Goal: Task Accomplishment & Management: Manage account settings

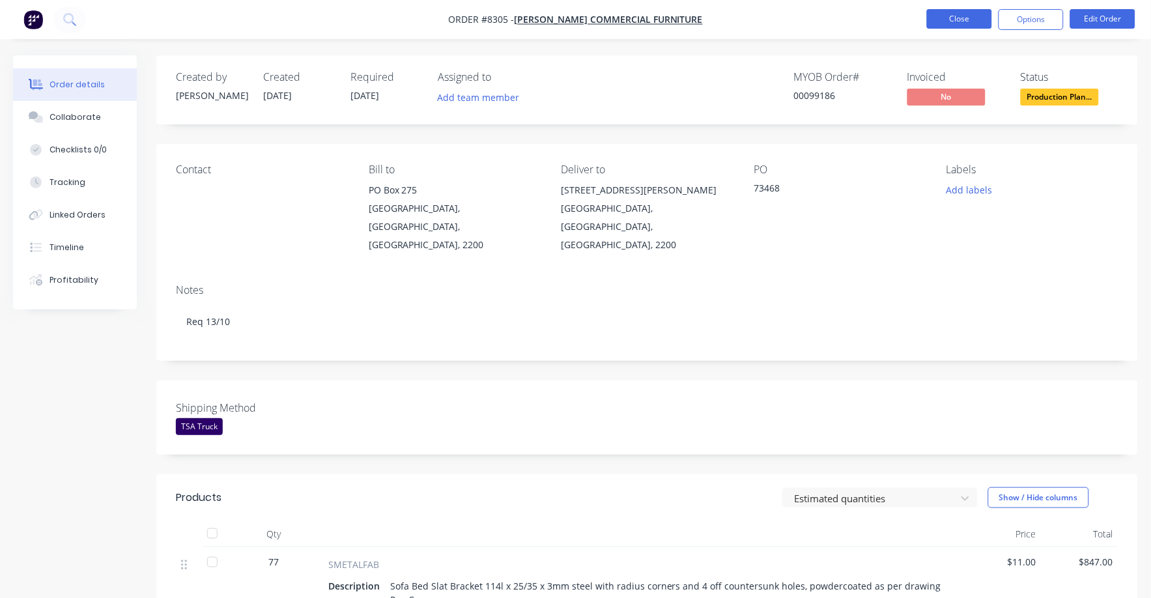
click at [962, 12] on button "Close" at bounding box center [959, 19] width 65 height 20
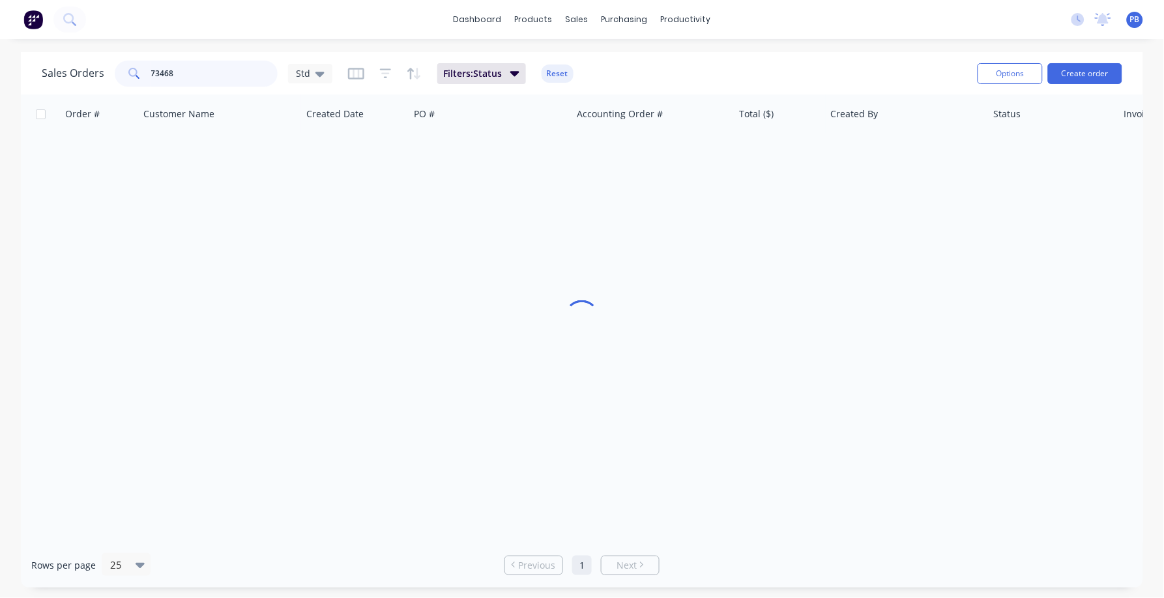
drag, startPoint x: 201, startPoint y: 66, endPoint x: 117, endPoint y: 68, distance: 83.4
click at [117, 68] on div "73468" at bounding box center [196, 74] width 163 height 26
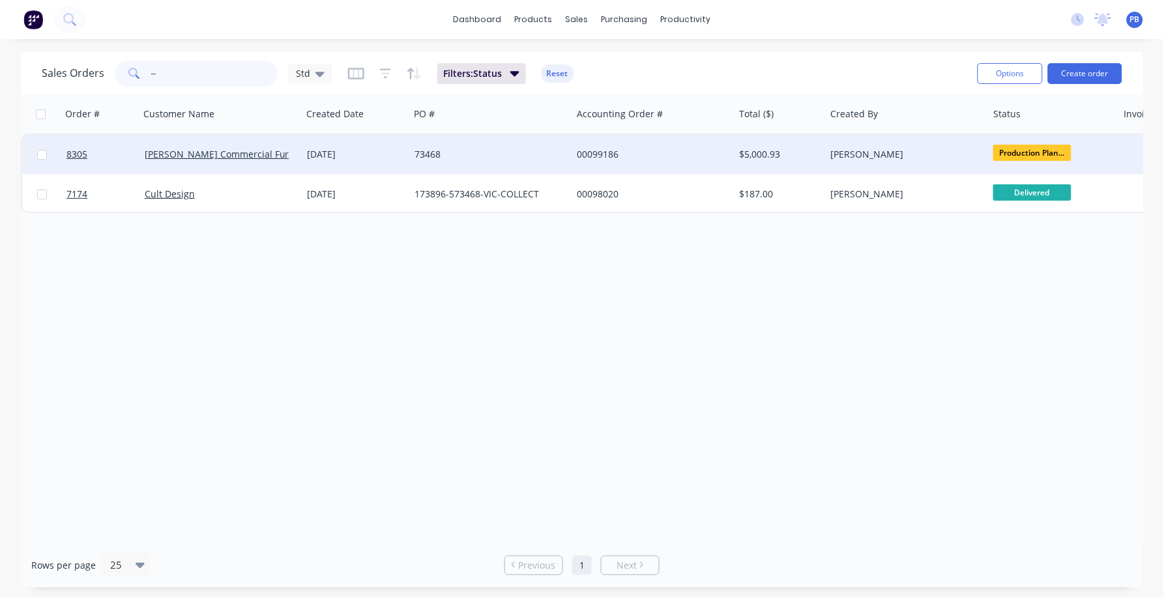
type input "-"
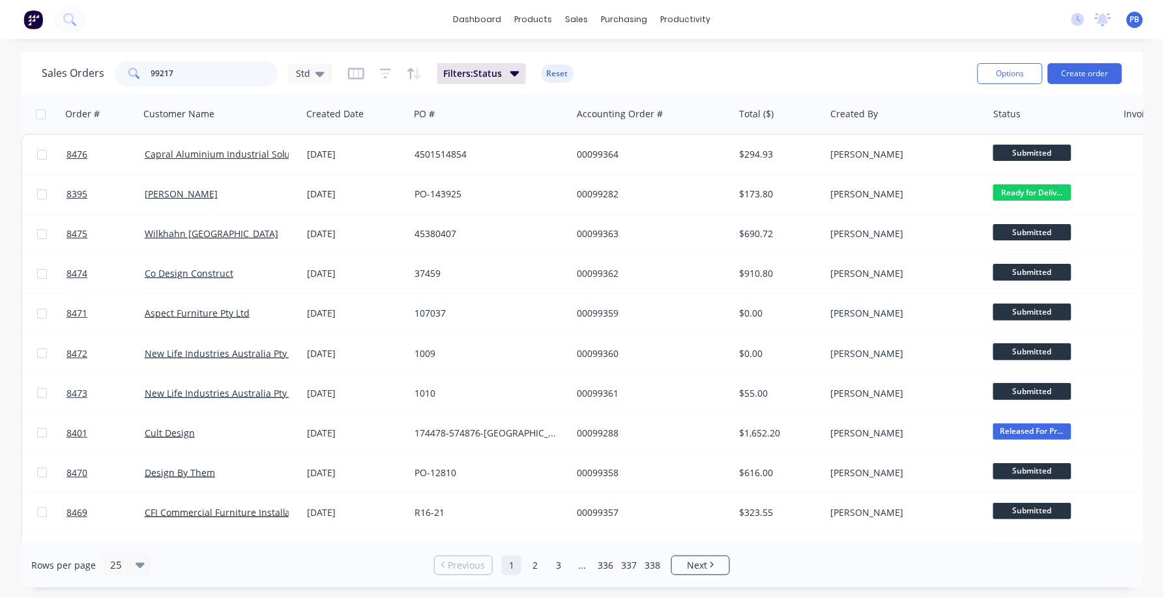
type input "99217"
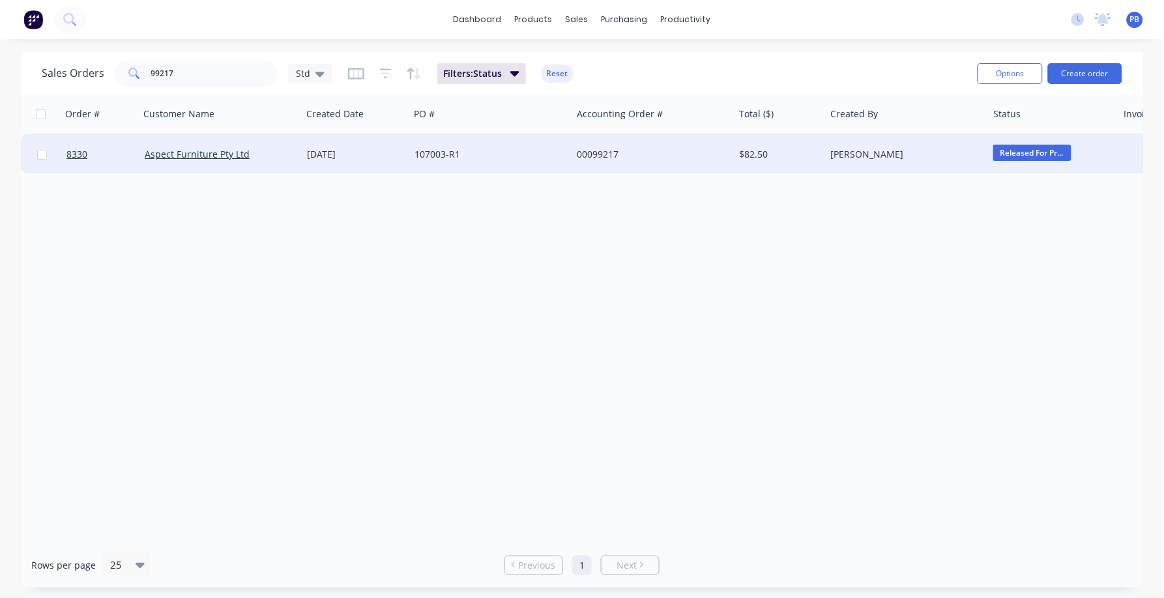
click at [596, 153] on div "00099217" at bounding box center [649, 154] width 145 height 13
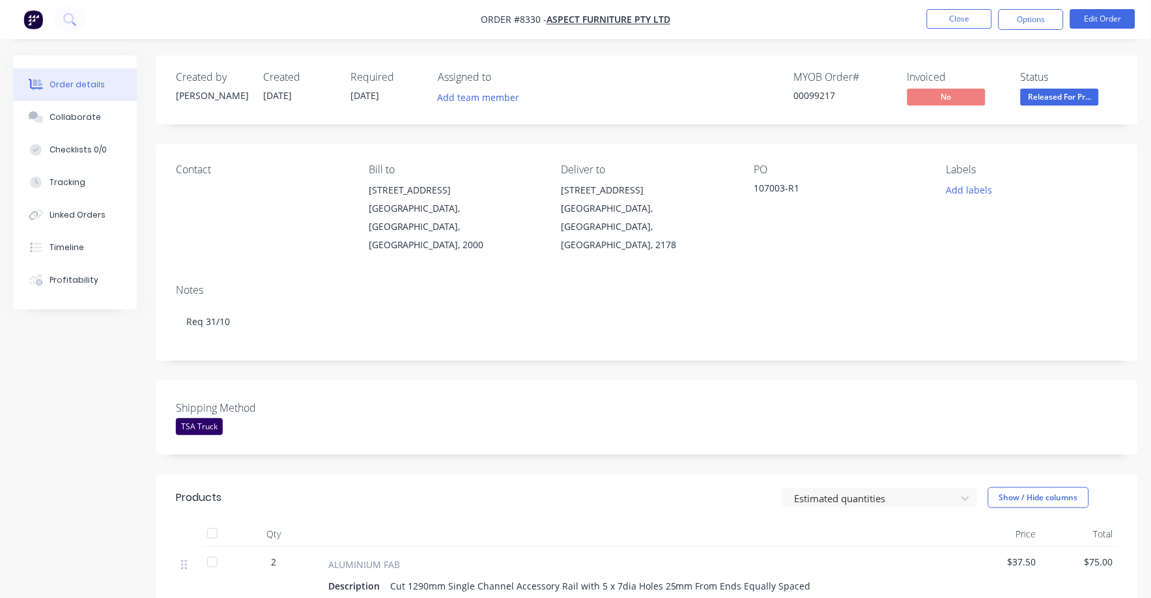
click at [616, 420] on div "Shipping Method TSA Truck" at bounding box center [647, 417] width 982 height 74
click at [1054, 99] on span "Released For Pr..." at bounding box center [1060, 97] width 78 height 16
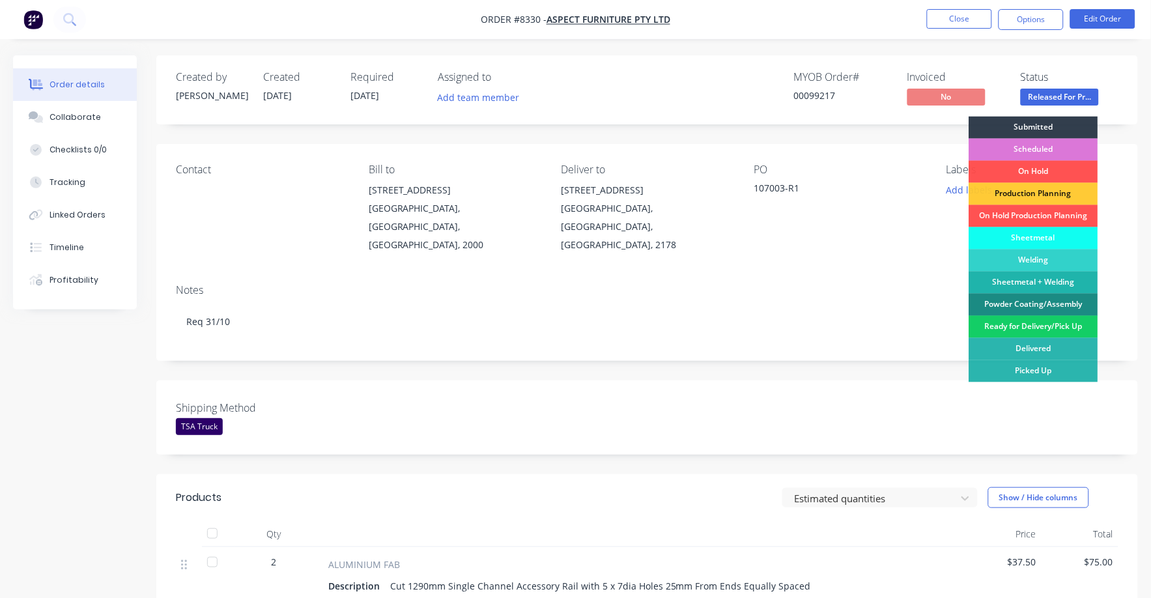
click at [1025, 330] on div "Ready for Delivery/Pick Up" at bounding box center [1033, 327] width 129 height 22
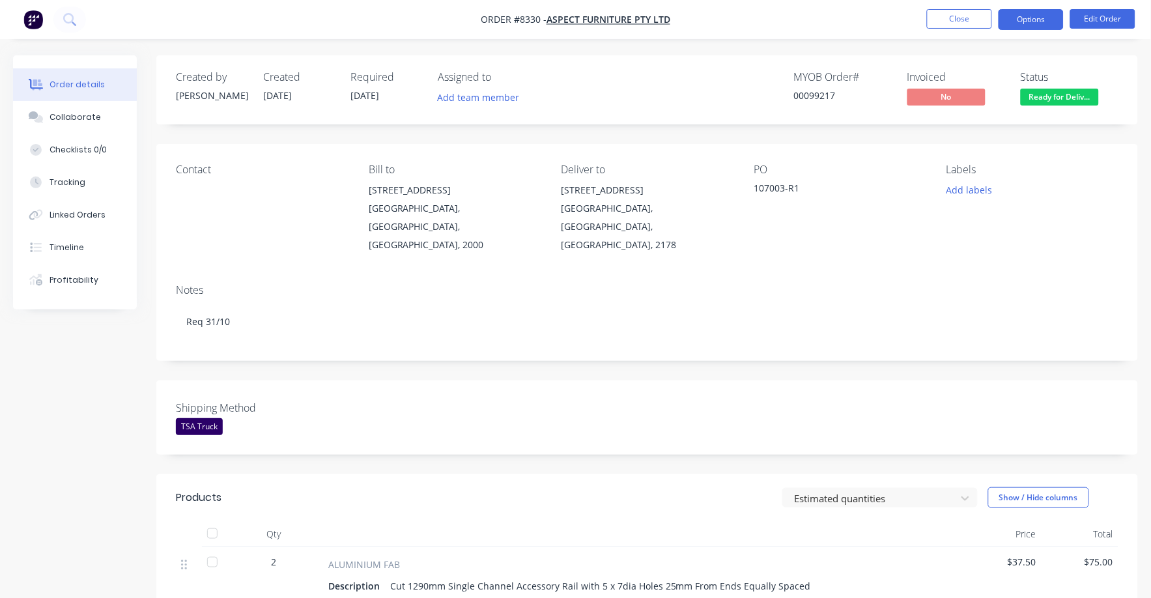
click at [1029, 20] on button "Options" at bounding box center [1031, 19] width 65 height 21
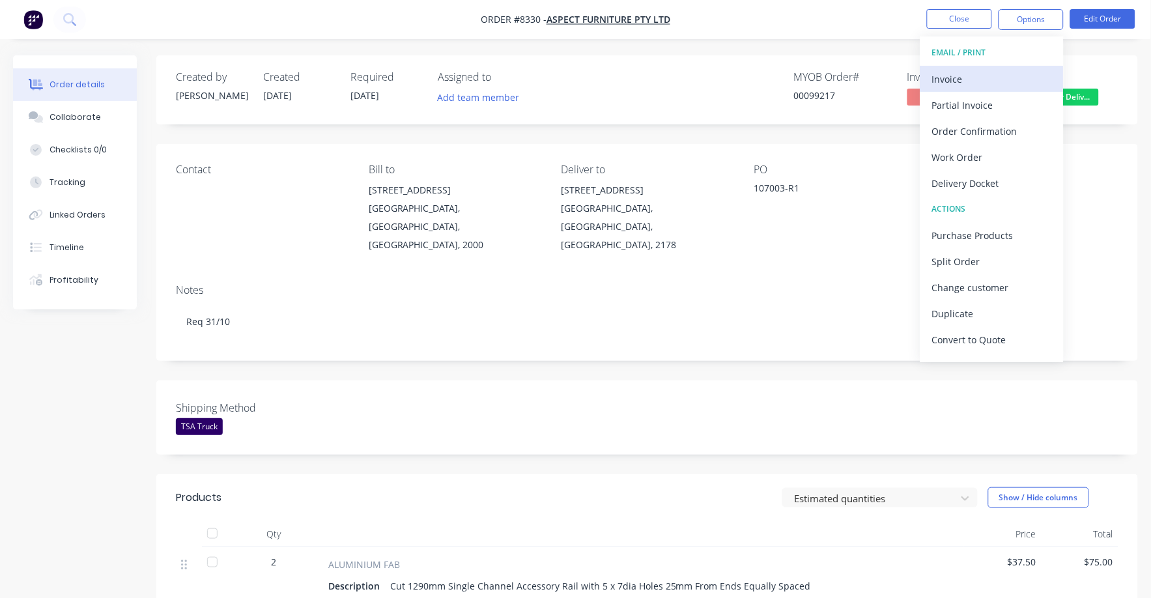
click at [958, 79] on div "Invoice" at bounding box center [992, 79] width 120 height 19
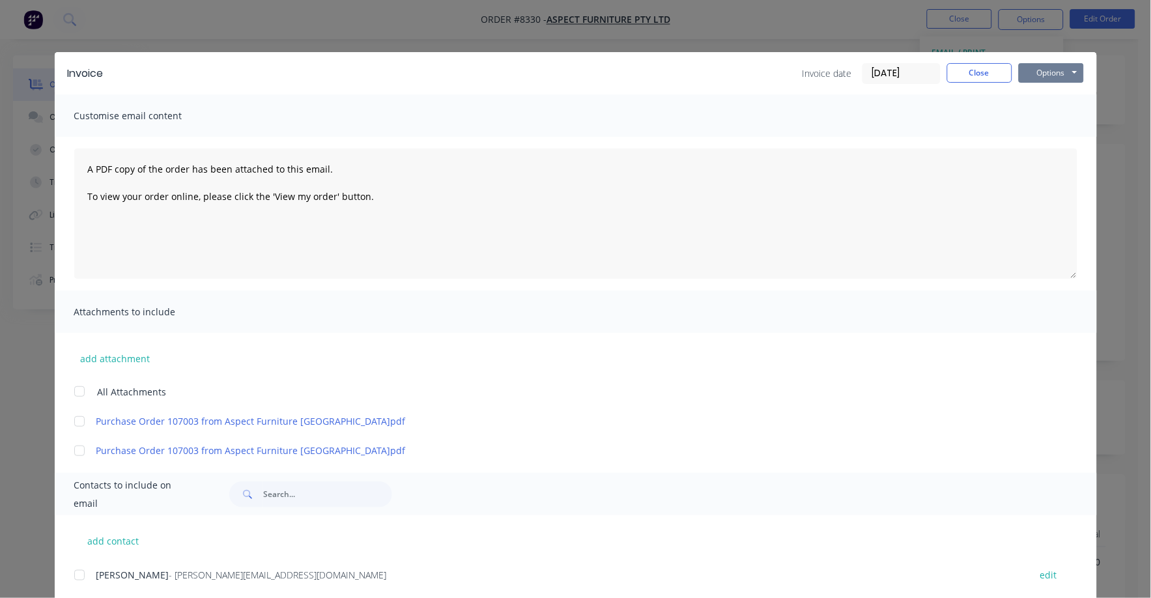
click at [1052, 65] on button "Options" at bounding box center [1051, 73] width 65 height 20
click at [1040, 116] on button "Print" at bounding box center [1060, 118] width 83 height 22
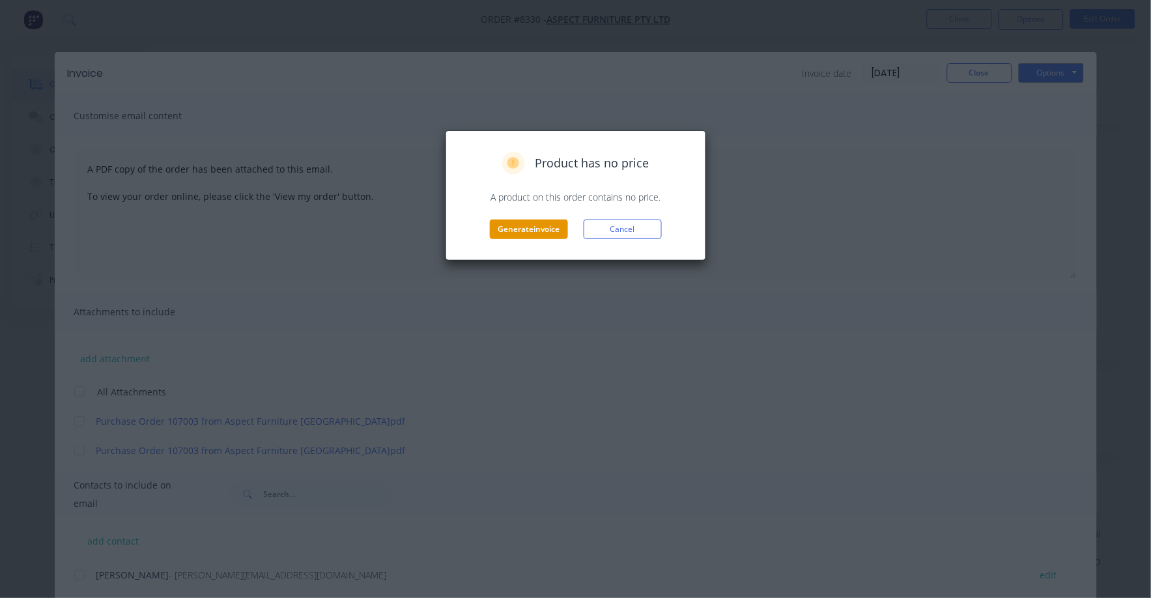
click at [530, 227] on button "Generate invoice" at bounding box center [529, 230] width 78 height 20
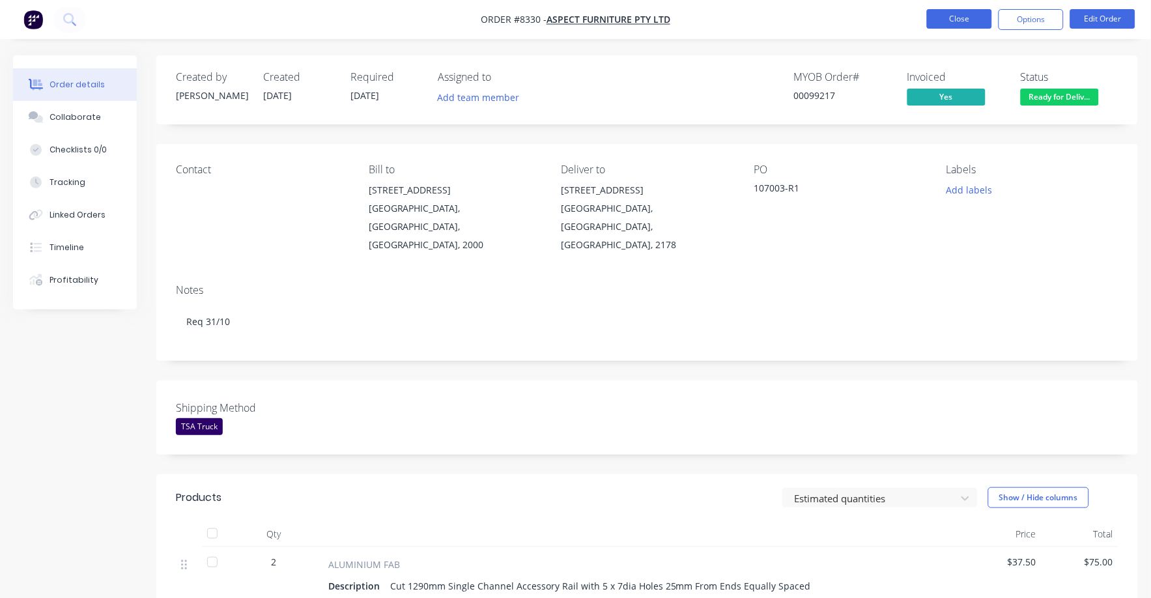
click at [947, 23] on button "Close" at bounding box center [959, 19] width 65 height 20
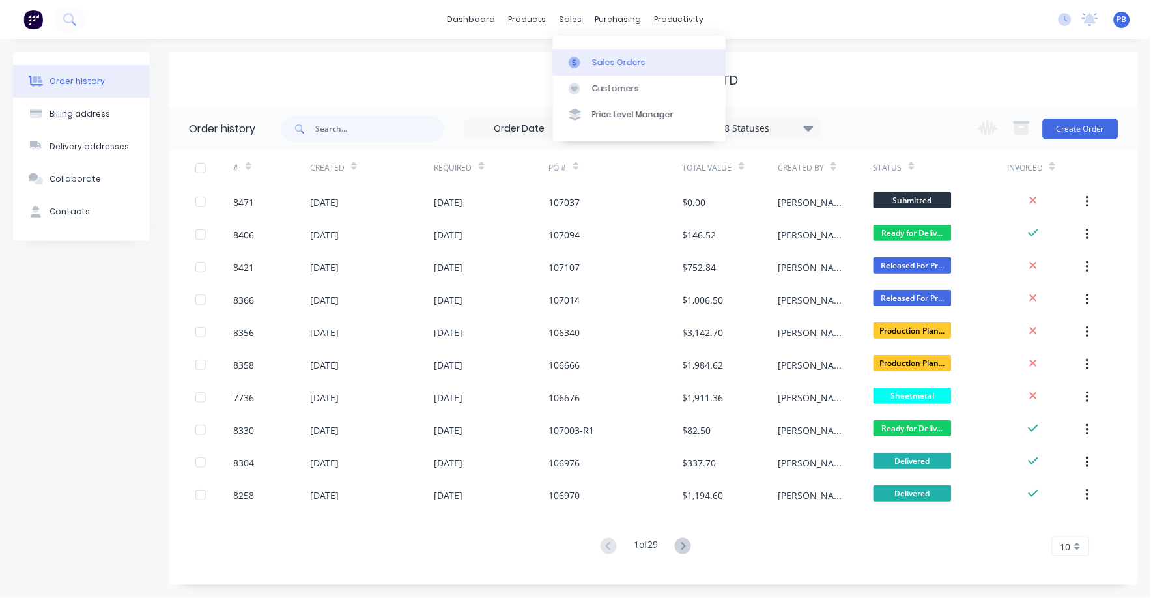
drag, startPoint x: 609, startPoint y: 65, endPoint x: 596, endPoint y: 63, distance: 12.4
click at [608, 65] on div "Sales Orders" at bounding box center [618, 63] width 53 height 12
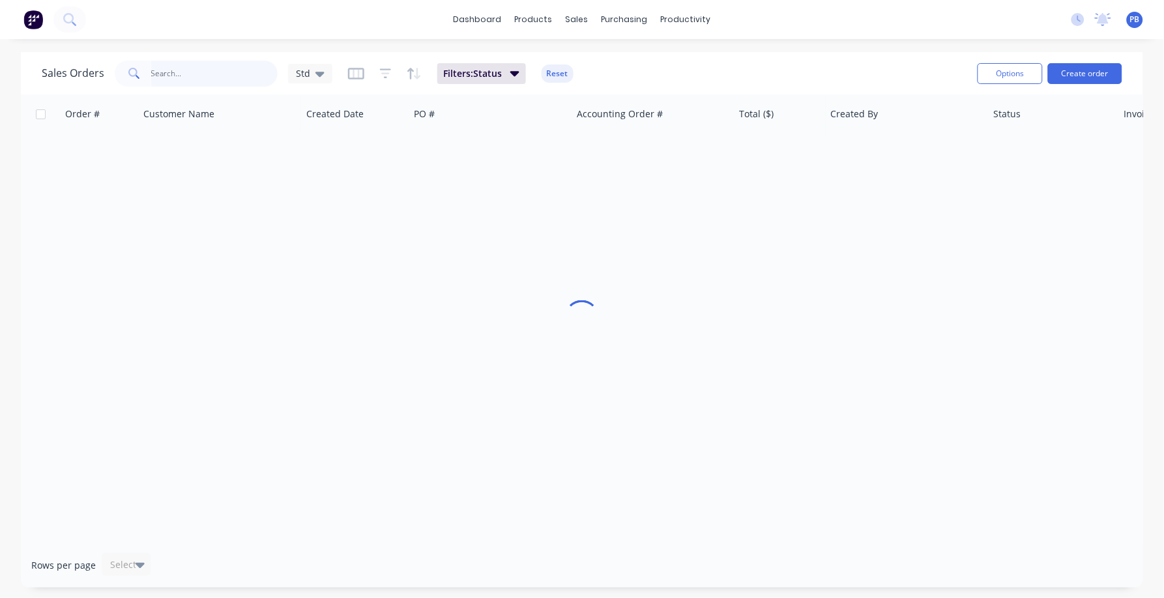
click at [170, 81] on input "text" at bounding box center [214, 74] width 127 height 26
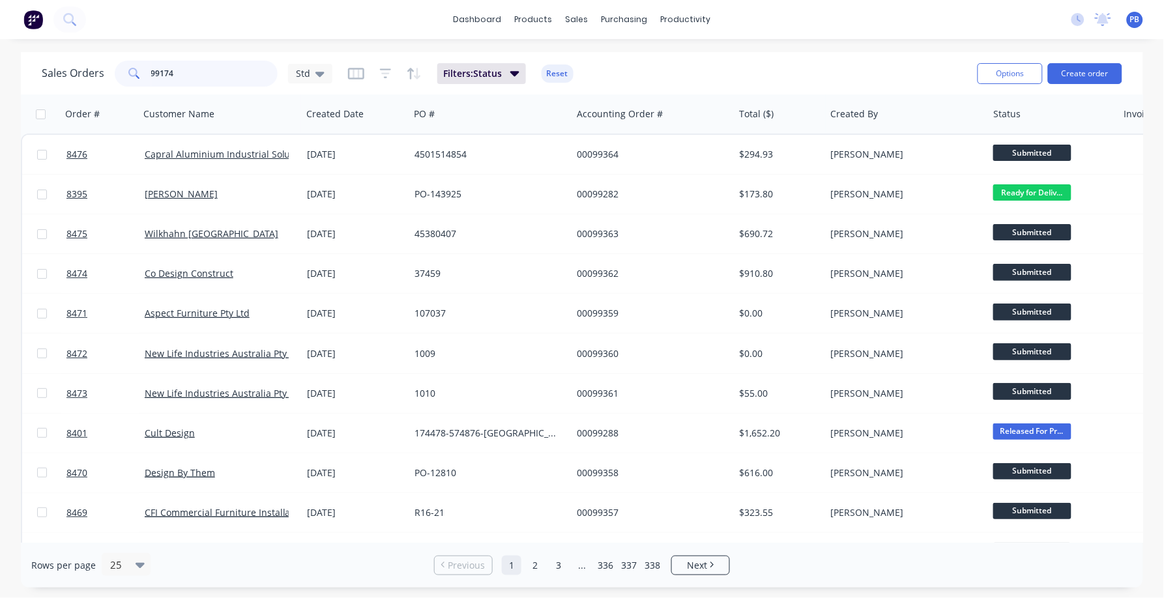
type input "99174"
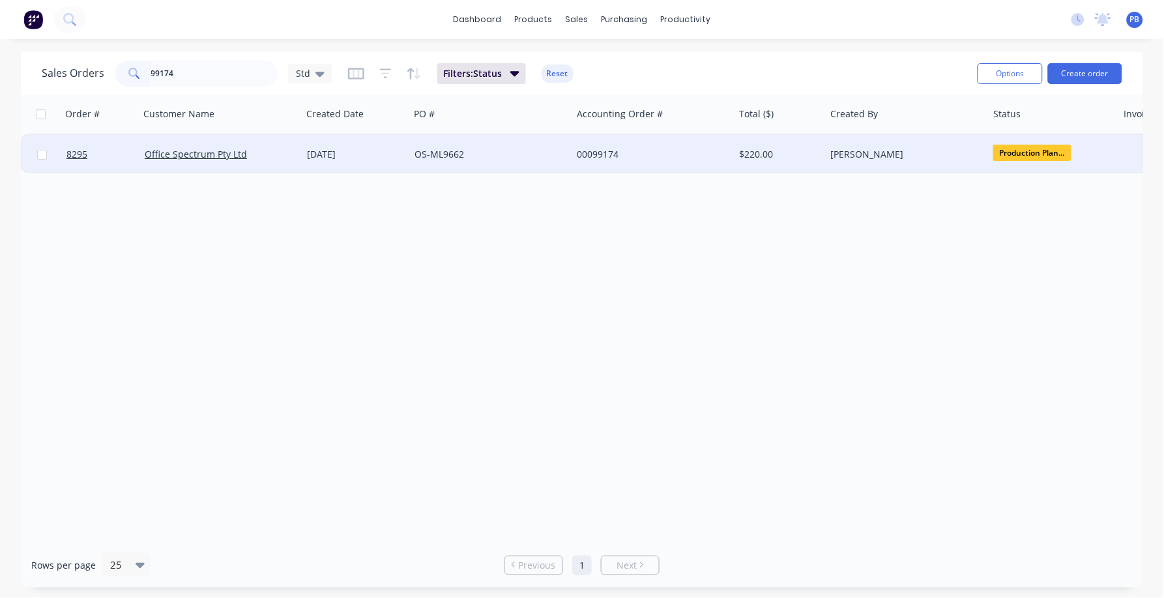
click at [594, 152] on div "00099174" at bounding box center [649, 154] width 145 height 13
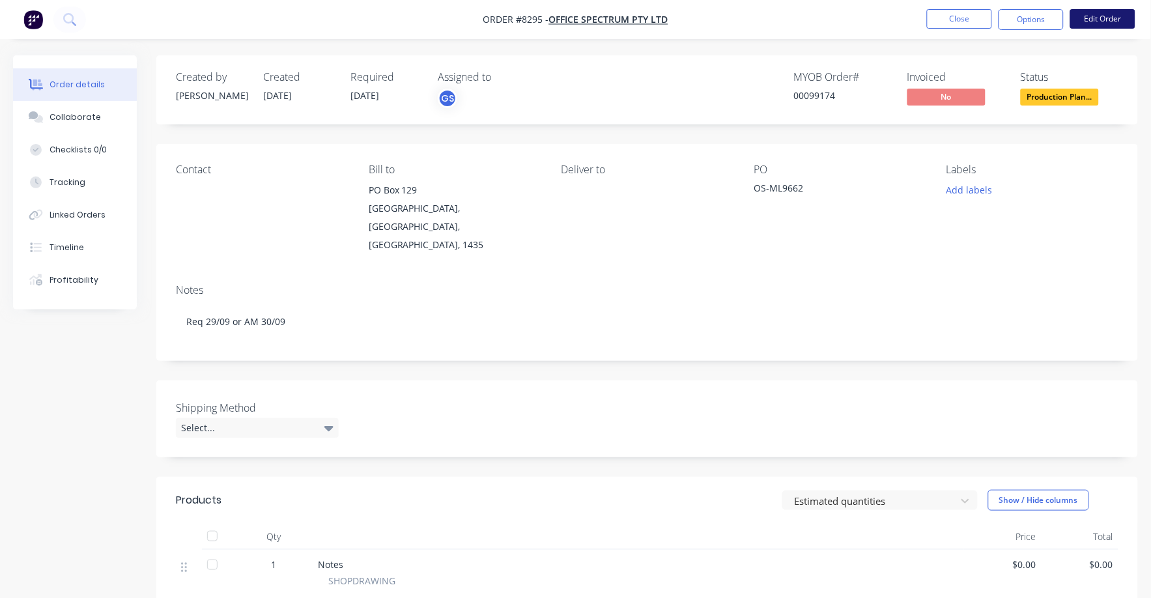
click at [1098, 17] on button "Edit Order" at bounding box center [1102, 19] width 65 height 20
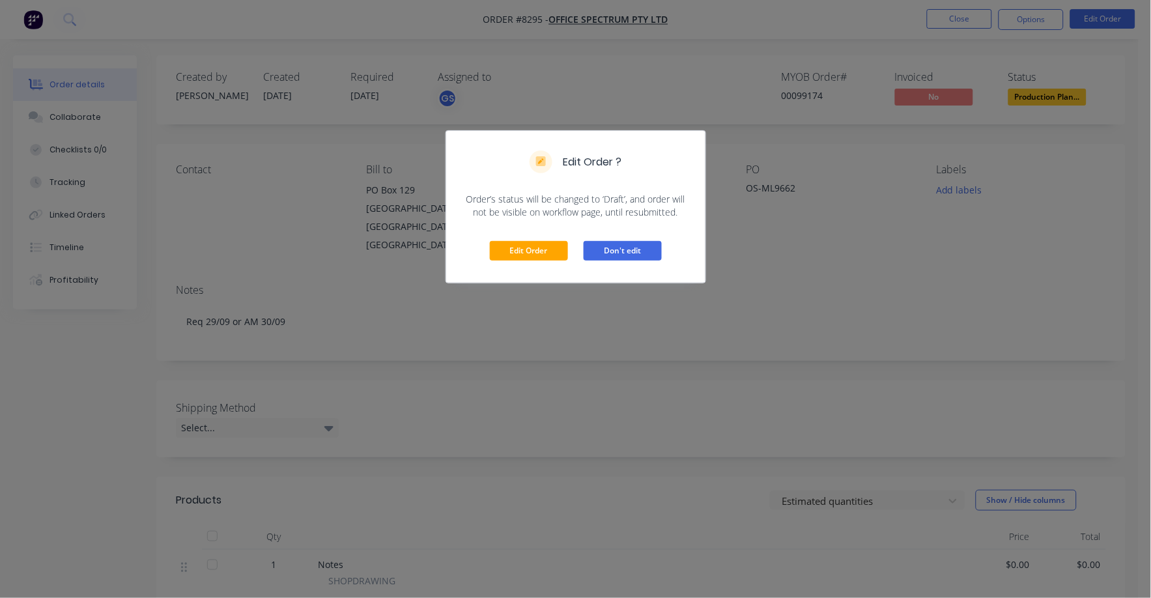
click at [614, 256] on button "Don't edit" at bounding box center [623, 251] width 78 height 20
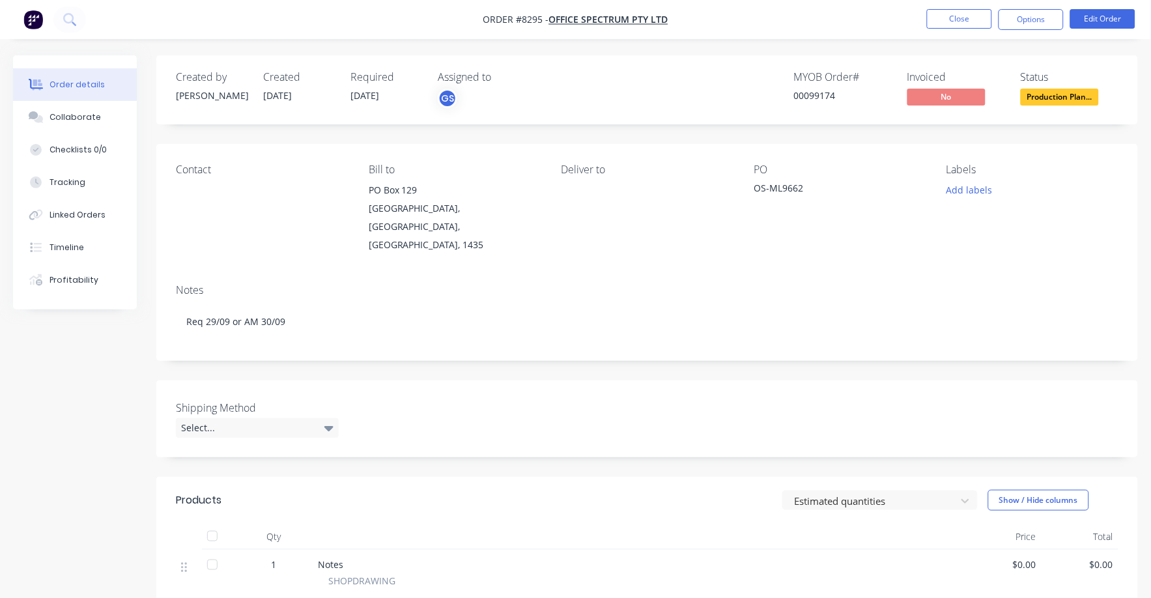
click at [1039, 30] on nav "Order #8295 - Office Spectrum Pty Ltd Close Options Edit Order" at bounding box center [575, 19] width 1151 height 39
click at [1026, 16] on button "Options" at bounding box center [1031, 19] width 65 height 21
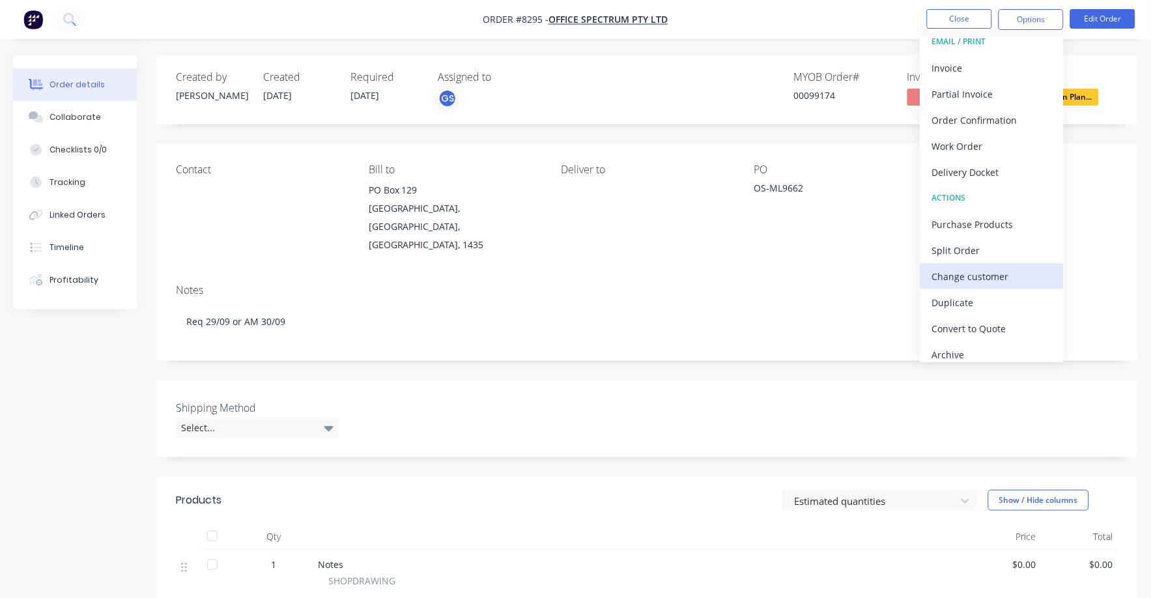
scroll to position [20, 0]
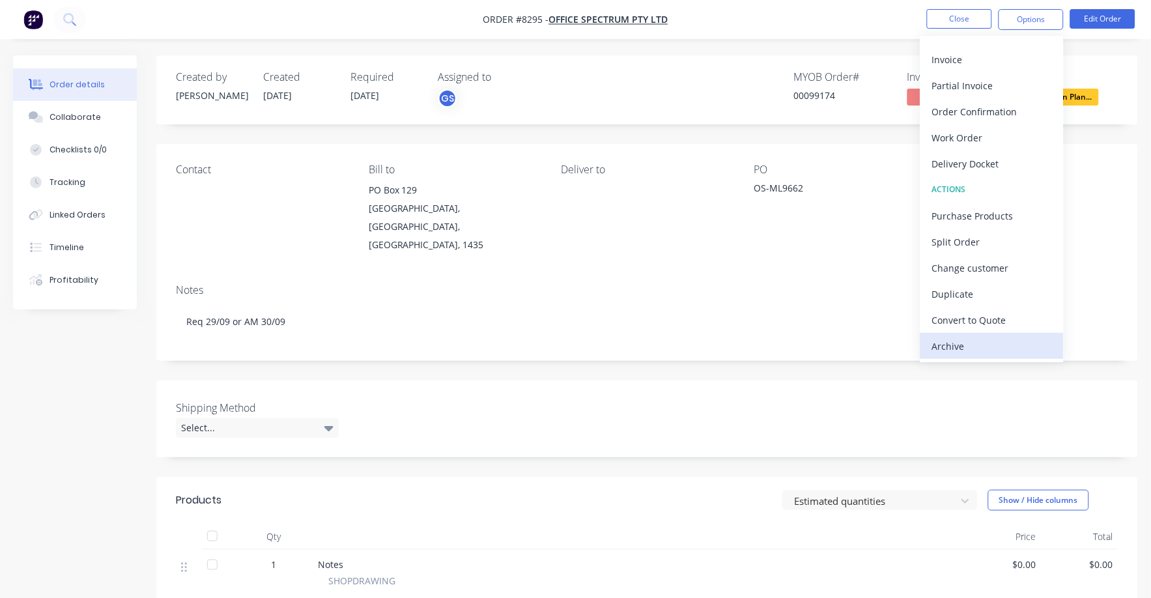
click at [960, 341] on div "Archive" at bounding box center [992, 346] width 120 height 19
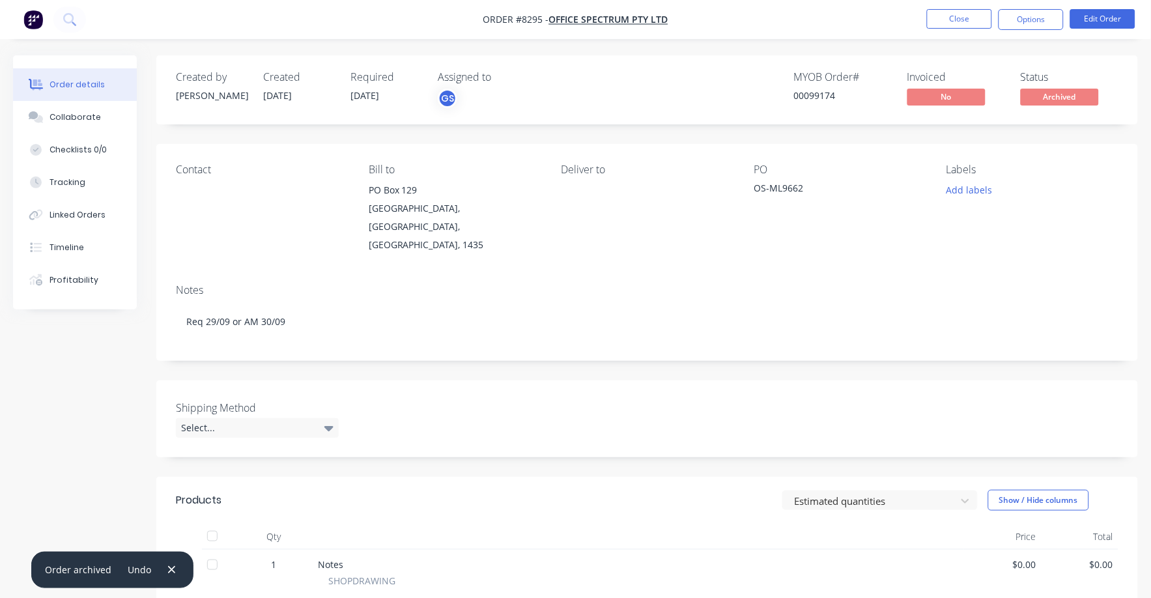
click at [942, 8] on nav "Order #8295 - Office Spectrum Pty Ltd Close Options Edit Order" at bounding box center [575, 19] width 1151 height 39
click at [943, 11] on button "Close" at bounding box center [959, 19] width 65 height 20
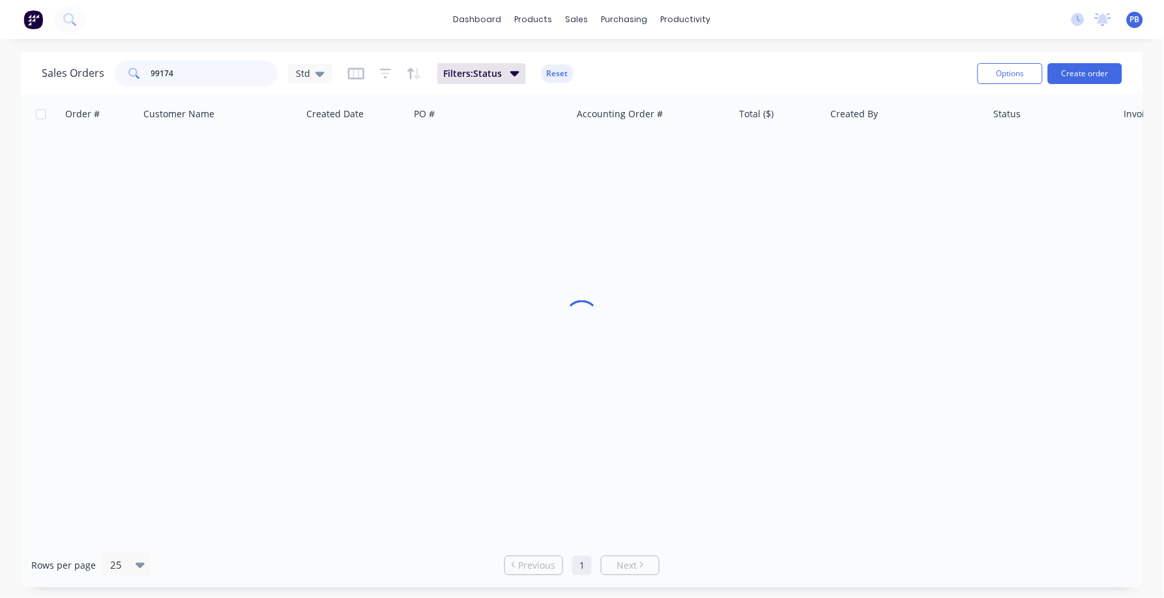
drag, startPoint x: 230, startPoint y: 67, endPoint x: 124, endPoint y: 68, distance: 106.2
click at [124, 68] on div "99174" at bounding box center [196, 74] width 163 height 26
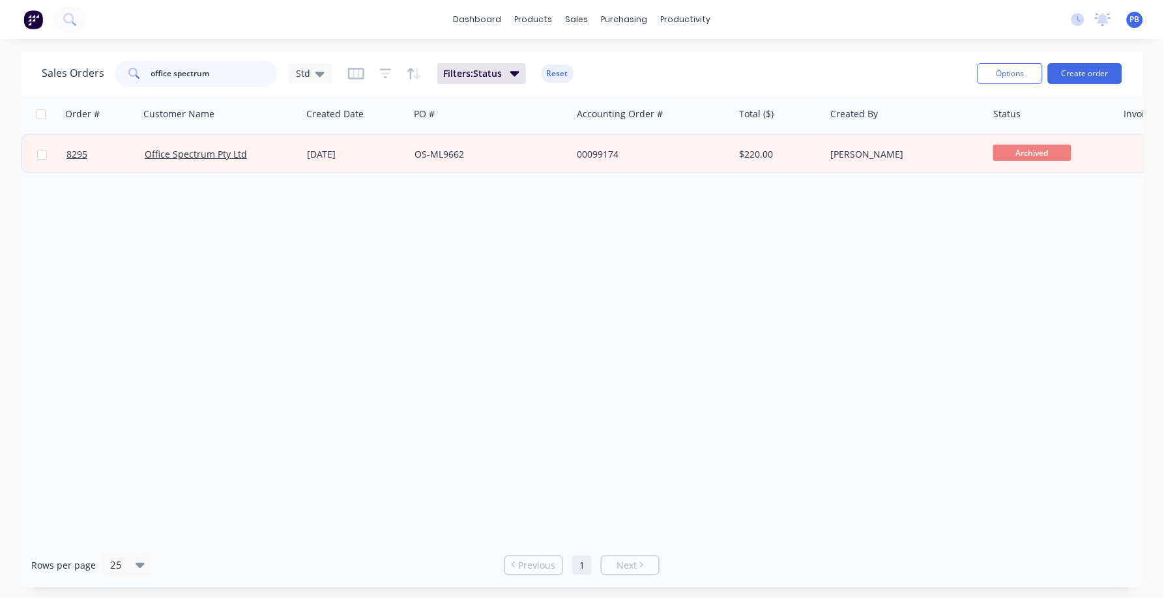
type input "office spectrum"
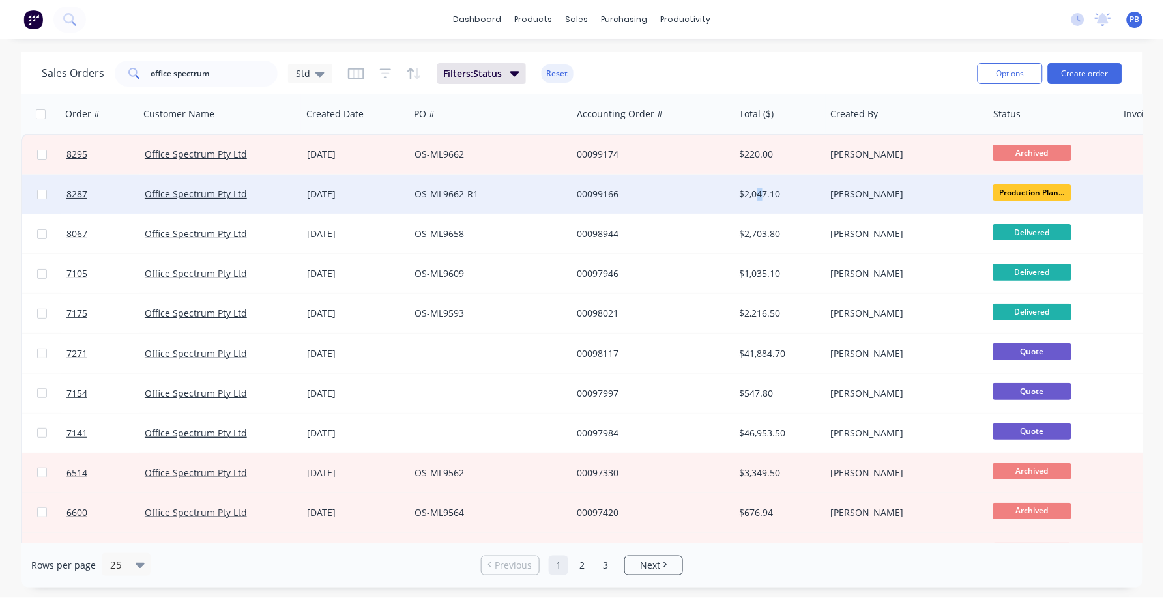
click at [760, 192] on div "$2,047.10" at bounding box center [777, 194] width 76 height 13
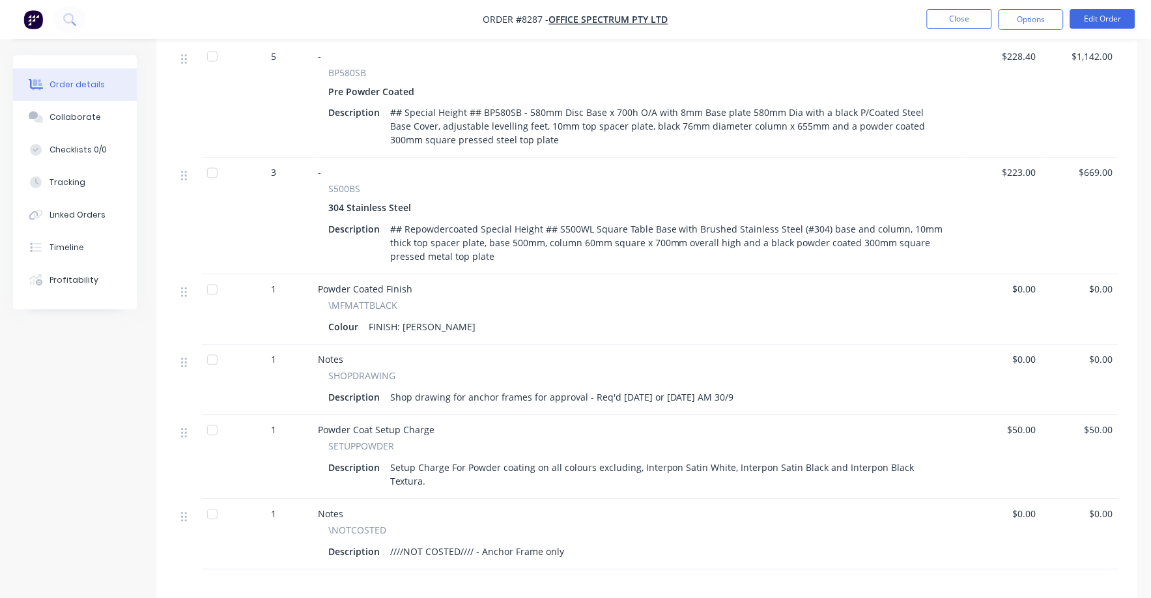
scroll to position [570, 0]
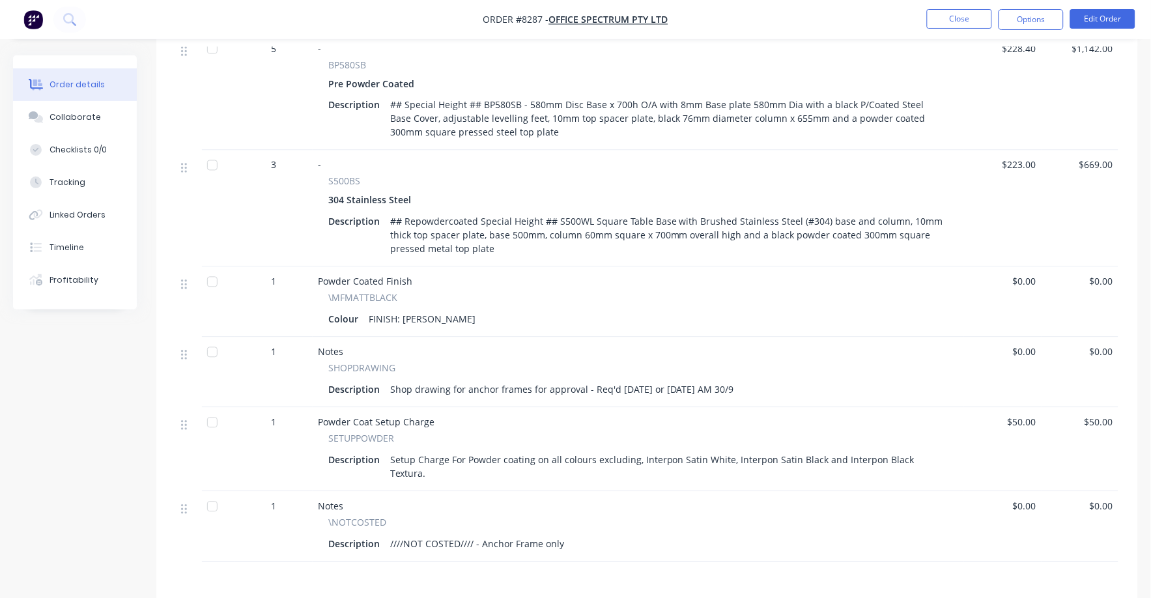
click at [611, 380] on div "Shop drawing for anchor frames for approval - Req'd [DATE] or [DATE] AM 30/9" at bounding box center [562, 389] width 354 height 19
click at [1106, 21] on button "Edit Order" at bounding box center [1102, 19] width 65 height 20
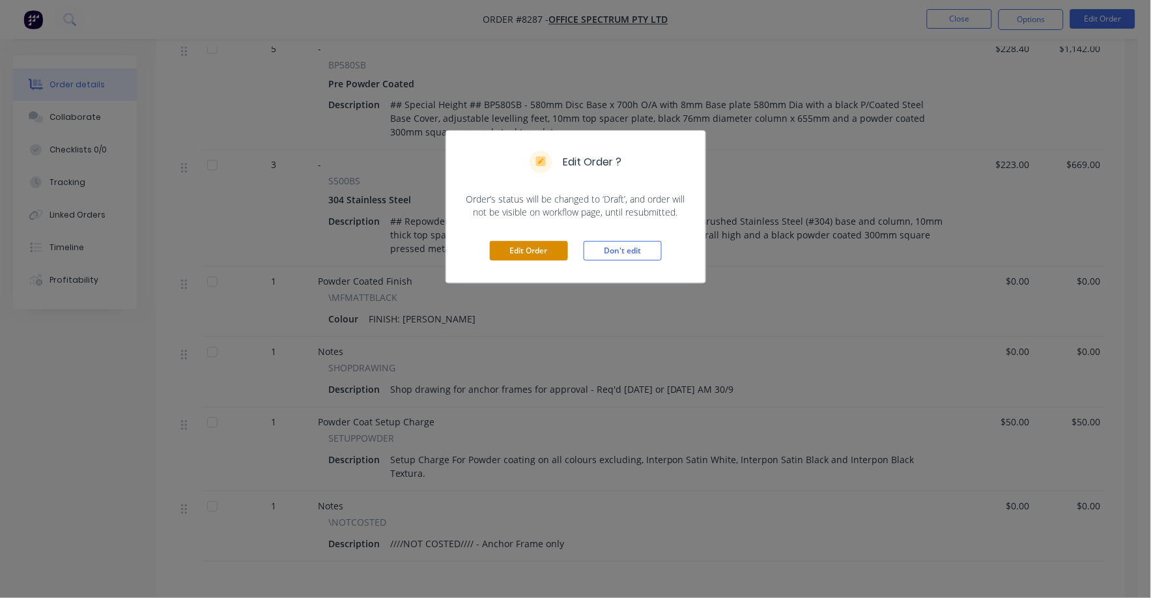
click at [554, 250] on button "Edit Order" at bounding box center [529, 251] width 78 height 20
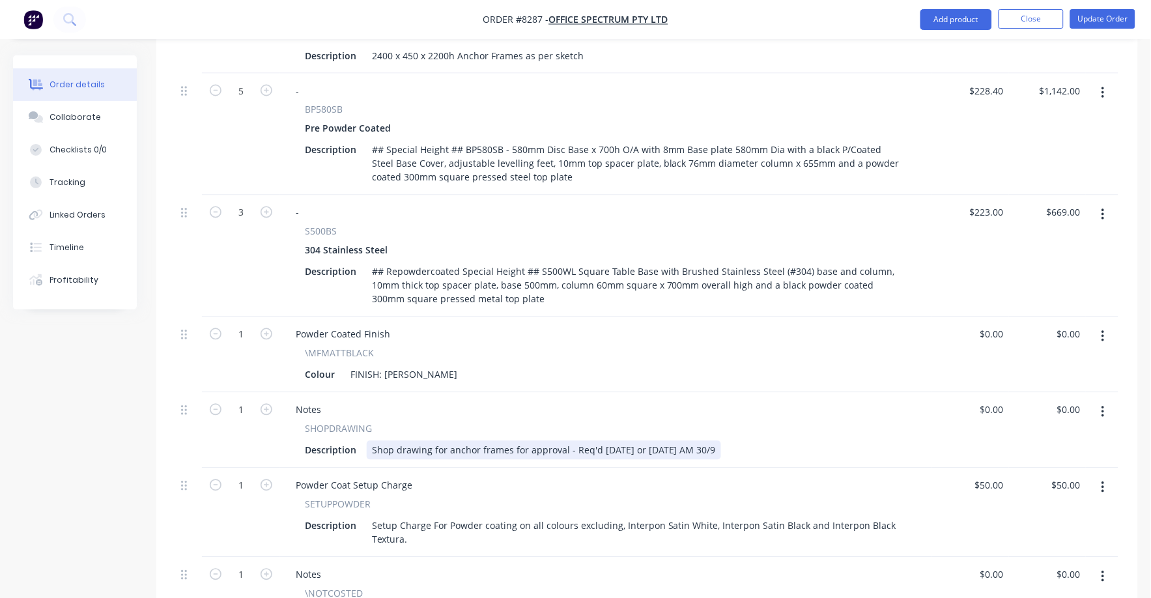
drag, startPoint x: 509, startPoint y: 429, endPoint x: 791, endPoint y: 433, distance: 281.5
click at [792, 441] on div "Description Shop drawing for anchor frames for approval - Req'd [DATE] or [DATE…" at bounding box center [603, 450] width 607 height 19
drag, startPoint x: 743, startPoint y: 423, endPoint x: 734, endPoint y: 425, distance: 9.3
click at [734, 441] on div "Description Shop drawing for anchor frames for approval - Req'd [DATE] or [DATE…" at bounding box center [603, 450] width 607 height 19
drag, startPoint x: 736, startPoint y: 430, endPoint x: 511, endPoint y: 427, distance: 225.4
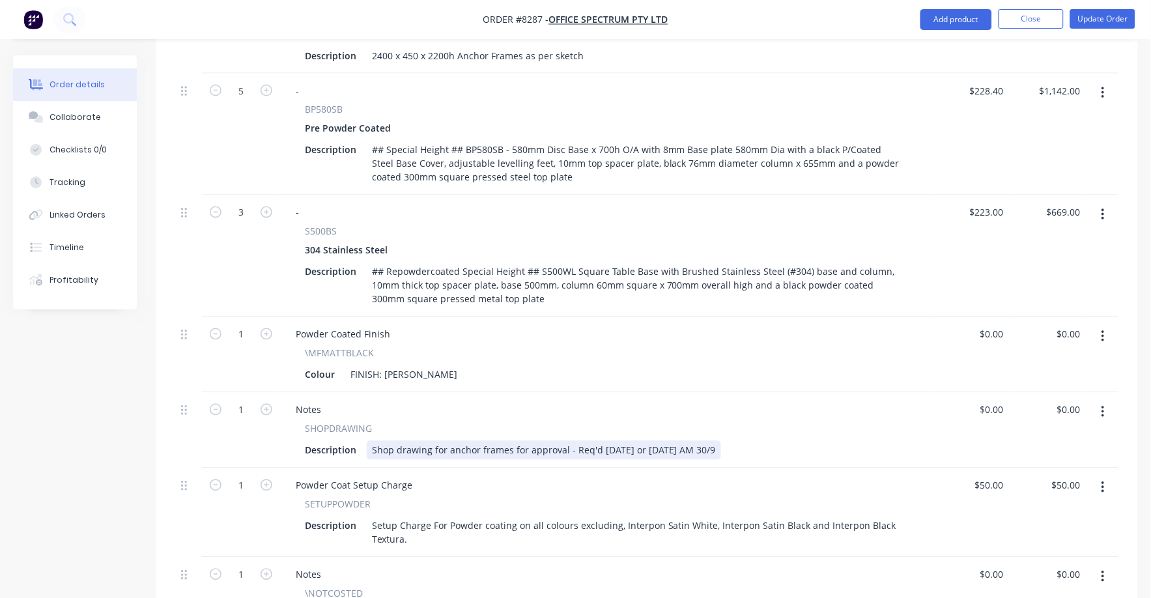
click at [511, 441] on div "Shop drawing for anchor frames for approval - Req'd [DATE] or [DATE] AM 30/9" at bounding box center [544, 450] width 354 height 19
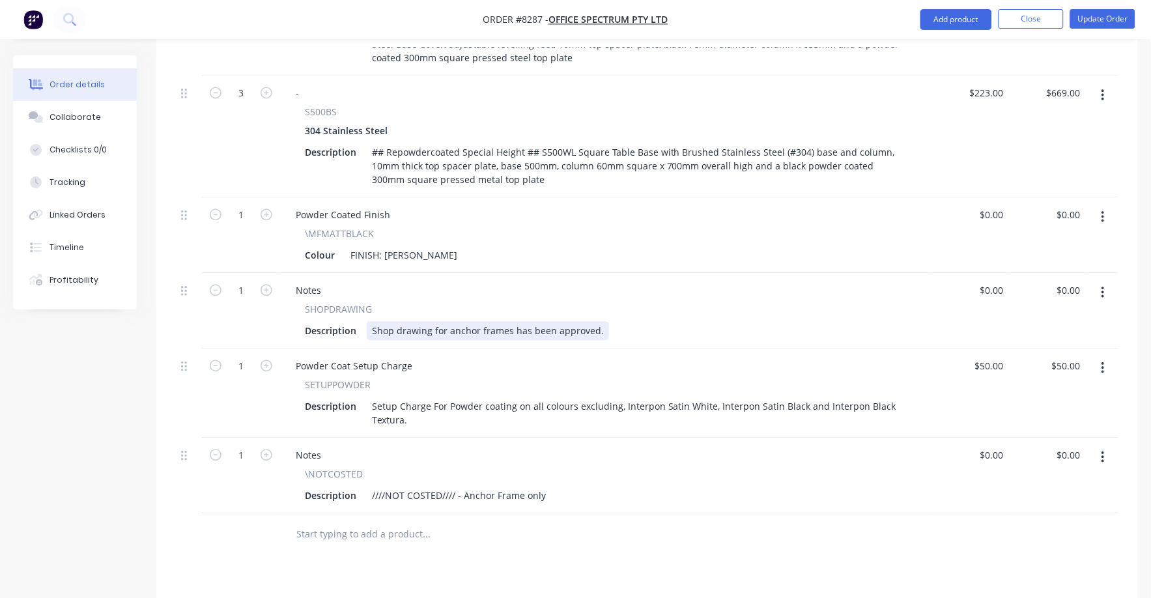
scroll to position [733, 0]
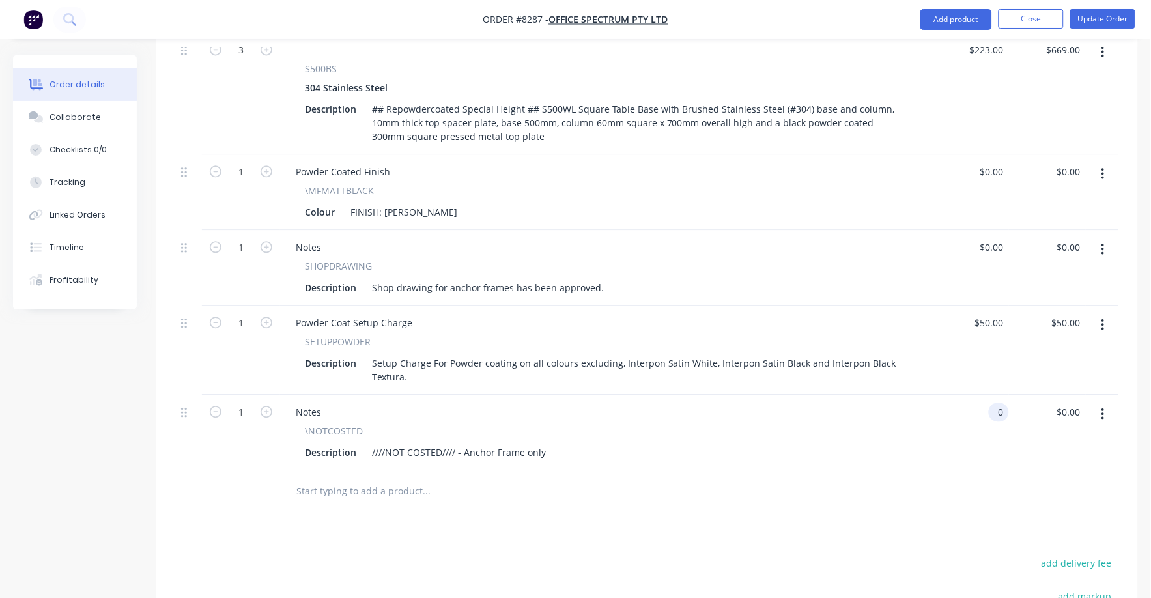
click at [993, 403] on div "0 0" at bounding box center [999, 412] width 20 height 19
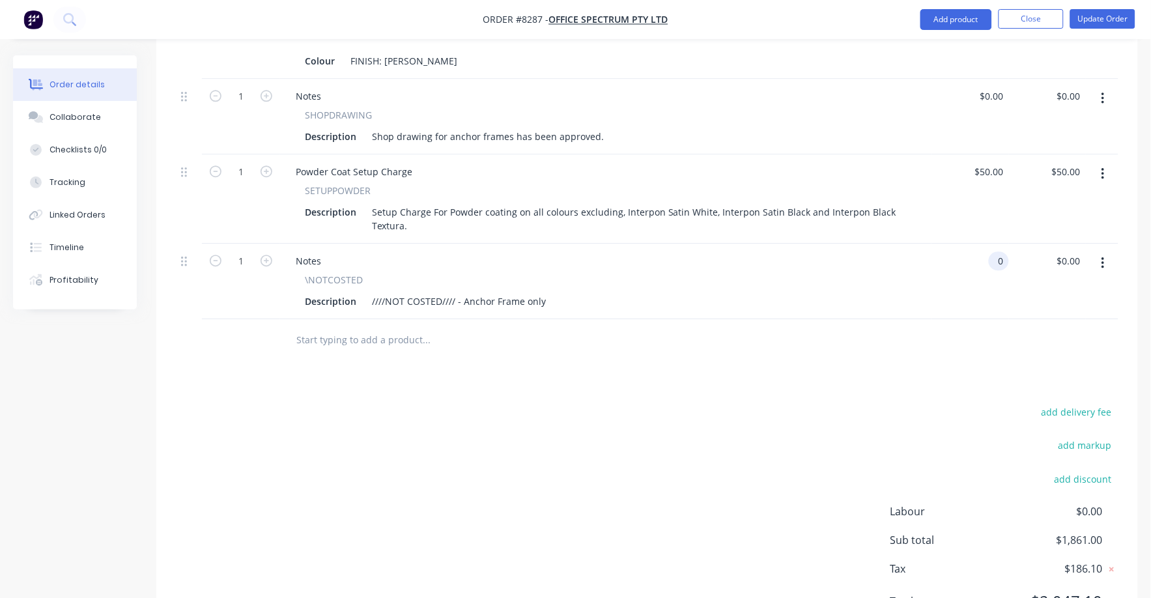
scroll to position [896, 0]
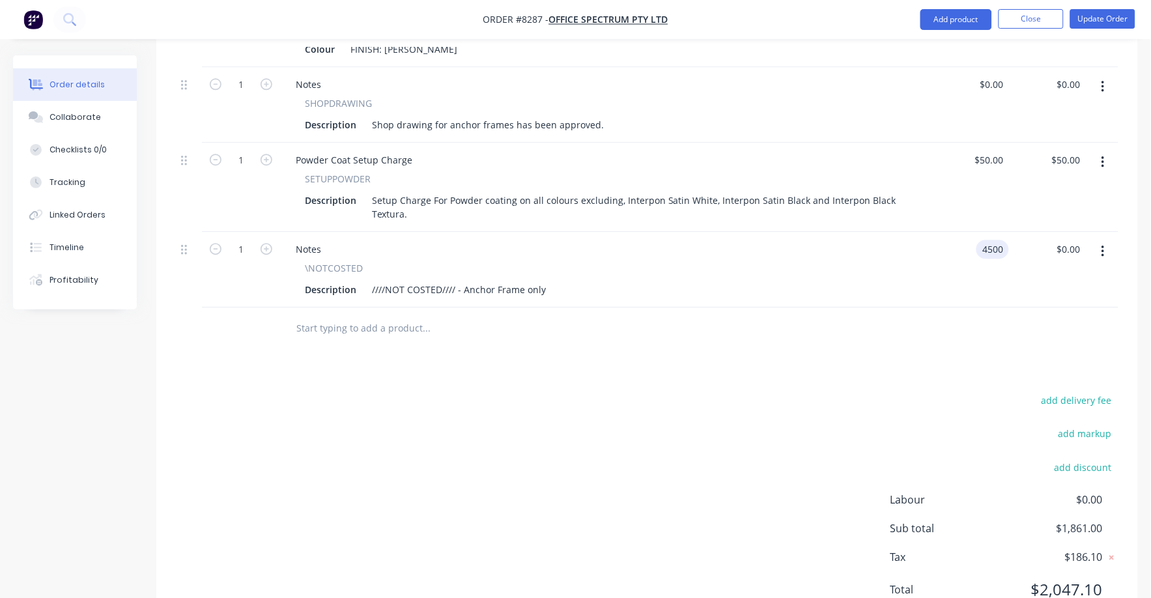
type input "$4,500.00"
click at [948, 285] on div "$4,500.00 $4,500.00" at bounding box center [971, 270] width 78 height 76
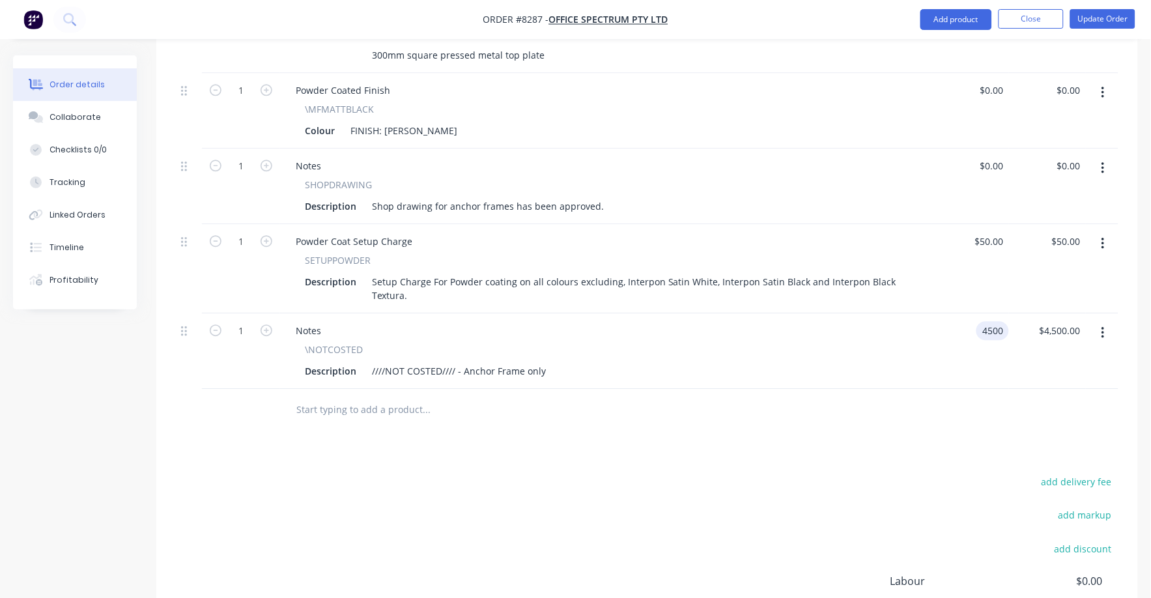
drag, startPoint x: 968, startPoint y: 311, endPoint x: 1122, endPoint y: 326, distance: 155.1
click at [1122, 326] on div "Qty Price Total 3 SMETALFAB Description 2400 x 450 x 2200h Anchor Frames as per…" at bounding box center [647, 80] width 982 height 704
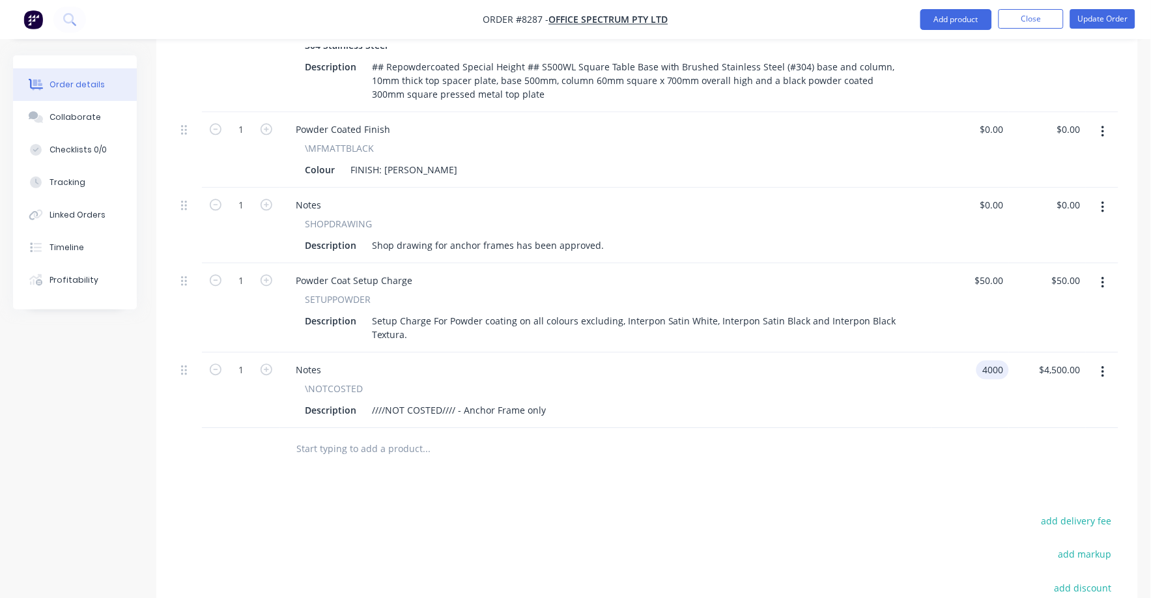
type input "$4,000.00"
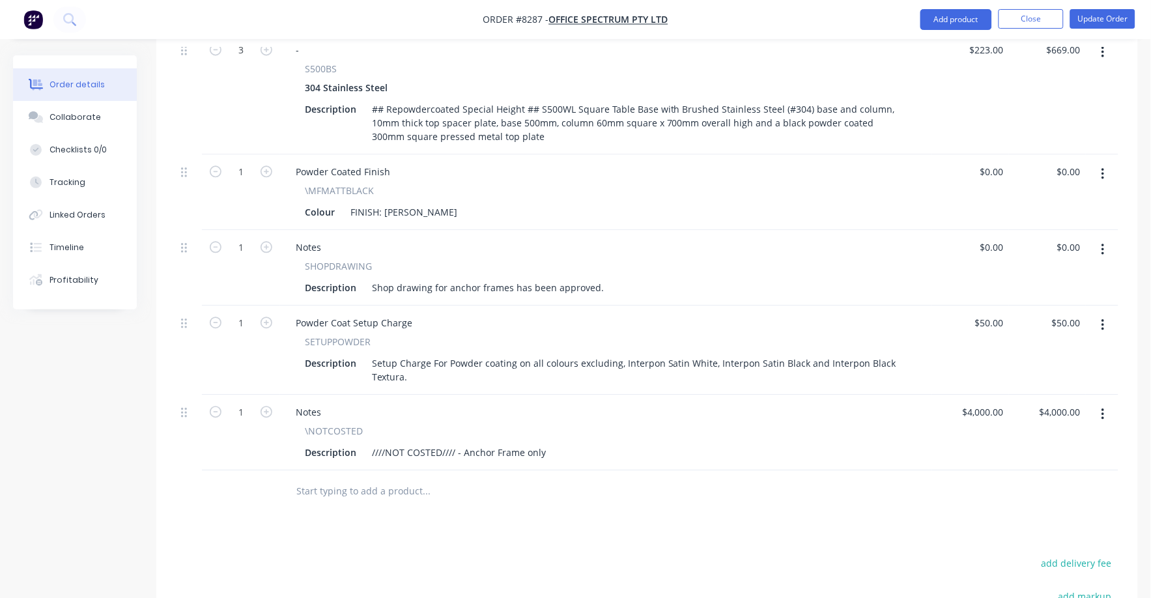
click at [1038, 371] on div "$50.00 $50.00" at bounding box center [1048, 350] width 78 height 89
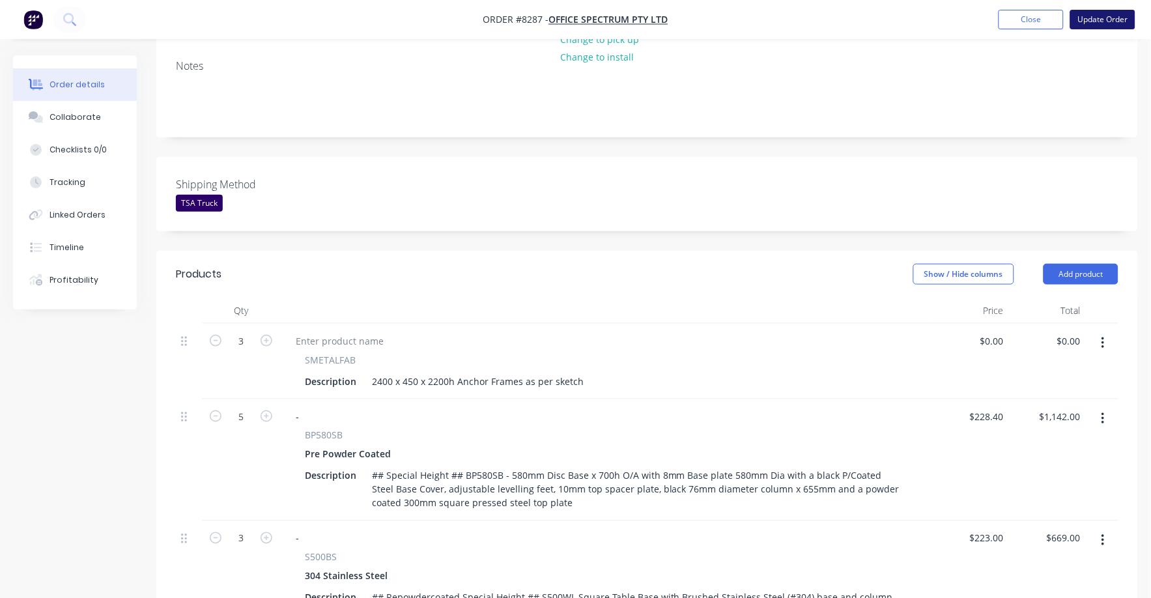
click at [1121, 16] on button "Update Order" at bounding box center [1102, 20] width 65 height 20
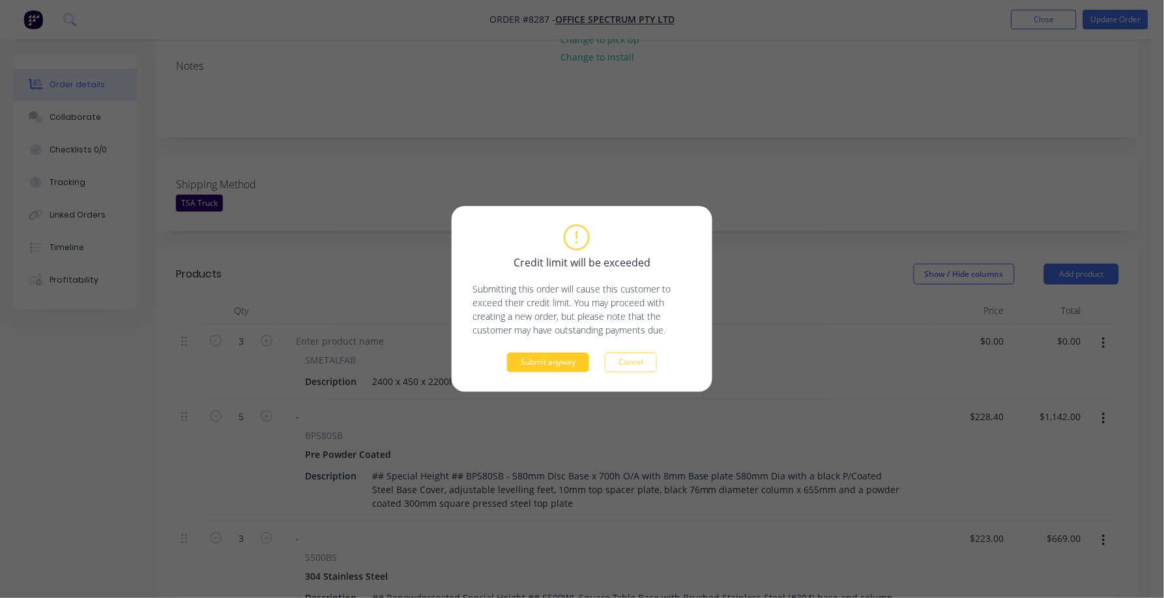
click at [524, 365] on button "Submit anyway" at bounding box center [548, 363] width 82 height 20
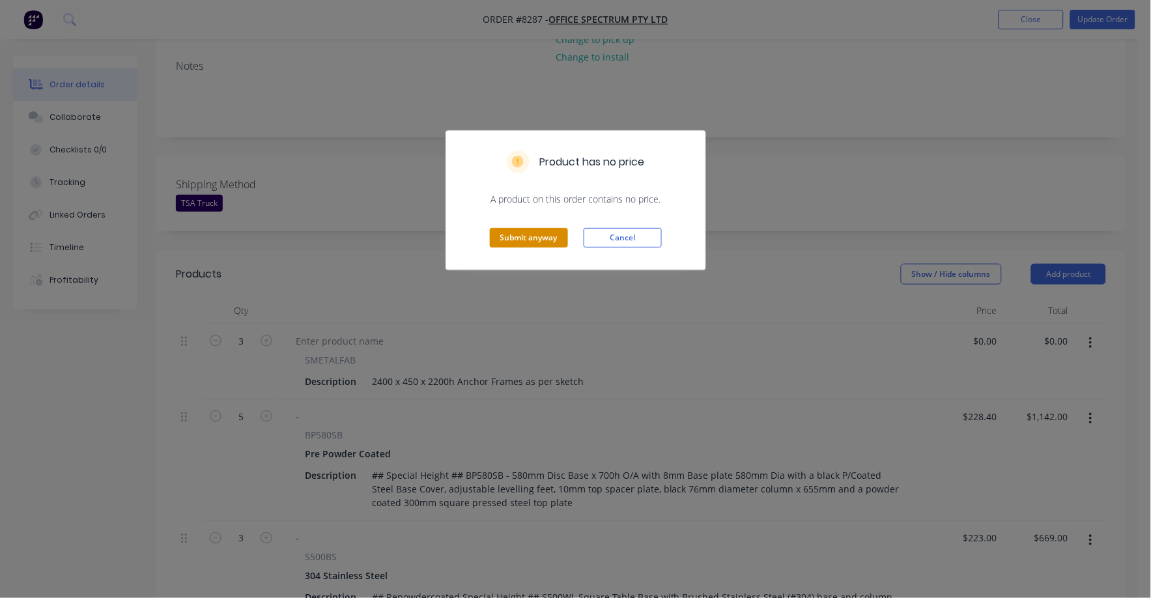
click at [534, 235] on button "Submit anyway" at bounding box center [529, 238] width 78 height 20
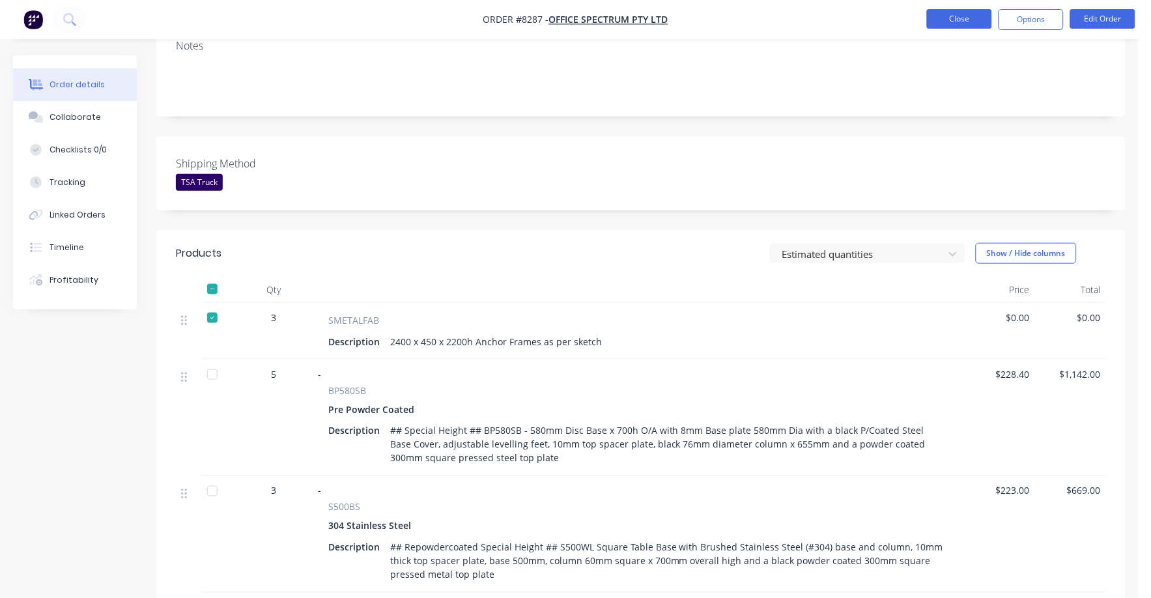
click at [976, 22] on button "Close" at bounding box center [959, 19] width 65 height 20
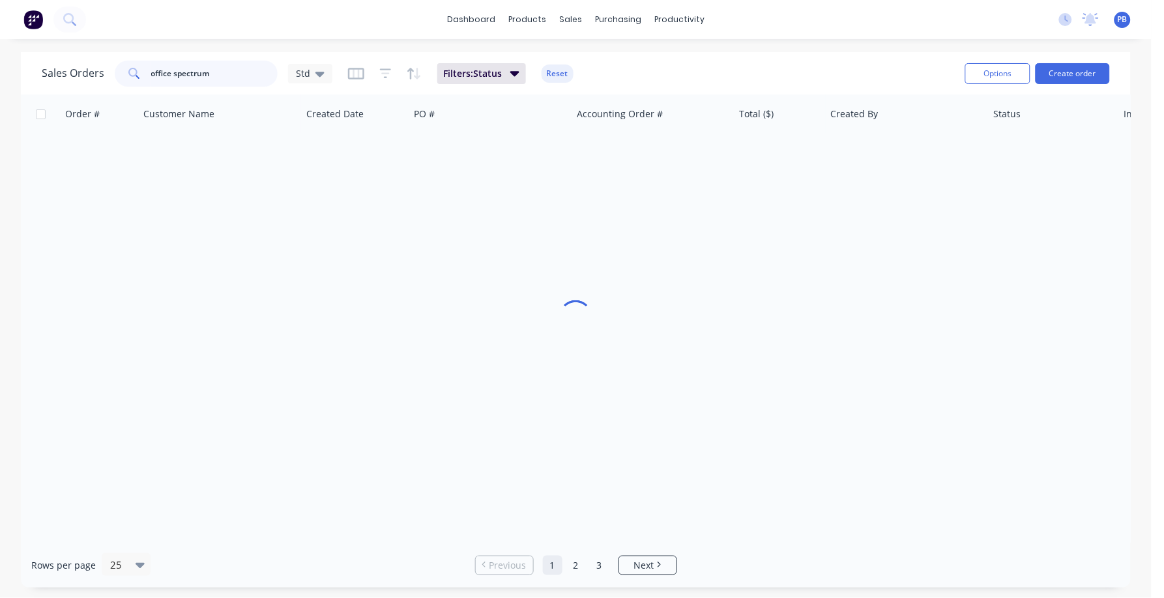
drag, startPoint x: 216, startPoint y: 70, endPoint x: 207, endPoint y: 70, distance: 9.1
click at [207, 70] on input "office spectrum" at bounding box center [214, 74] width 127 height 26
drag, startPoint x: 214, startPoint y: 70, endPoint x: 126, endPoint y: 59, distance: 88.7
click at [126, 61] on div "office spectrum" at bounding box center [196, 74] width 163 height 26
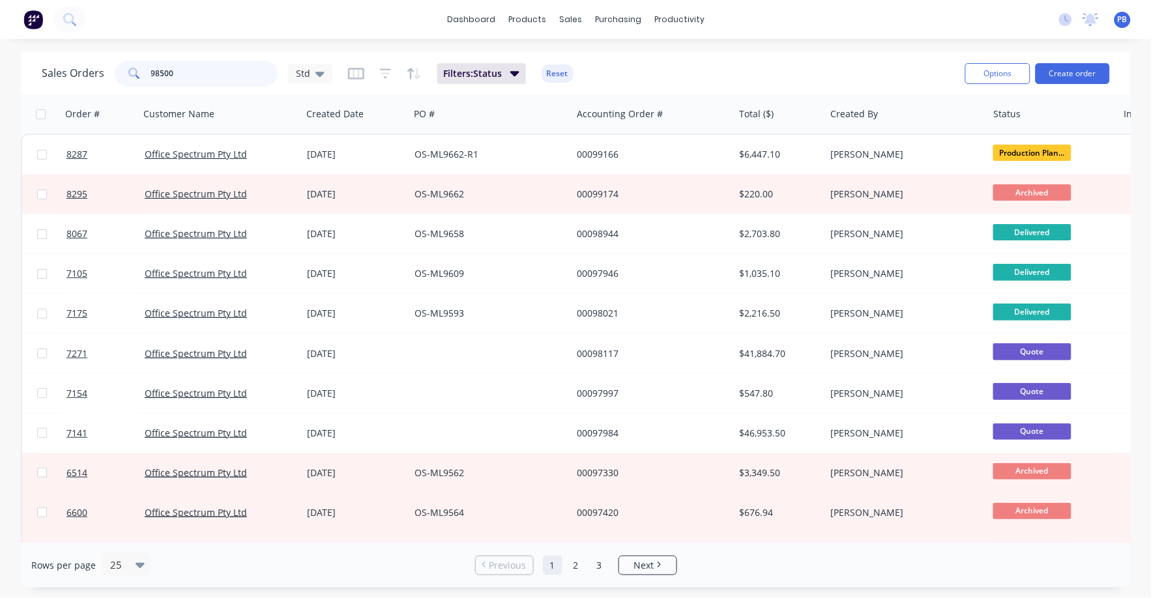
type input "98500"
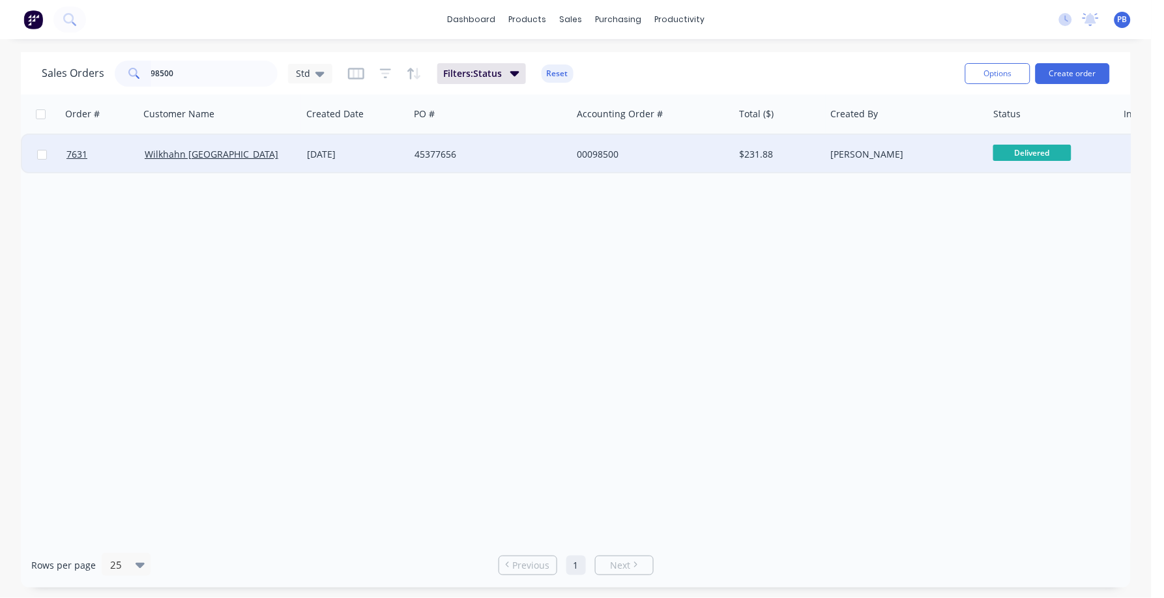
click at [597, 155] on div "00098500" at bounding box center [649, 154] width 145 height 13
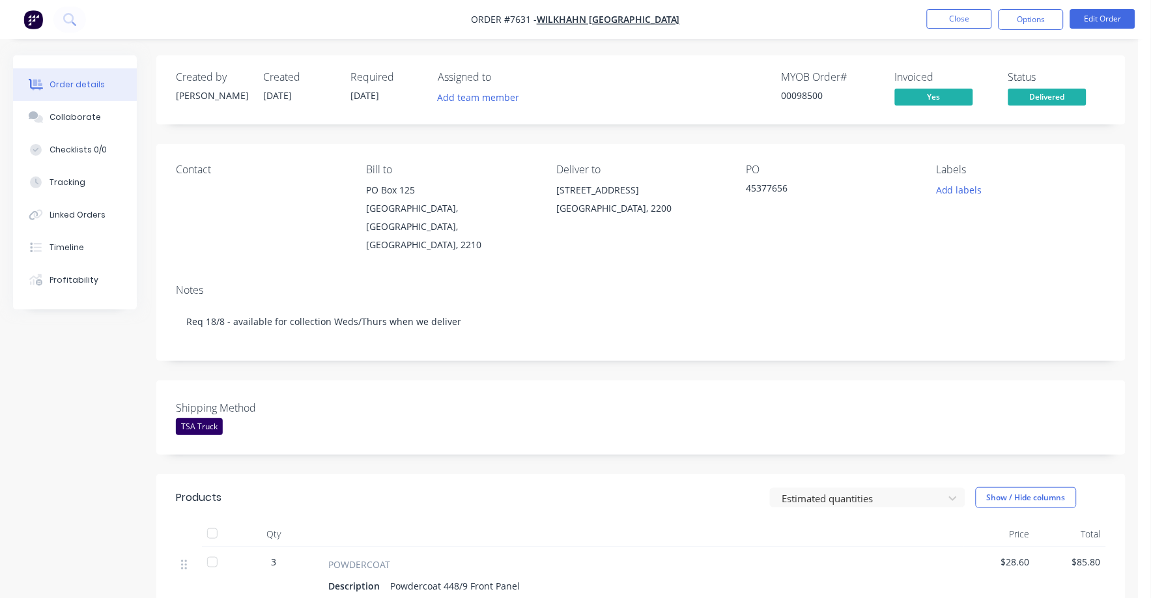
click at [953, 7] on nav "Order #7631 - Wilkhahn Asia Pacific Close Options Edit Order" at bounding box center [575, 19] width 1151 height 39
click at [954, 21] on button "Close" at bounding box center [959, 19] width 65 height 20
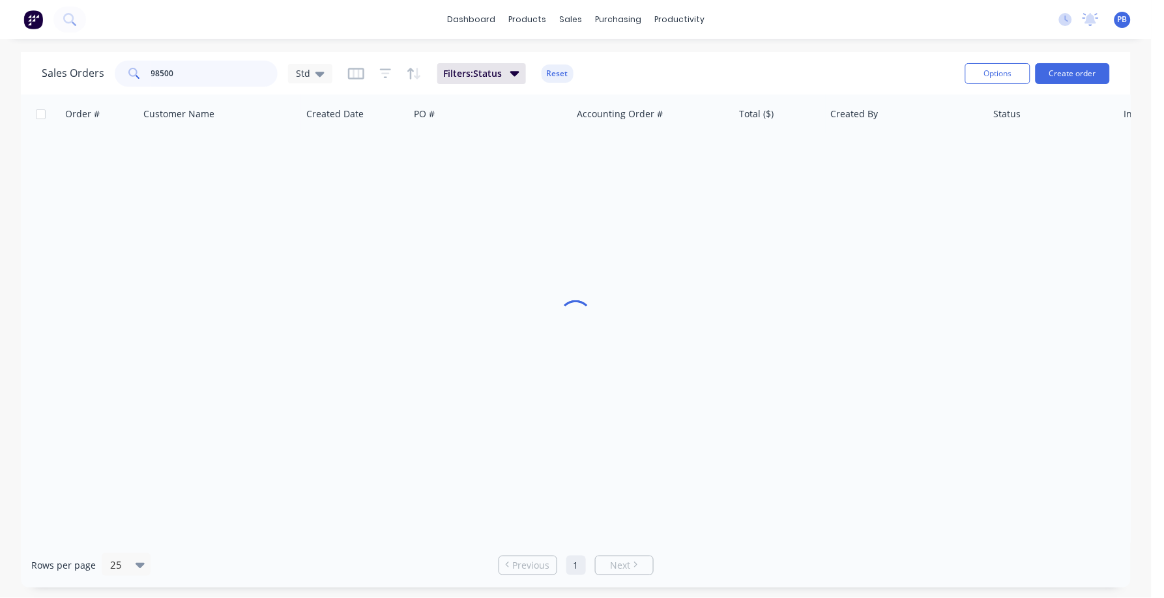
click at [126, 59] on div "Sales Orders 98500 Std Filters: Status Reset" at bounding box center [498, 73] width 913 height 32
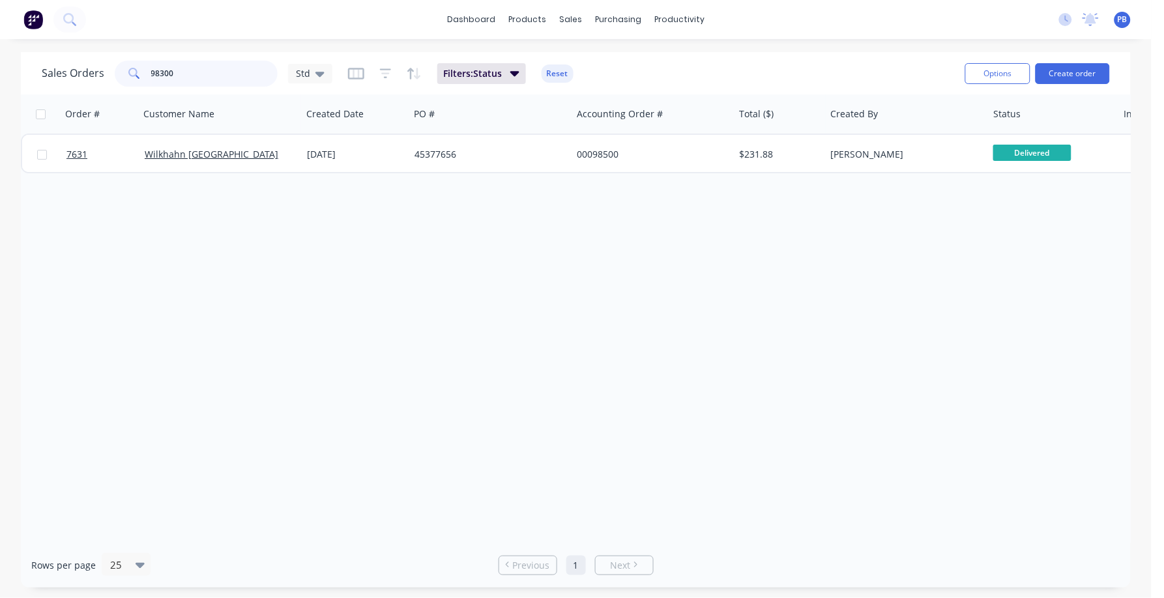
type input "98300"
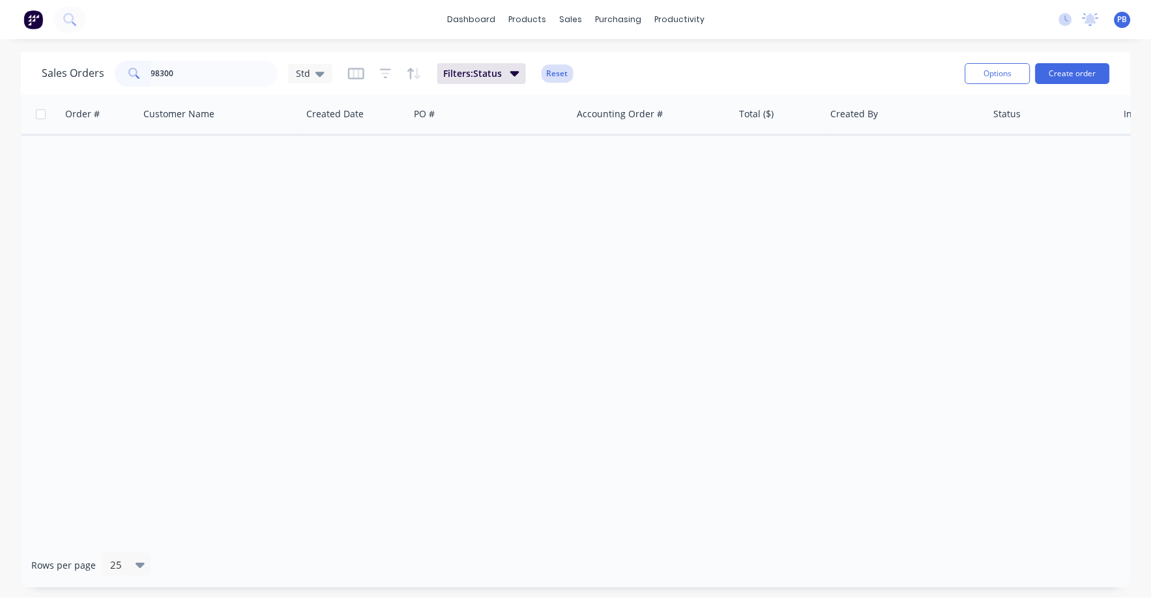
click at [564, 78] on button "Reset" at bounding box center [557, 74] width 32 height 18
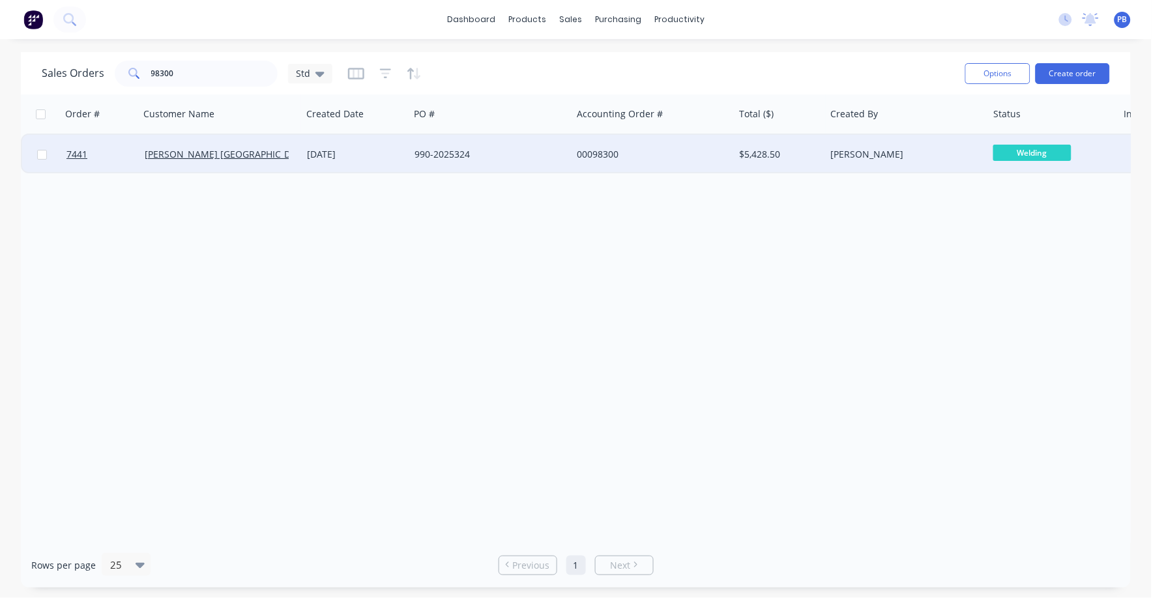
click at [610, 154] on div "00098300" at bounding box center [649, 154] width 145 height 13
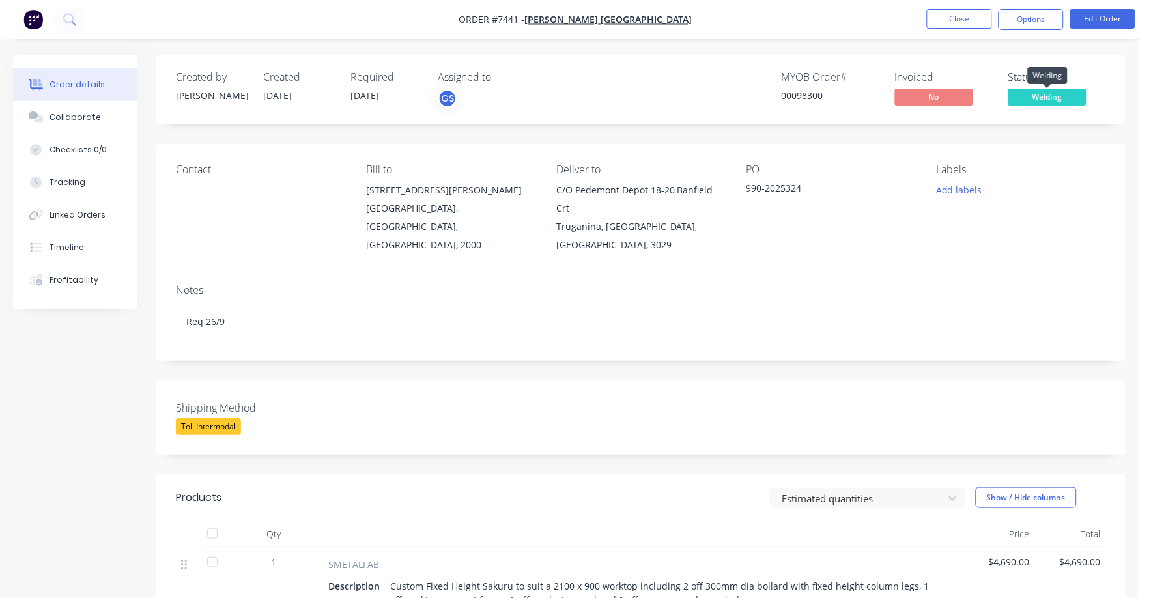
click at [1063, 96] on span "Welding" at bounding box center [1048, 97] width 78 height 16
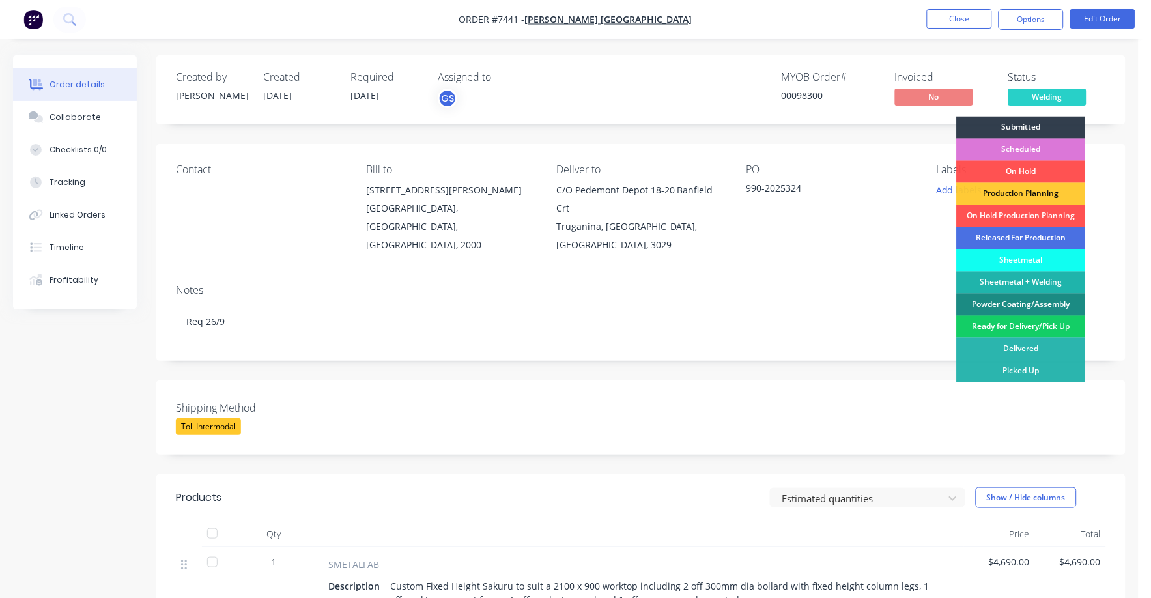
click at [995, 321] on div "Ready for Delivery/Pick Up" at bounding box center [1021, 327] width 129 height 22
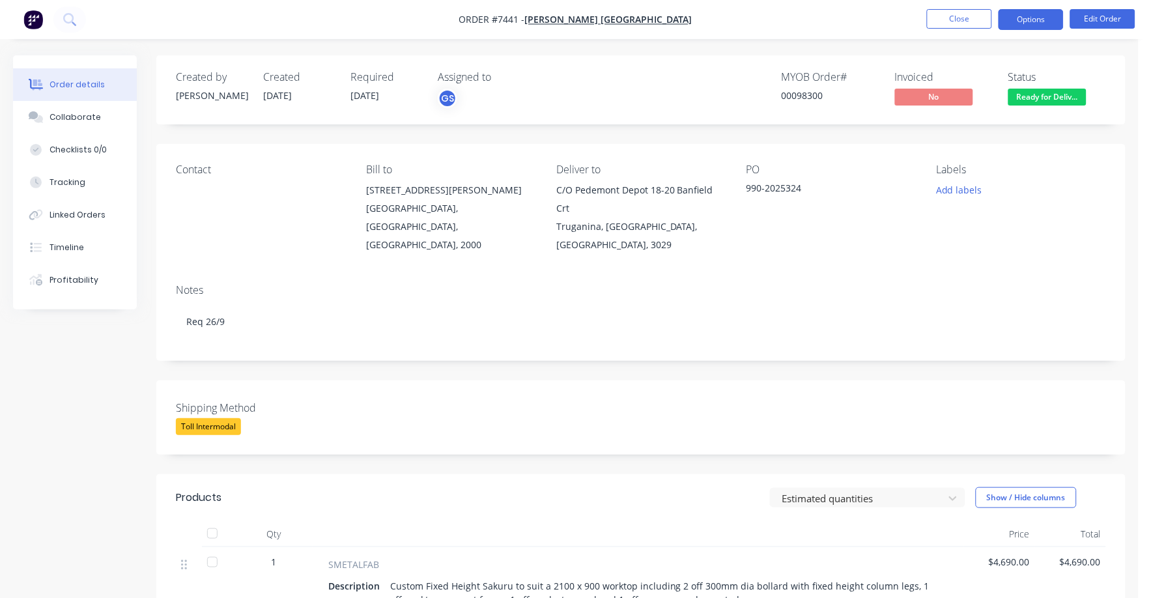
drag, startPoint x: 1024, startPoint y: 14, endPoint x: 1020, endPoint y: 22, distance: 9.6
click at [1023, 15] on button "Options" at bounding box center [1031, 19] width 65 height 21
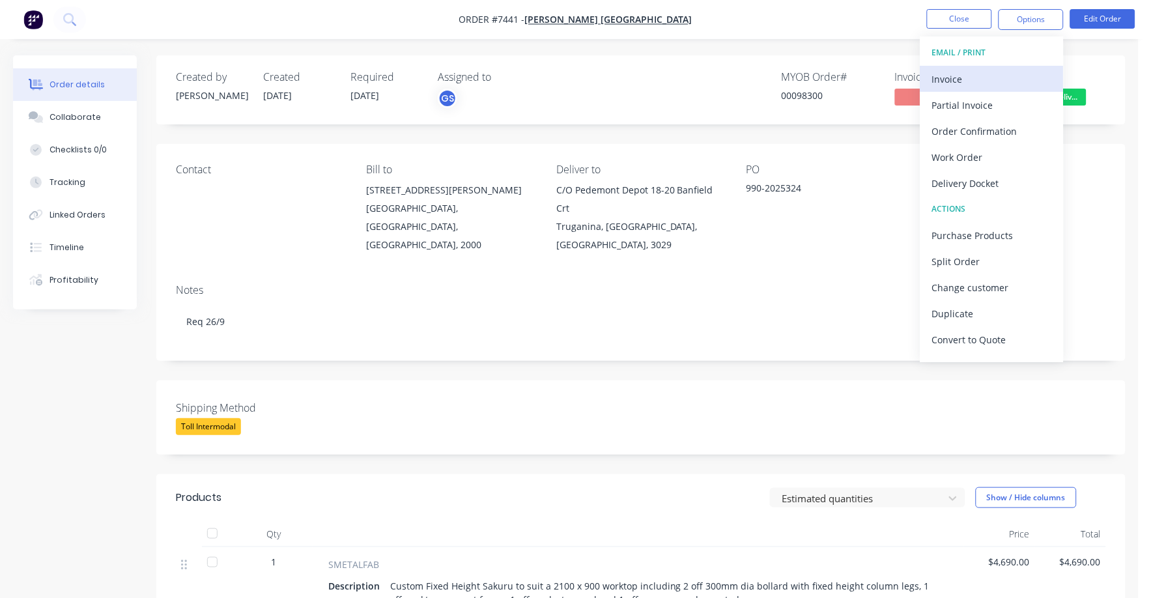
click at [956, 76] on div "Invoice" at bounding box center [992, 79] width 120 height 19
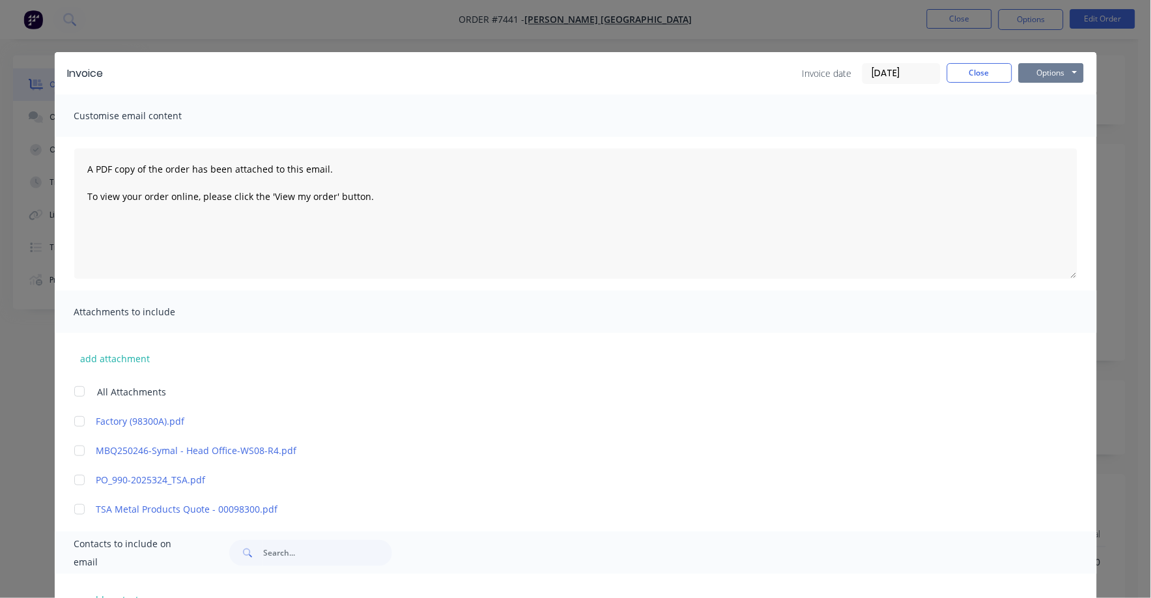
drag, startPoint x: 1037, startPoint y: 73, endPoint x: 1036, endPoint y: 83, distance: 10.4
click at [1037, 78] on button "Options" at bounding box center [1051, 73] width 65 height 20
click at [1026, 115] on button "Print" at bounding box center [1060, 118] width 83 height 22
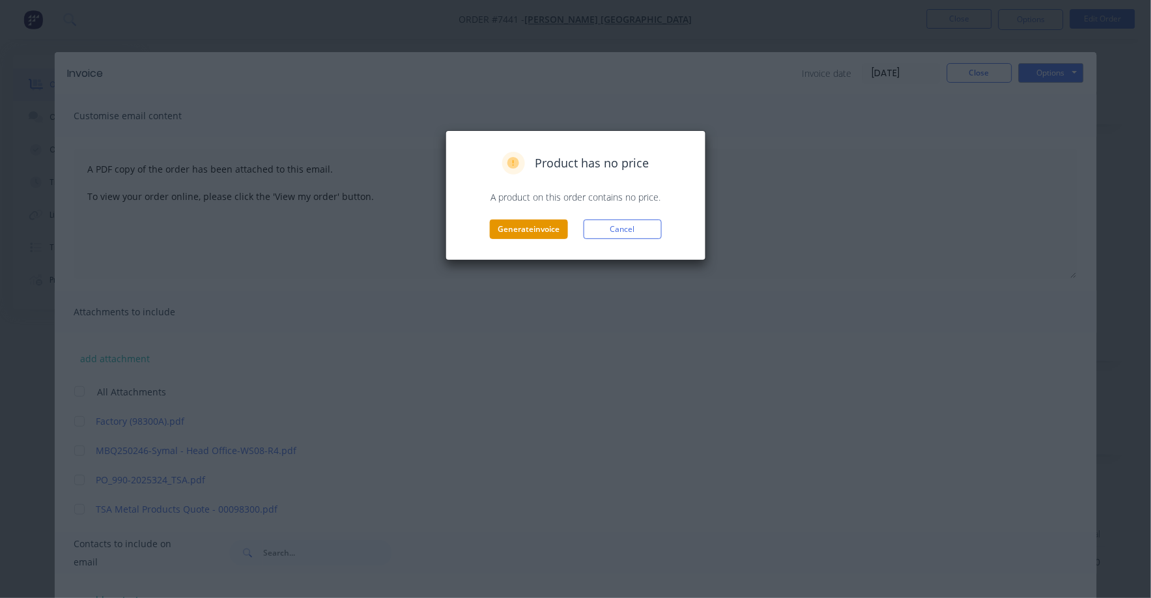
click at [529, 231] on button "Generate invoice" at bounding box center [529, 230] width 78 height 20
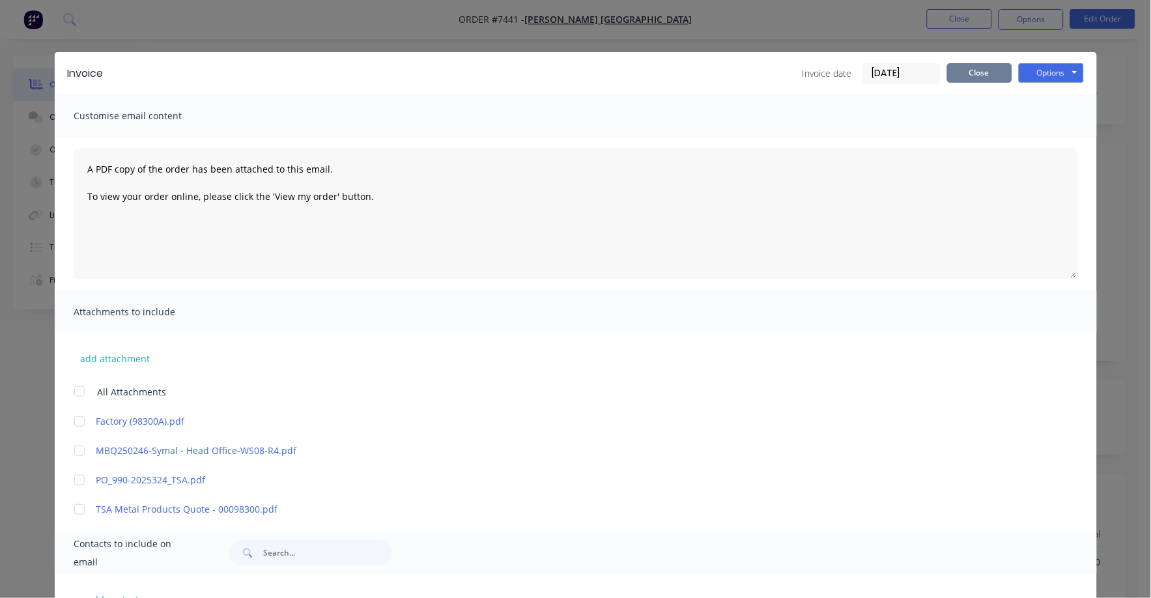
click at [975, 74] on button "Close" at bounding box center [979, 73] width 65 height 20
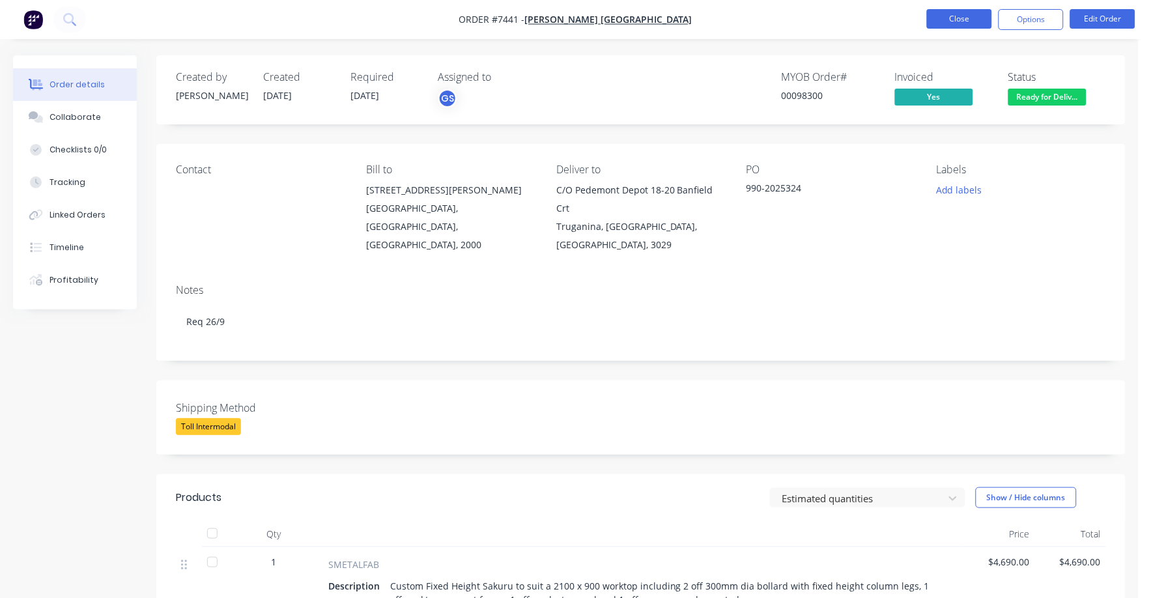
click at [953, 16] on button "Close" at bounding box center [959, 19] width 65 height 20
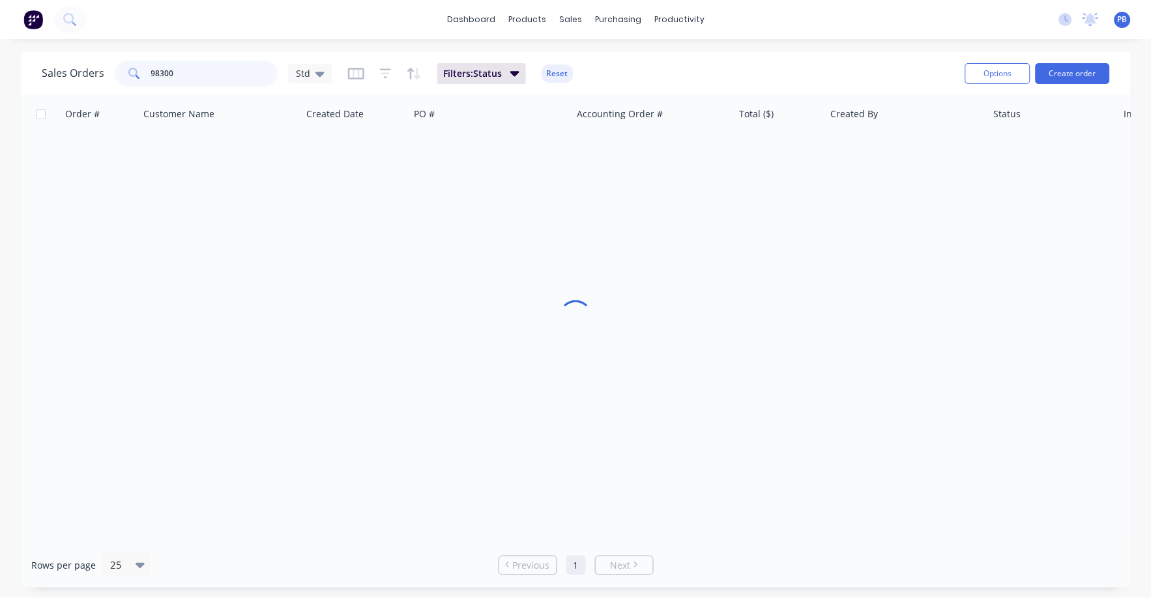
drag, startPoint x: 207, startPoint y: 76, endPoint x: 128, endPoint y: 65, distance: 79.7
click at [128, 65] on div "98300" at bounding box center [196, 74] width 163 height 26
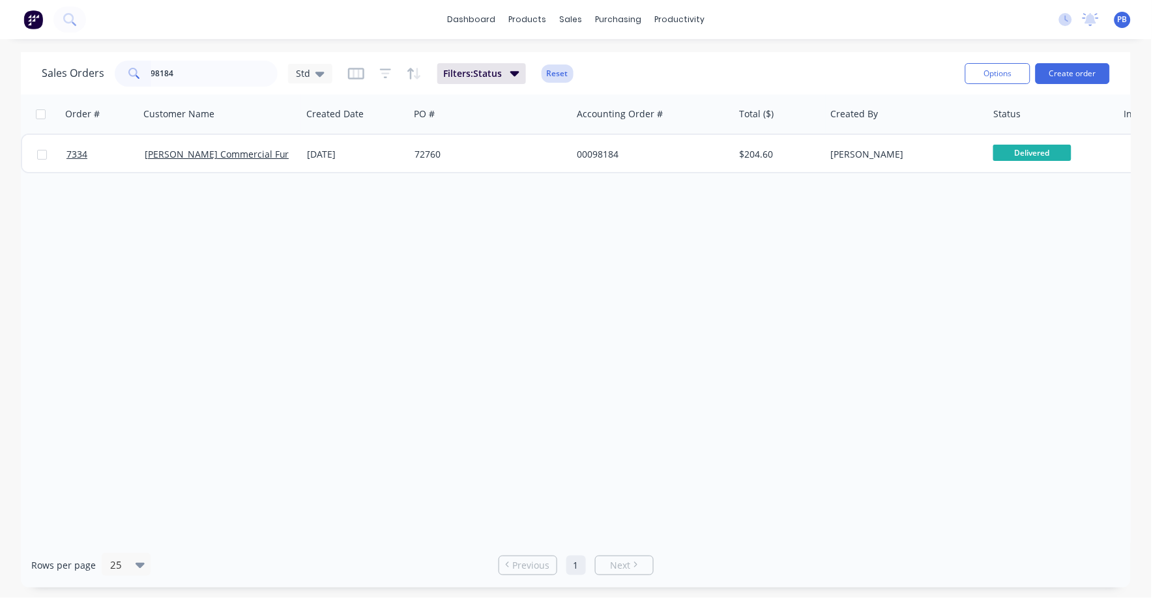
click at [553, 71] on button "Reset" at bounding box center [557, 74] width 32 height 18
click at [188, 74] on input "98184" at bounding box center [214, 74] width 127 height 26
click at [493, 226] on div "Order # Customer Name Created Date PO # Accounting Order # Total ($) Created By…" at bounding box center [576, 318] width 1110 height 448
drag, startPoint x: 180, startPoint y: 74, endPoint x: 114, endPoint y: 68, distance: 66.1
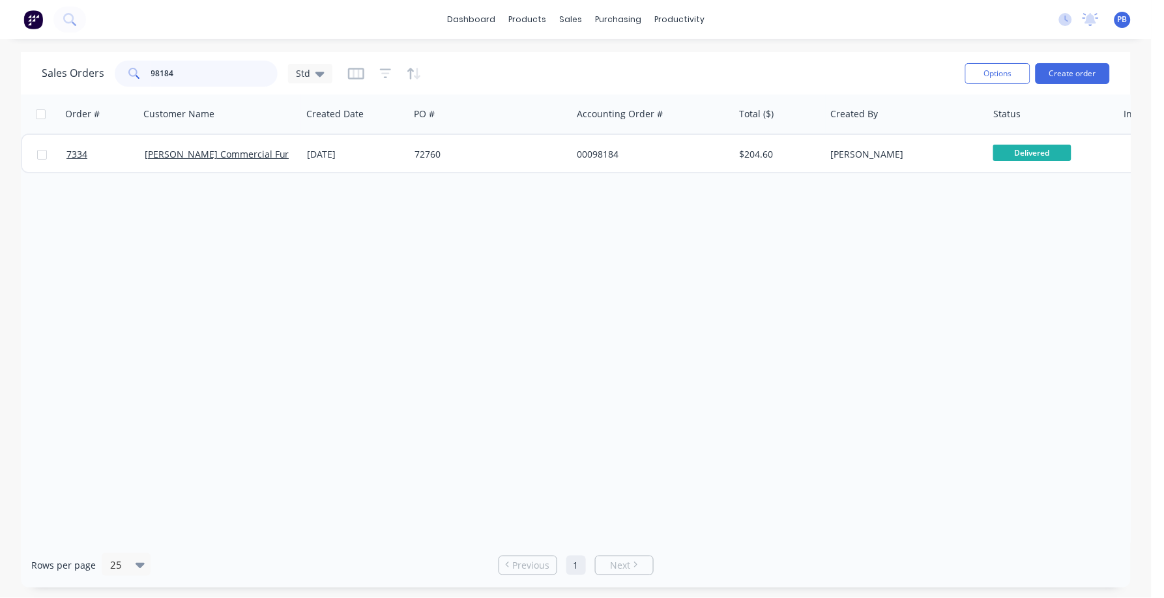
click at [115, 68] on div "98184" at bounding box center [196, 74] width 163 height 26
type input "studio [PERSON_NAME]"
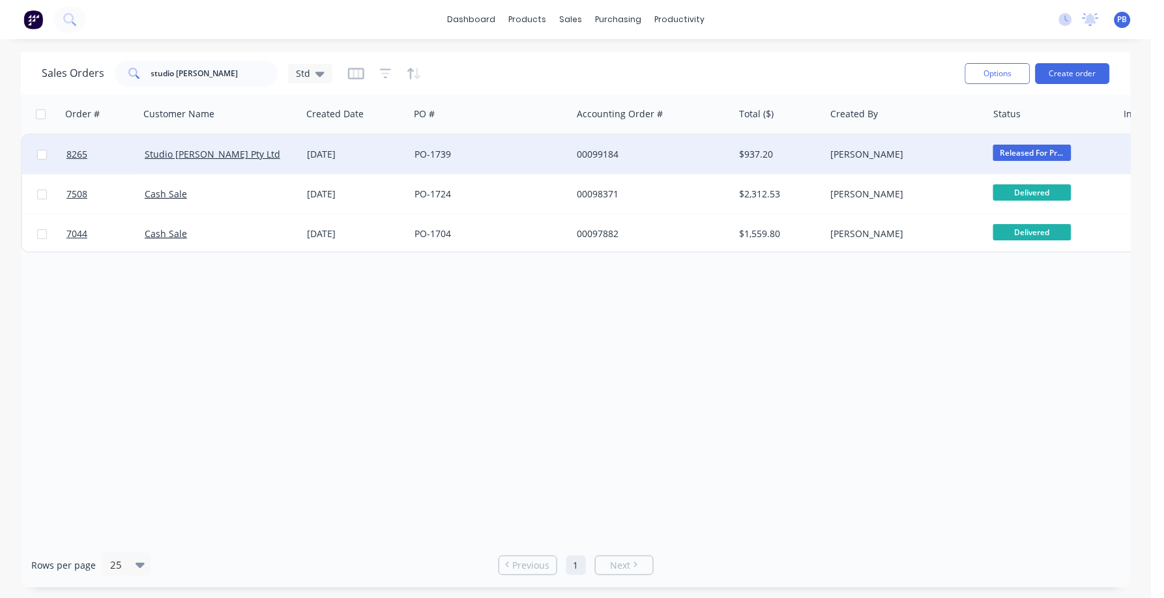
click at [421, 149] on div "PO-1739" at bounding box center [486, 154] width 145 height 13
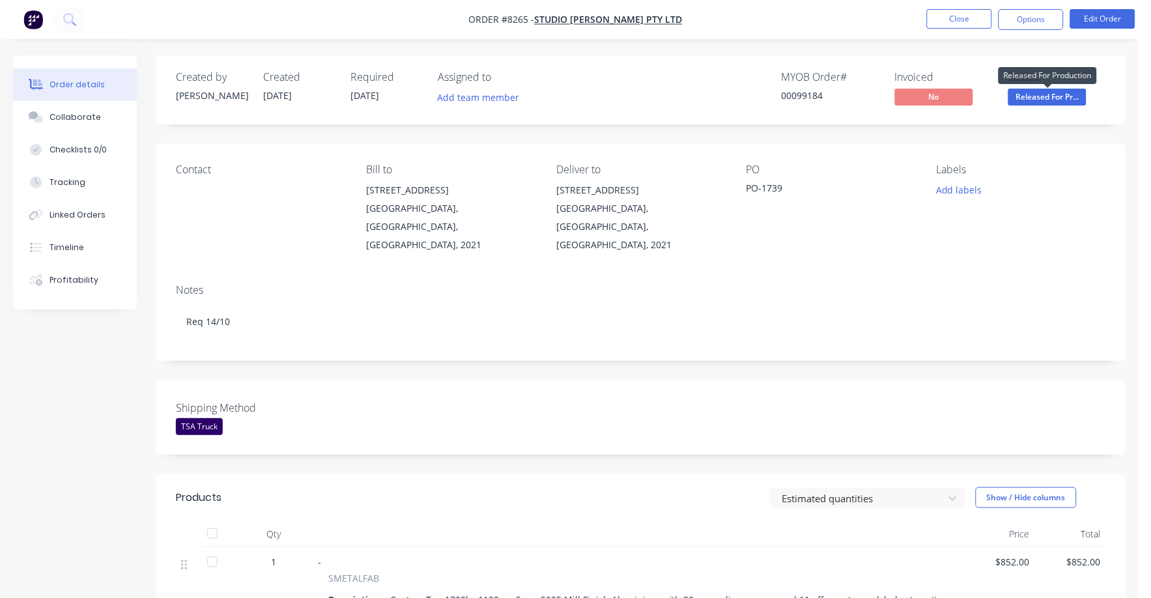
click at [1046, 94] on span "Released For Pr..." at bounding box center [1048, 97] width 78 height 16
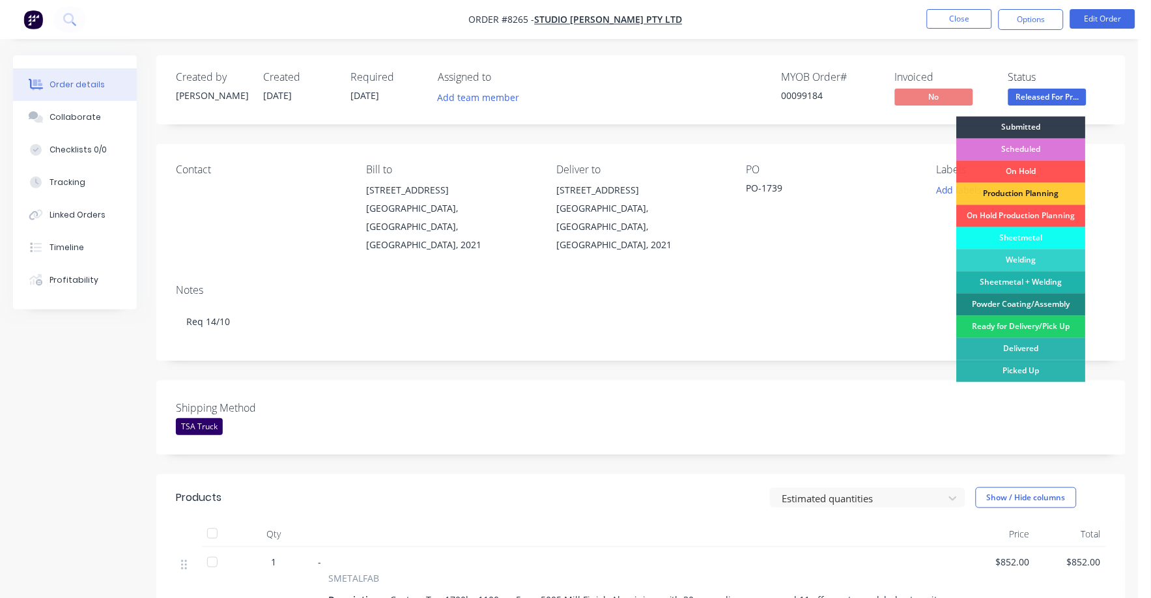
click at [1018, 327] on div "Ready for Delivery/Pick Up" at bounding box center [1021, 327] width 129 height 22
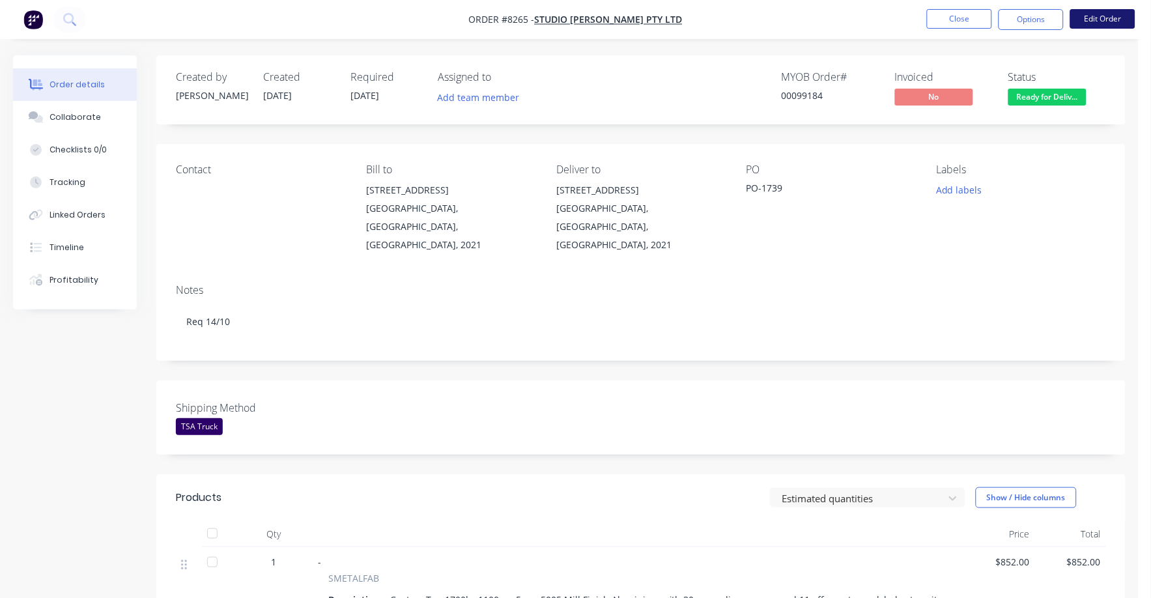
click at [1097, 15] on button "Edit Order" at bounding box center [1102, 19] width 65 height 20
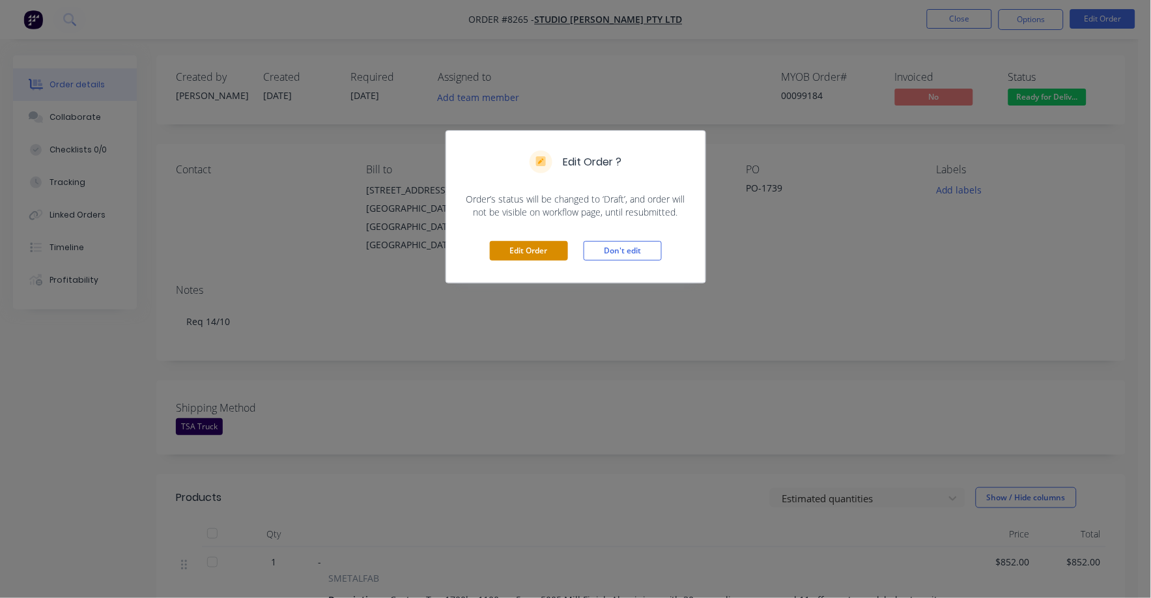
click at [517, 248] on button "Edit Order" at bounding box center [529, 251] width 78 height 20
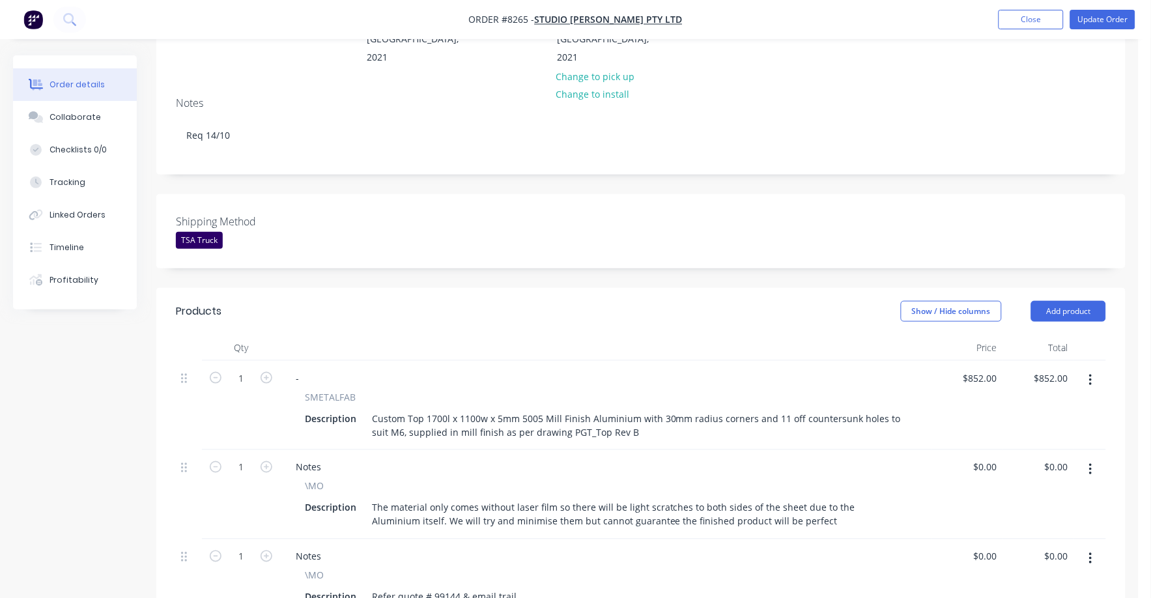
scroll to position [407, 0]
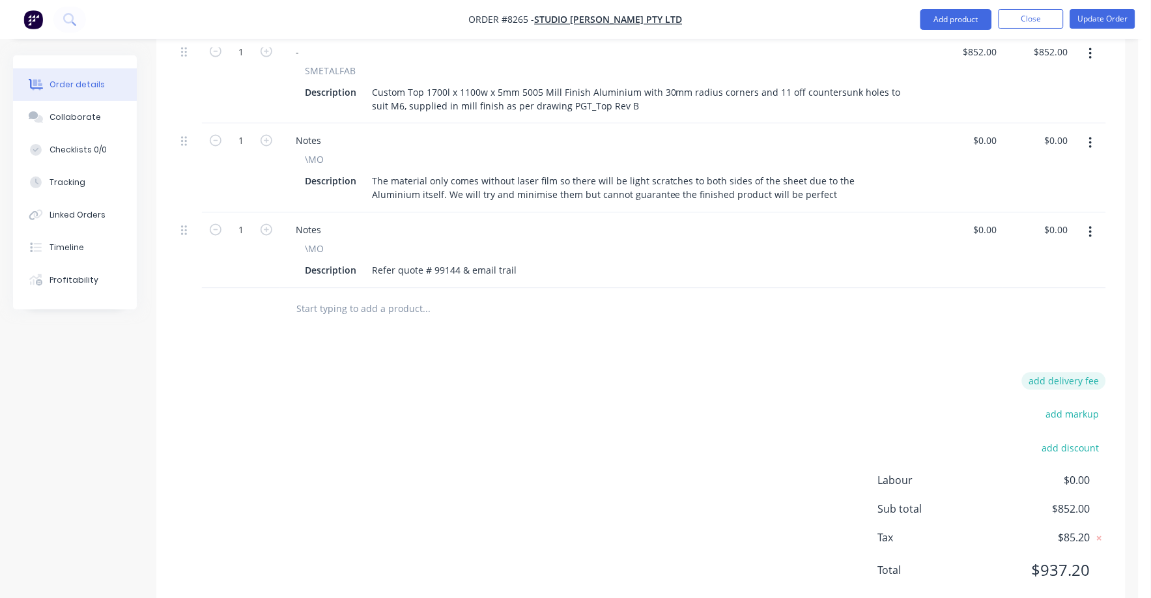
click at [1073, 373] on button "add delivery fee" at bounding box center [1064, 382] width 84 height 18
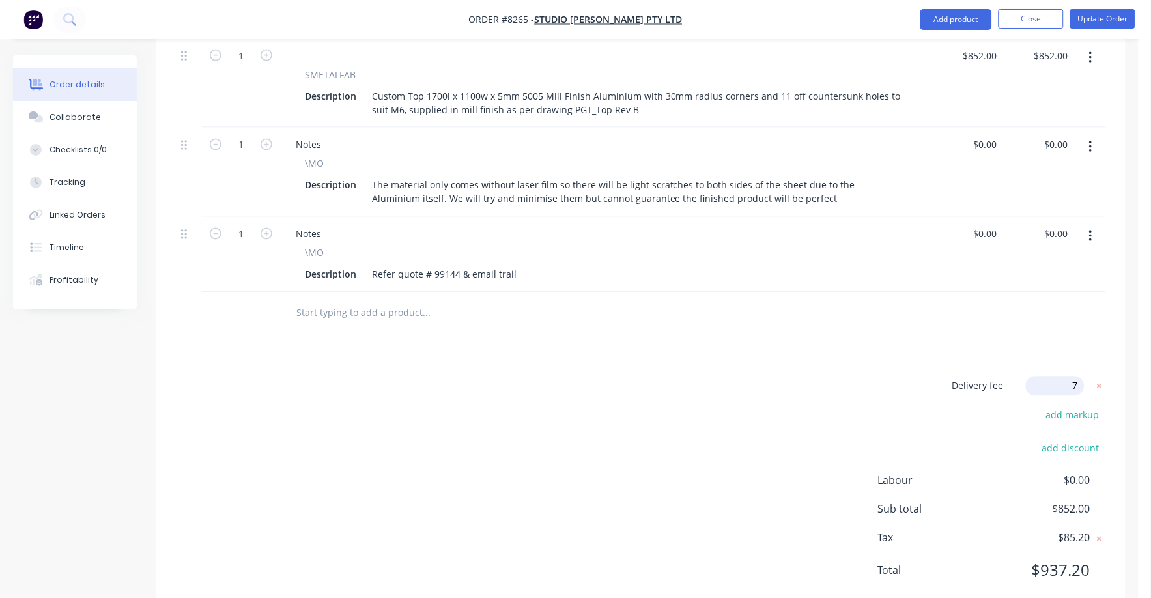
type input "75"
click input "submit" at bounding box center [0, 0] width 0 height 0
click at [1106, 14] on button "Update Order" at bounding box center [1102, 19] width 65 height 20
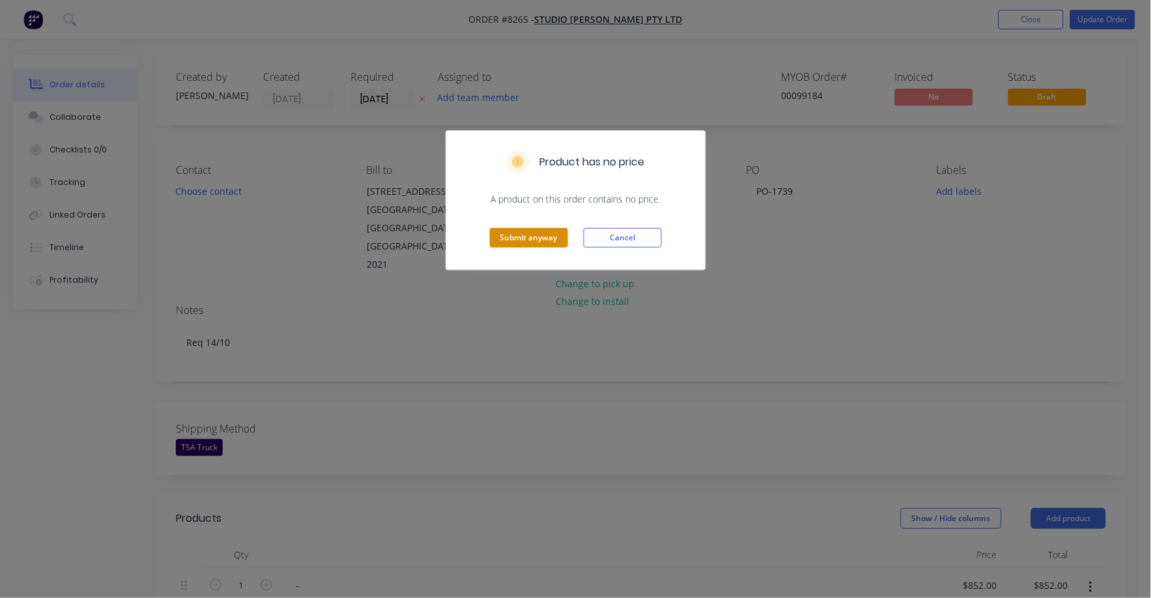
click at [534, 229] on button "Submit anyway" at bounding box center [529, 238] width 78 height 20
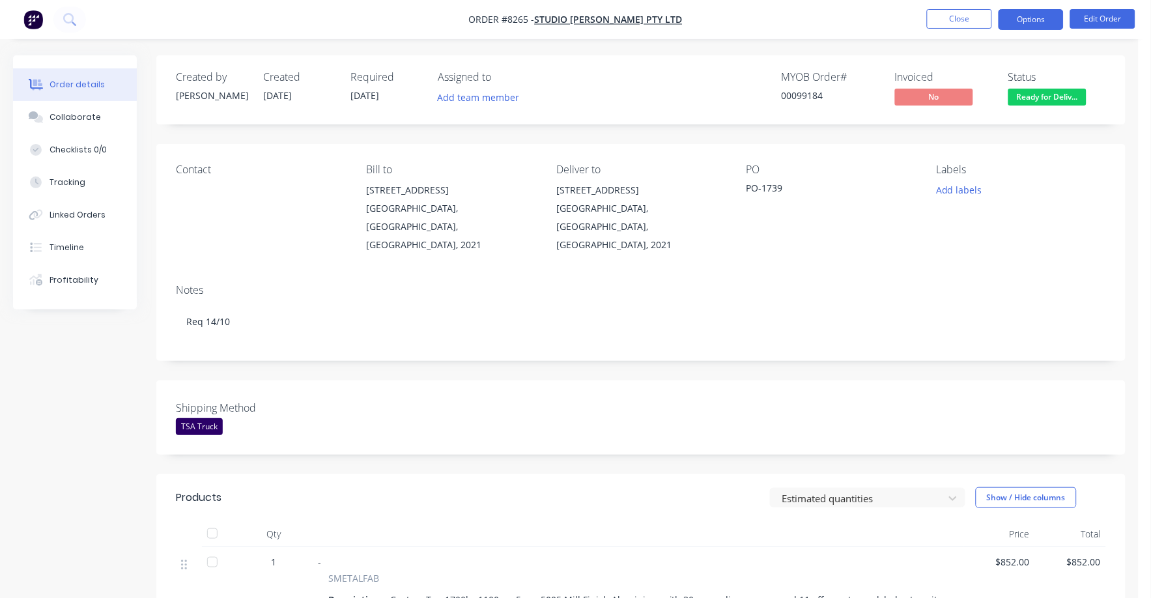
click at [1030, 17] on button "Options" at bounding box center [1031, 19] width 65 height 21
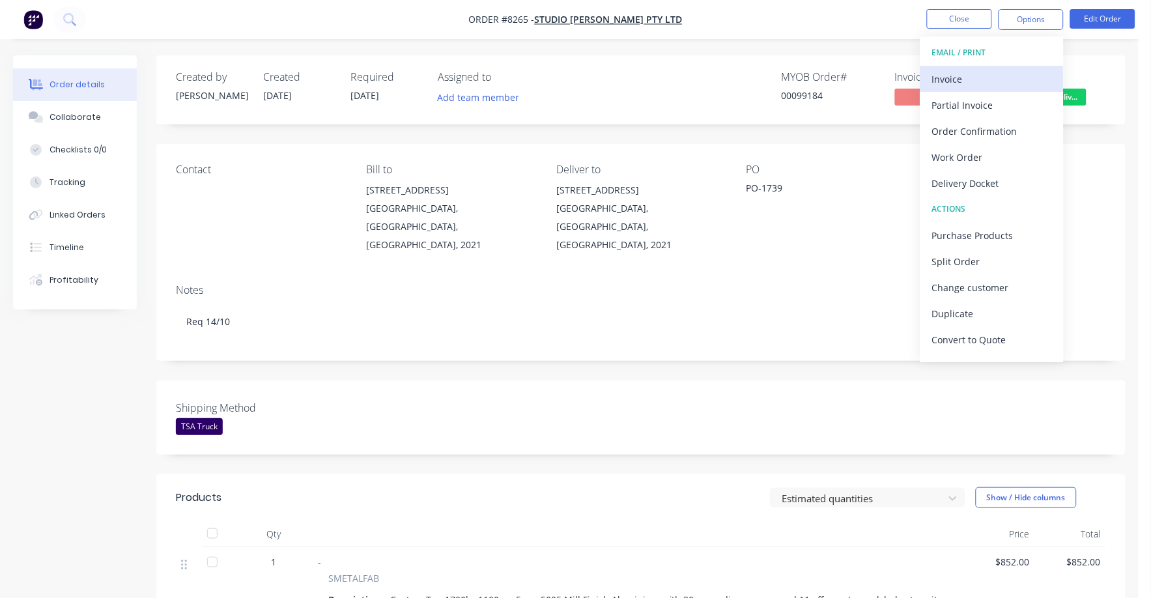
click at [953, 72] on div "Invoice" at bounding box center [992, 79] width 120 height 19
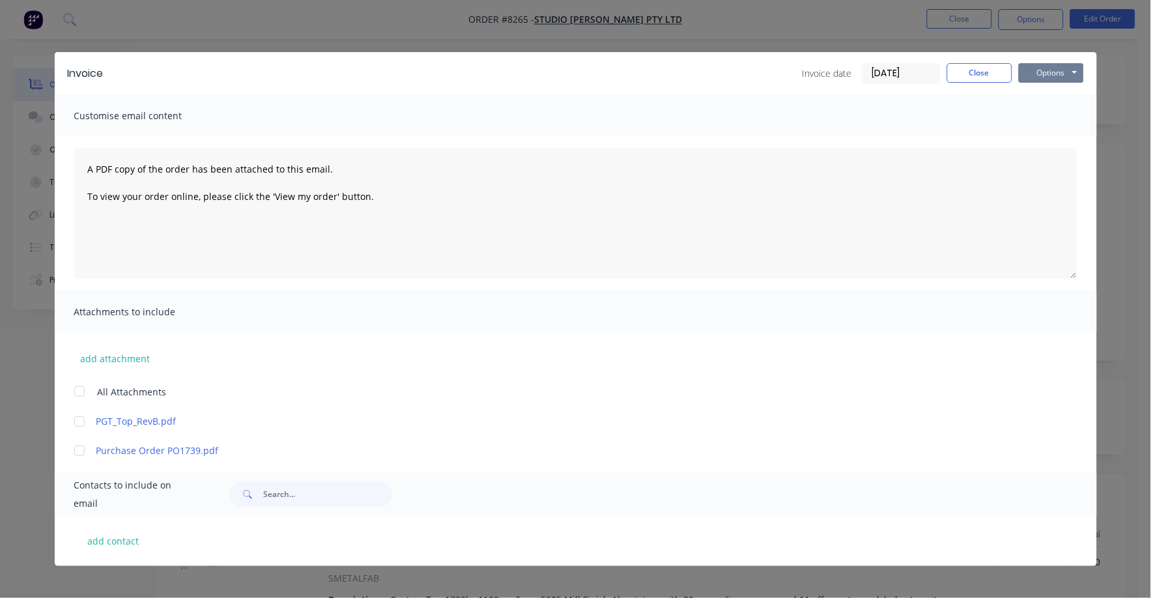
click at [1047, 78] on button "Options" at bounding box center [1051, 73] width 65 height 20
click at [1037, 112] on button "Print" at bounding box center [1060, 118] width 83 height 22
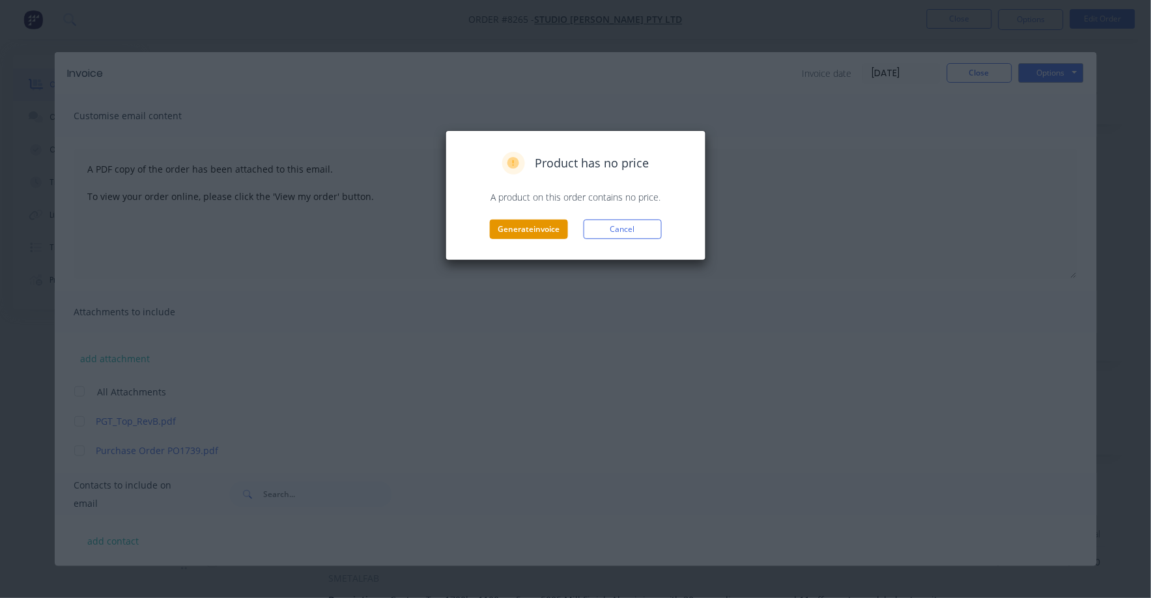
click at [526, 229] on button "Generate invoice" at bounding box center [529, 230] width 78 height 20
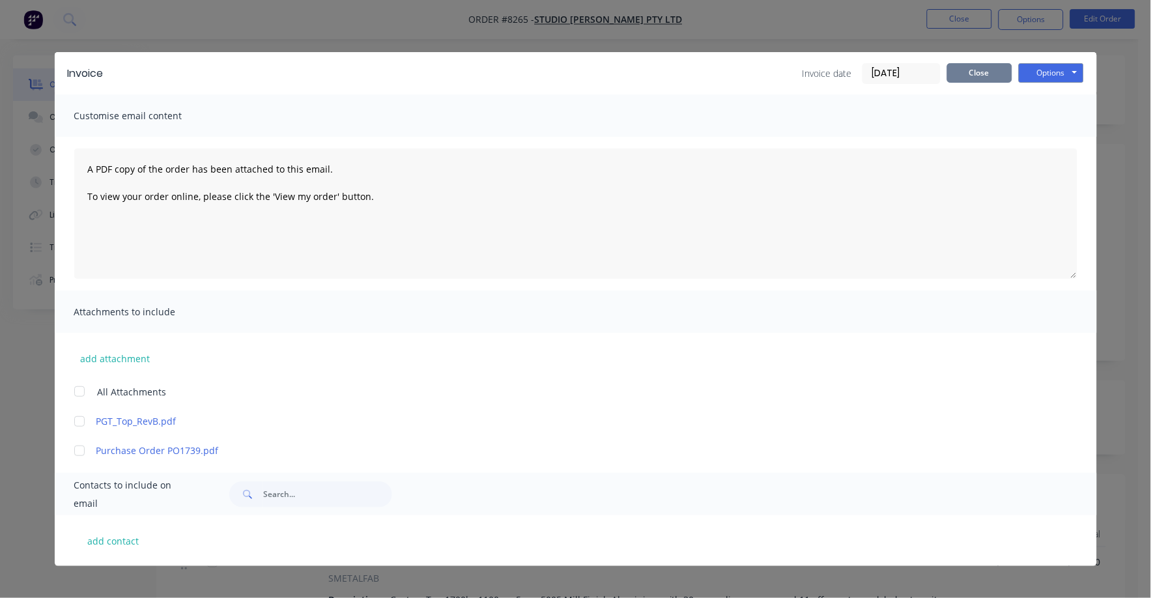
click at [985, 67] on button "Close" at bounding box center [979, 73] width 65 height 20
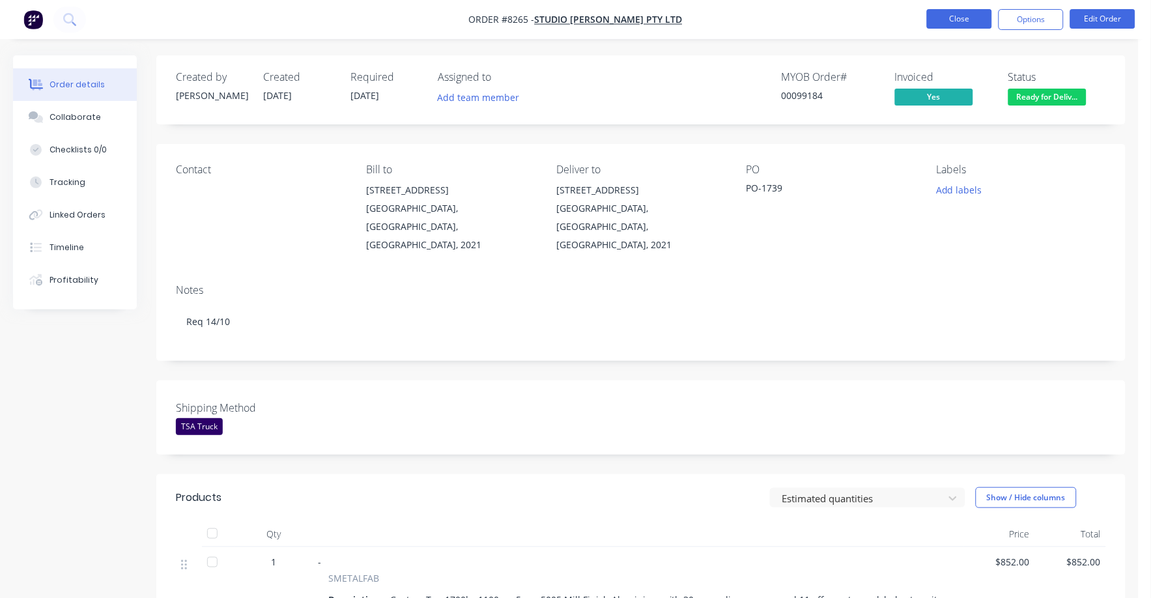
click at [953, 16] on button "Close" at bounding box center [959, 19] width 65 height 20
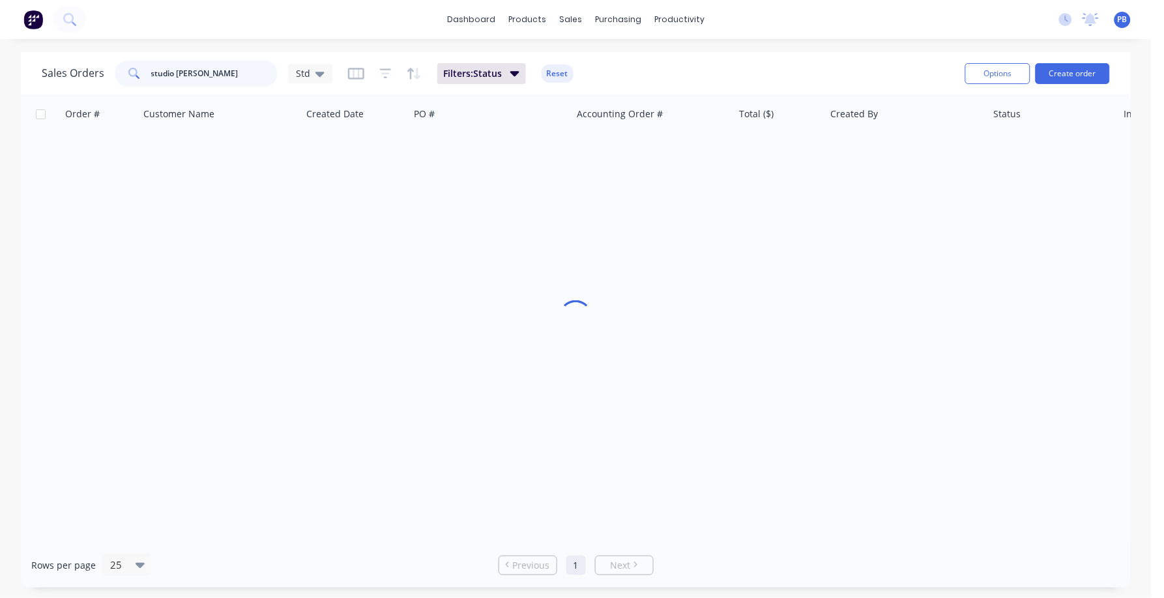
drag, startPoint x: 215, startPoint y: 73, endPoint x: 133, endPoint y: 65, distance: 82.5
click at [133, 65] on div "studio [PERSON_NAME]" at bounding box center [196, 74] width 163 height 26
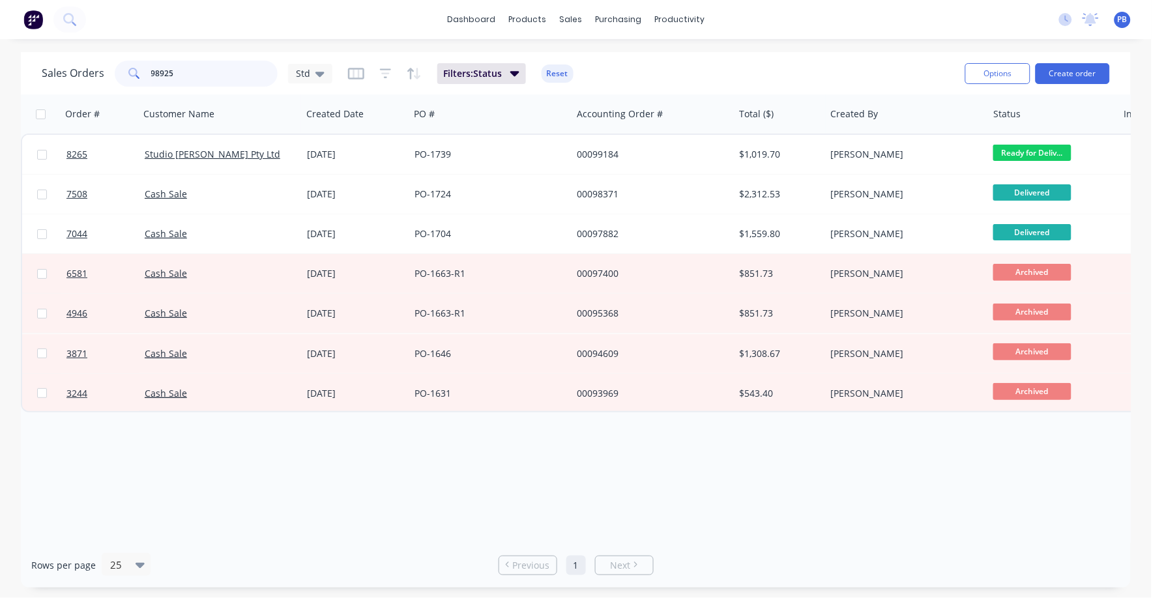
type input "98925"
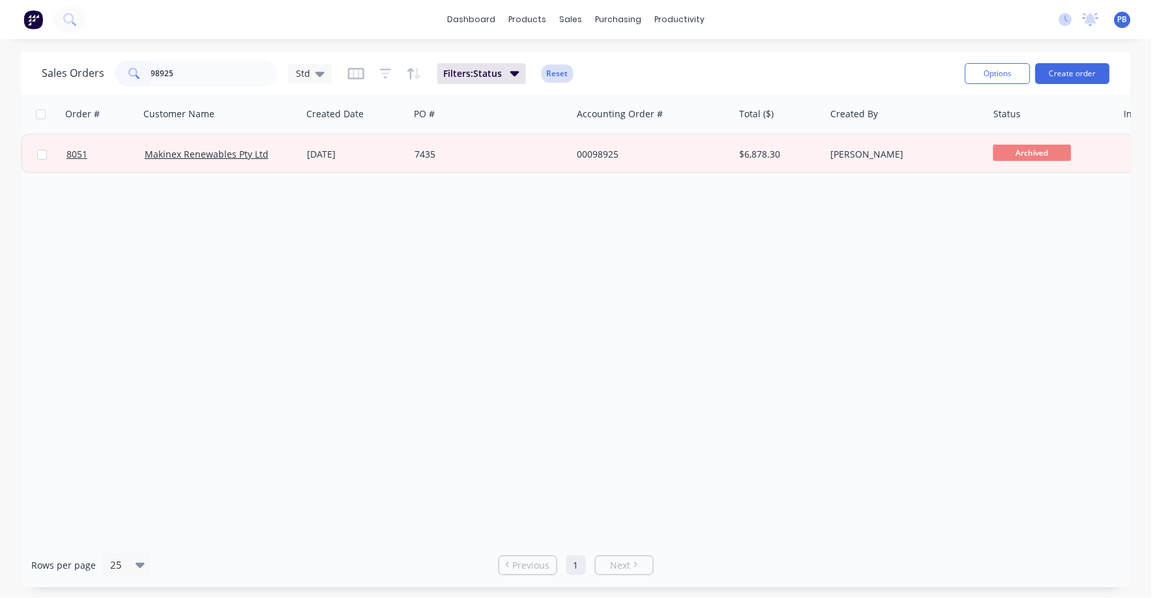
click at [545, 76] on button "Reset" at bounding box center [557, 74] width 32 height 18
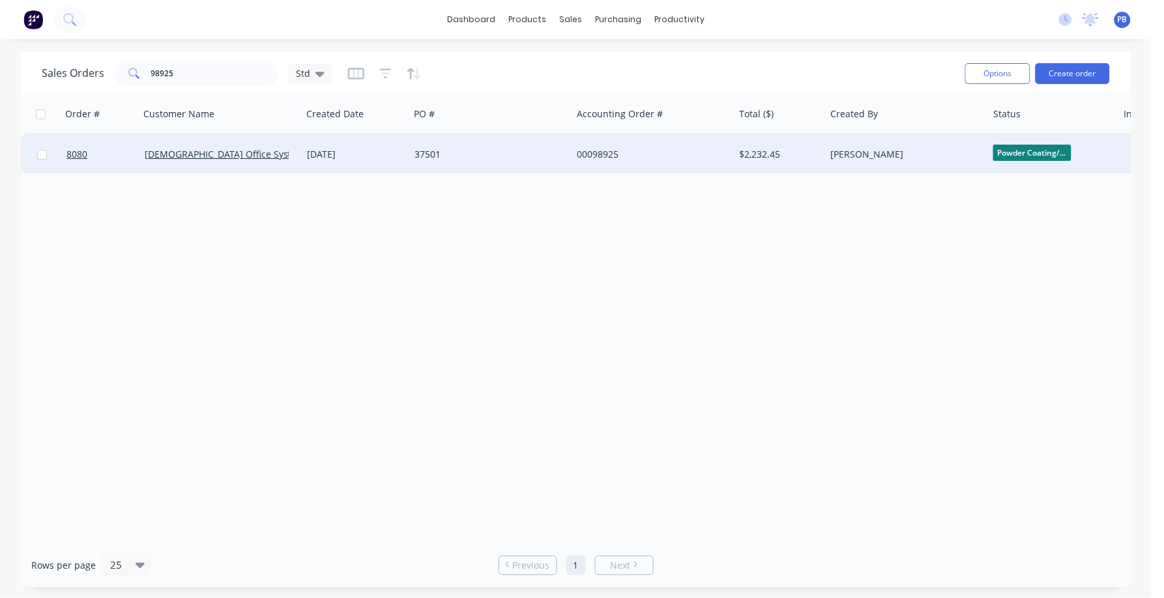
click at [589, 148] on div "00098925" at bounding box center [649, 154] width 145 height 13
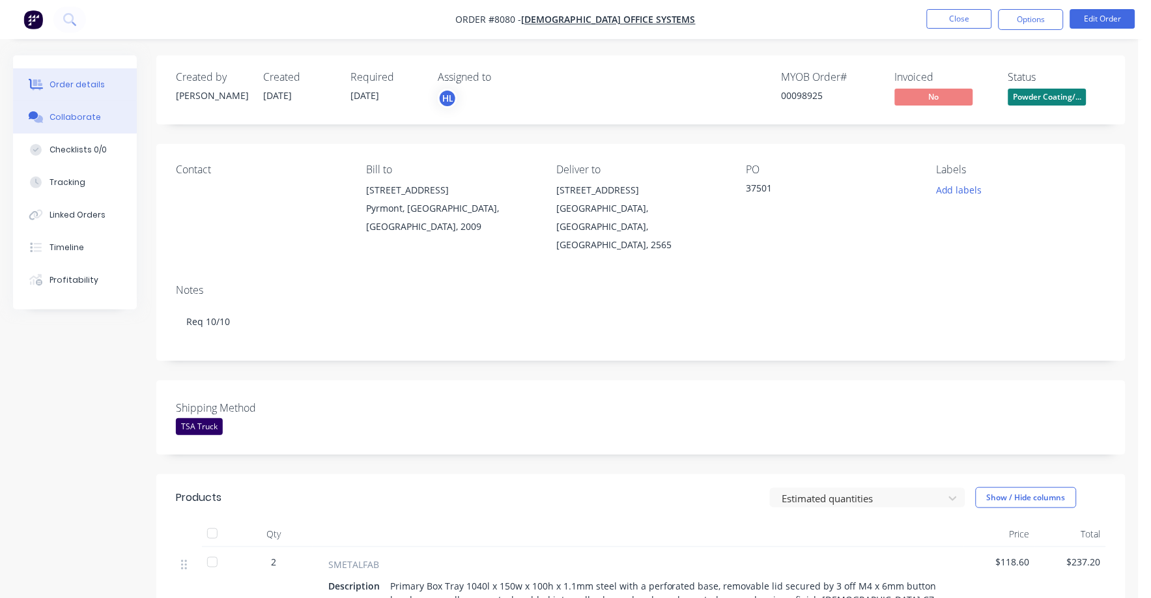
click at [74, 112] on div "Collaborate" at bounding box center [75, 117] width 51 height 12
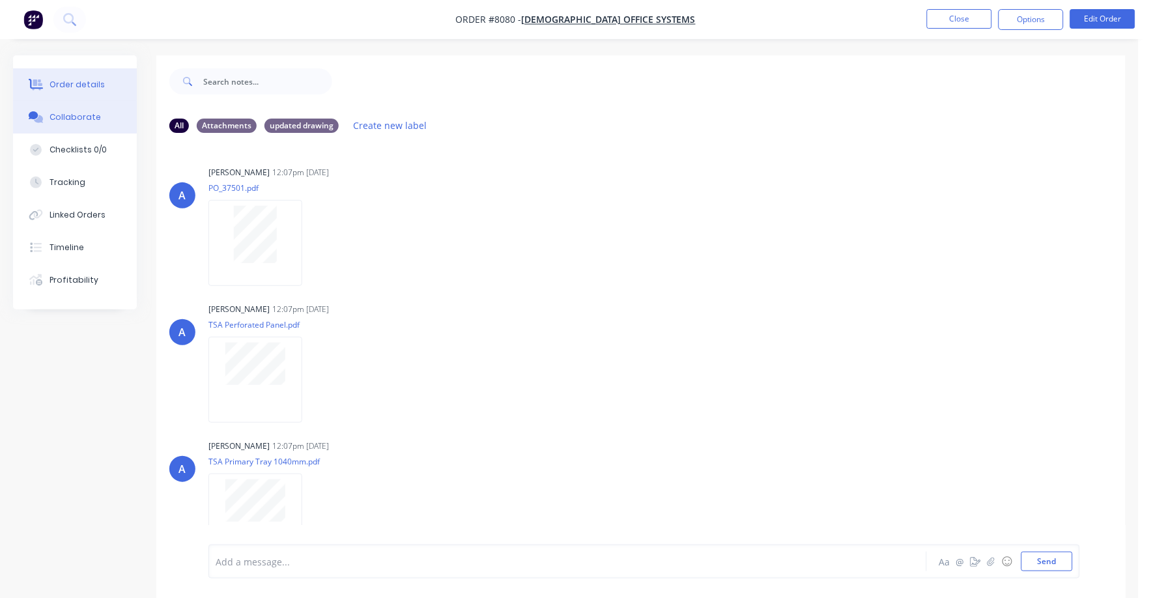
click at [54, 85] on div "Order details" at bounding box center [77, 85] width 55 height 12
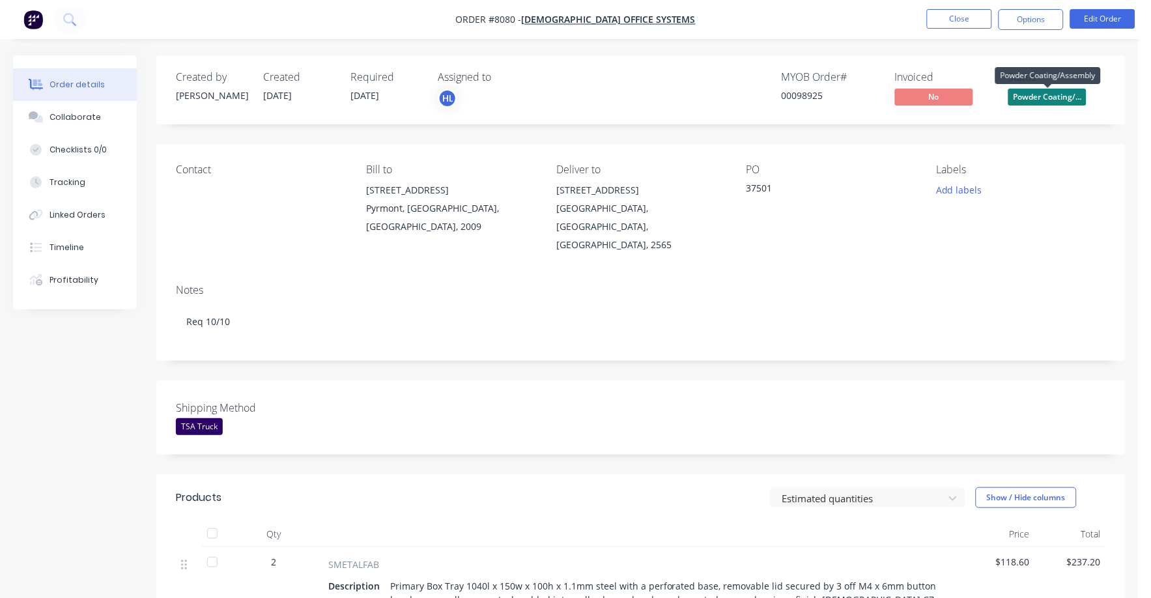
click at [1061, 89] on span "Powder Coating/..." at bounding box center [1048, 97] width 78 height 16
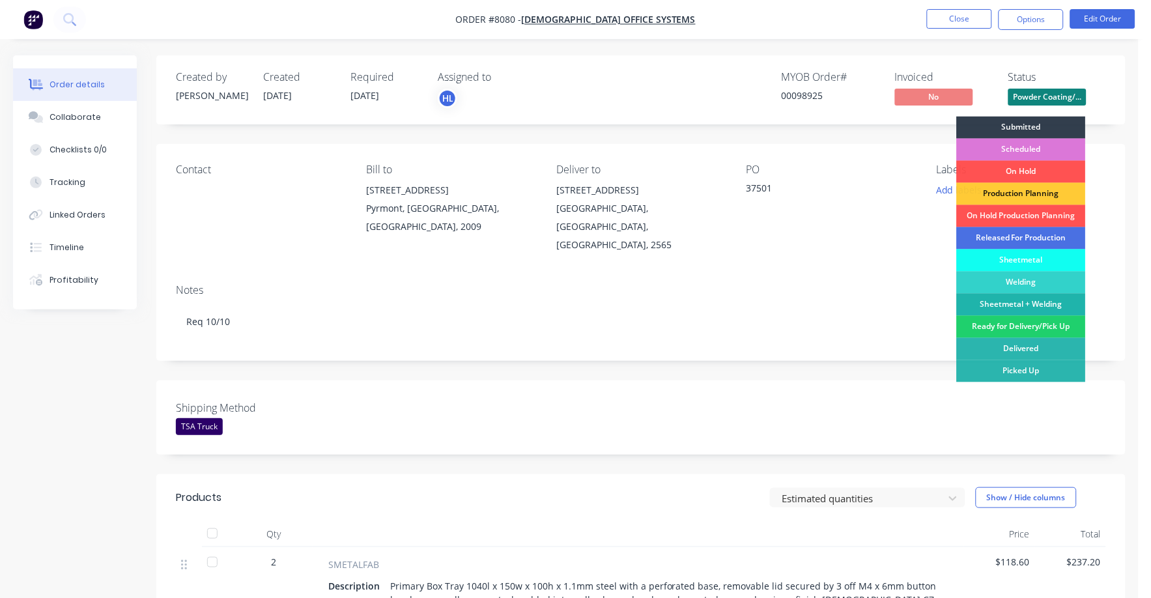
drag, startPoint x: 979, startPoint y: 324, endPoint x: 982, endPoint y: 256, distance: 67.8
click at [978, 322] on div "Ready for Delivery/Pick Up" at bounding box center [1021, 327] width 129 height 22
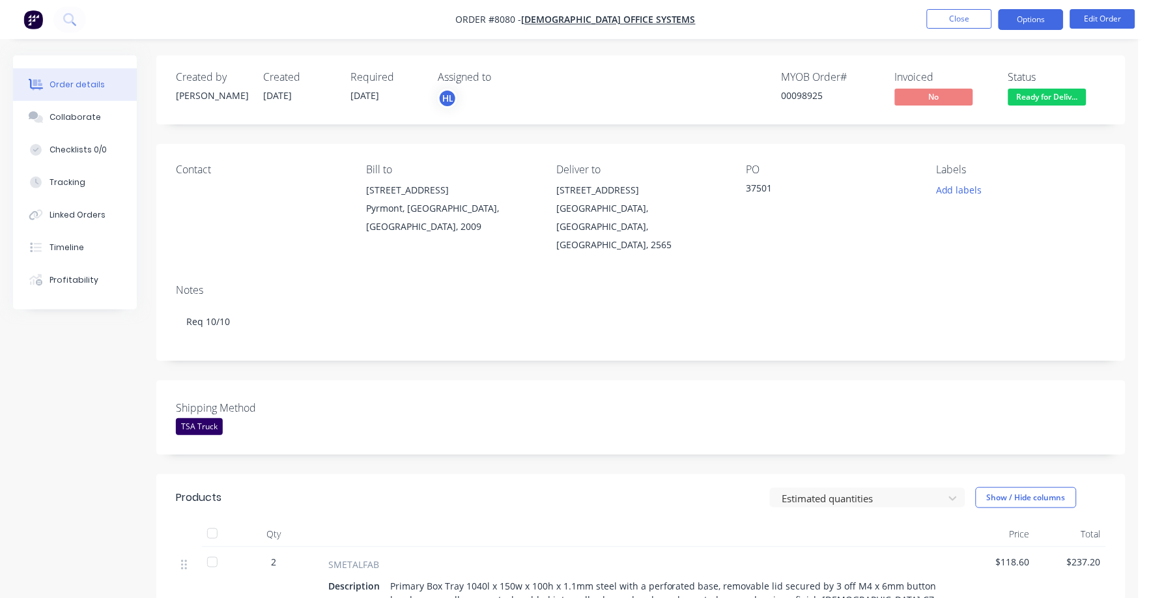
click at [1034, 29] on button "Options" at bounding box center [1031, 19] width 65 height 21
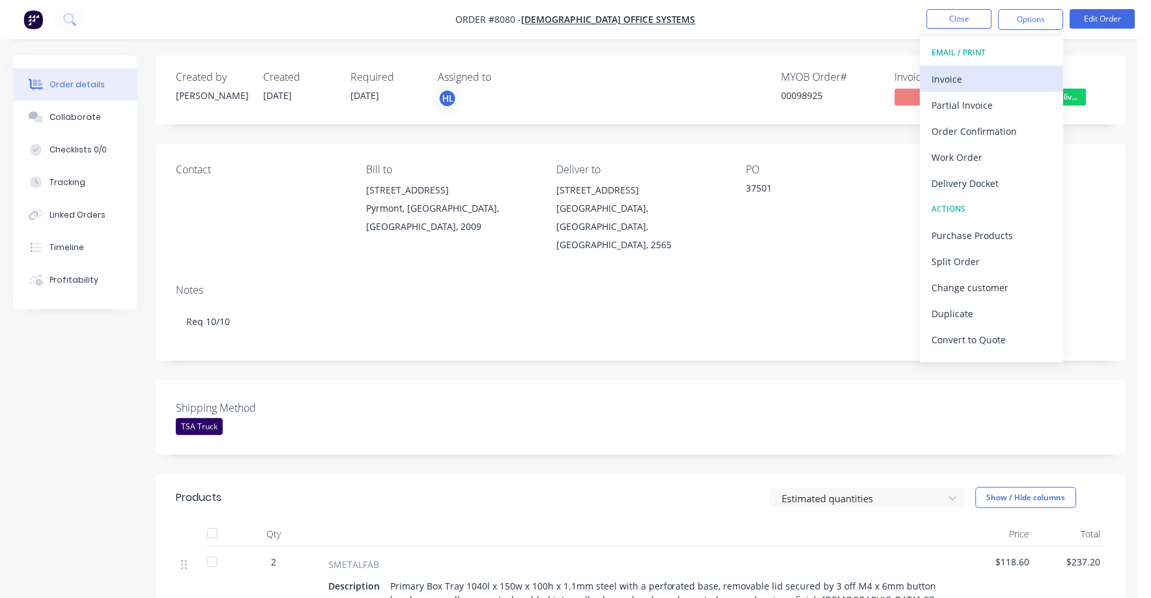
click at [953, 71] on div "Invoice" at bounding box center [992, 79] width 120 height 19
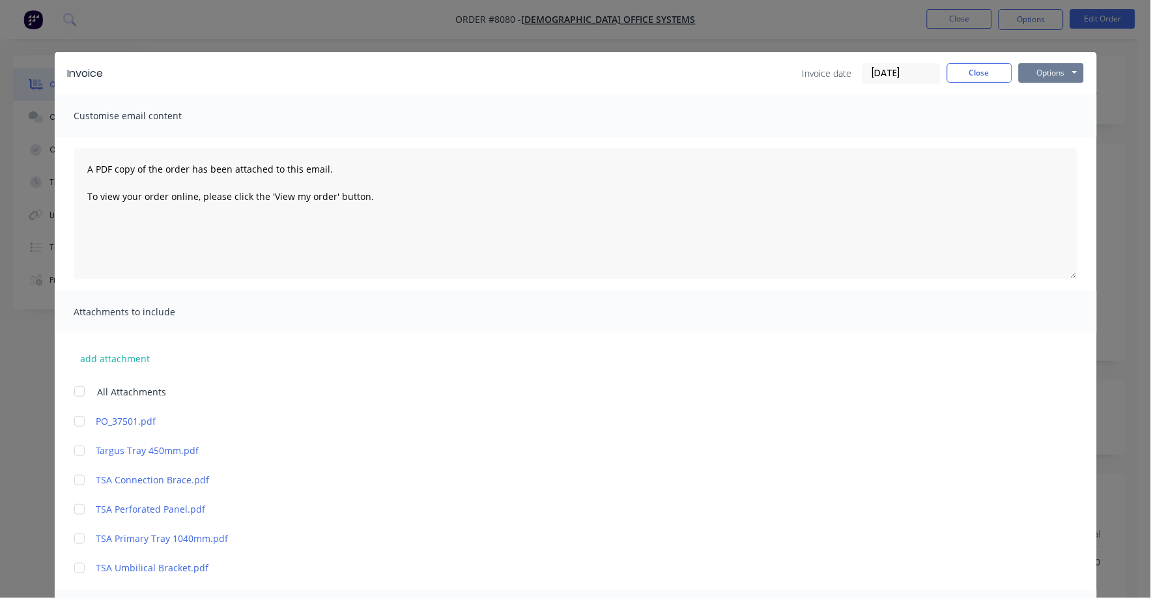
drag, startPoint x: 1042, startPoint y: 70, endPoint x: 1034, endPoint y: 79, distance: 11.5
click at [1041, 72] on button "Options" at bounding box center [1051, 73] width 65 height 20
drag, startPoint x: 1001, startPoint y: 117, endPoint x: 1009, endPoint y: 115, distance: 7.9
click at [1005, 117] on div "Customise email content" at bounding box center [576, 115] width 1042 height 42
drag, startPoint x: 1046, startPoint y: 65, endPoint x: 1045, endPoint y: 82, distance: 17.0
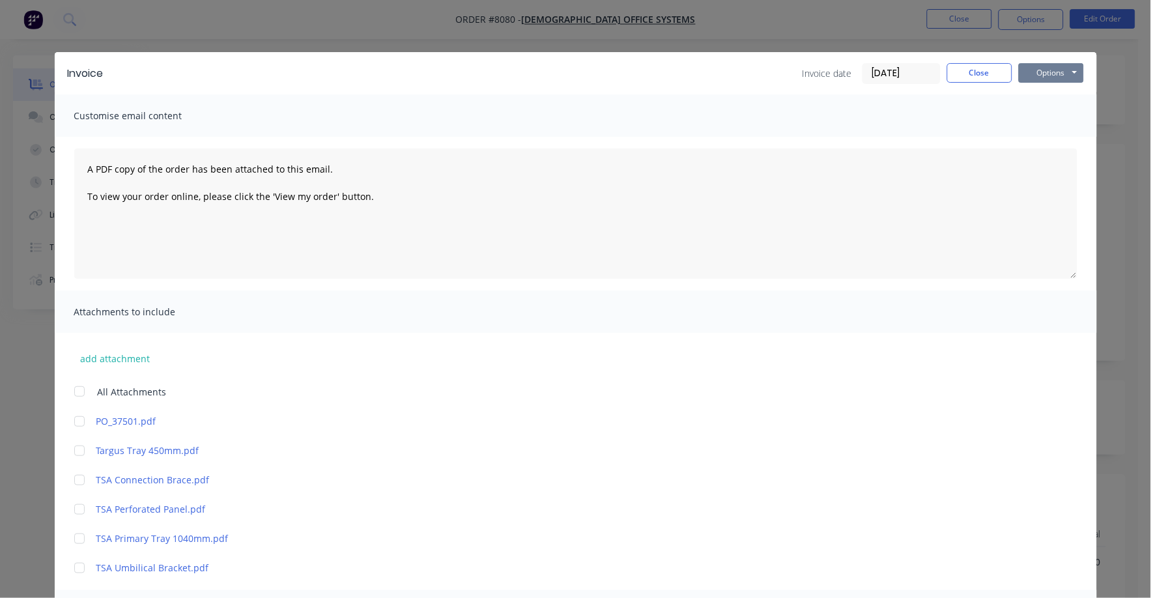
click at [1046, 66] on button "Options" at bounding box center [1051, 73] width 65 height 20
click at [1039, 118] on button "Print" at bounding box center [1060, 118] width 83 height 22
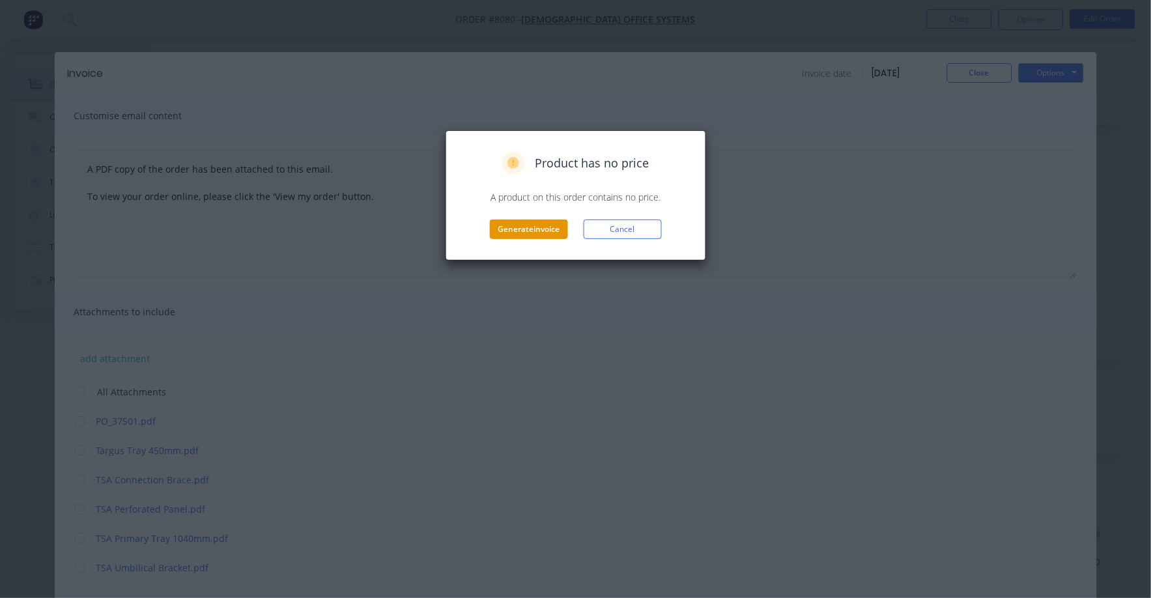
click at [524, 231] on button "Generate invoice" at bounding box center [529, 230] width 78 height 20
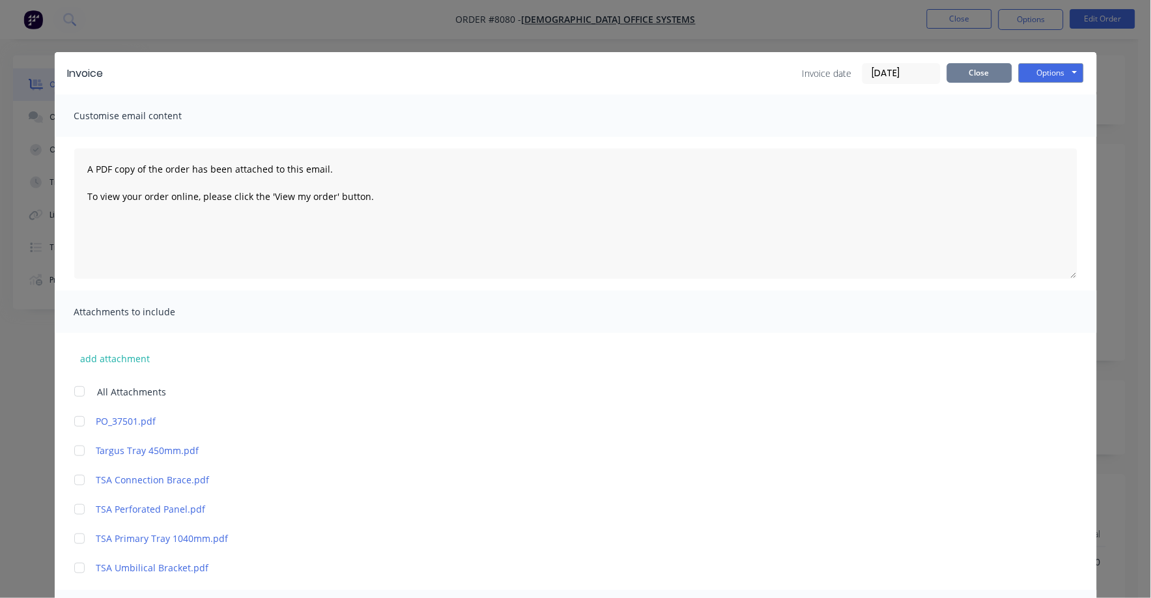
click at [980, 67] on button "Close" at bounding box center [979, 73] width 65 height 20
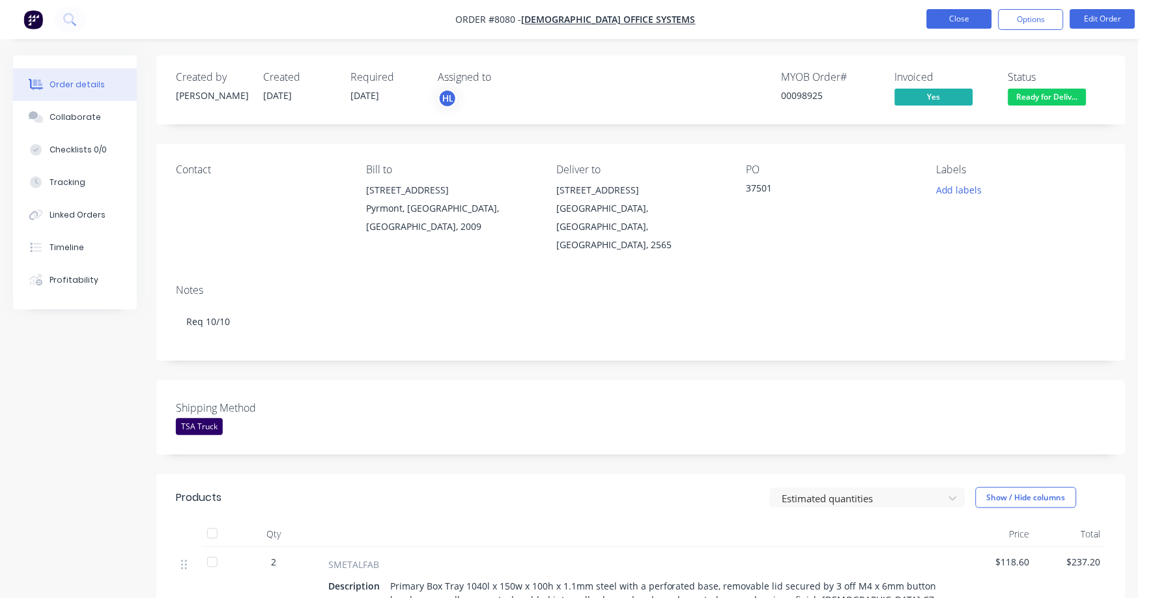
click at [957, 18] on button "Close" at bounding box center [959, 19] width 65 height 20
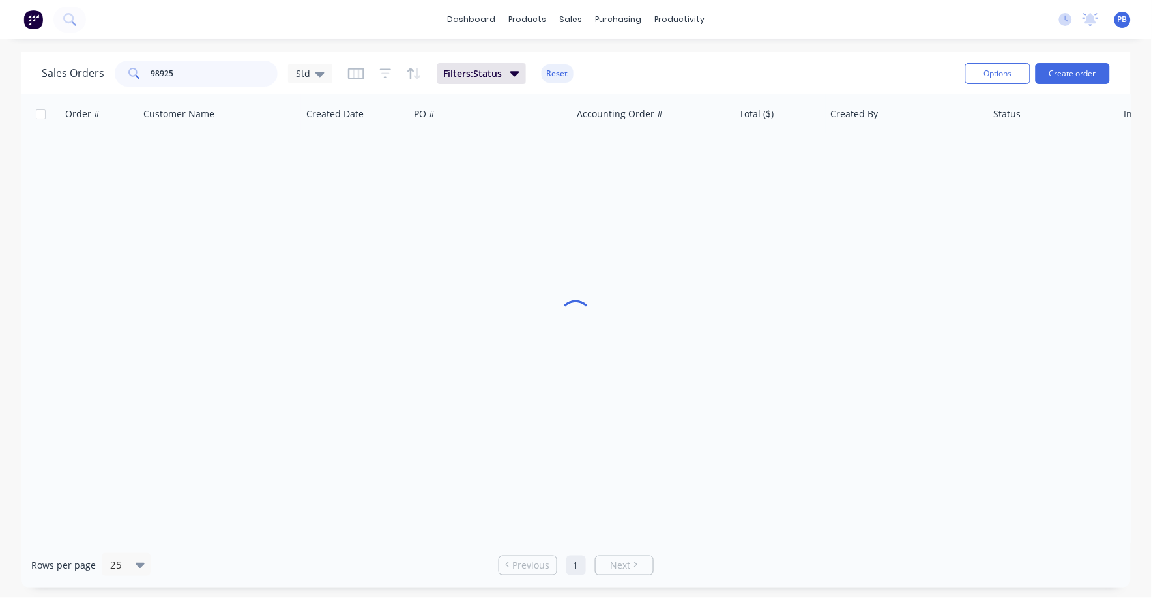
drag, startPoint x: 199, startPoint y: 74, endPoint x: 132, endPoint y: 66, distance: 67.6
click at [132, 66] on div "98925" at bounding box center [196, 74] width 163 height 26
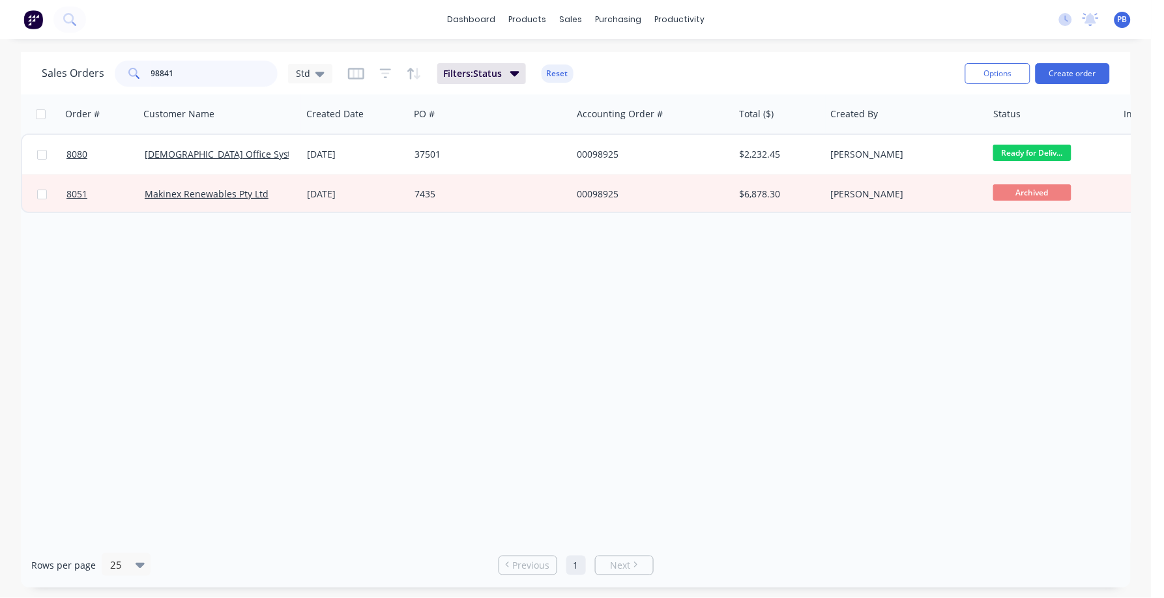
type input "98841"
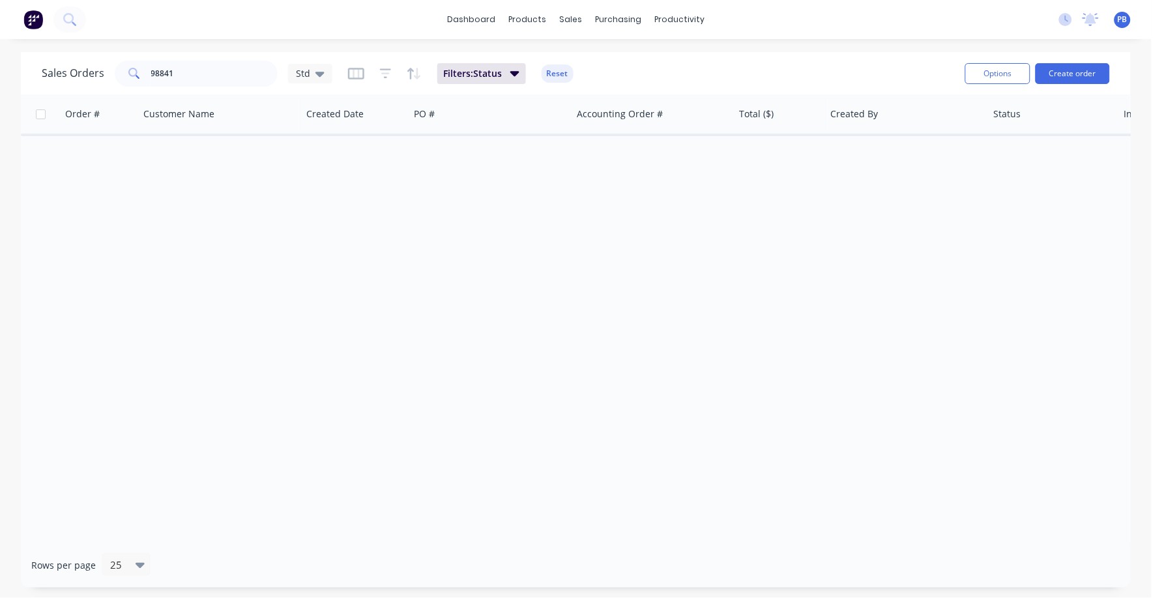
click at [550, 68] on button "Reset" at bounding box center [557, 74] width 32 height 18
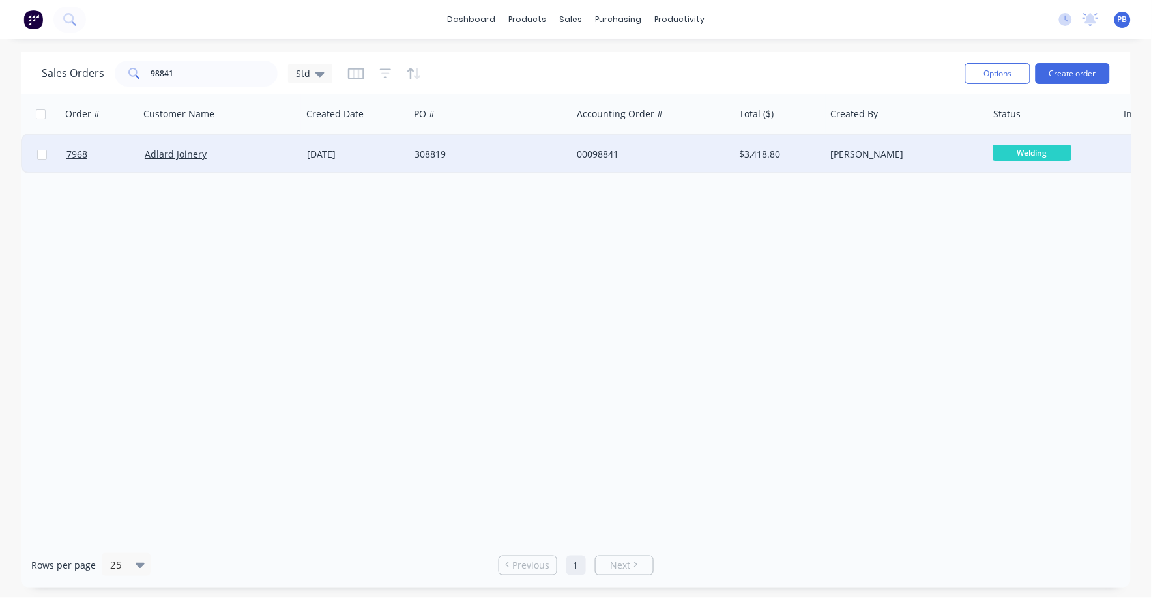
click at [601, 153] on div "00098841" at bounding box center [649, 154] width 145 height 13
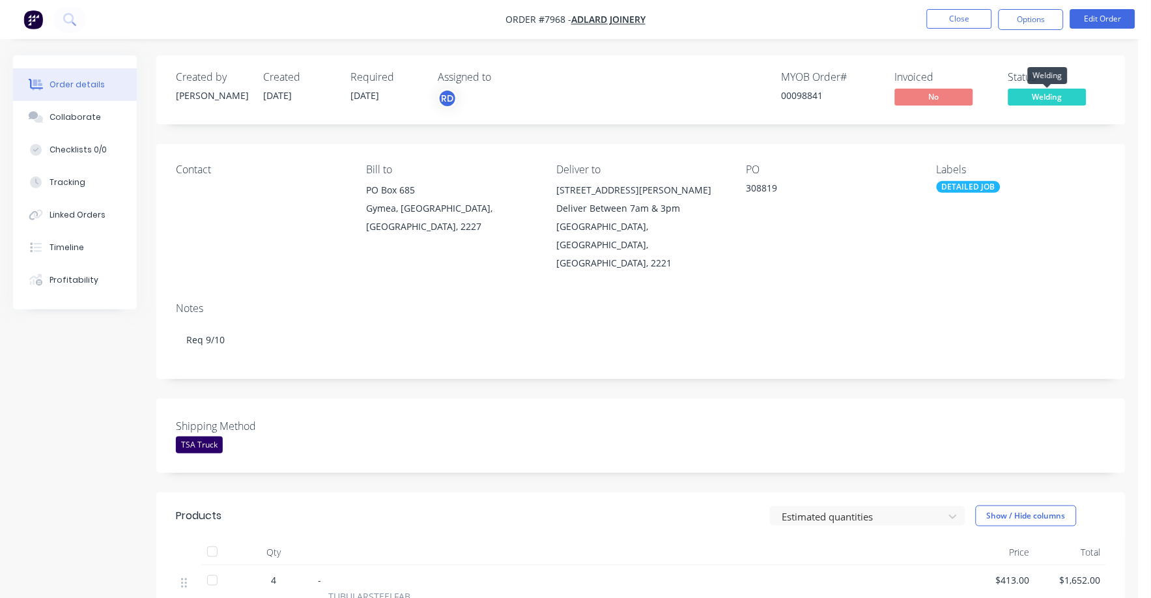
click at [1048, 95] on span "Welding" at bounding box center [1048, 97] width 78 height 16
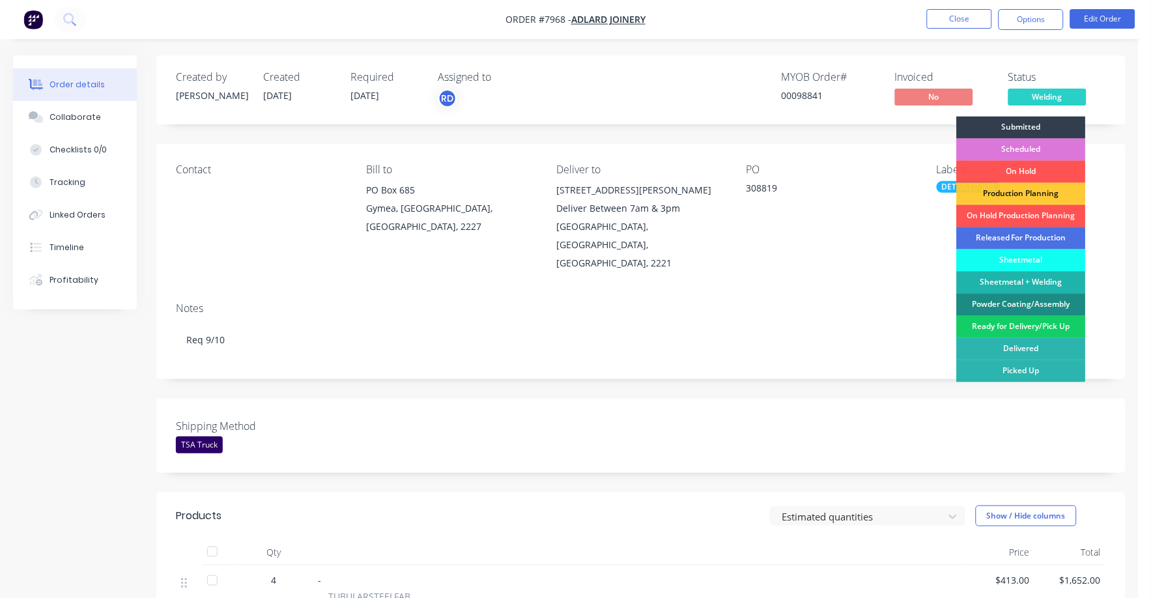
click at [1012, 321] on div "Ready for Delivery/Pick Up" at bounding box center [1021, 327] width 129 height 22
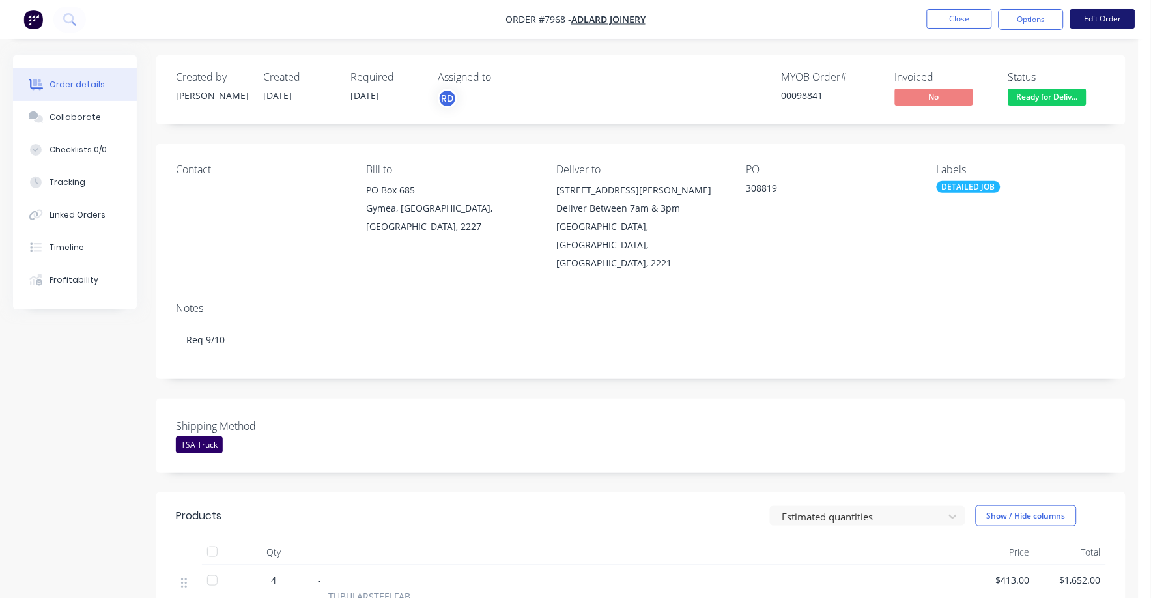
click at [1107, 16] on button "Edit Order" at bounding box center [1102, 19] width 65 height 20
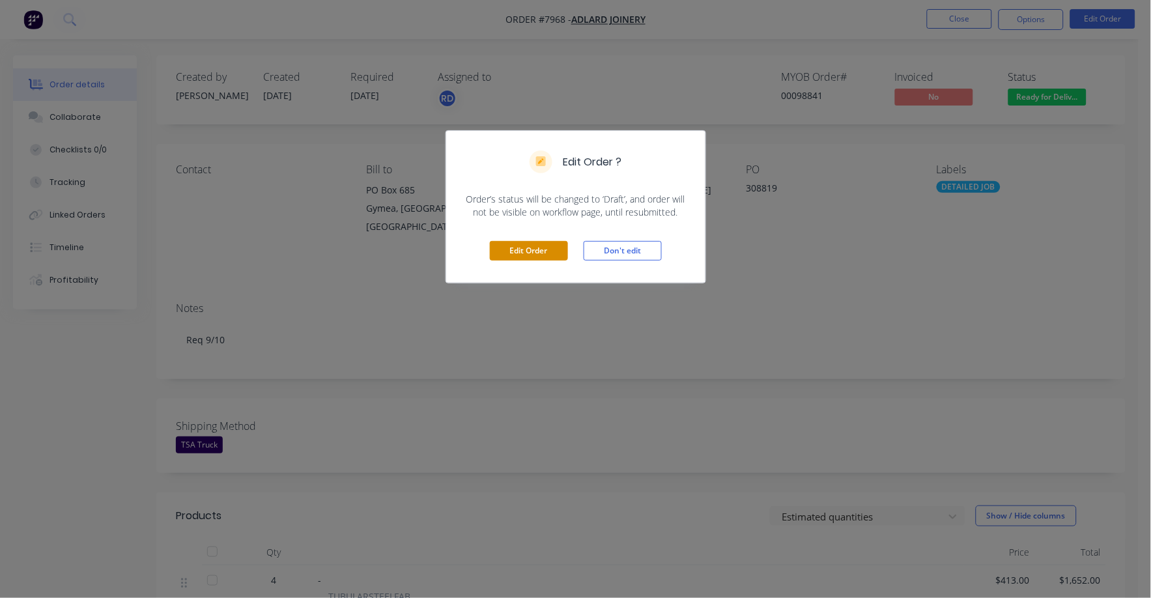
click at [508, 251] on button "Edit Order" at bounding box center [529, 251] width 78 height 20
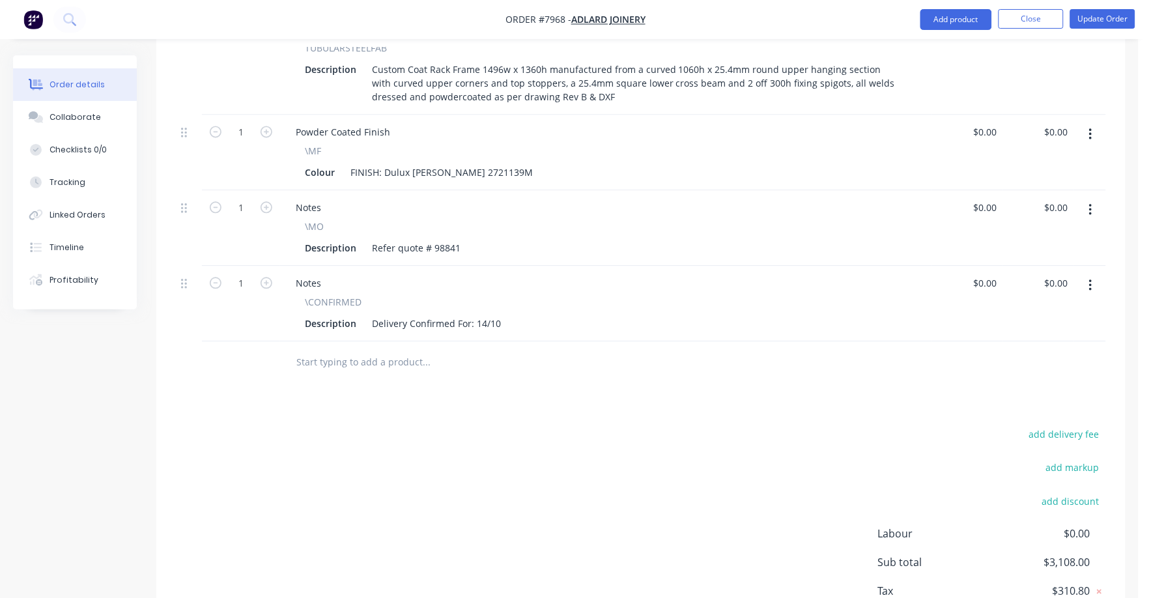
scroll to position [730, 0]
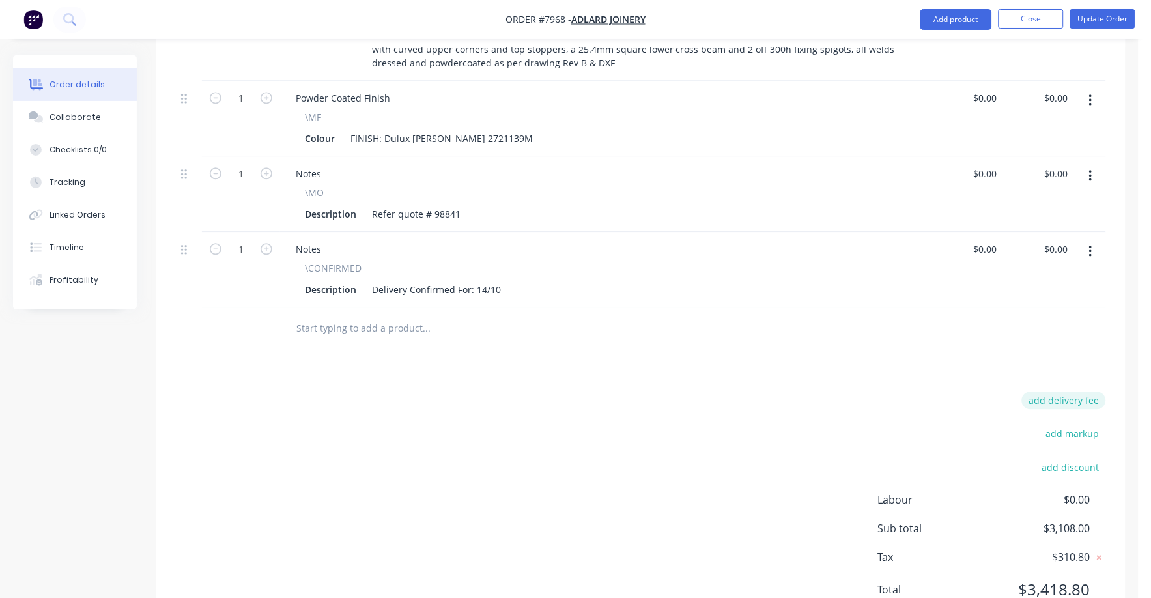
click at [1094, 392] on button "add delivery fee" at bounding box center [1064, 401] width 84 height 18
click at [1098, 397] on icon at bounding box center [1099, 403] width 13 height 13
click at [1098, 394] on button "add delivery fee" at bounding box center [1064, 403] width 84 height 18
type input "75"
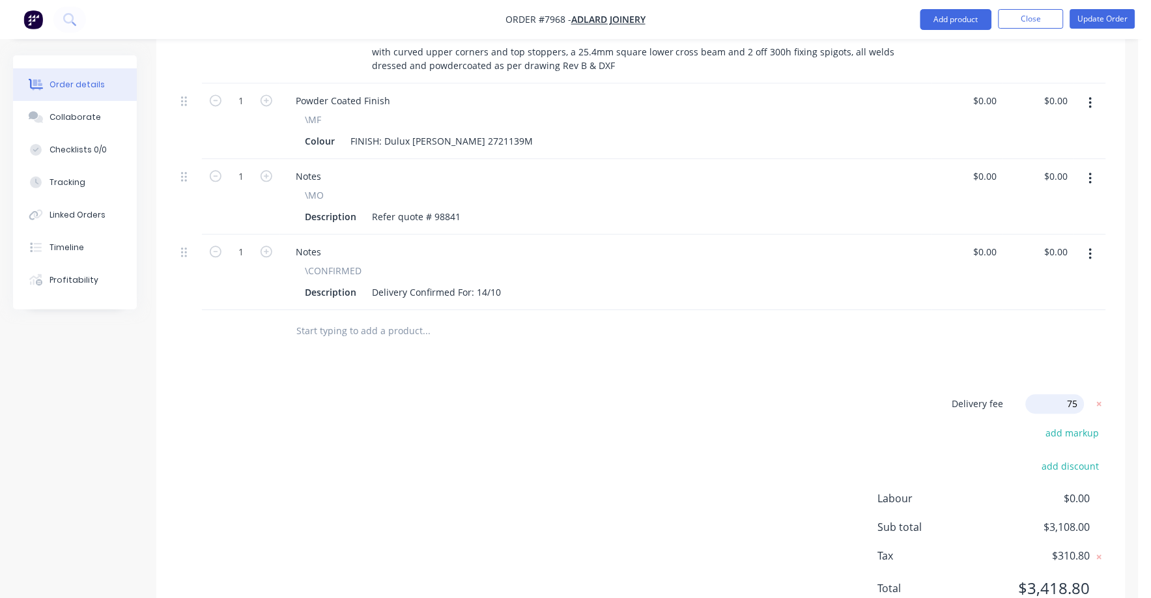
click input "submit" at bounding box center [0, 0] width 0 height 0
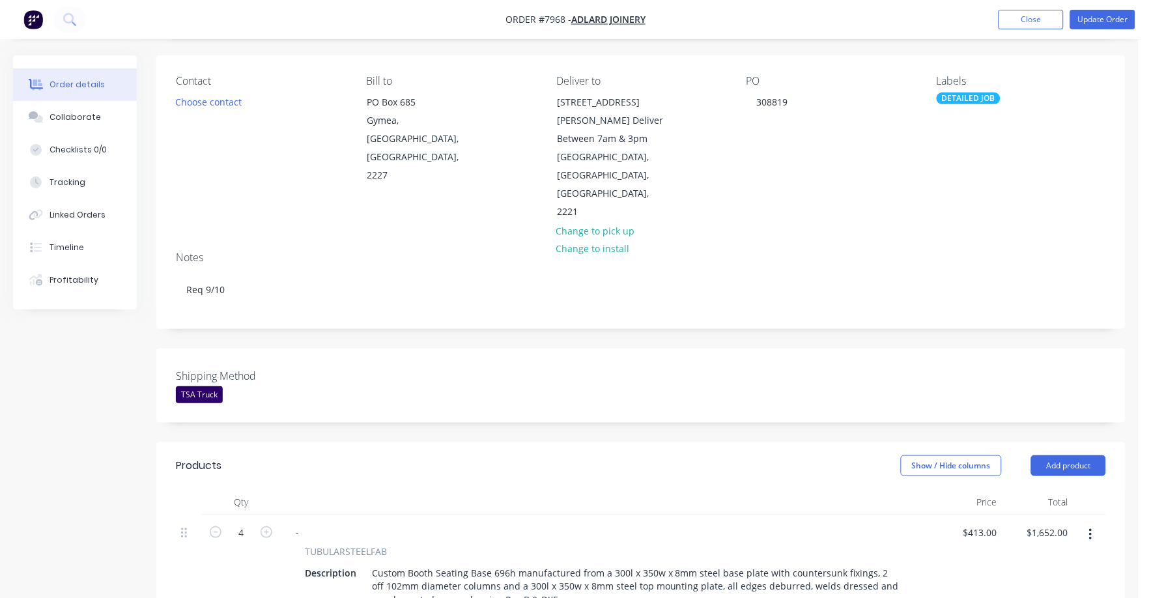
scroll to position [0, 0]
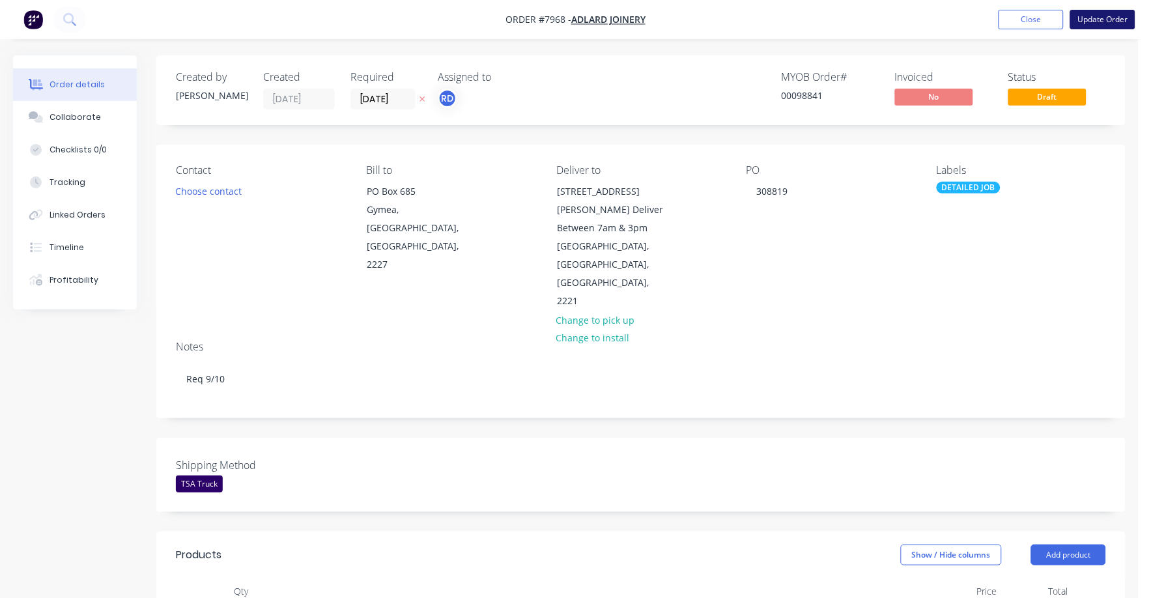
click at [1097, 20] on button "Update Order" at bounding box center [1102, 20] width 65 height 20
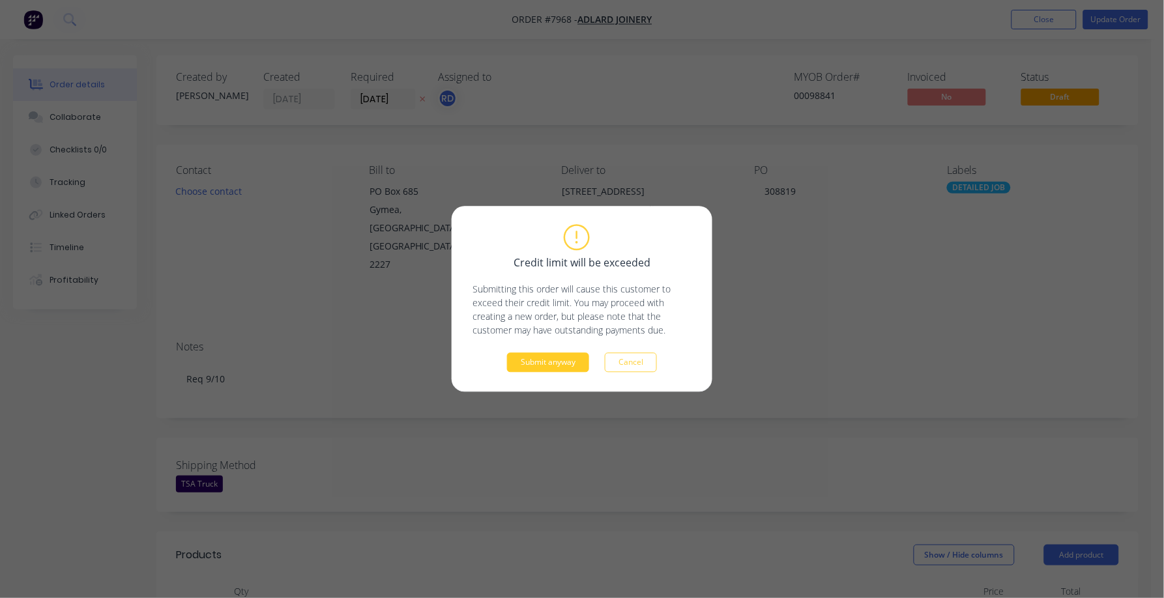
click at [556, 354] on button "Submit anyway" at bounding box center [548, 363] width 82 height 20
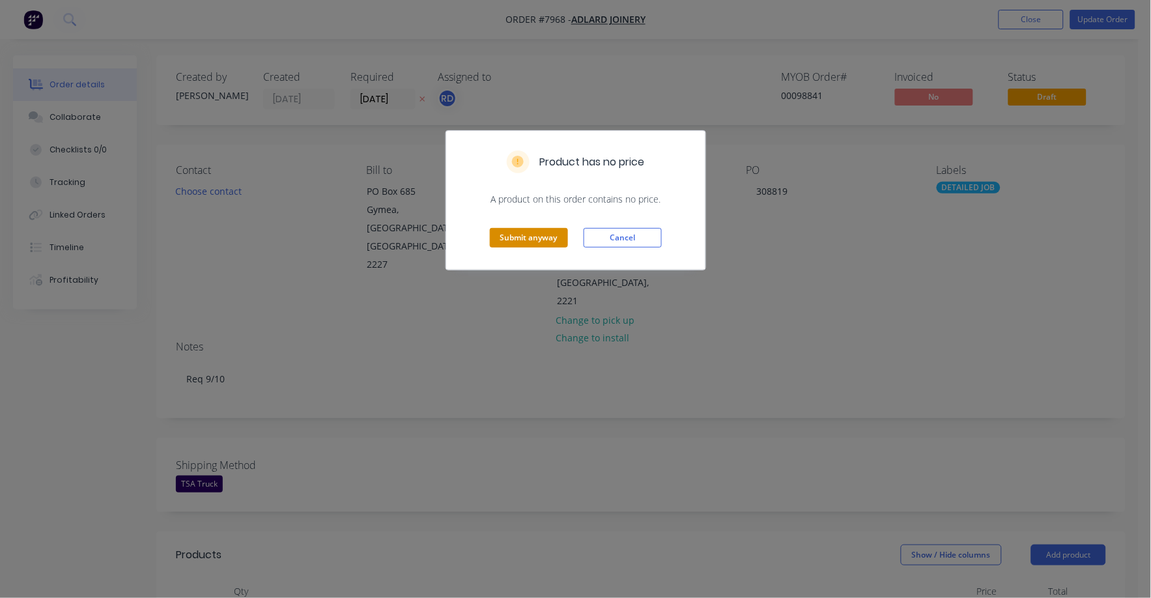
click at [546, 236] on button "Submit anyway" at bounding box center [529, 238] width 78 height 20
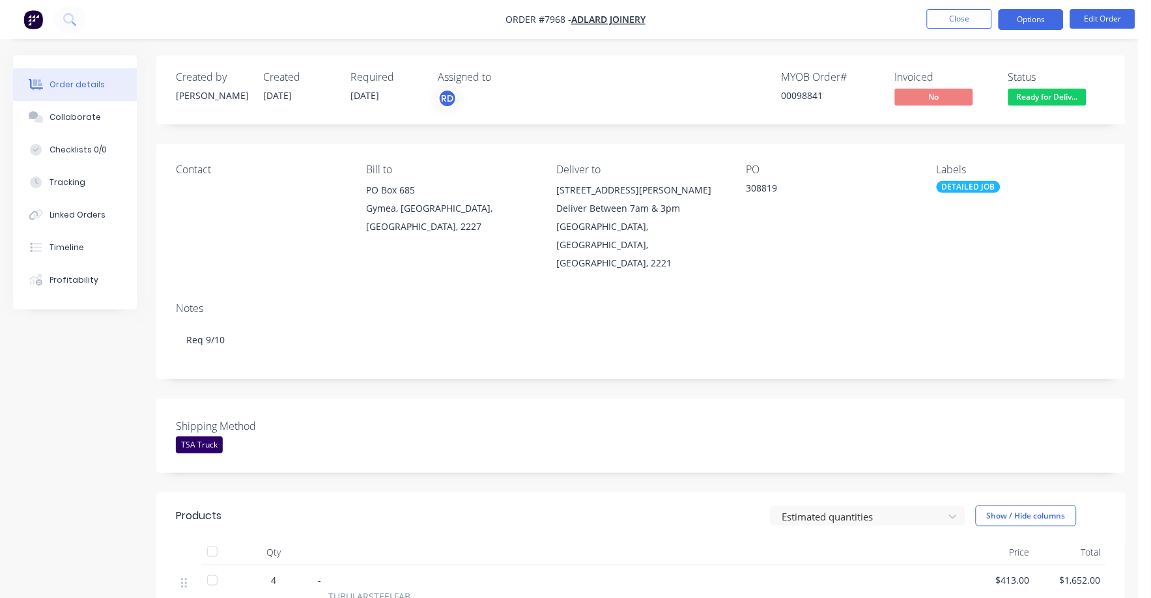
click at [1024, 20] on button "Options" at bounding box center [1031, 19] width 65 height 21
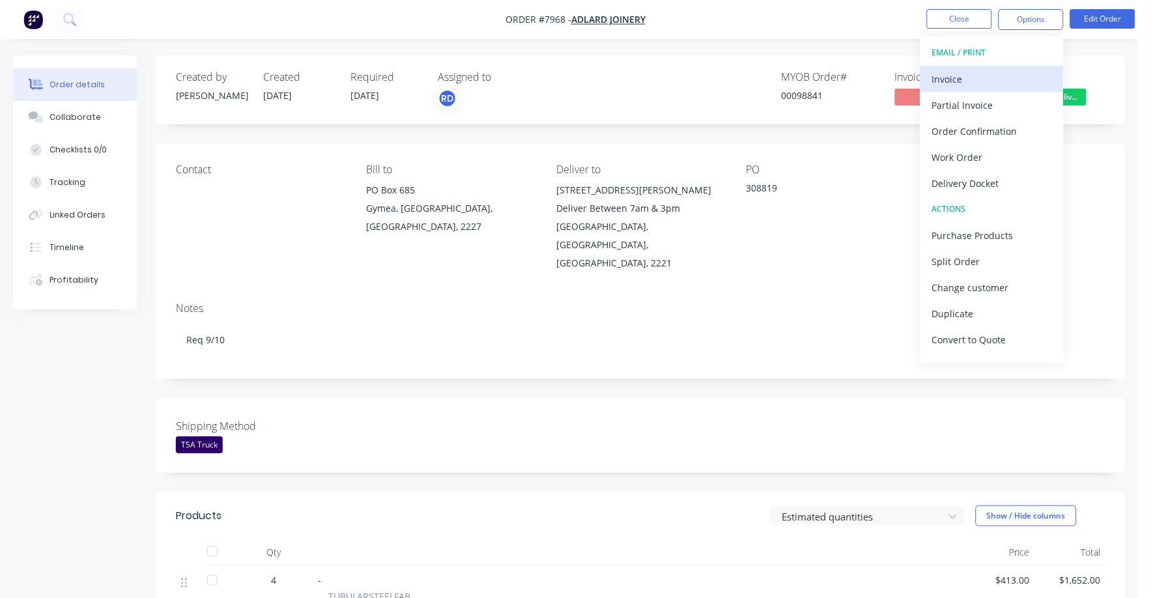
click at [947, 71] on div "Invoice" at bounding box center [992, 79] width 120 height 19
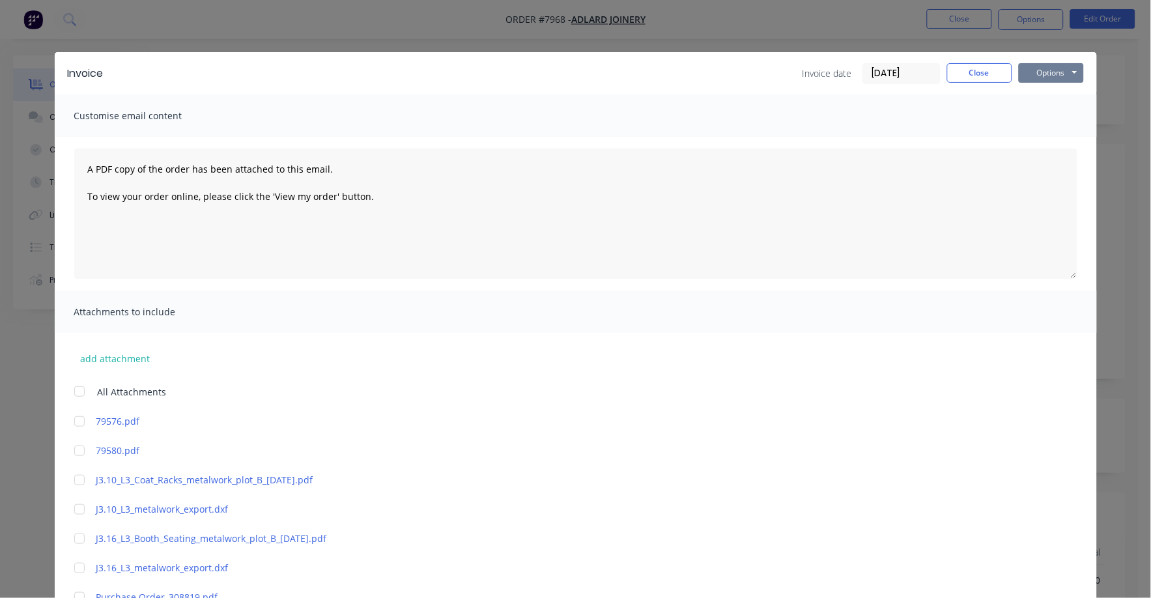
drag, startPoint x: 1030, startPoint y: 70, endPoint x: 1035, endPoint y: 82, distance: 12.6
click at [1031, 72] on button "Options" at bounding box center [1051, 73] width 65 height 20
click at [1038, 113] on button "Print" at bounding box center [1060, 118] width 83 height 22
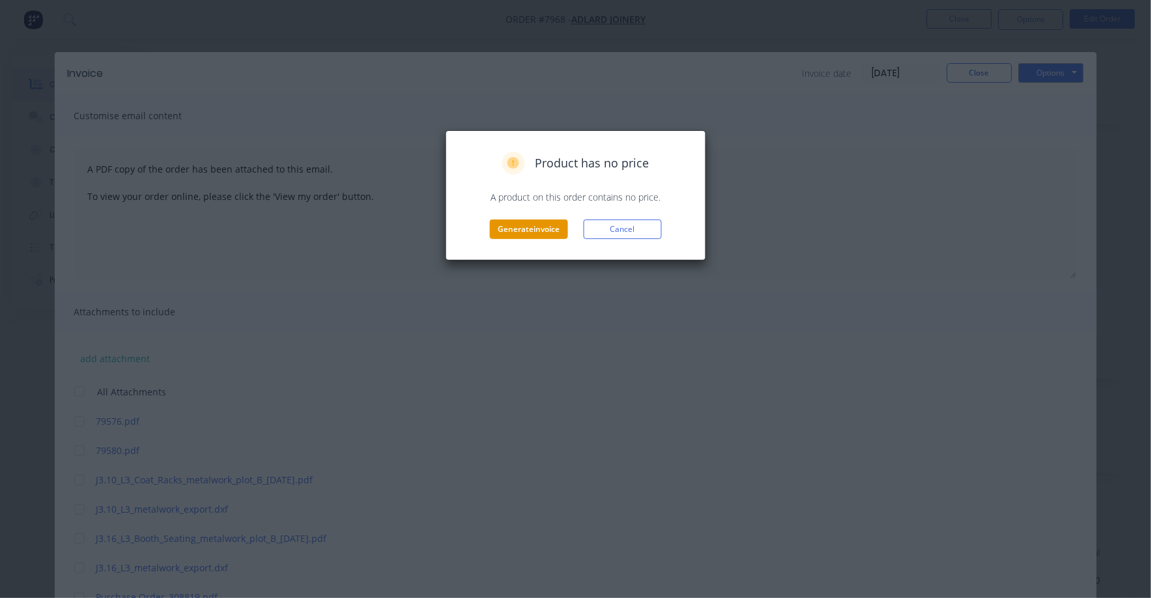
click at [547, 228] on button "Generate invoice" at bounding box center [529, 230] width 78 height 20
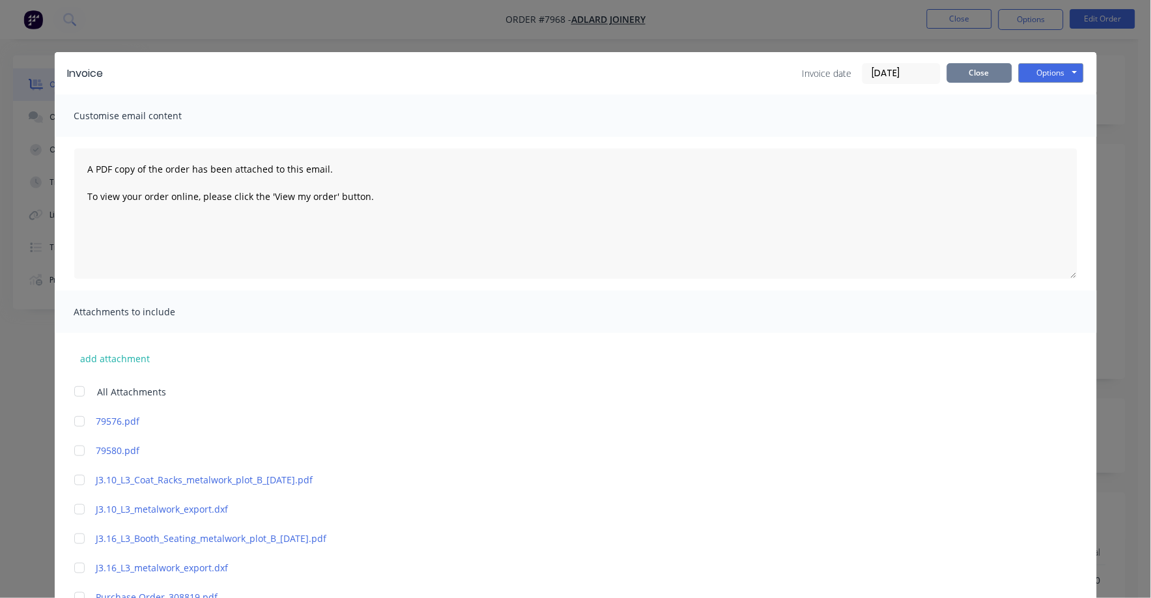
click at [974, 70] on button "Close" at bounding box center [979, 73] width 65 height 20
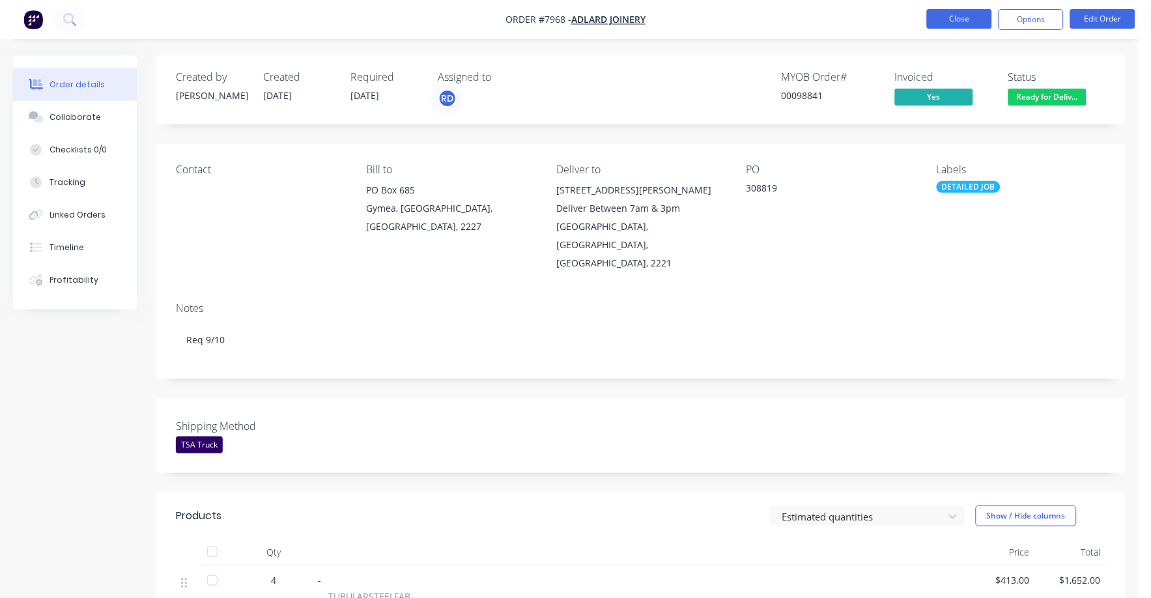
click at [960, 20] on button "Close" at bounding box center [959, 19] width 65 height 20
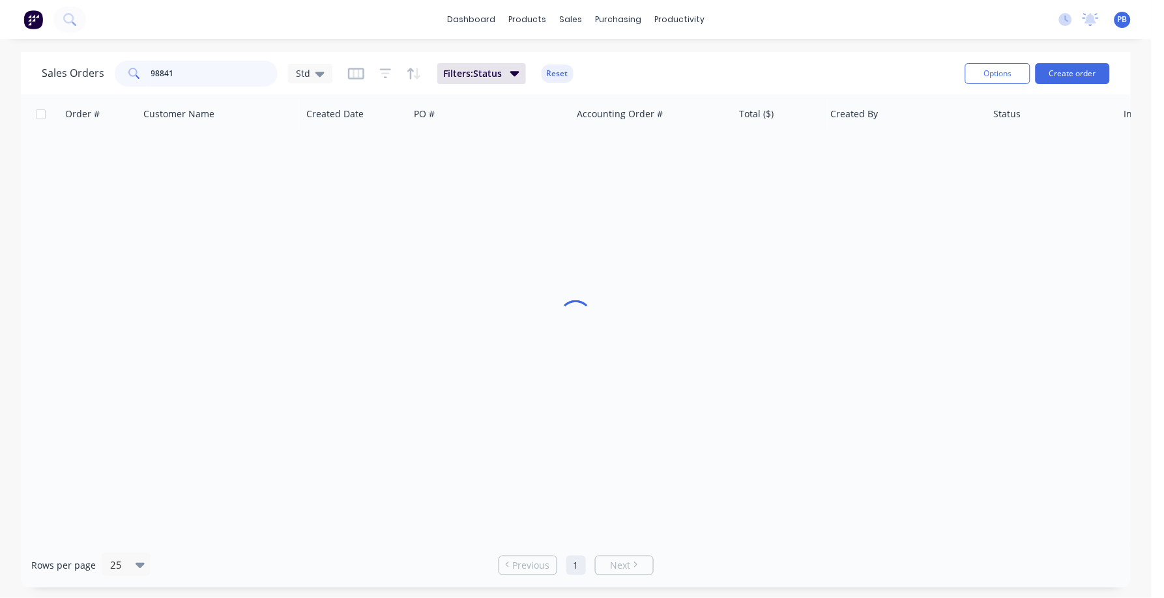
click at [146, 67] on div "98841" at bounding box center [196, 74] width 163 height 26
type input "99032"
click at [561, 77] on button "Reset" at bounding box center [557, 74] width 32 height 18
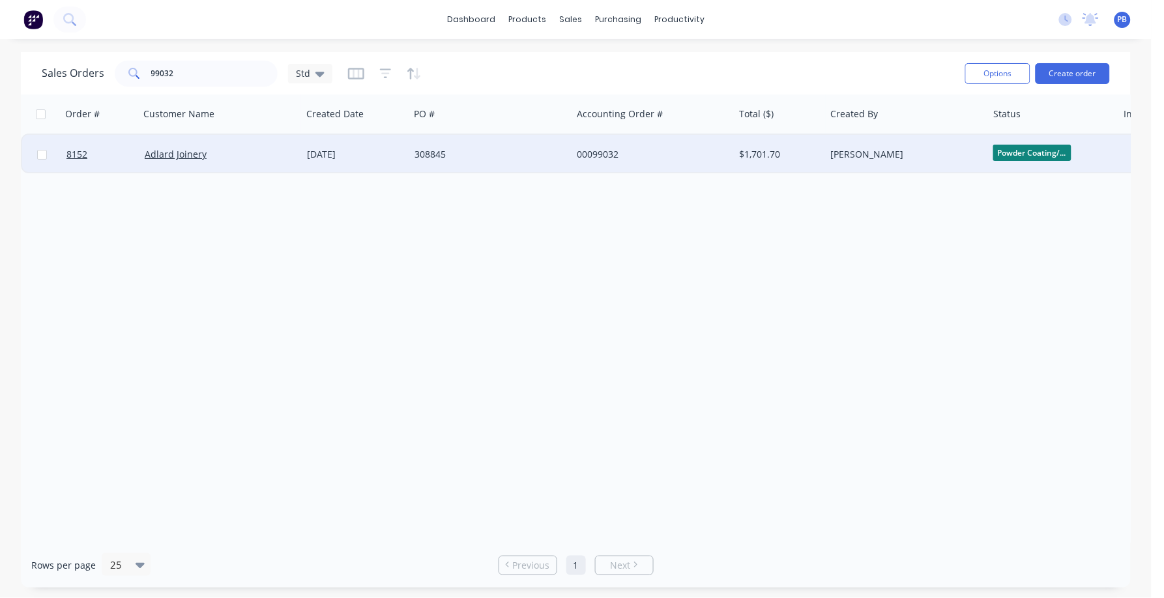
drag, startPoint x: 631, startPoint y: 154, endPoint x: 623, endPoint y: 154, distance: 7.8
click at [623, 154] on div "00099032" at bounding box center [649, 154] width 145 height 13
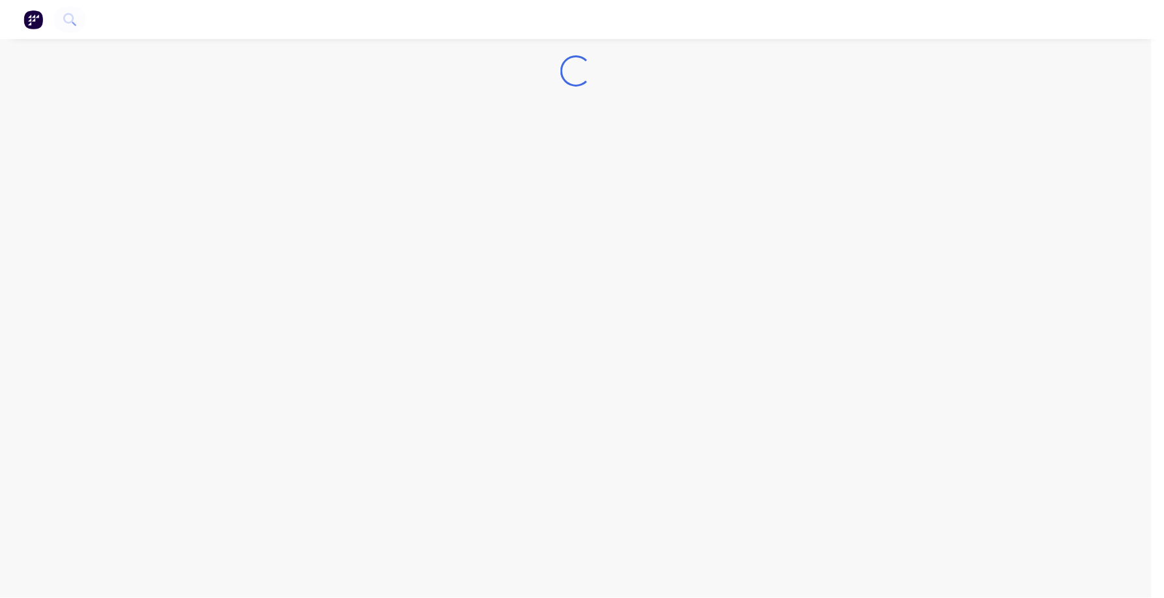
click at [612, 153] on div "Loading..." at bounding box center [575, 299] width 1151 height 598
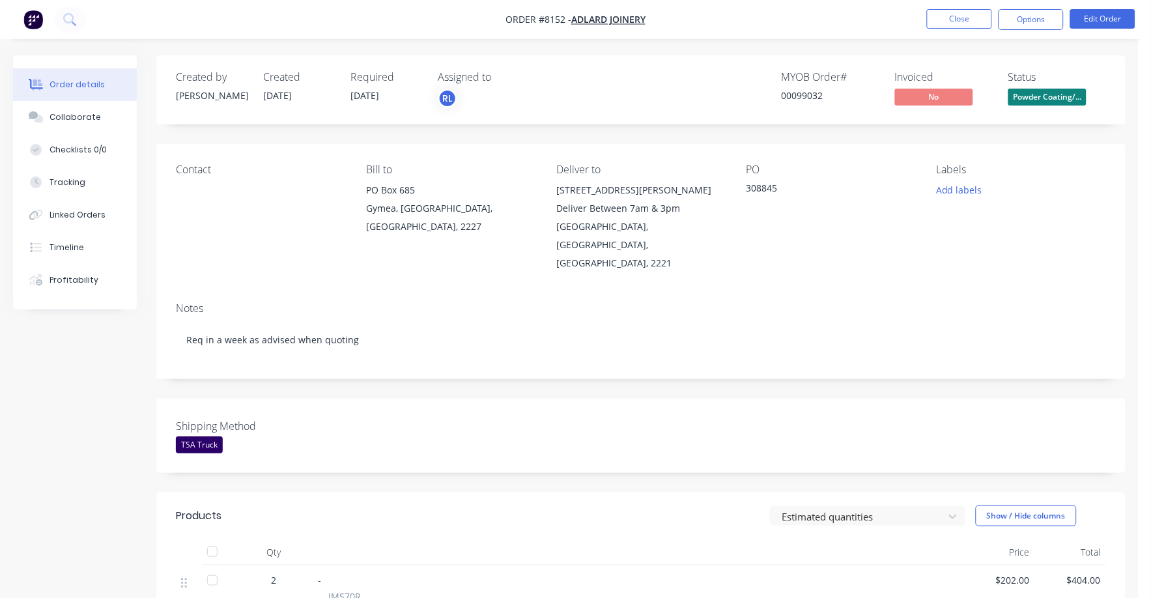
click at [1038, 93] on span "Powder Coating/..." at bounding box center [1048, 97] width 78 height 16
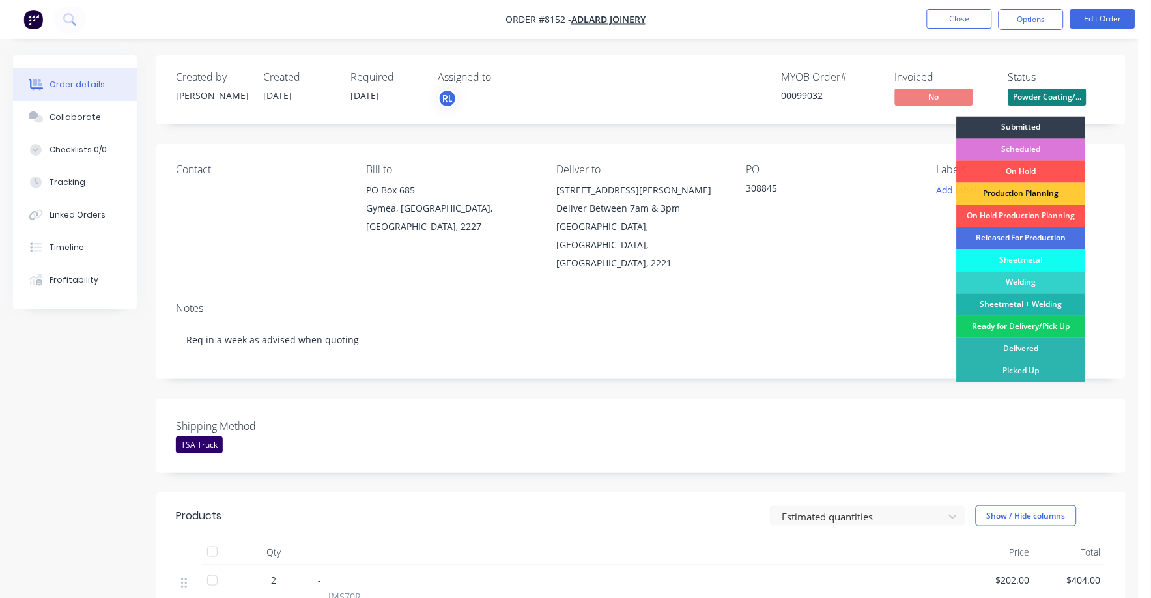
click at [1025, 324] on div "Ready for Delivery/Pick Up" at bounding box center [1021, 327] width 129 height 22
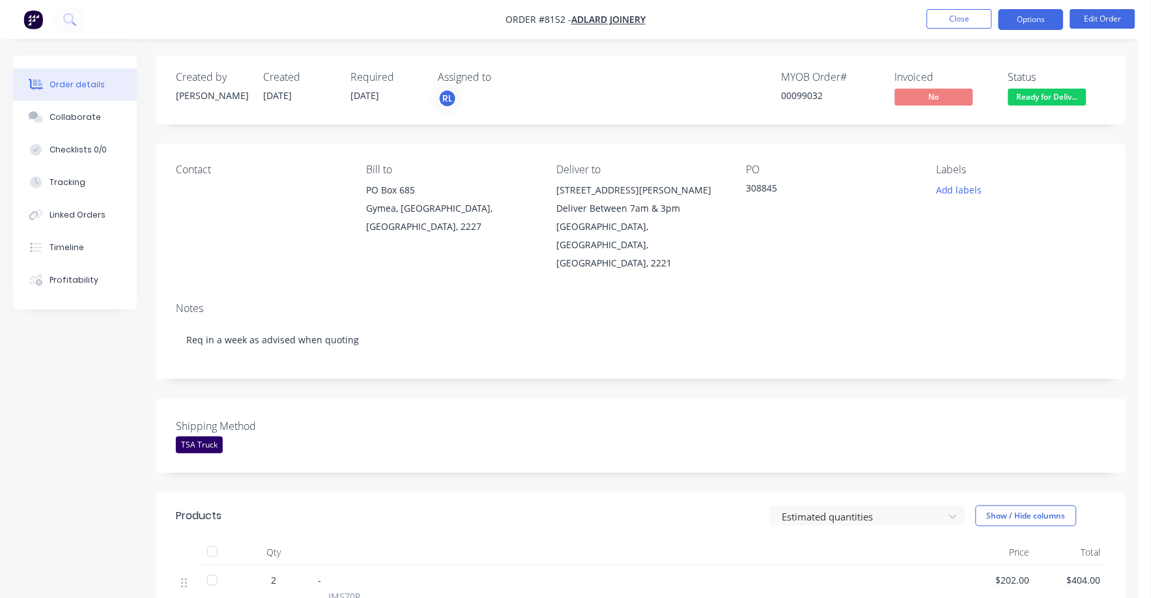
click at [1035, 18] on button "Options" at bounding box center [1031, 19] width 65 height 21
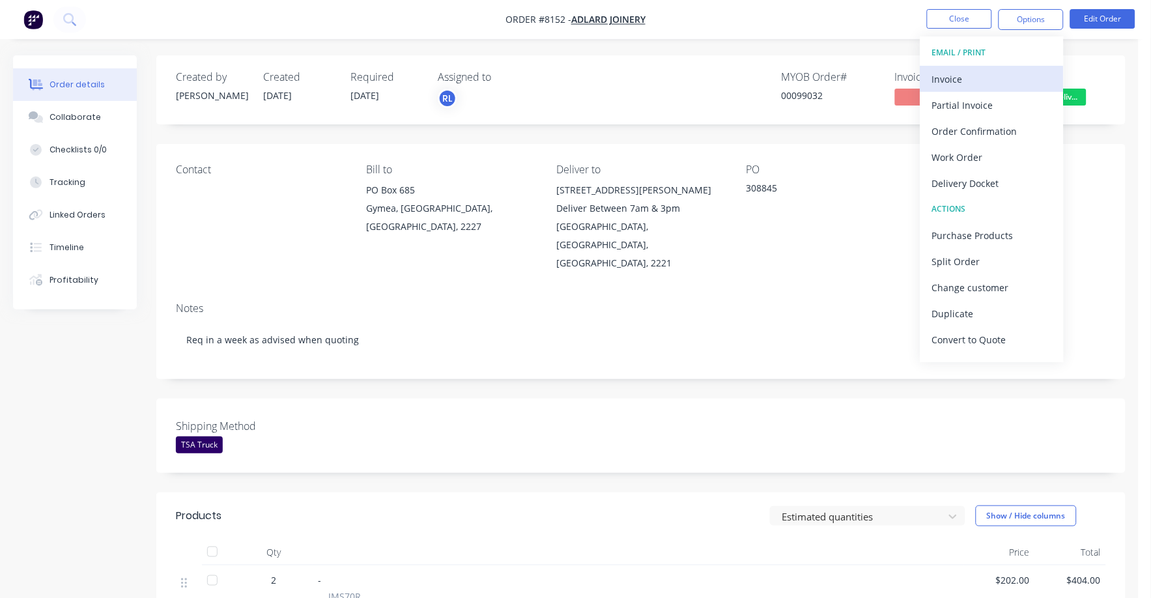
click at [947, 73] on div "Invoice" at bounding box center [992, 79] width 120 height 19
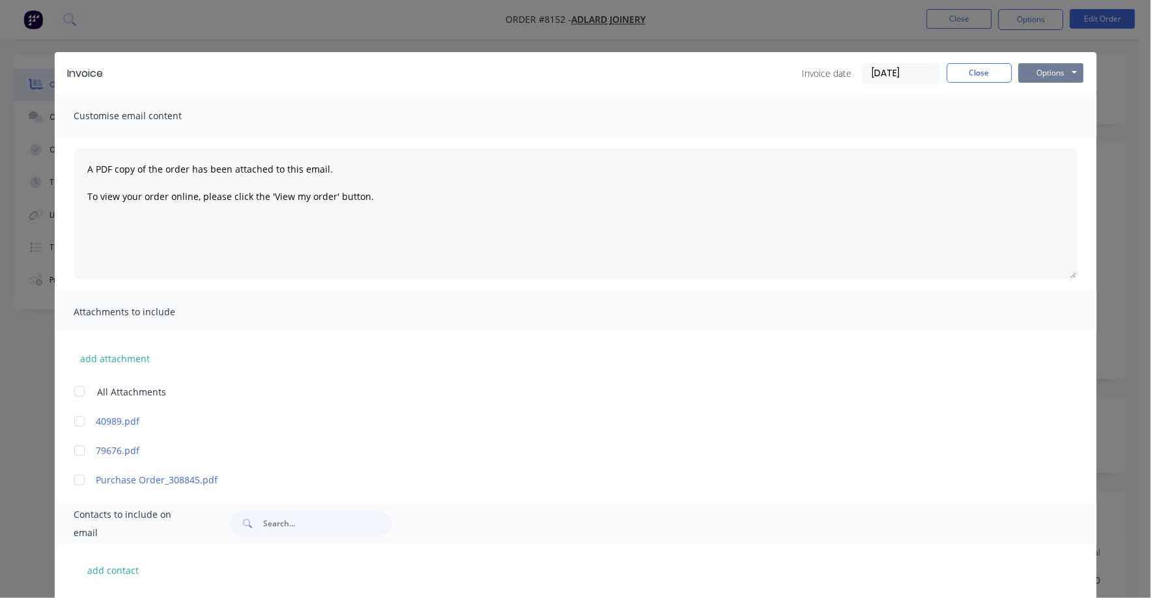
click at [1039, 65] on button "Options" at bounding box center [1051, 73] width 65 height 20
click at [1035, 108] on button "Print" at bounding box center [1060, 118] width 83 height 22
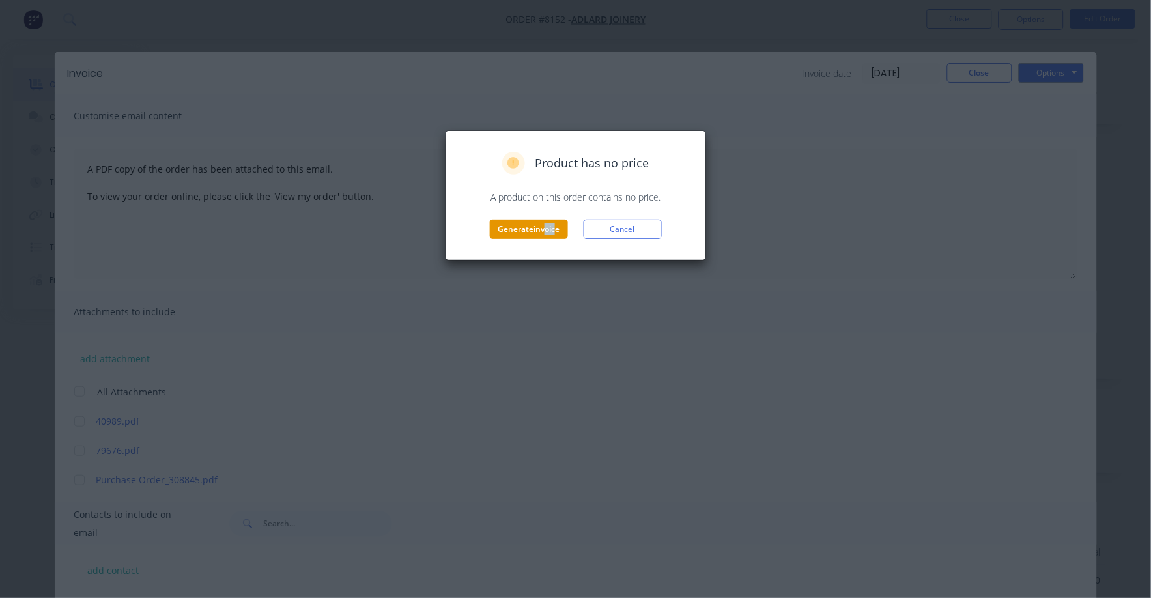
drag, startPoint x: 548, startPoint y: 216, endPoint x: 543, endPoint y: 223, distance: 8.9
click at [543, 223] on div "Product has no price A product on this order contains no price. Generate invoic…" at bounding box center [575, 195] width 233 height 87
click at [540, 230] on button "Generate invoice" at bounding box center [529, 230] width 78 height 20
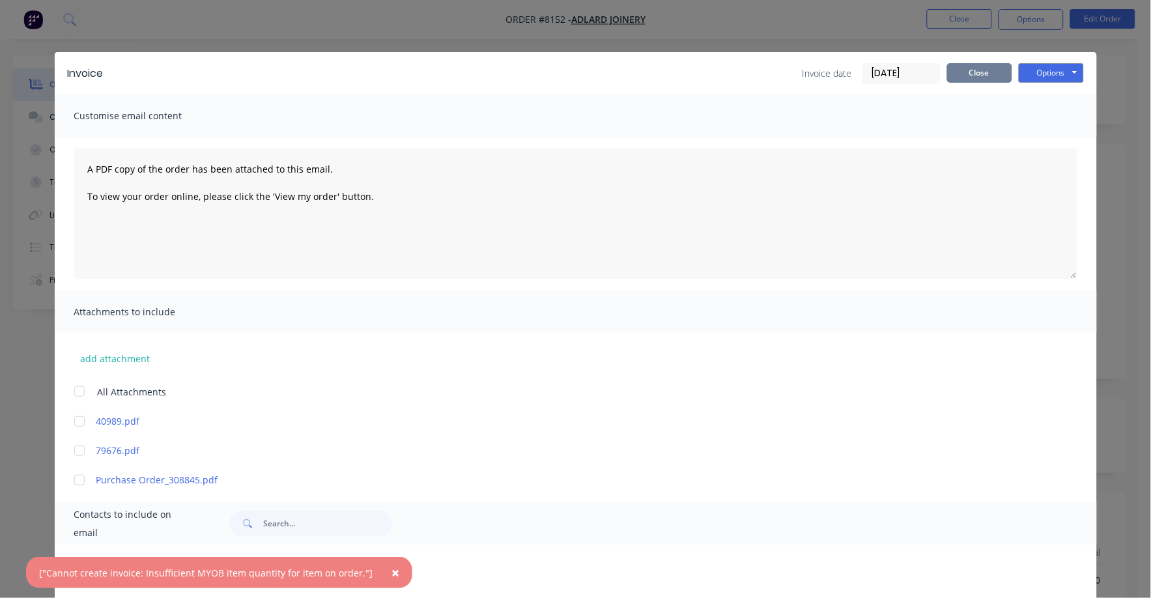
click at [965, 68] on button "Close" at bounding box center [979, 73] width 65 height 20
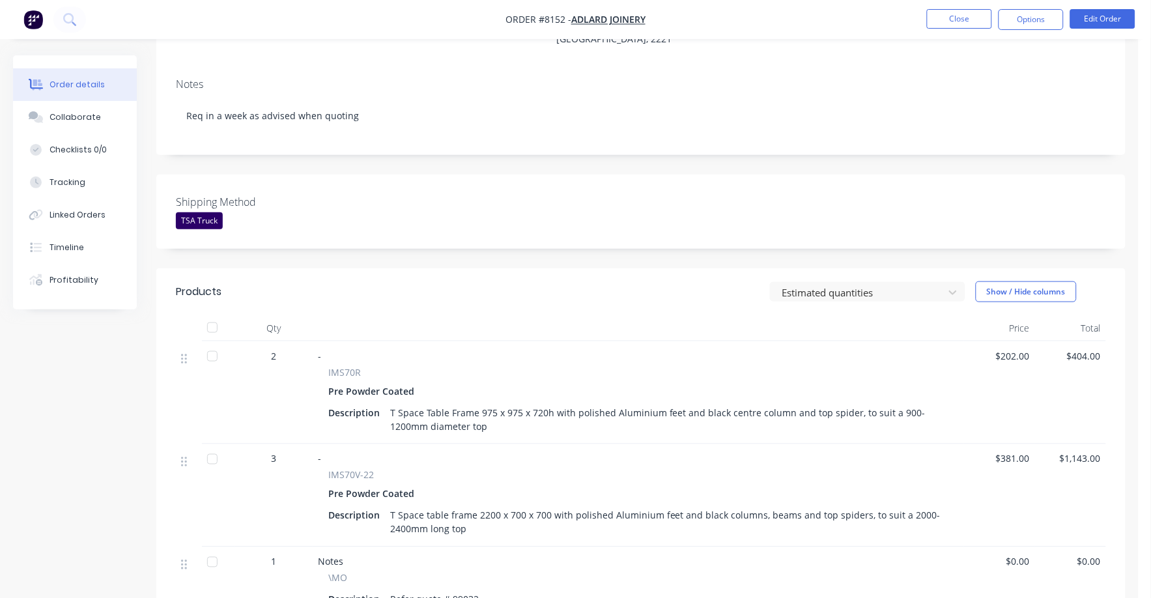
scroll to position [325, 0]
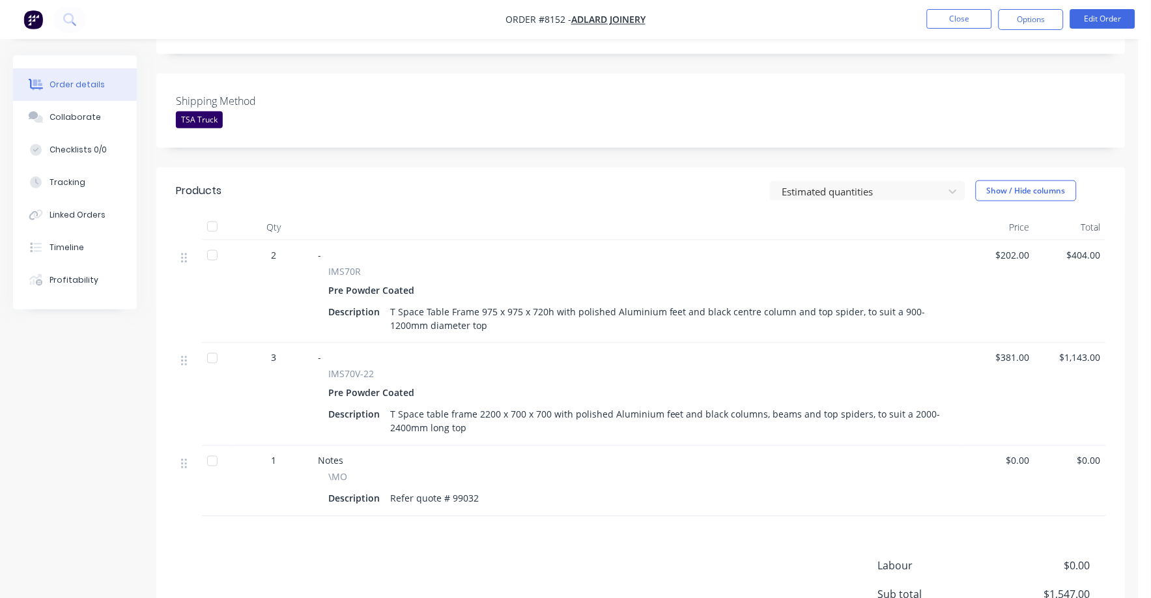
click at [380, 367] on div "IMS70V-22" at bounding box center [638, 374] width 620 height 14
drag, startPoint x: 377, startPoint y: 358, endPoint x: 318, endPoint y: 354, distance: 59.4
click at [318, 367] on div "IMS70V-22 Pre Powder Coated Description T Space table frame 2200 x 700 x 700 wi…" at bounding box center [638, 402] width 641 height 70
copy span "IMS70V-22"
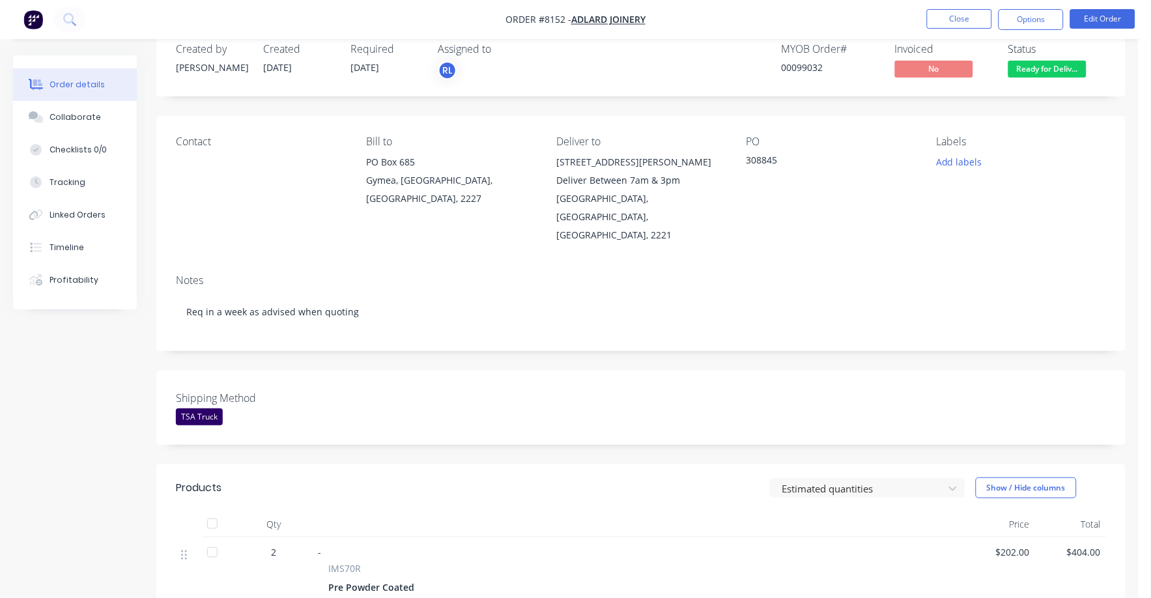
scroll to position [0, 0]
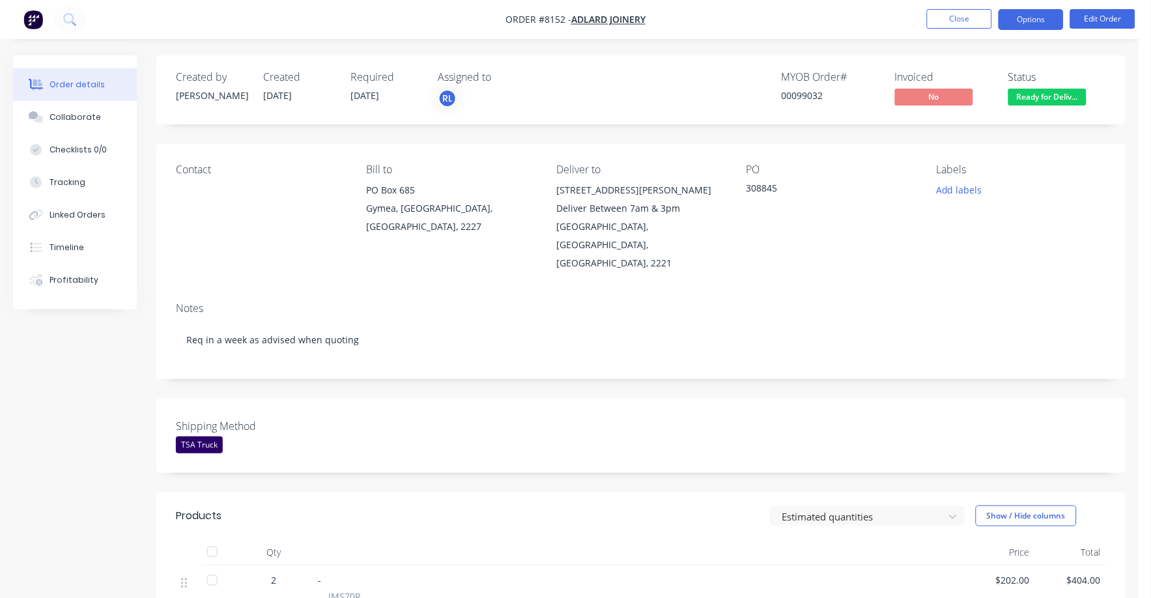
click at [1032, 16] on button "Options" at bounding box center [1031, 19] width 65 height 21
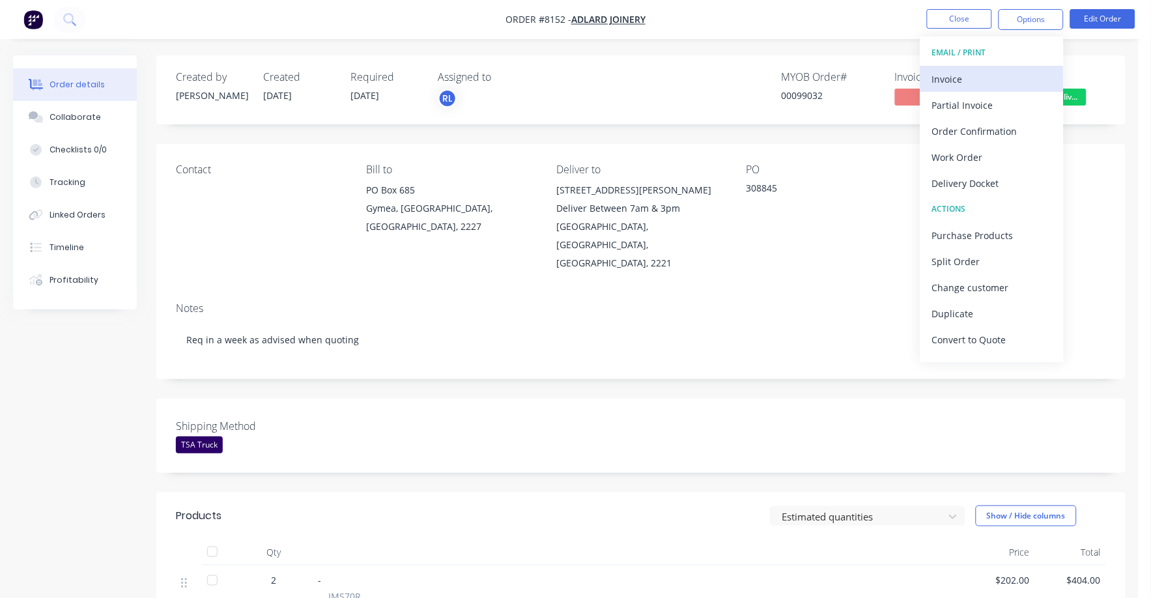
click at [951, 82] on div "Invoice" at bounding box center [992, 79] width 120 height 19
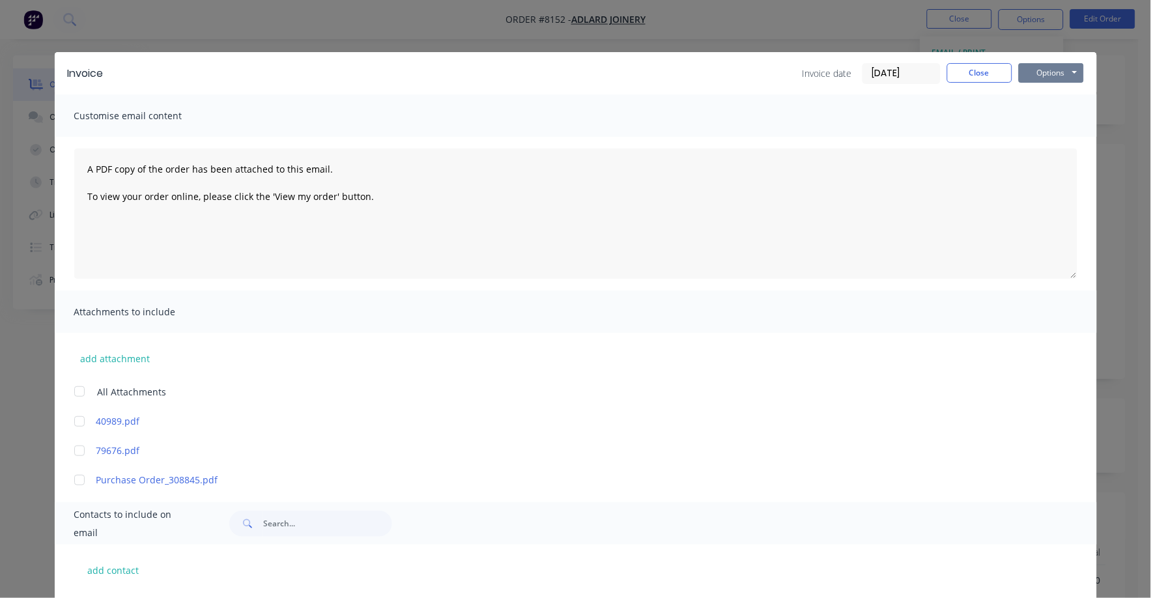
click at [1029, 68] on button "Options" at bounding box center [1051, 73] width 65 height 20
click at [1037, 113] on button "Print" at bounding box center [1060, 118] width 83 height 22
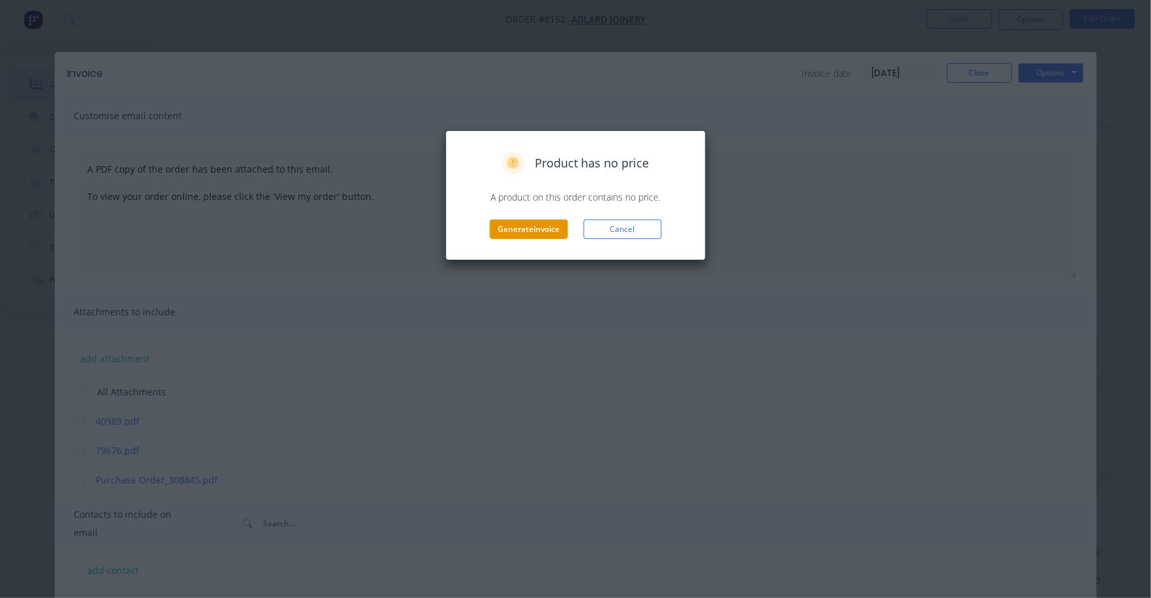
click at [538, 226] on button "Generate invoice" at bounding box center [529, 230] width 78 height 20
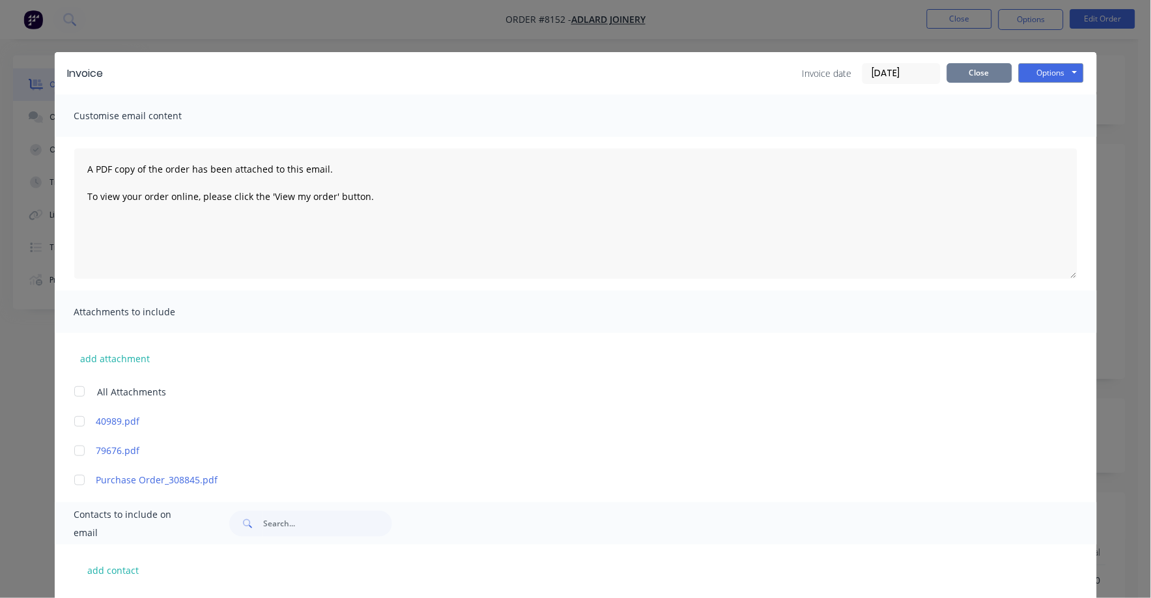
click at [973, 68] on button "Close" at bounding box center [979, 73] width 65 height 20
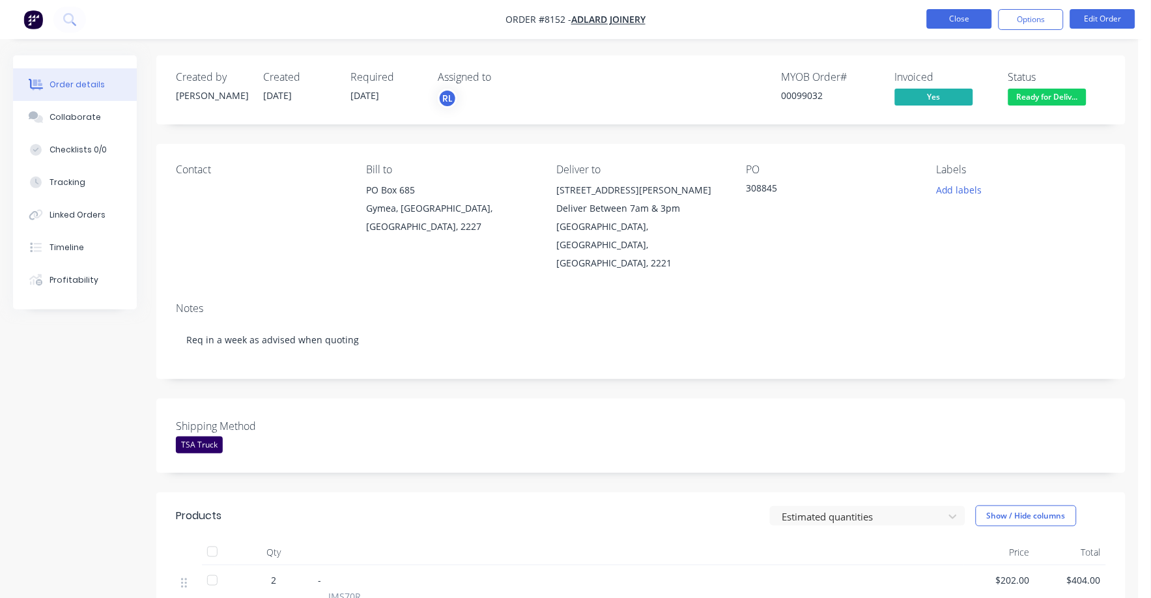
click at [943, 16] on button "Close" at bounding box center [959, 19] width 65 height 20
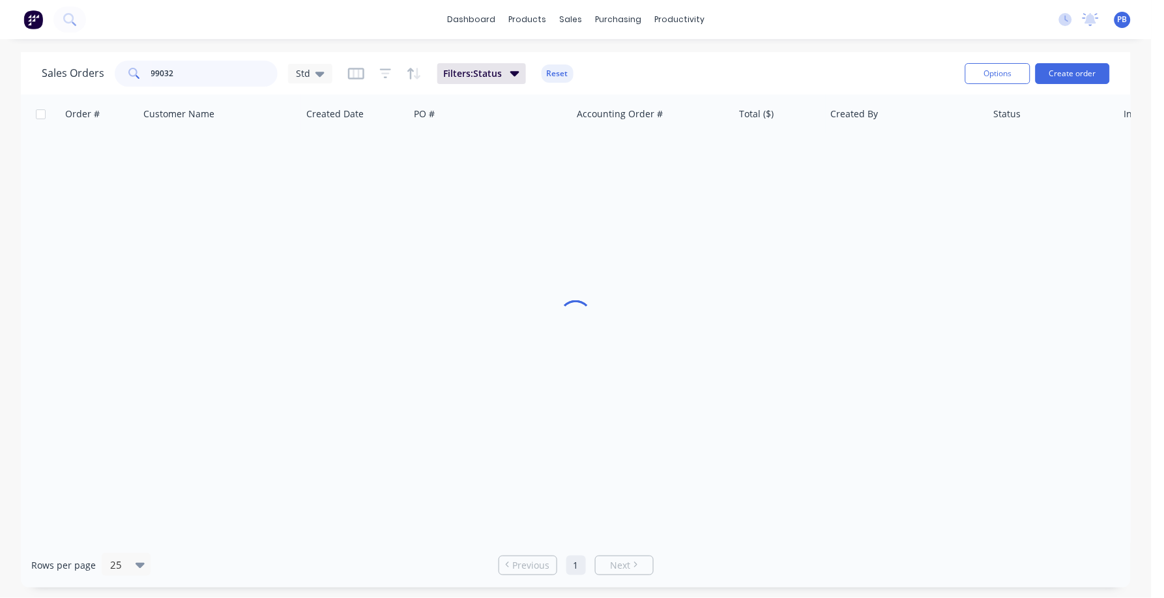
drag, startPoint x: 228, startPoint y: 72, endPoint x: 108, endPoint y: 67, distance: 120.6
click at [108, 68] on div "Sales Orders 99032 Std" at bounding box center [187, 74] width 291 height 26
type input "99246"
click at [551, 67] on button "Reset" at bounding box center [557, 74] width 32 height 18
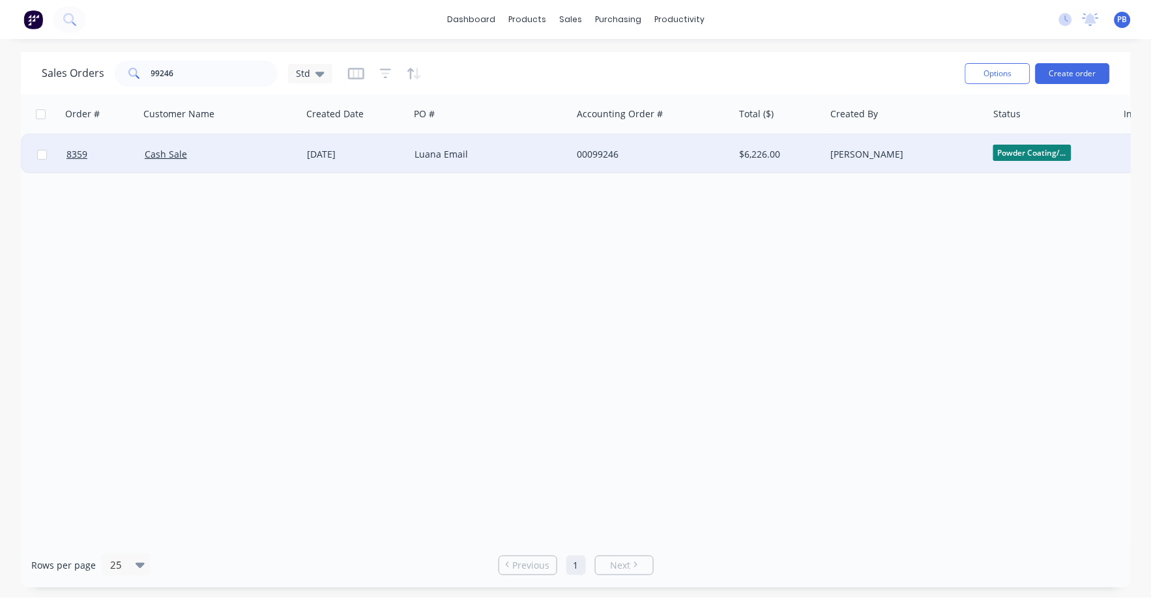
click at [768, 156] on div "$6,226.00" at bounding box center [777, 154] width 76 height 13
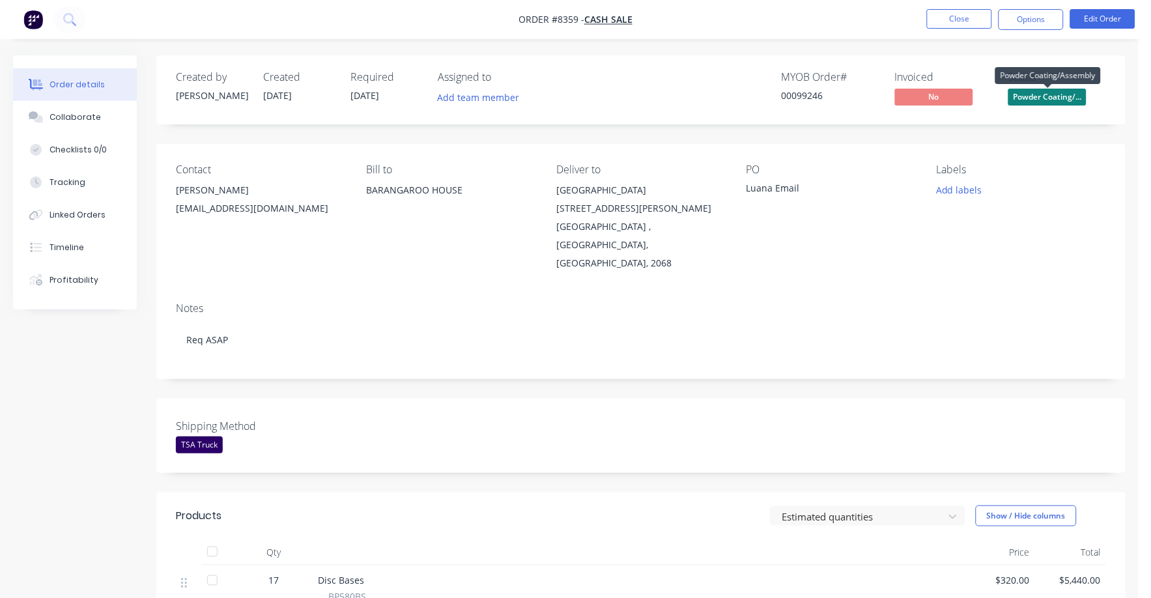
click at [1039, 91] on span "Powder Coating/..." at bounding box center [1048, 97] width 78 height 16
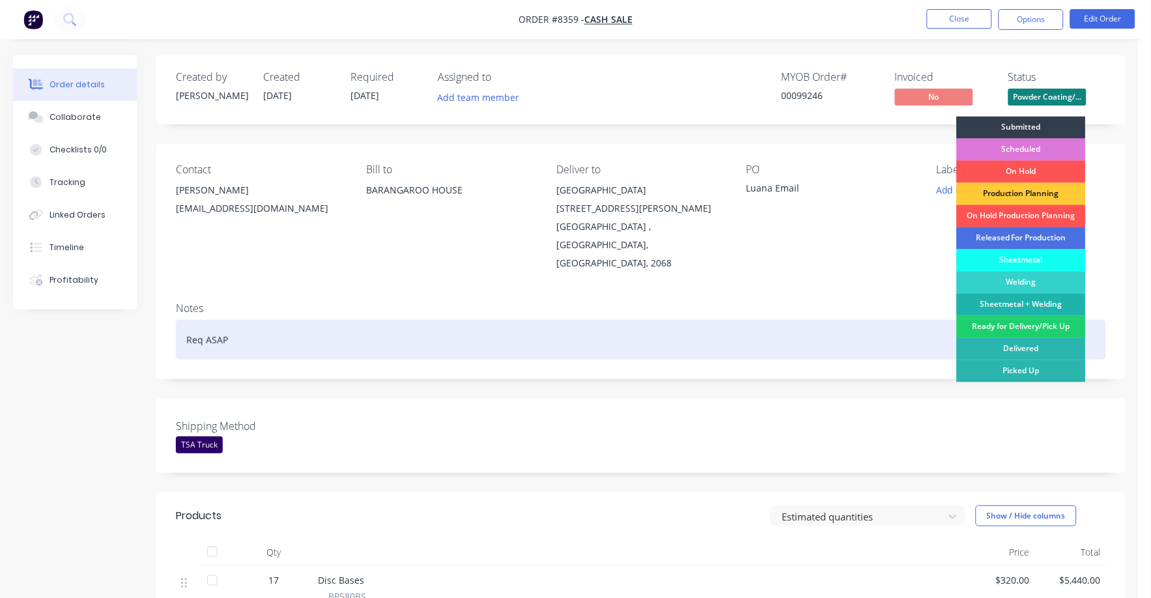
drag, startPoint x: 1005, startPoint y: 330, endPoint x: 1003, endPoint y: 315, distance: 14.5
click at [1005, 324] on div "Ready for Delivery/Pick Up" at bounding box center [1021, 327] width 129 height 22
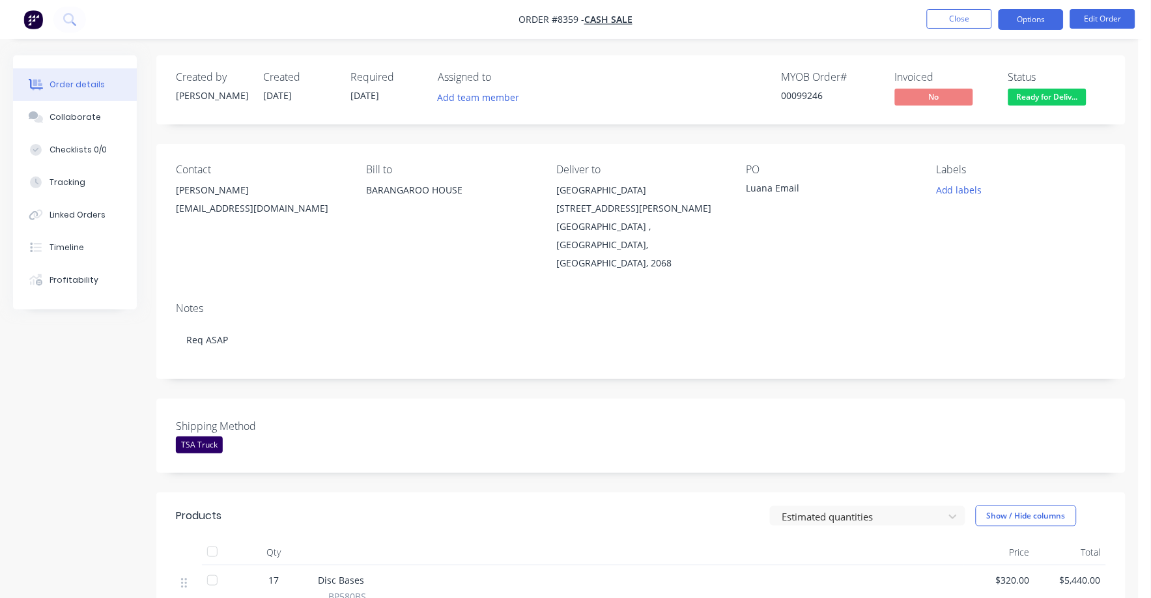
click at [1029, 20] on button "Options" at bounding box center [1031, 19] width 65 height 21
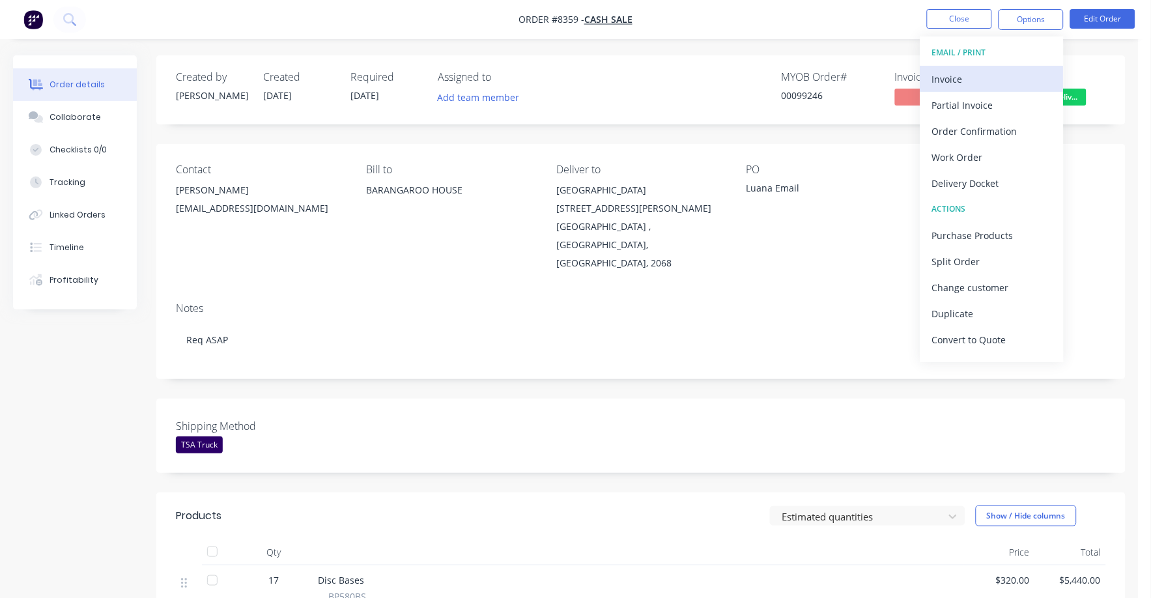
click at [966, 81] on div "Invoice" at bounding box center [992, 79] width 120 height 19
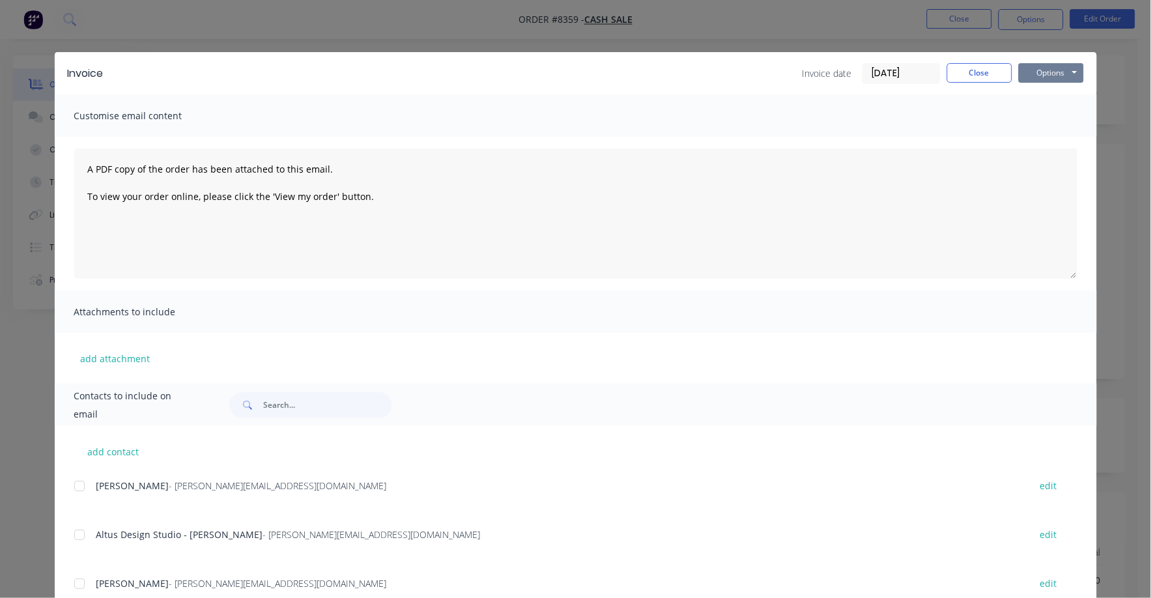
drag, startPoint x: 1044, startPoint y: 68, endPoint x: 1045, endPoint y: 82, distance: 14.3
click at [1045, 70] on button "Options" at bounding box center [1051, 73] width 65 height 20
click at [1039, 116] on button "Print" at bounding box center [1060, 118] width 83 height 22
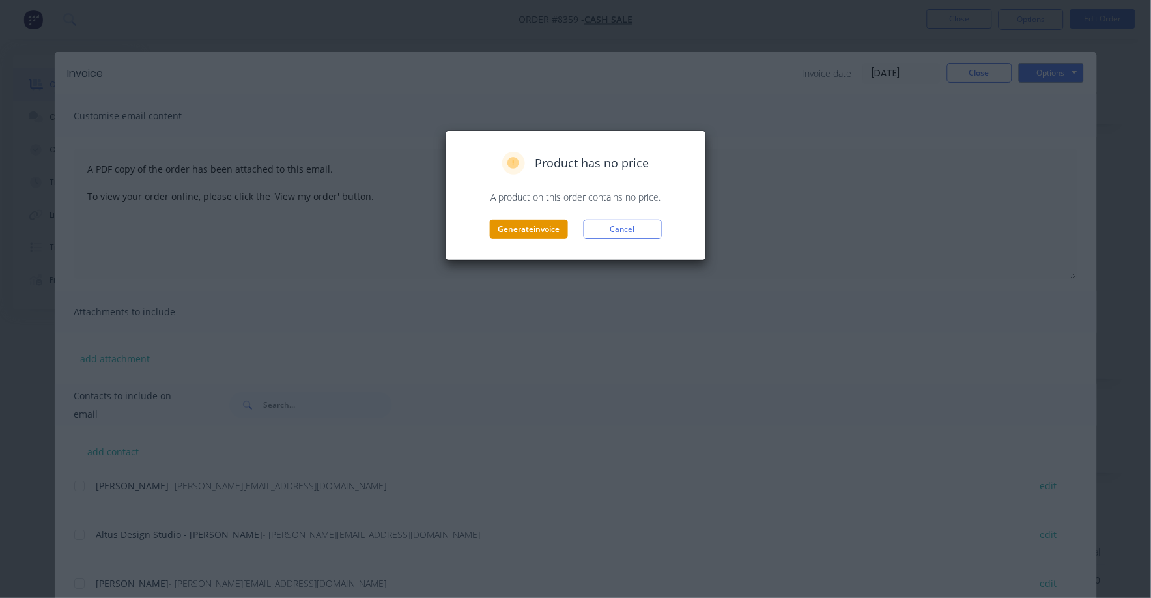
click at [539, 226] on button "Generate invoice" at bounding box center [529, 230] width 78 height 20
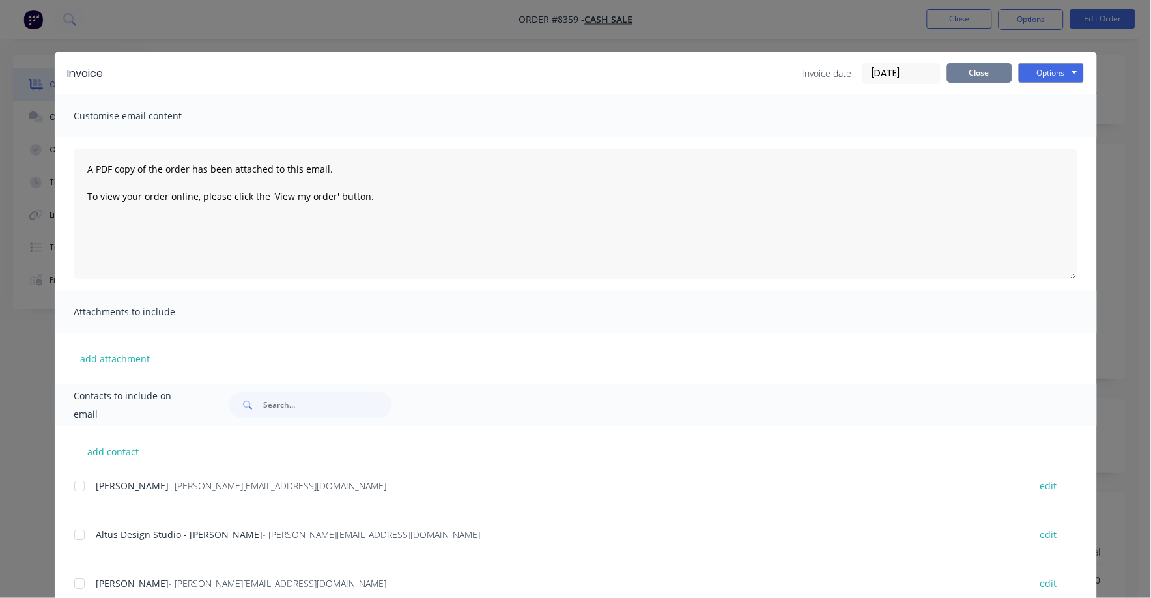
click at [950, 72] on button "Close" at bounding box center [979, 73] width 65 height 20
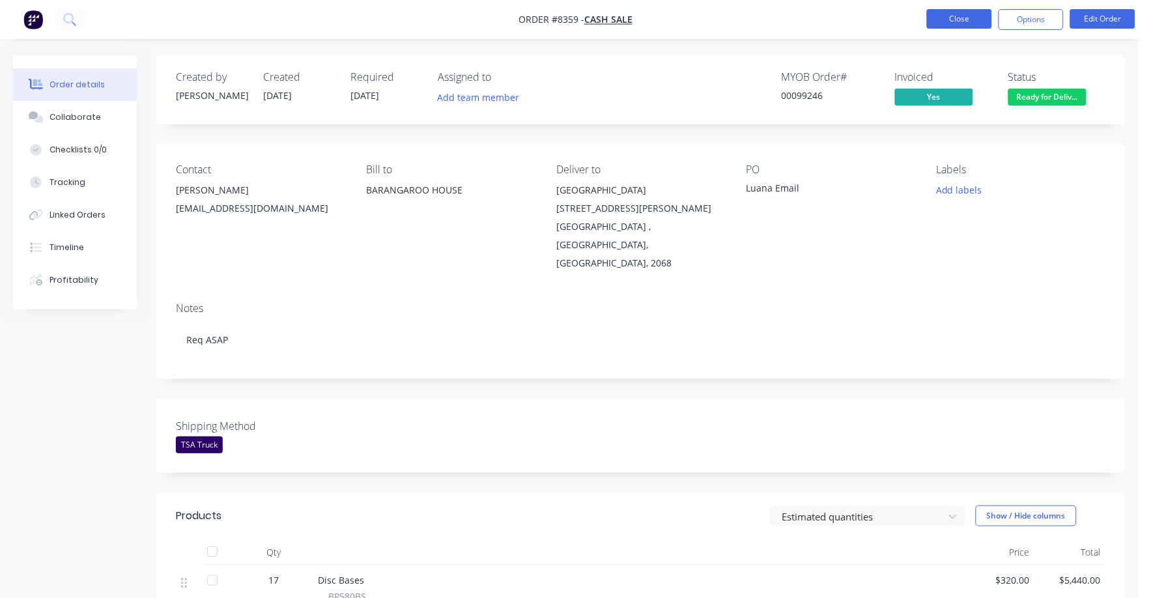
click at [950, 9] on button "Close" at bounding box center [959, 19] width 65 height 20
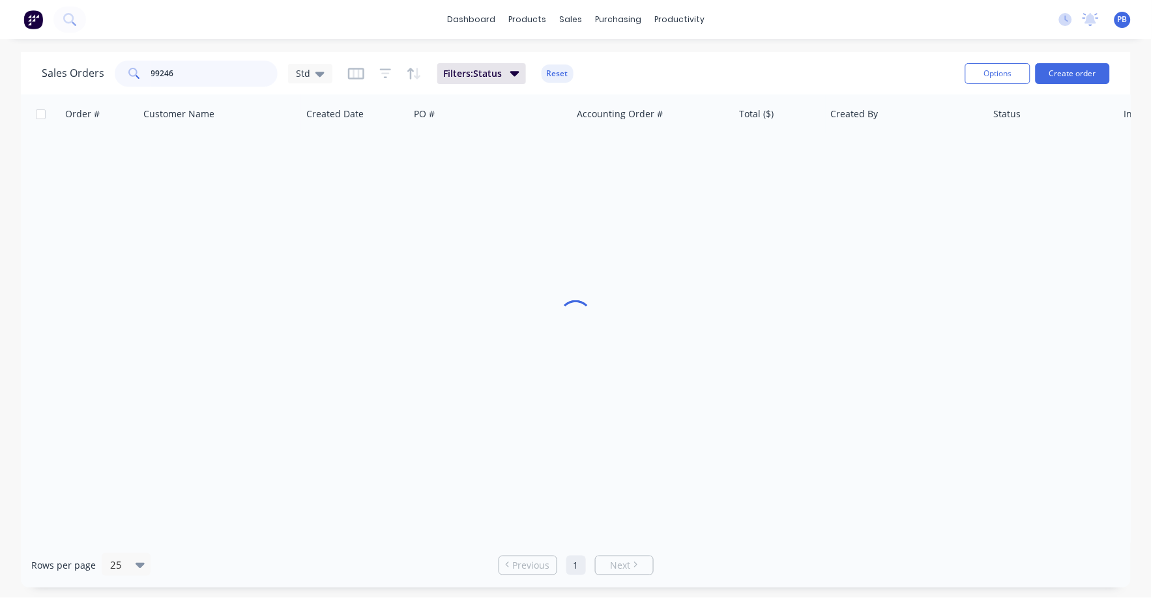
drag, startPoint x: 223, startPoint y: 72, endPoint x: 126, endPoint y: 65, distance: 97.3
click at [122, 61] on div "99246" at bounding box center [196, 74] width 163 height 26
click at [190, 73] on input "99246" at bounding box center [214, 74] width 127 height 26
type input "99282"
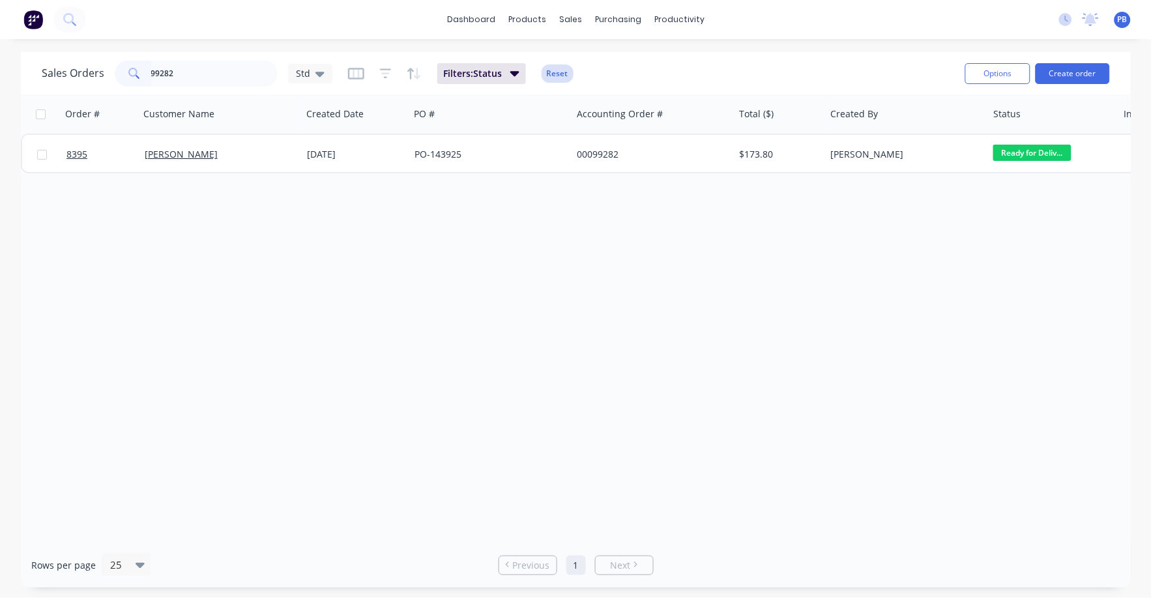
click at [560, 77] on button "Reset" at bounding box center [557, 74] width 32 height 18
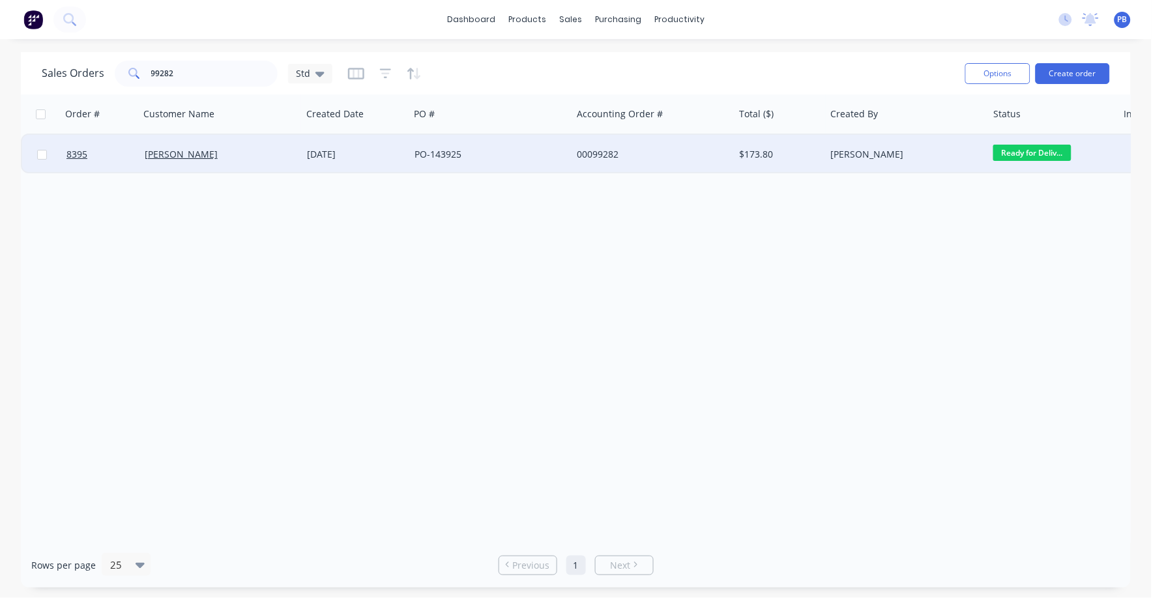
click at [438, 146] on div "PO-143925" at bounding box center [490, 154] width 162 height 39
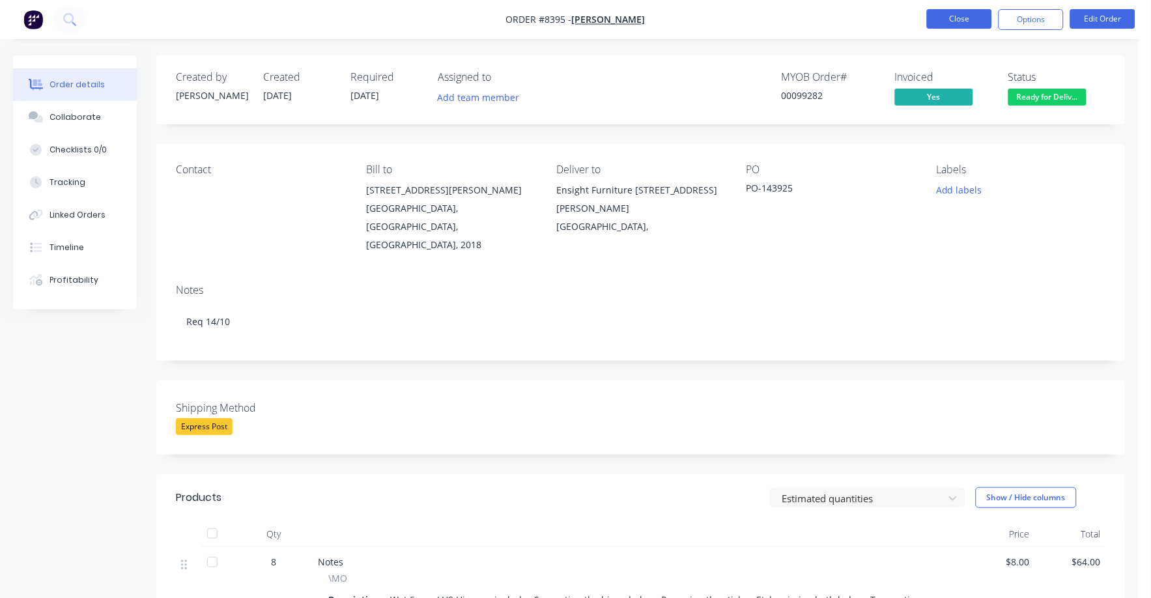
click at [972, 14] on button "Close" at bounding box center [959, 19] width 65 height 20
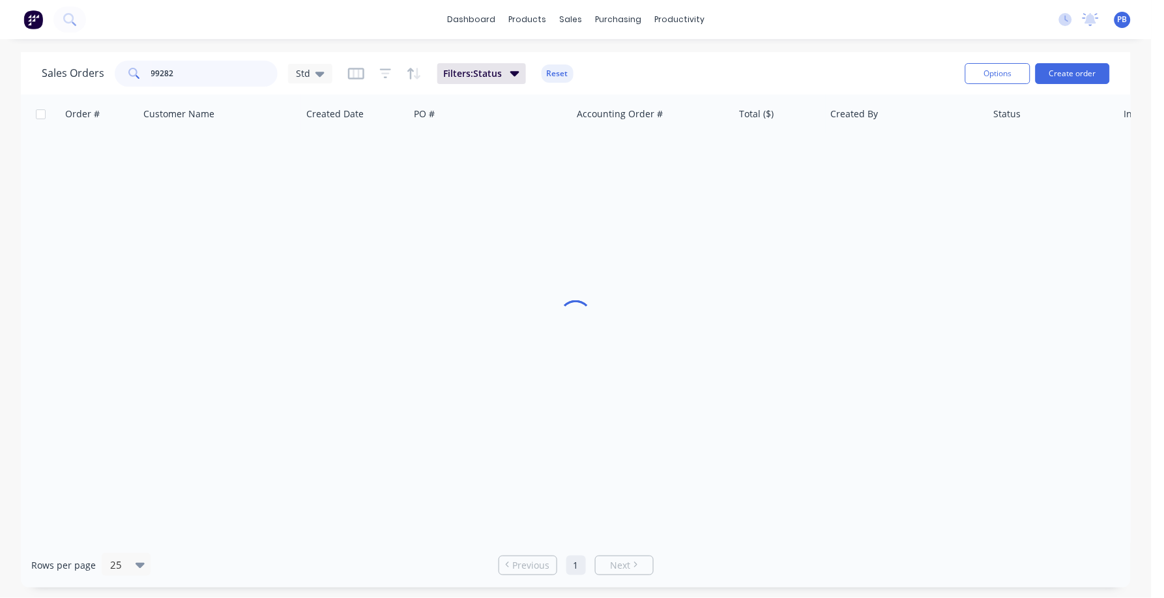
drag, startPoint x: 227, startPoint y: 66, endPoint x: 92, endPoint y: 53, distance: 136.1
click at [92, 53] on div "Sales Orders 99282 Std Filters: Status Reset Options Create order" at bounding box center [576, 73] width 1110 height 42
type input "99298"
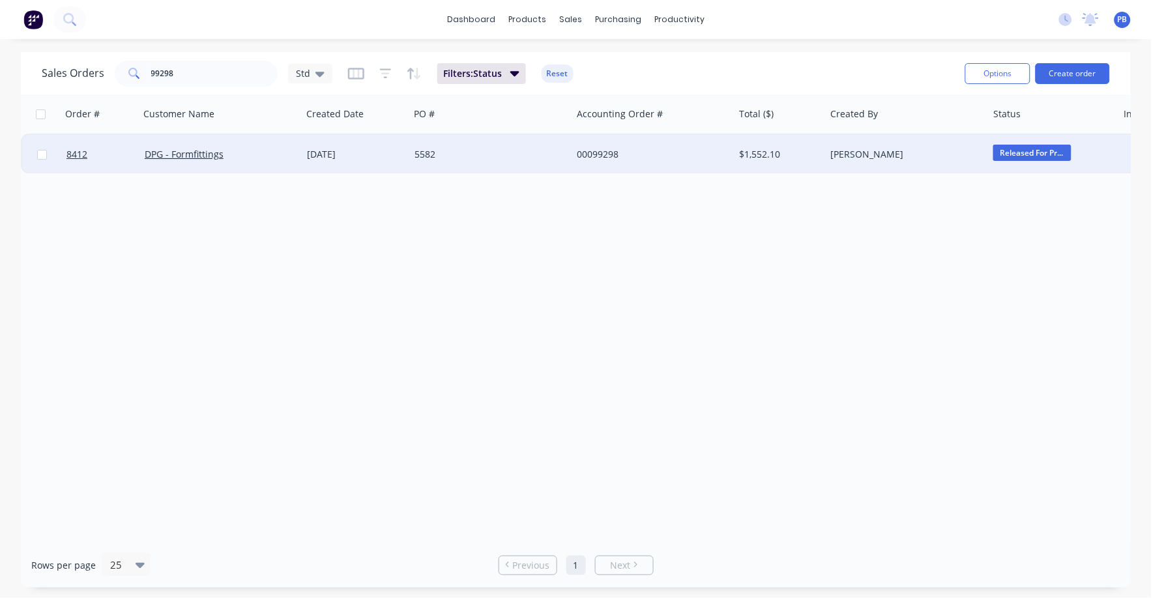
click at [592, 151] on div "00099298" at bounding box center [649, 154] width 145 height 13
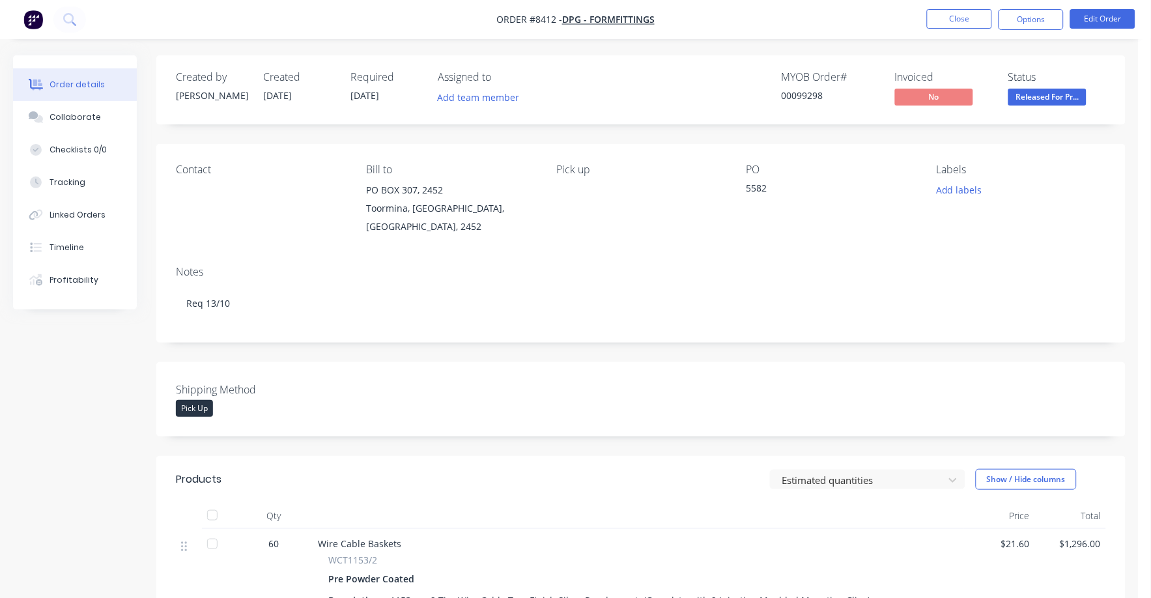
click at [1044, 96] on span "Released For Pr..." at bounding box center [1048, 97] width 78 height 16
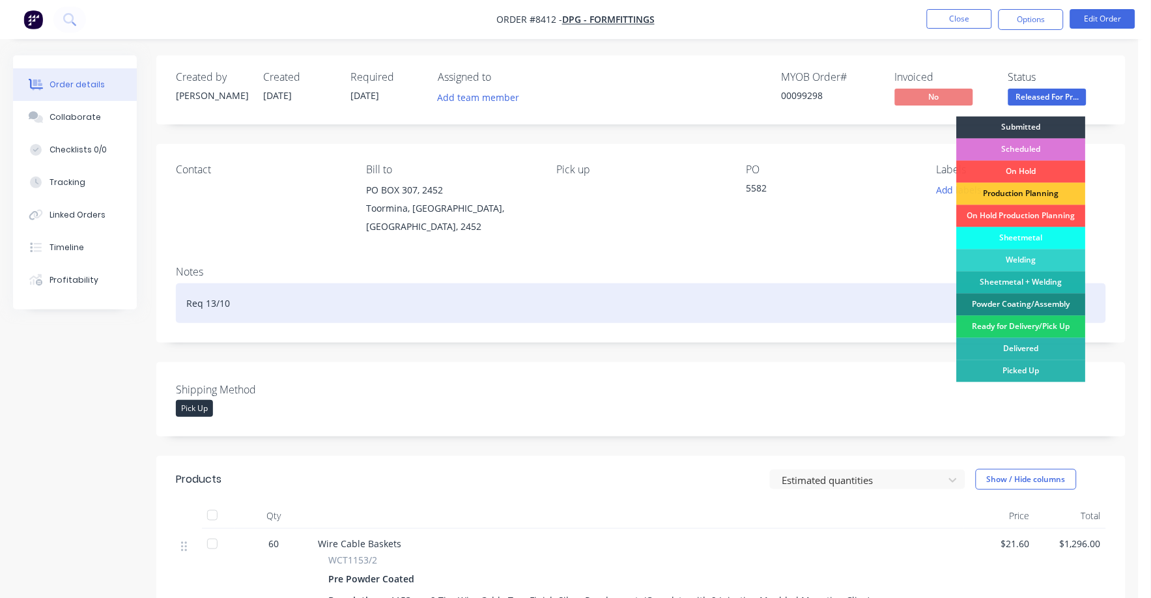
drag, startPoint x: 1003, startPoint y: 331, endPoint x: 1001, endPoint y: 321, distance: 10.6
click at [1003, 330] on div "Ready for Delivery/Pick Up" at bounding box center [1021, 327] width 129 height 22
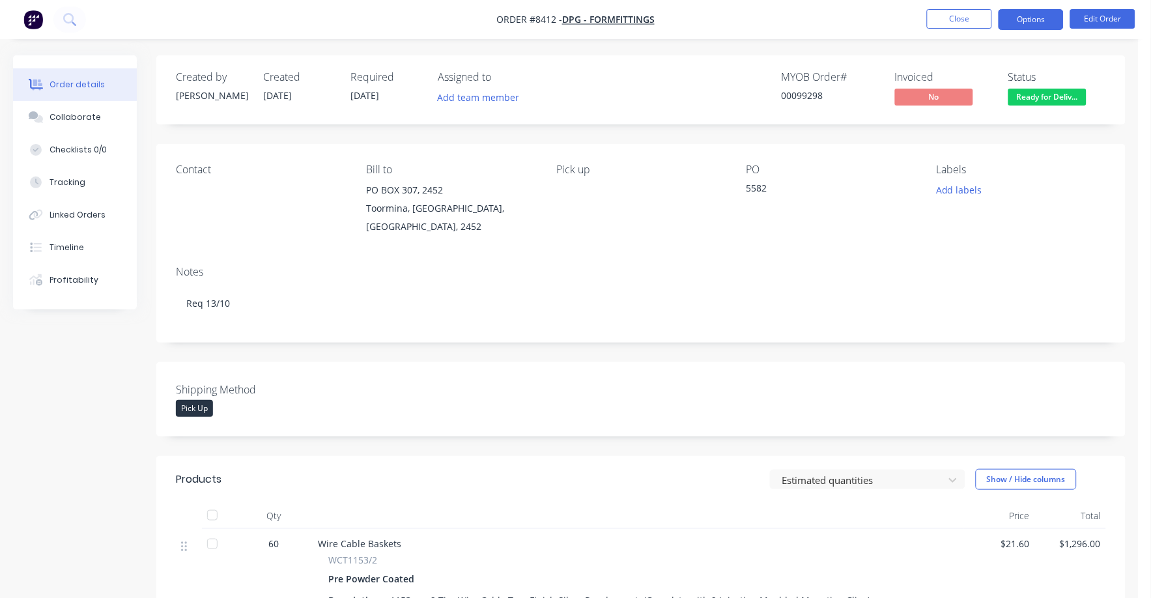
click at [1028, 20] on button "Options" at bounding box center [1031, 19] width 65 height 21
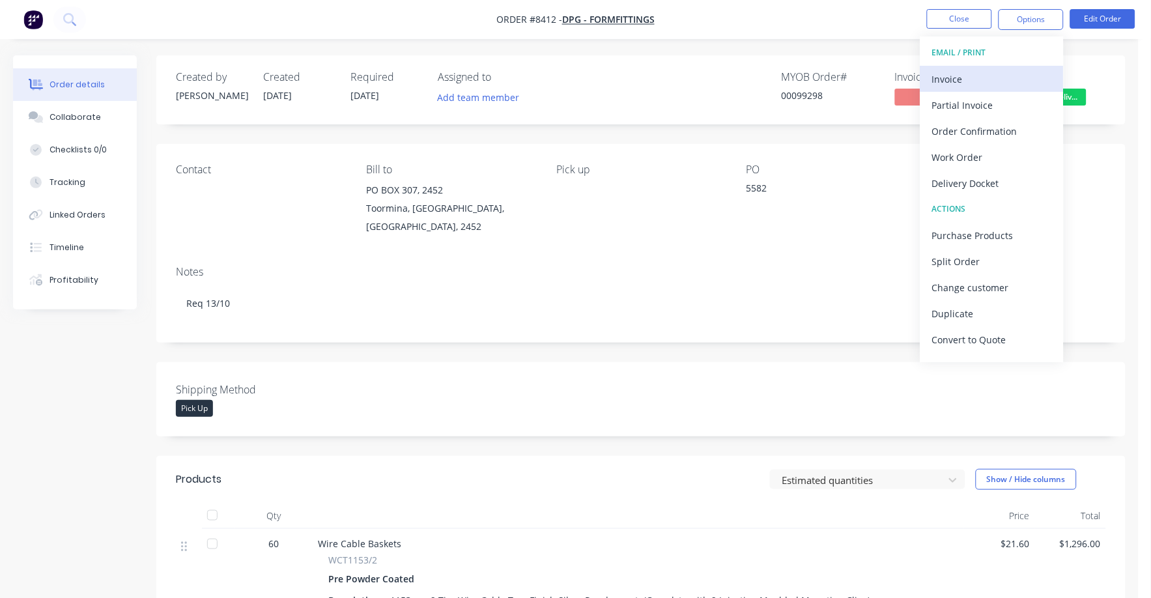
click at [939, 91] on button "Invoice" at bounding box center [992, 79] width 143 height 26
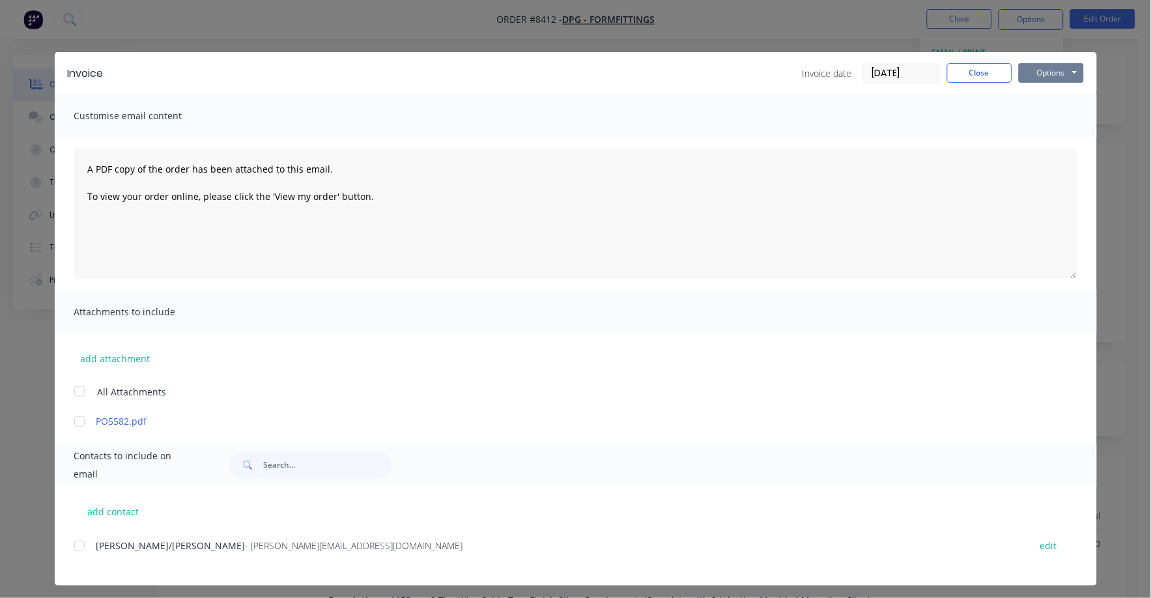
click at [1044, 72] on button "Options" at bounding box center [1051, 73] width 65 height 20
click at [1019, 111] on button "Print" at bounding box center [1060, 118] width 83 height 22
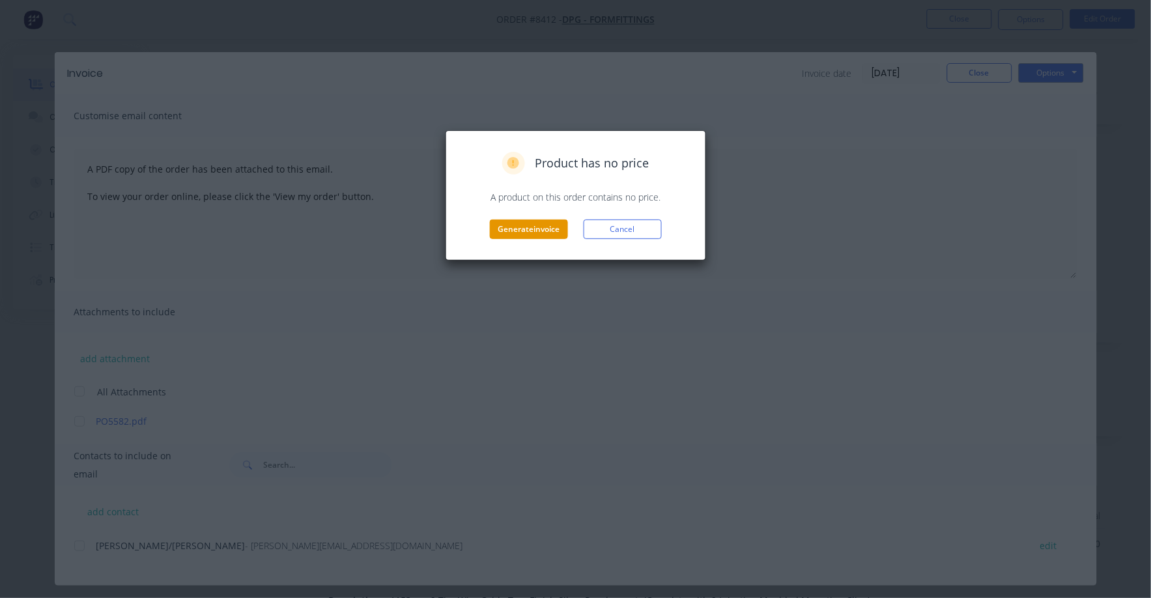
click at [549, 236] on button "Generate invoice" at bounding box center [529, 230] width 78 height 20
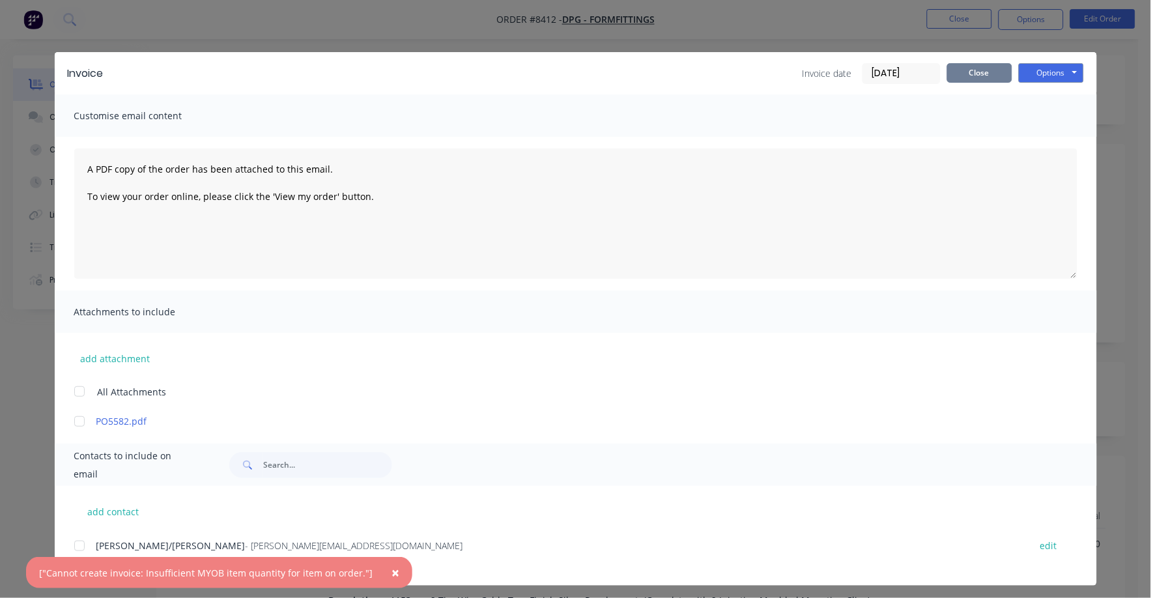
click at [974, 70] on button "Close" at bounding box center [979, 73] width 65 height 20
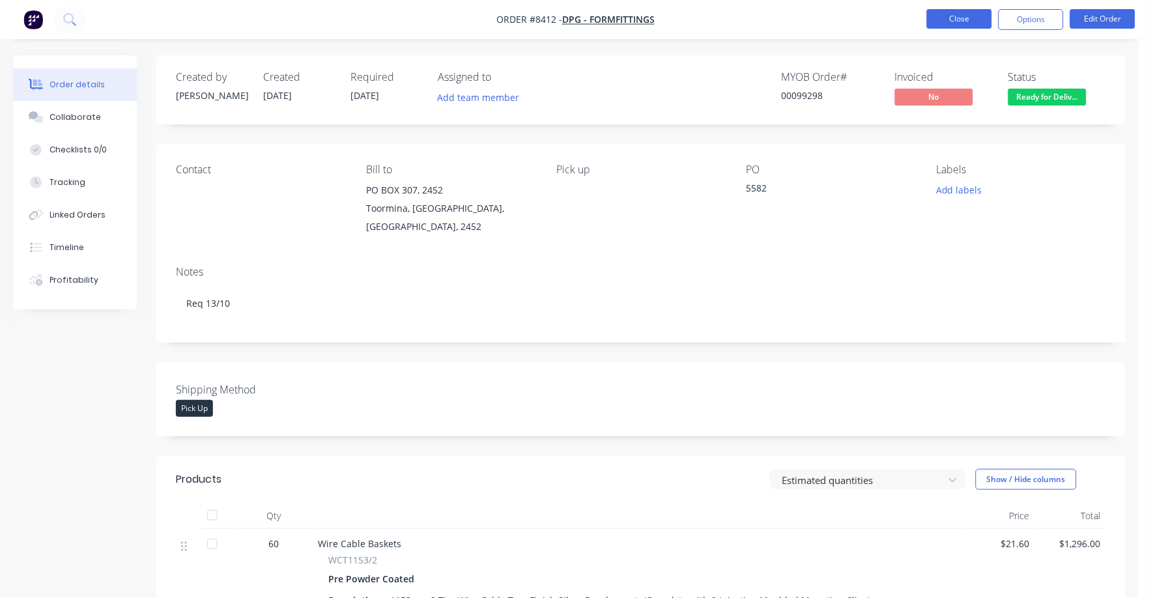
click at [962, 14] on button "Close" at bounding box center [959, 19] width 65 height 20
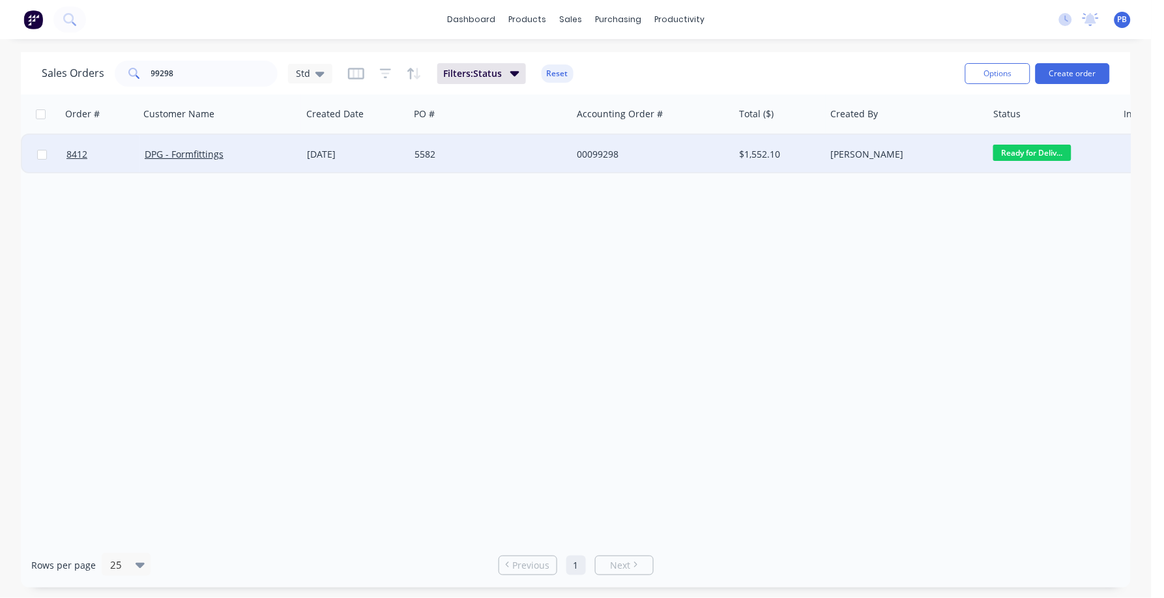
click at [427, 149] on div "5582" at bounding box center [486, 154] width 145 height 13
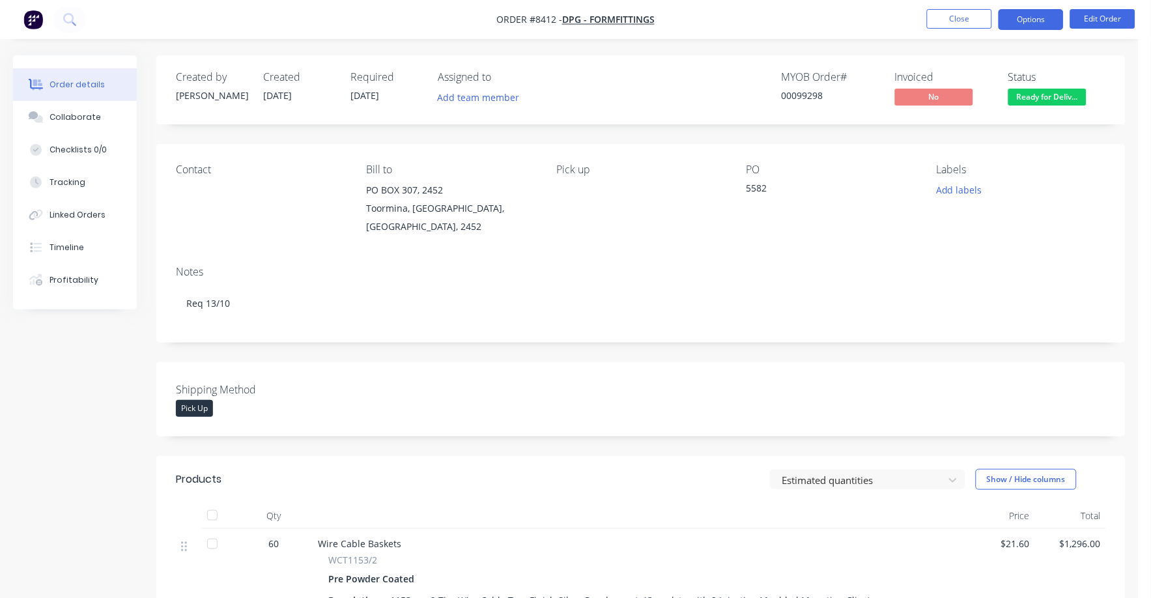
drag, startPoint x: 1042, startPoint y: 11, endPoint x: 1033, endPoint y: 14, distance: 10.3
click at [1037, 12] on button "Options" at bounding box center [1031, 19] width 65 height 21
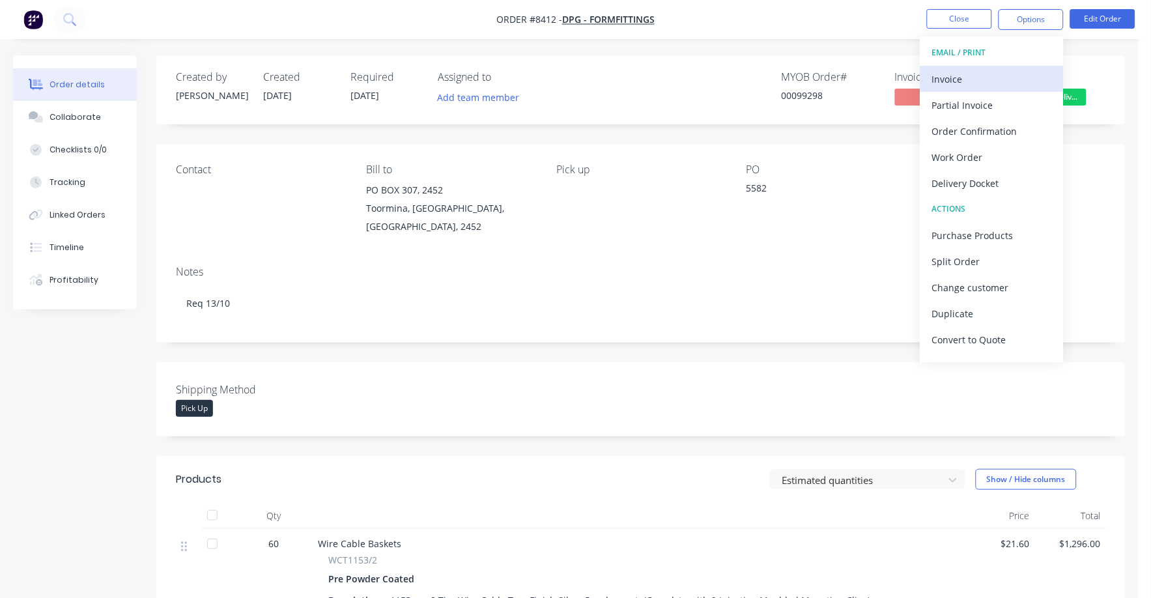
click at [943, 78] on div "Invoice" at bounding box center [992, 79] width 120 height 19
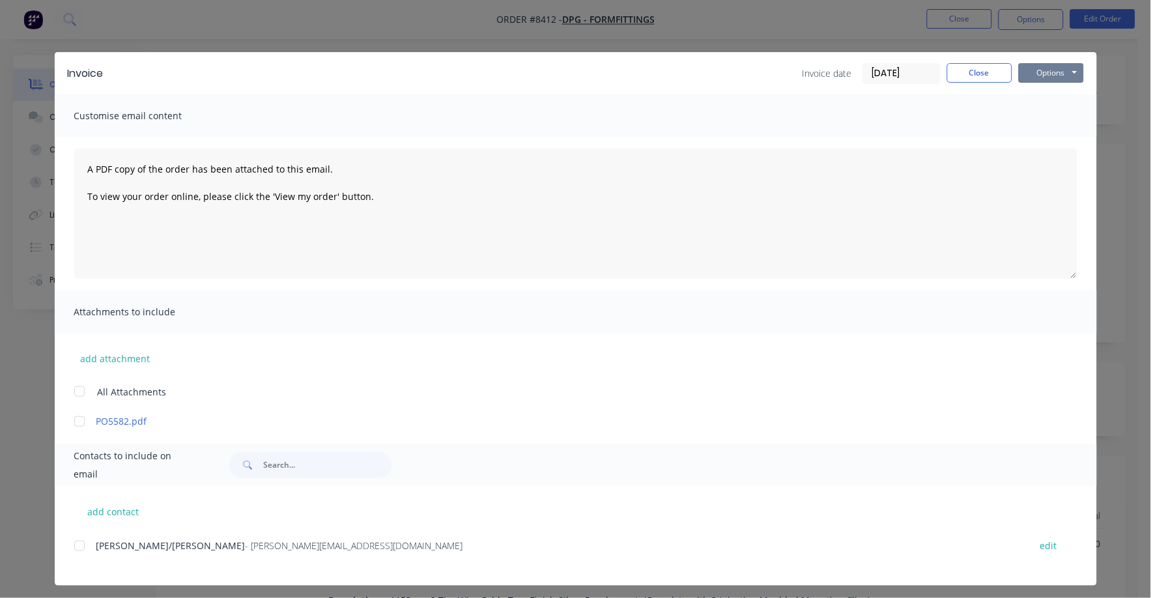
click at [1031, 79] on button "Options" at bounding box center [1051, 73] width 65 height 20
click at [1019, 122] on button "Print" at bounding box center [1060, 118] width 83 height 22
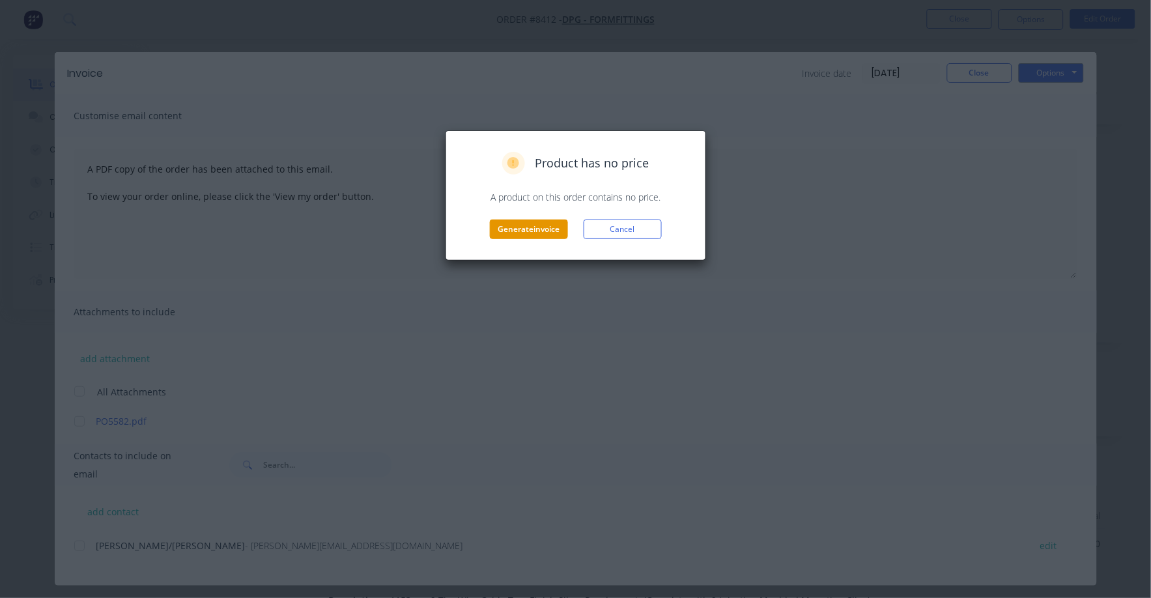
click at [539, 231] on button "Generate invoice" at bounding box center [529, 230] width 78 height 20
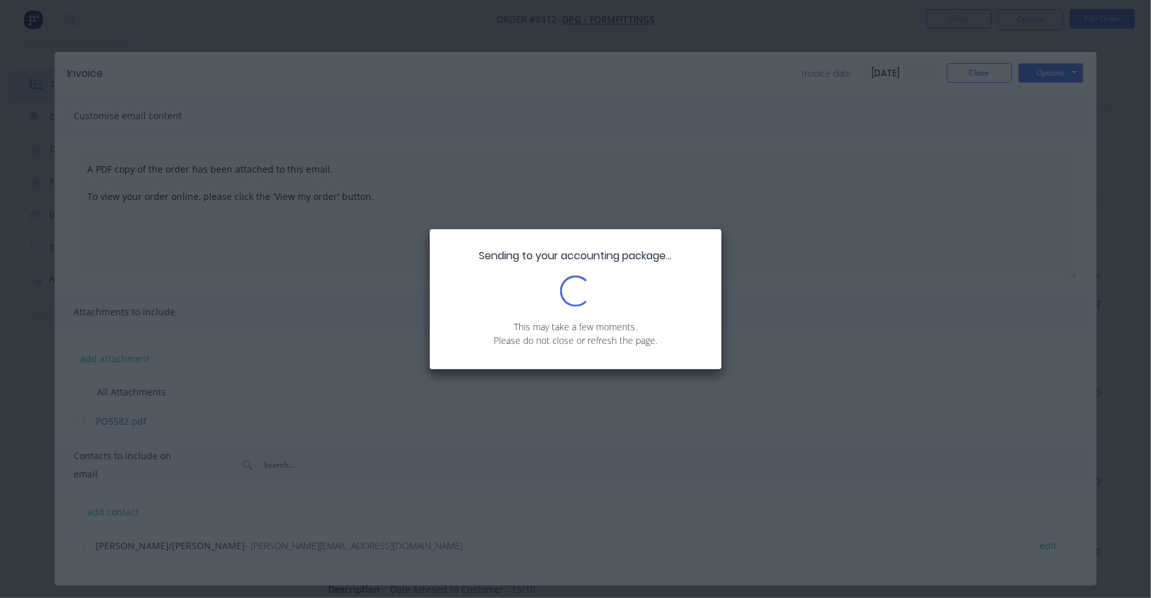
scroll to position [244, 0]
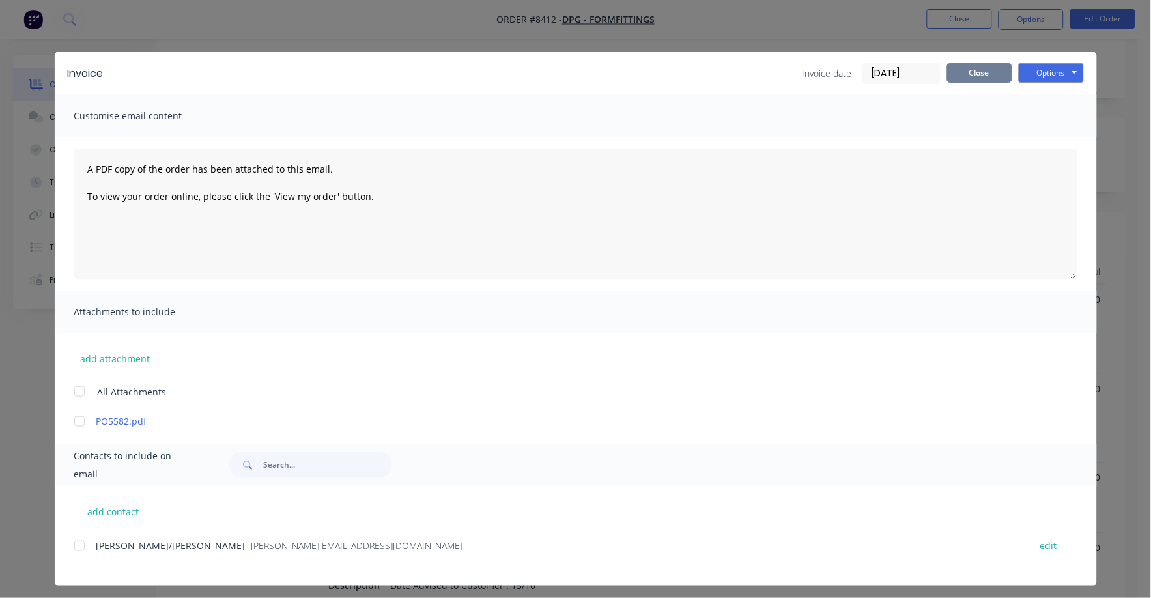
click at [966, 70] on button "Close" at bounding box center [979, 73] width 65 height 20
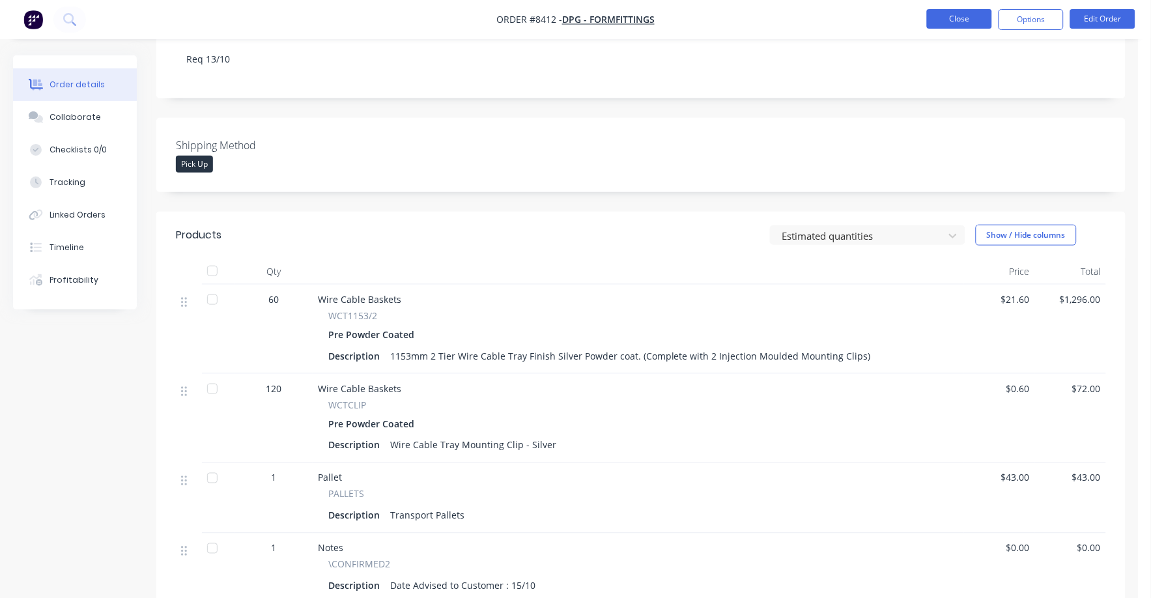
click at [948, 14] on button "Close" at bounding box center [959, 19] width 65 height 20
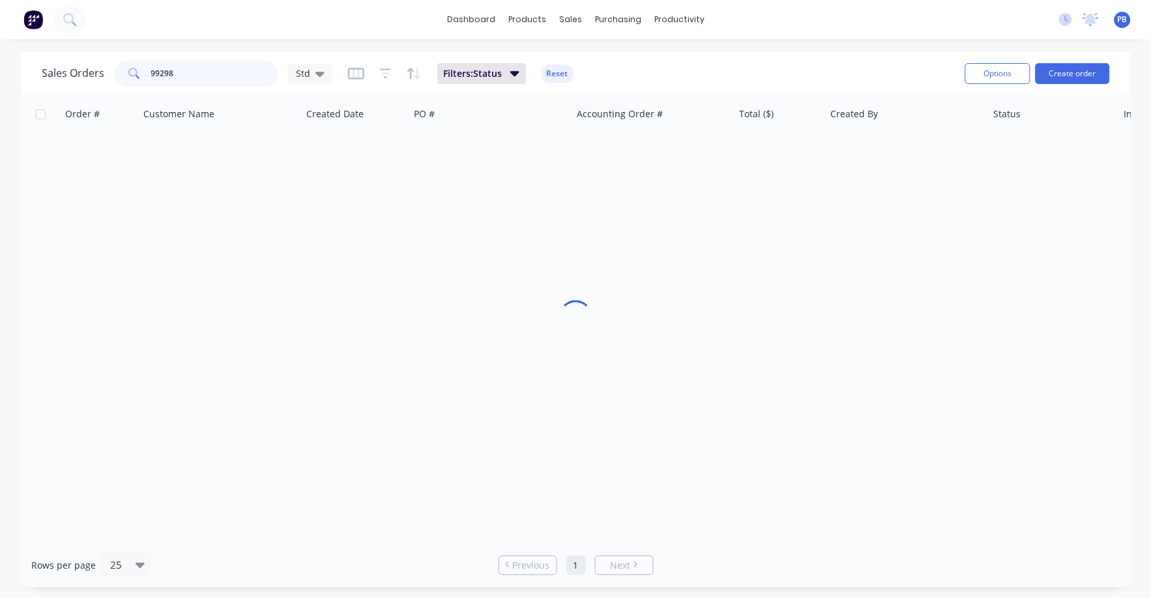
drag, startPoint x: 209, startPoint y: 67, endPoint x: 134, endPoint y: 61, distance: 75.2
click at [134, 62] on div "99298" at bounding box center [196, 74] width 163 height 26
type input "99315"
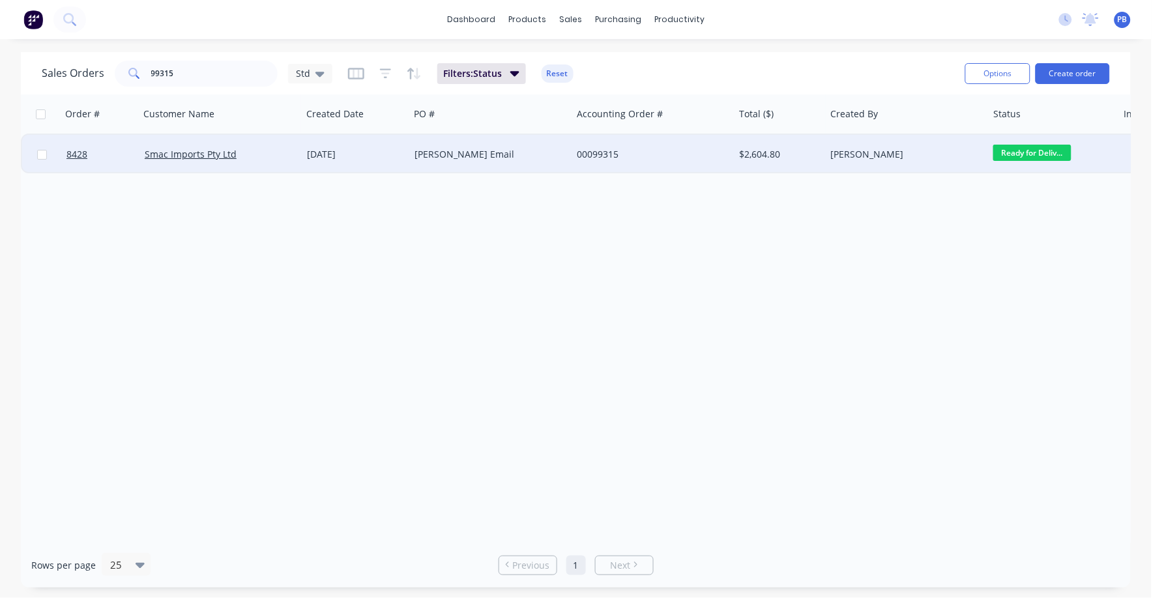
click at [452, 148] on div "[PERSON_NAME] Email" at bounding box center [486, 154] width 145 height 13
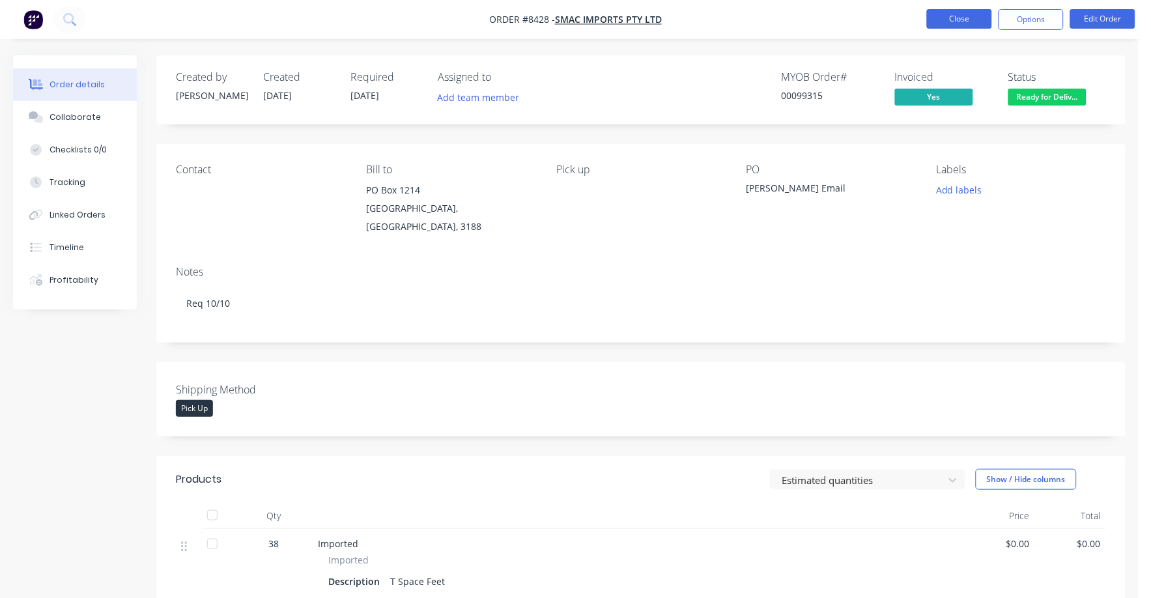
click at [965, 10] on button "Close" at bounding box center [959, 19] width 65 height 20
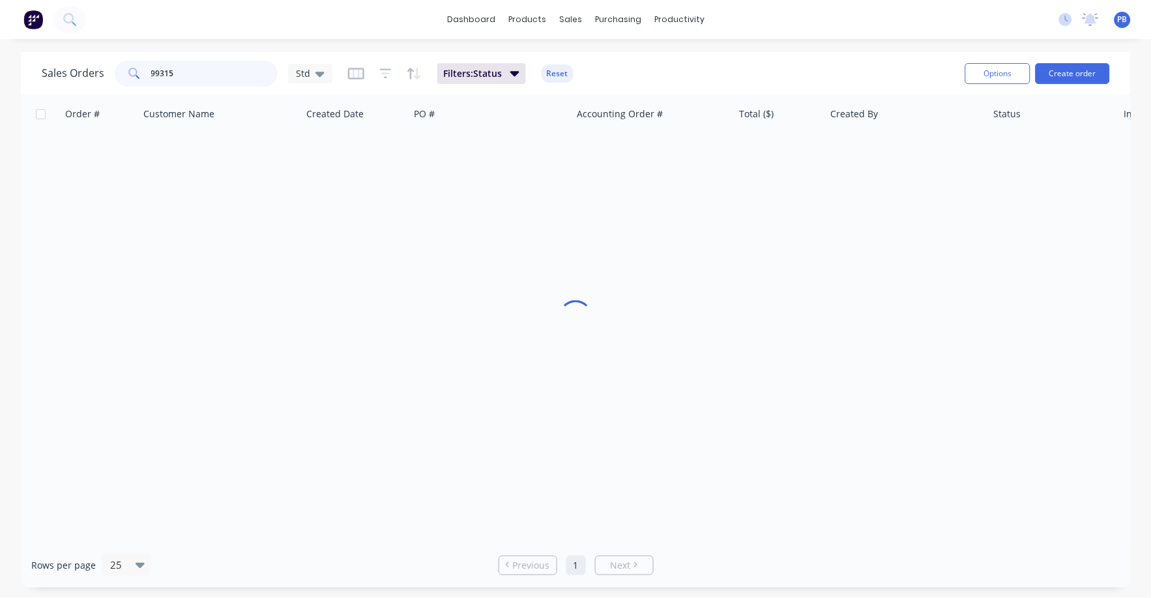
drag, startPoint x: 218, startPoint y: 71, endPoint x: 95, endPoint y: 56, distance: 123.4
click at [95, 57] on div "Sales Orders 99315 Std Filters: Status Reset" at bounding box center [498, 73] width 913 height 32
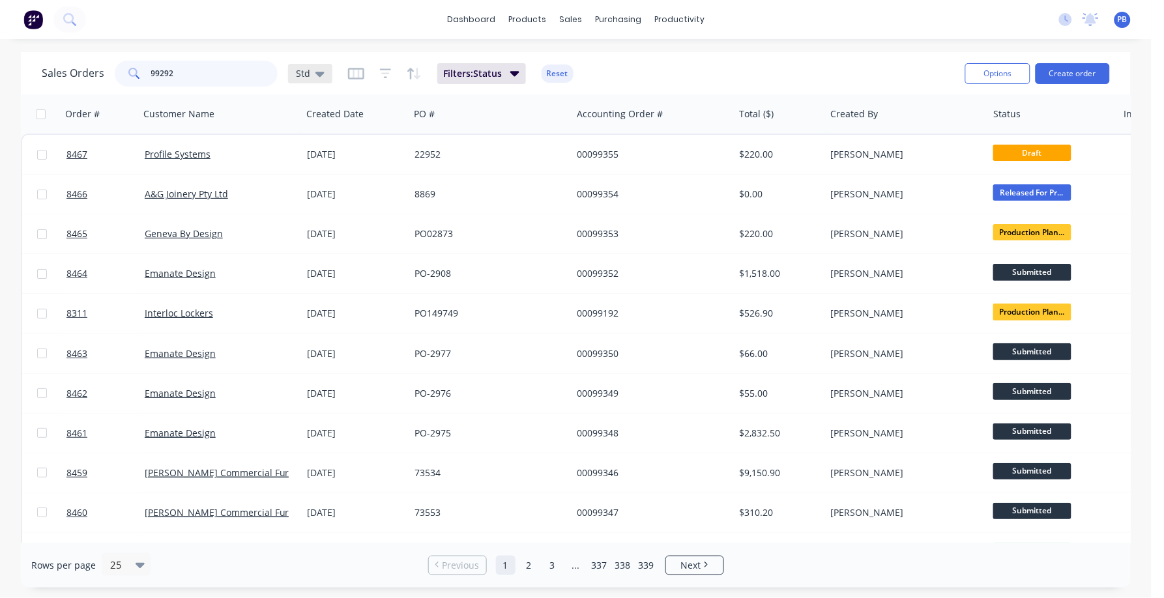
type input "99292"
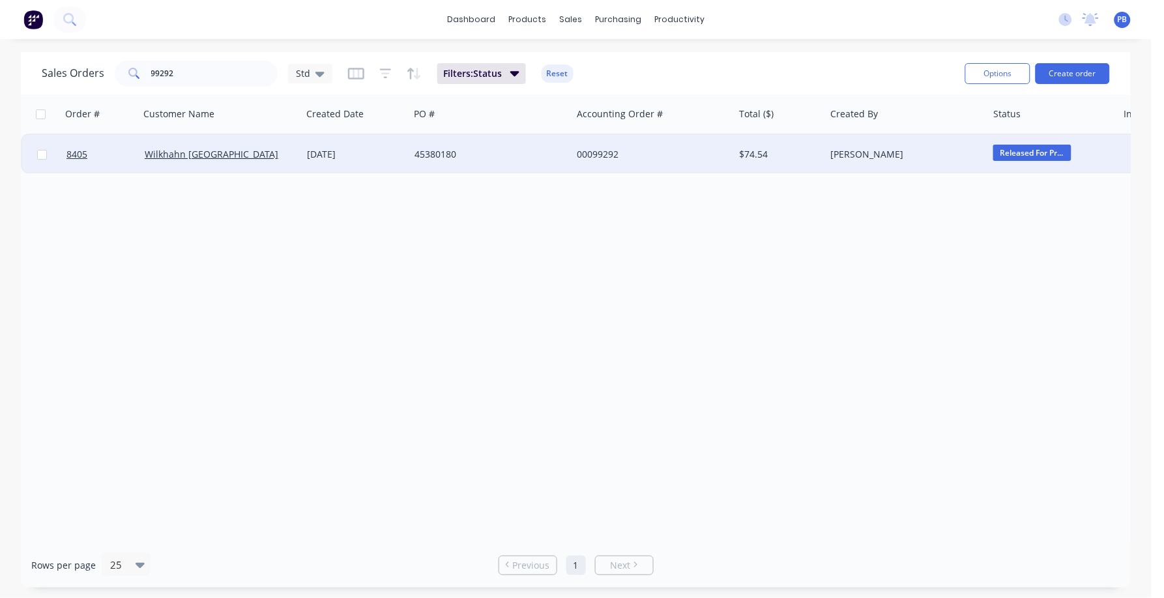
click at [421, 152] on div "45380180" at bounding box center [486, 154] width 145 height 13
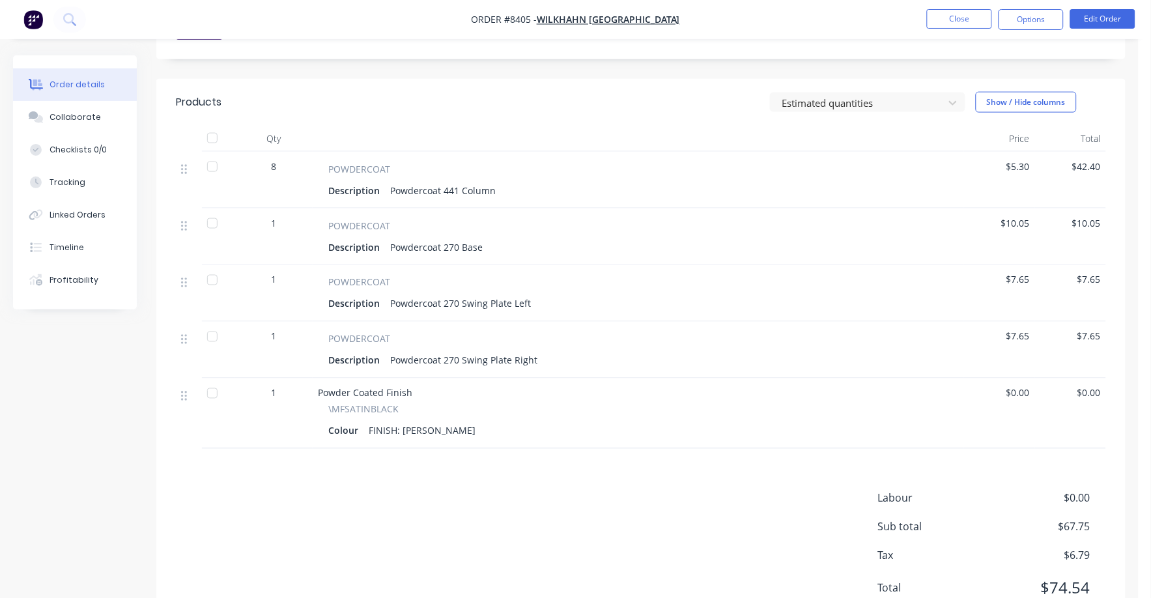
scroll to position [350, 0]
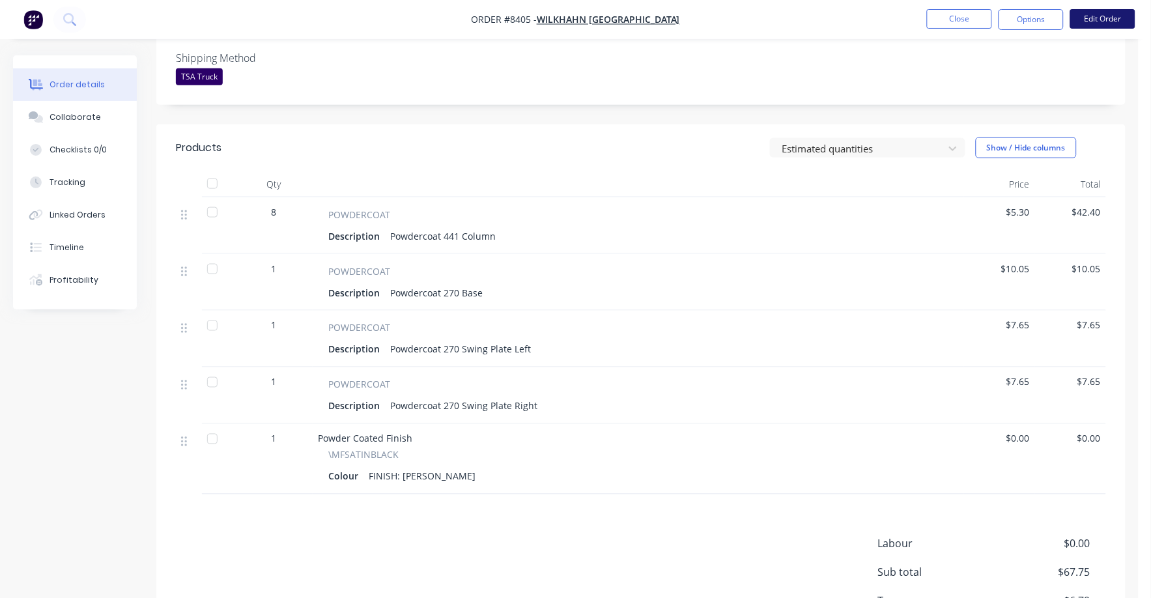
click at [1117, 12] on button "Edit Order" at bounding box center [1102, 19] width 65 height 20
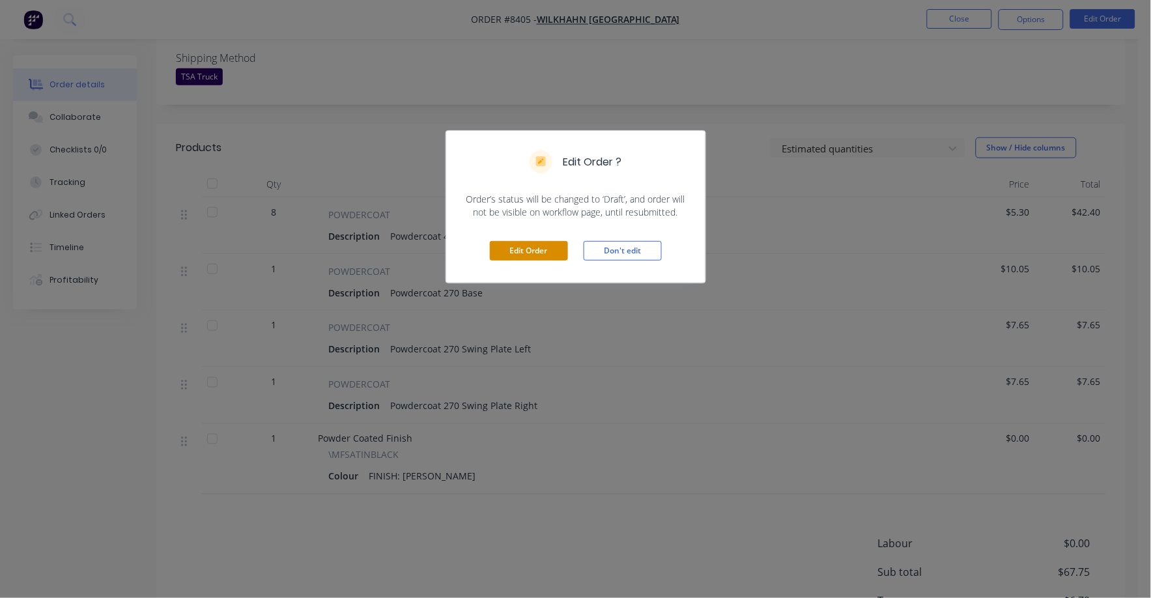
click at [551, 258] on button "Edit Order" at bounding box center [529, 251] width 78 height 20
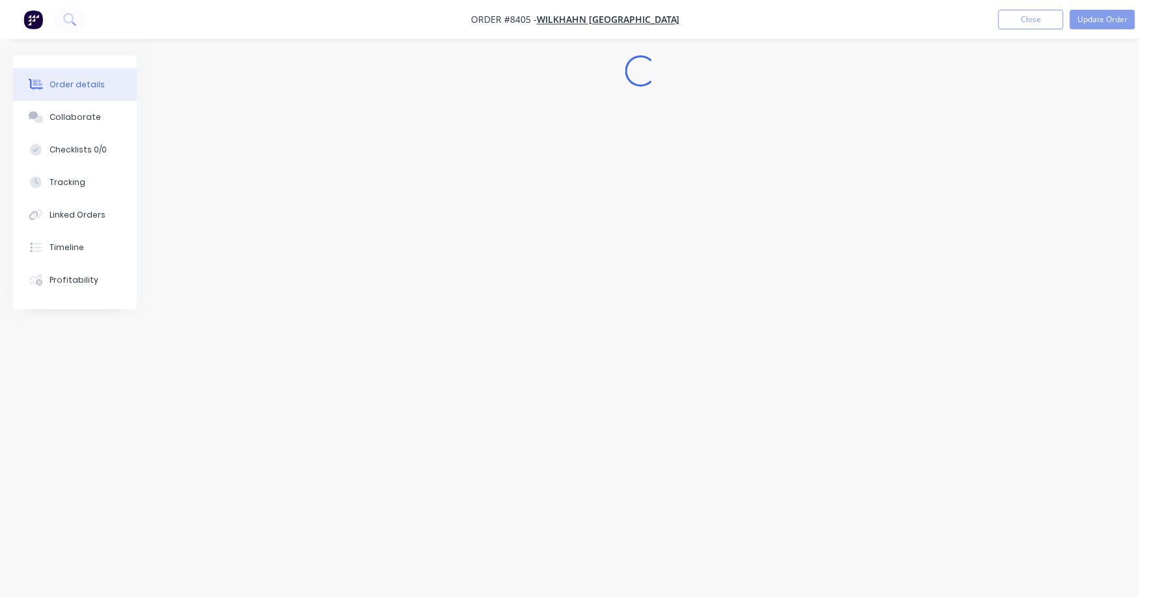
scroll to position [0, 0]
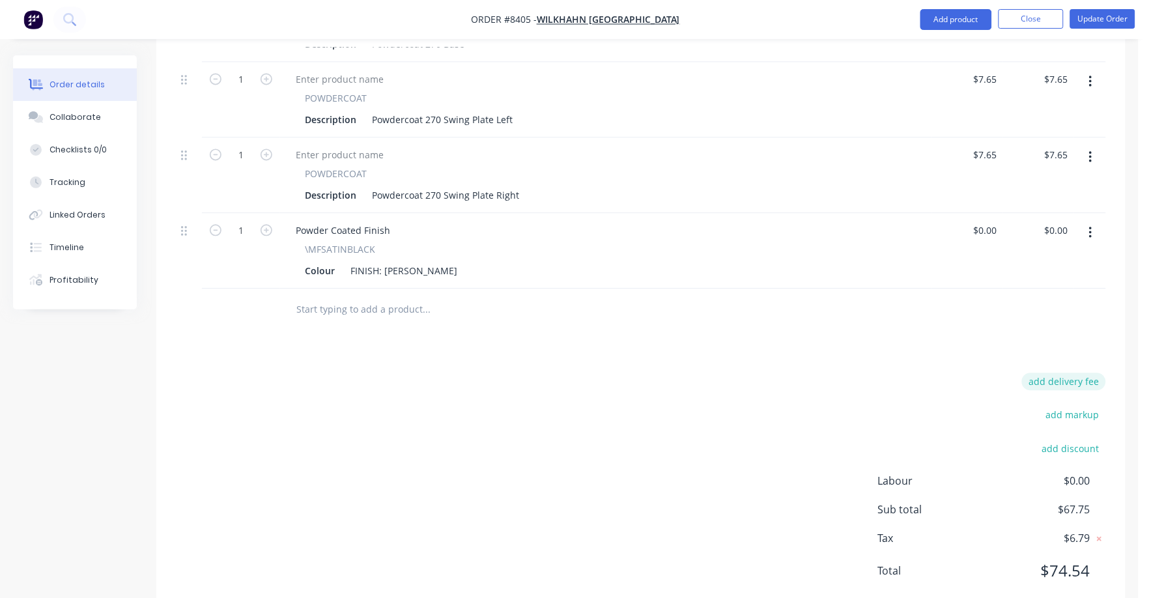
click at [1088, 373] on button "add delivery fee" at bounding box center [1064, 382] width 84 height 18
type input "75"
click input "submit" at bounding box center [0, 0] width 0 height 0
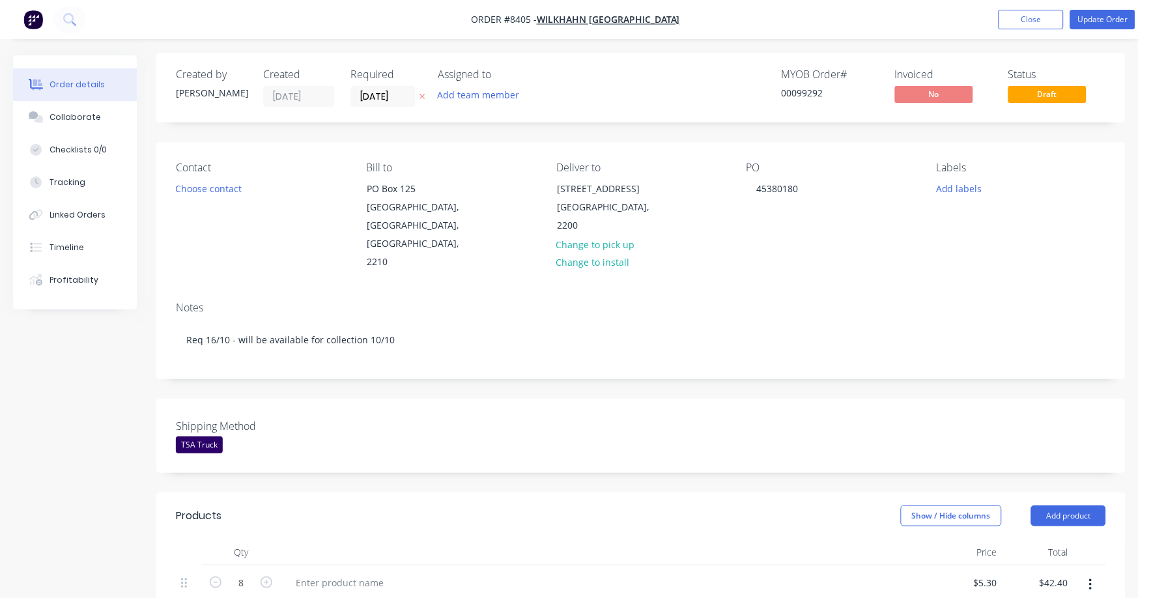
scroll to position [0, 0]
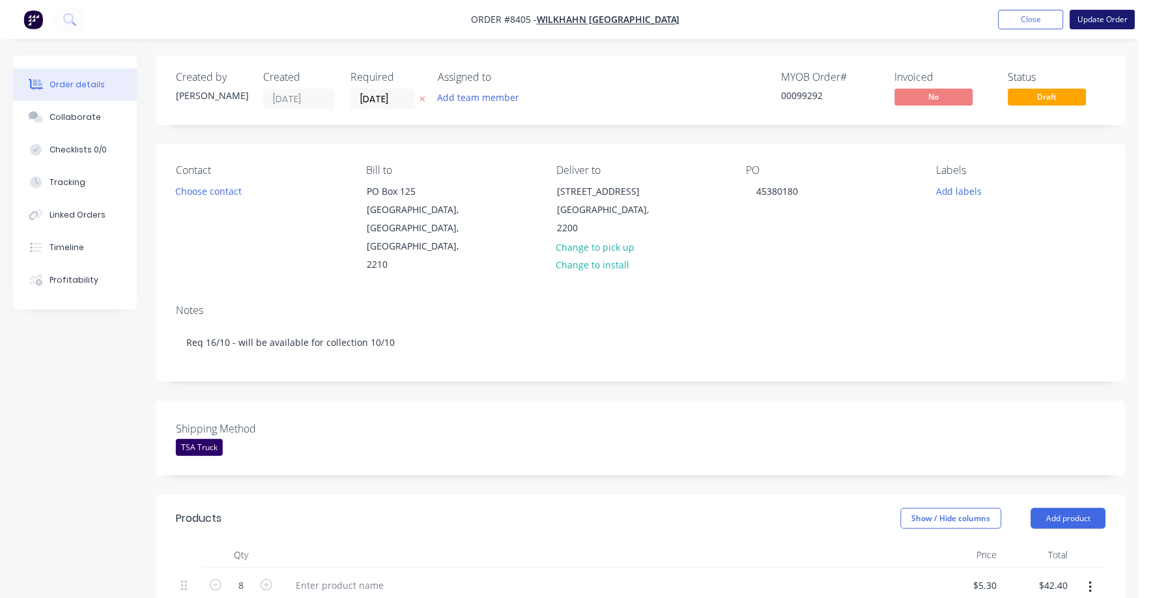
click at [1095, 23] on button "Update Order" at bounding box center [1102, 20] width 65 height 20
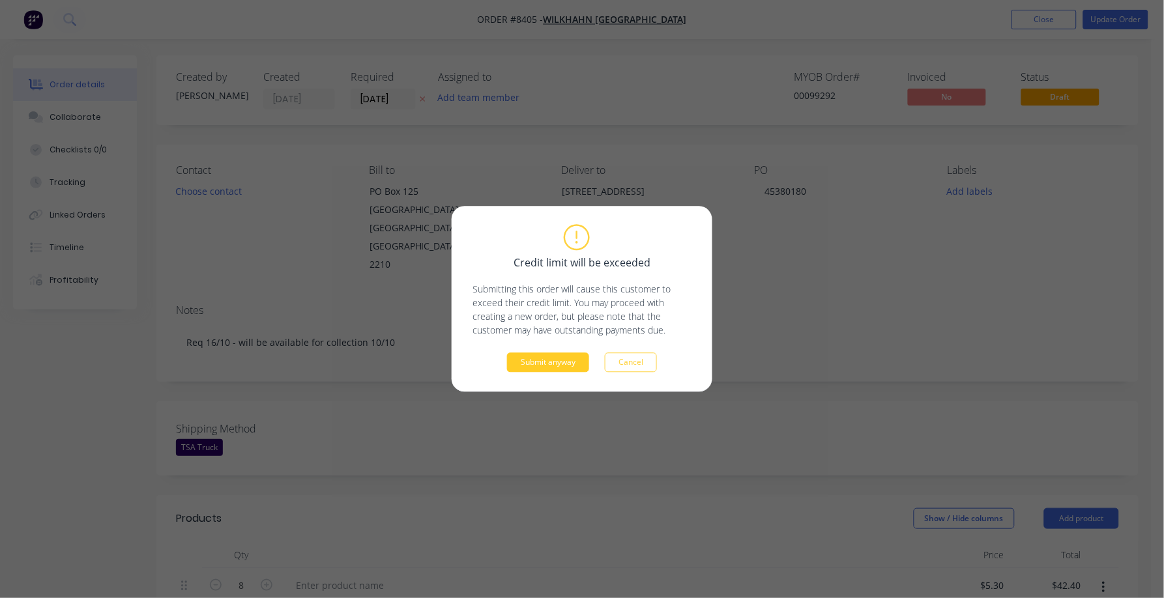
click at [548, 362] on button "Submit anyway" at bounding box center [548, 363] width 82 height 20
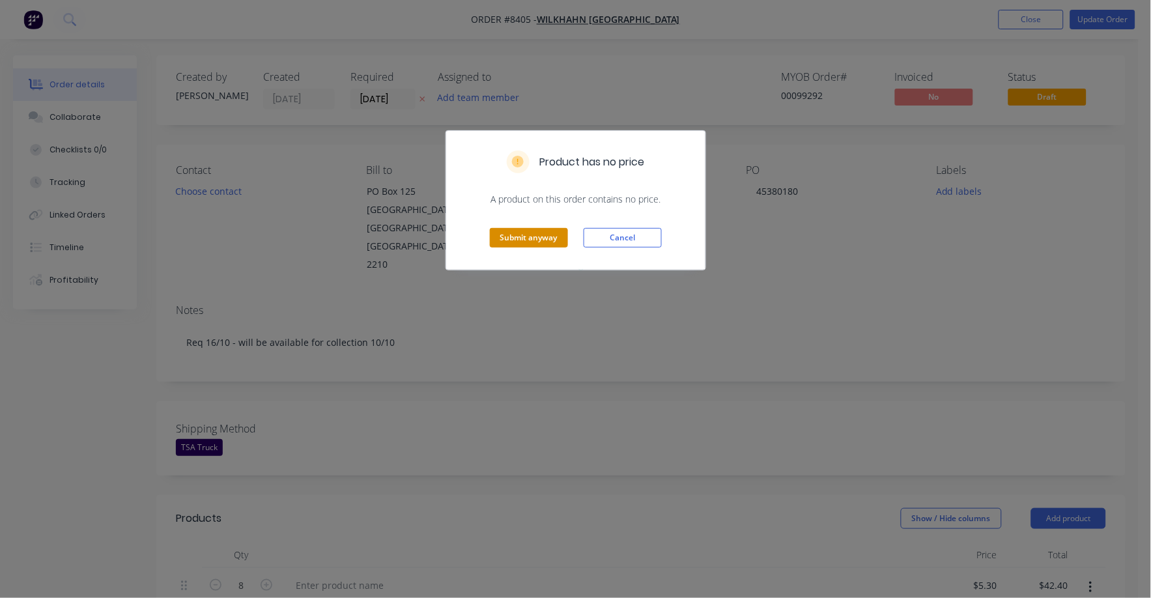
click at [536, 238] on button "Submit anyway" at bounding box center [529, 238] width 78 height 20
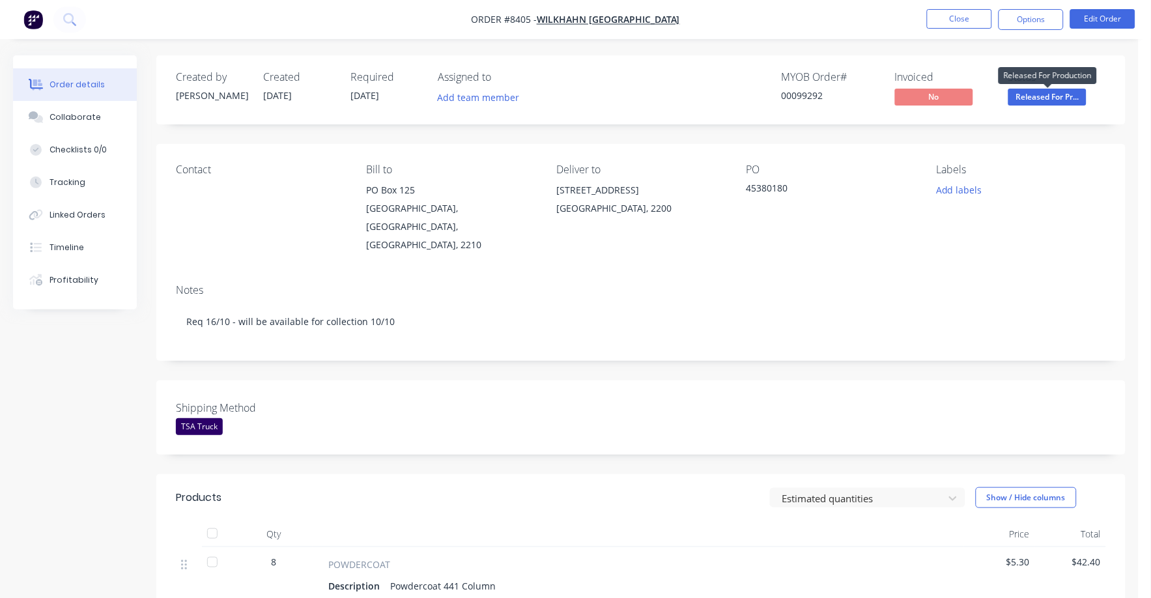
click at [1058, 98] on span "Released For Pr..." at bounding box center [1048, 97] width 78 height 16
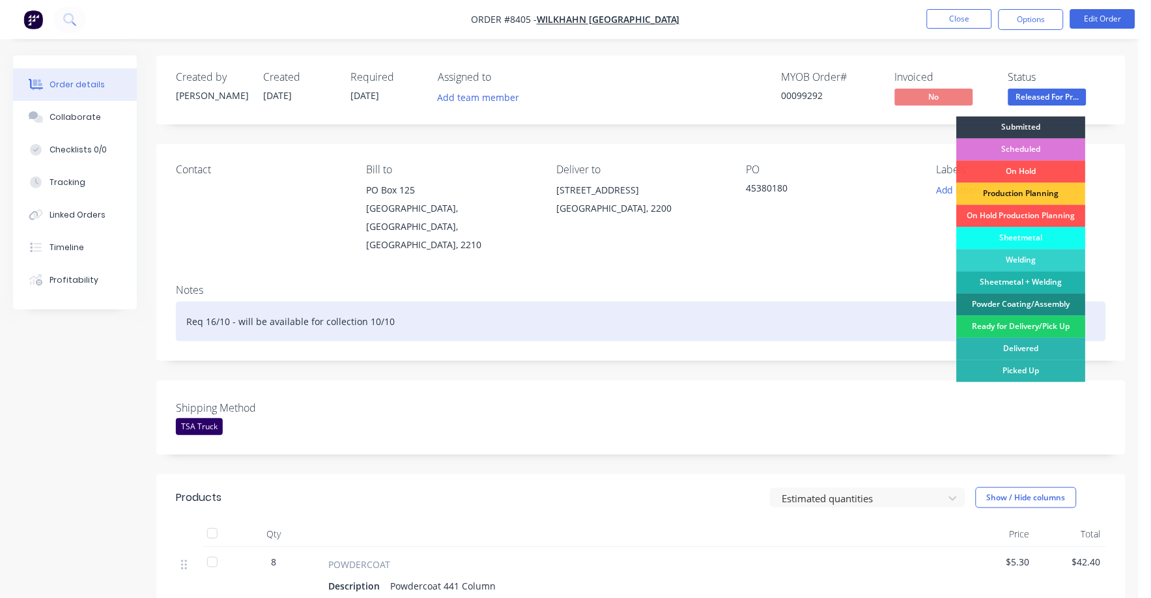
drag, startPoint x: 1022, startPoint y: 324, endPoint x: 1022, endPoint y: 314, distance: 10.4
click at [1022, 325] on div "Ready for Delivery/Pick Up" at bounding box center [1021, 327] width 129 height 22
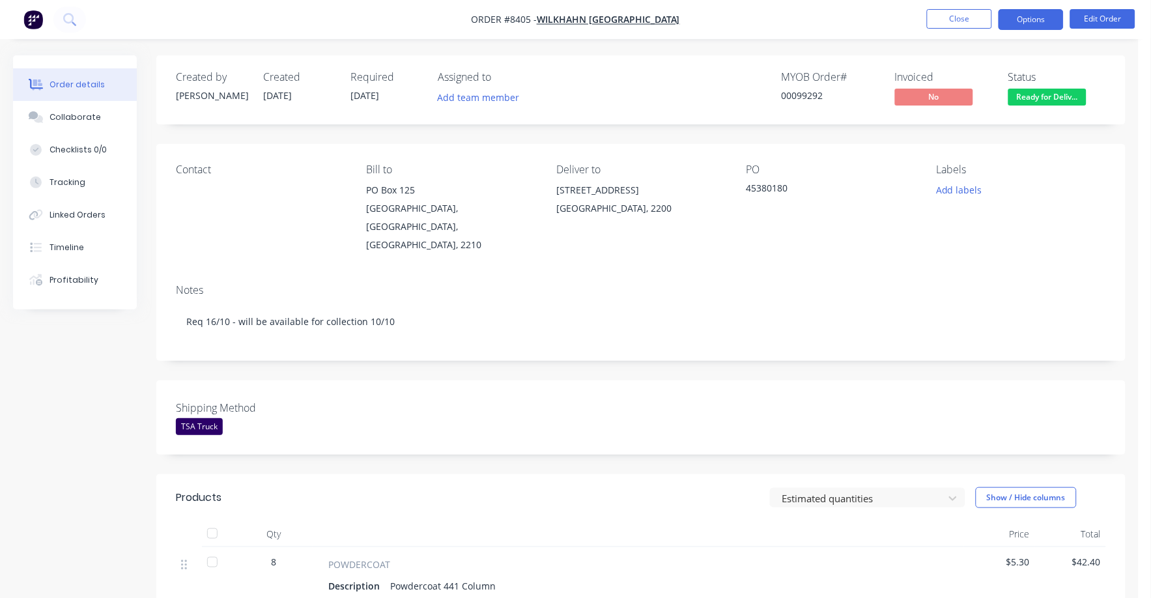
click at [1020, 18] on button "Options" at bounding box center [1031, 19] width 65 height 21
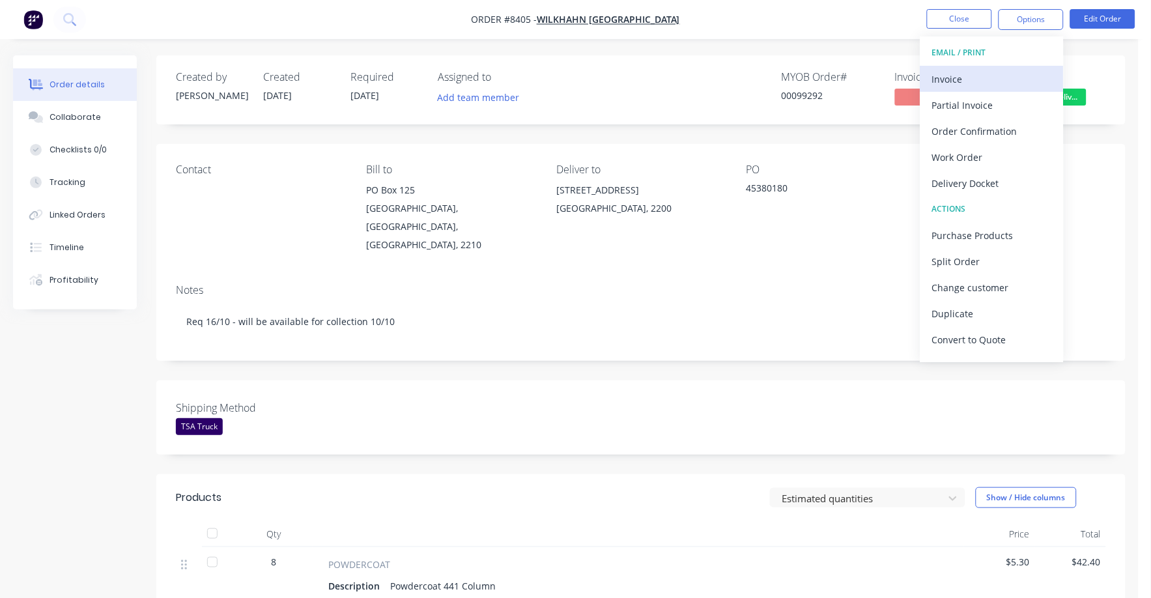
click at [960, 76] on div "Invoice" at bounding box center [992, 79] width 120 height 19
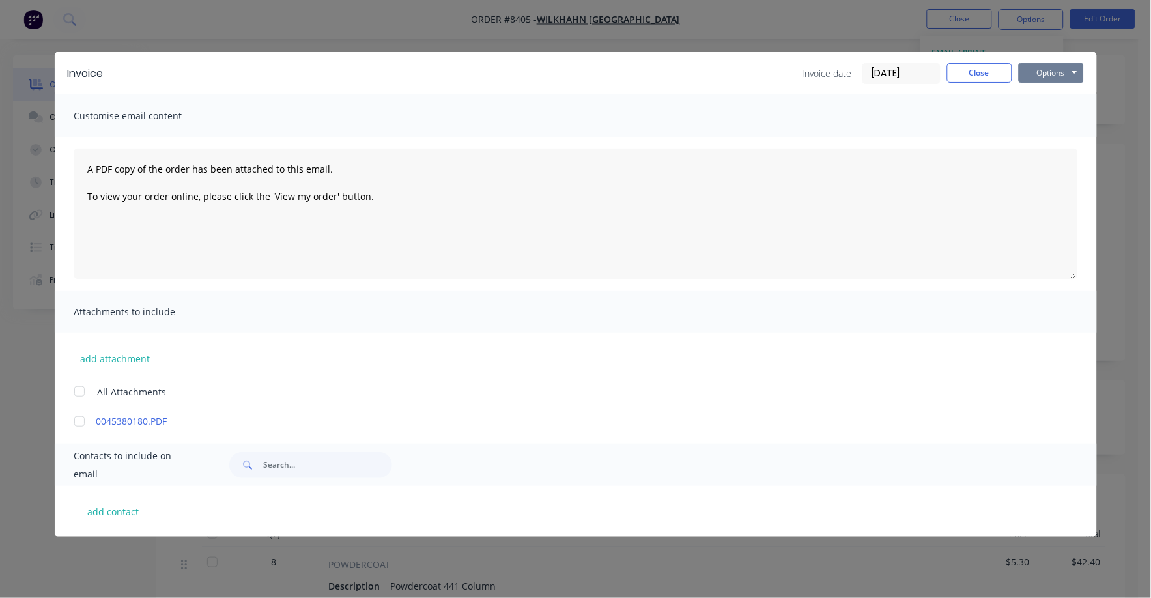
click at [1041, 75] on button "Options" at bounding box center [1051, 73] width 65 height 20
click at [1040, 124] on button "Print" at bounding box center [1060, 118] width 83 height 22
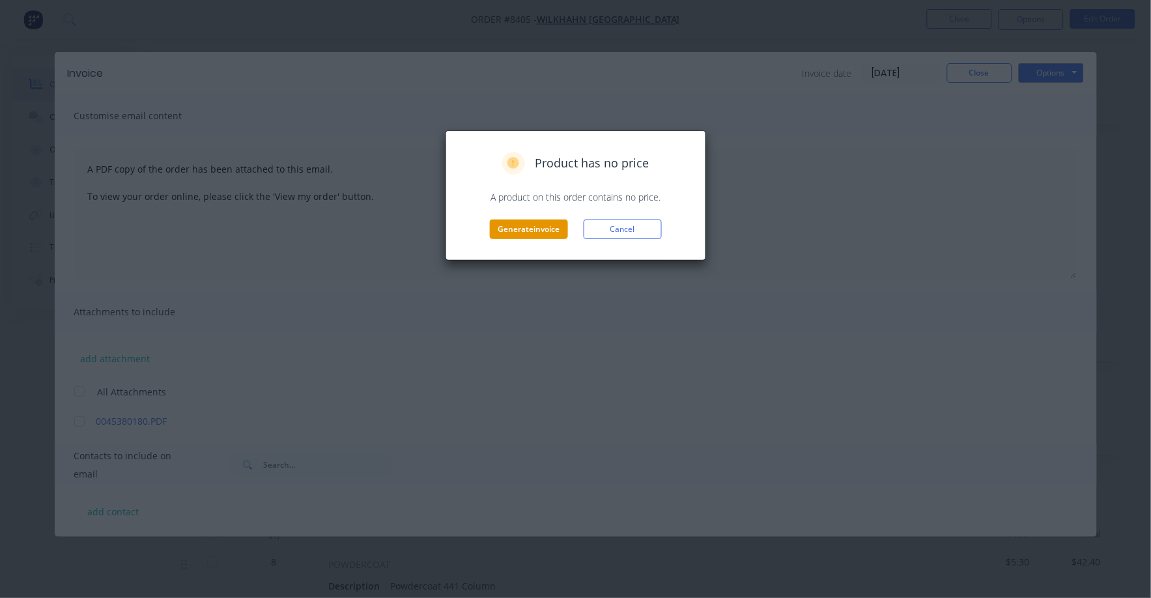
click at [506, 223] on button "Generate invoice" at bounding box center [529, 230] width 78 height 20
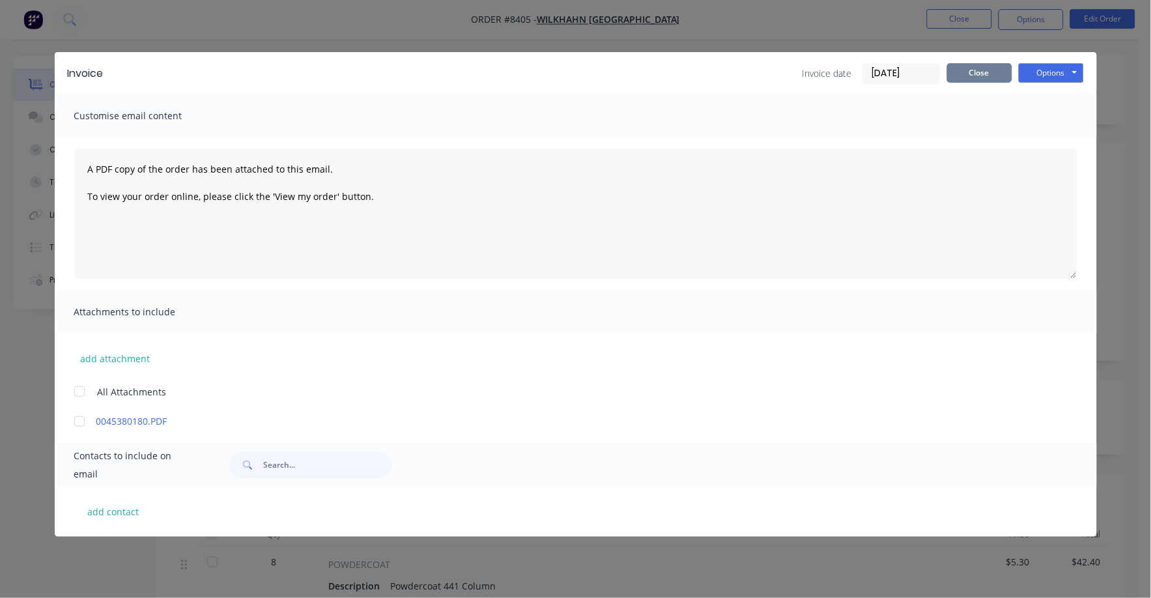
click at [979, 78] on button "Close" at bounding box center [979, 73] width 65 height 20
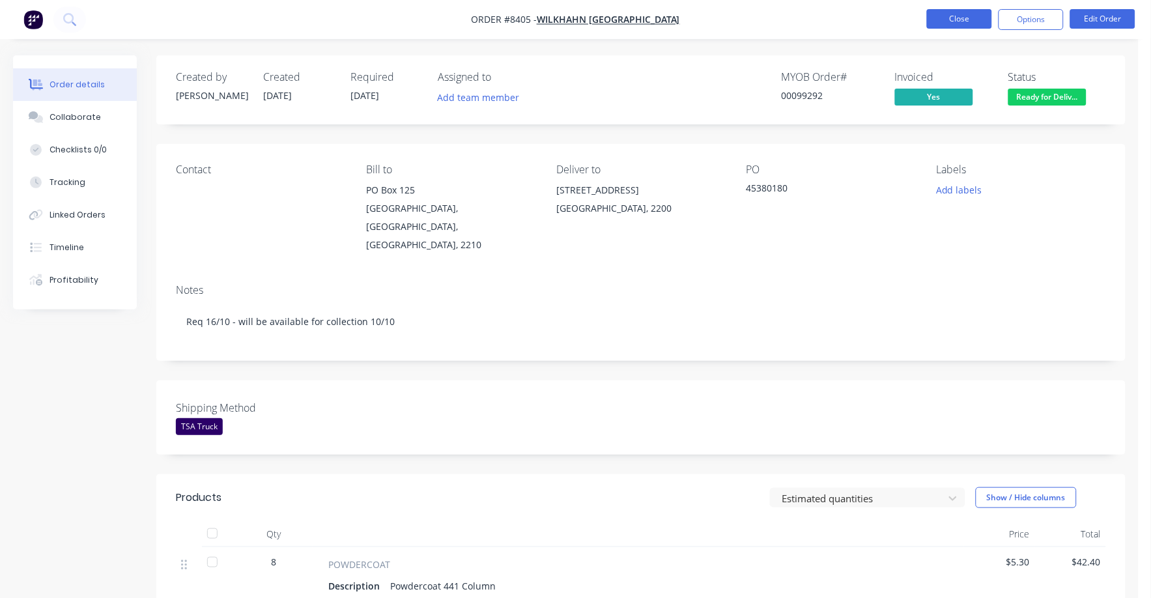
click at [959, 16] on button "Close" at bounding box center [959, 19] width 65 height 20
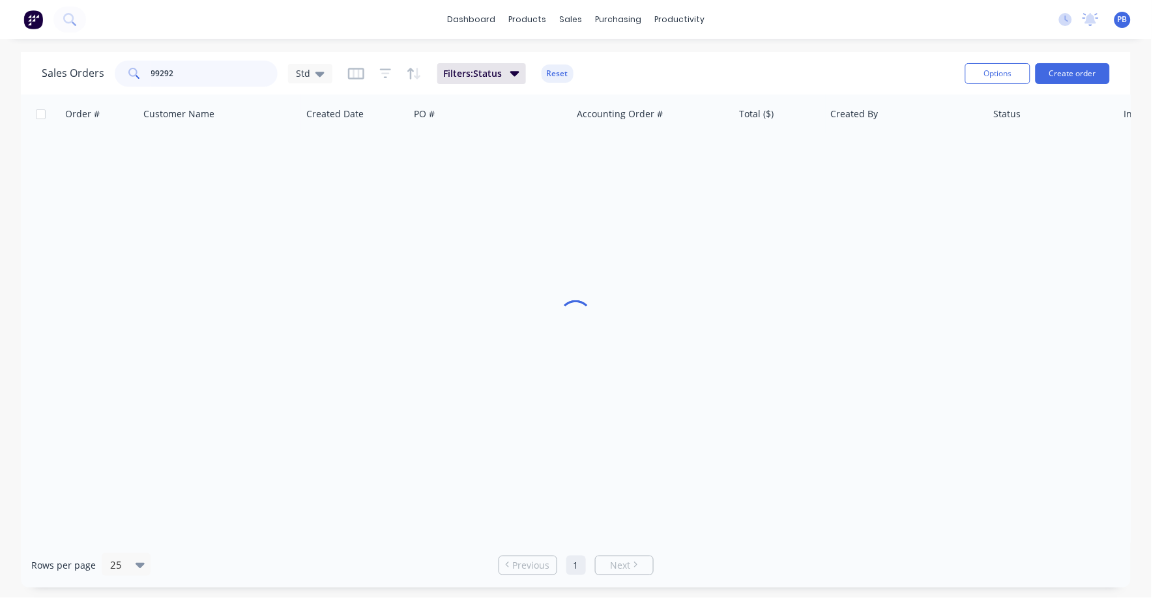
drag, startPoint x: 233, startPoint y: 74, endPoint x: 122, endPoint y: 60, distance: 112.3
click at [122, 61] on div "99292" at bounding box center [196, 74] width 163 height 26
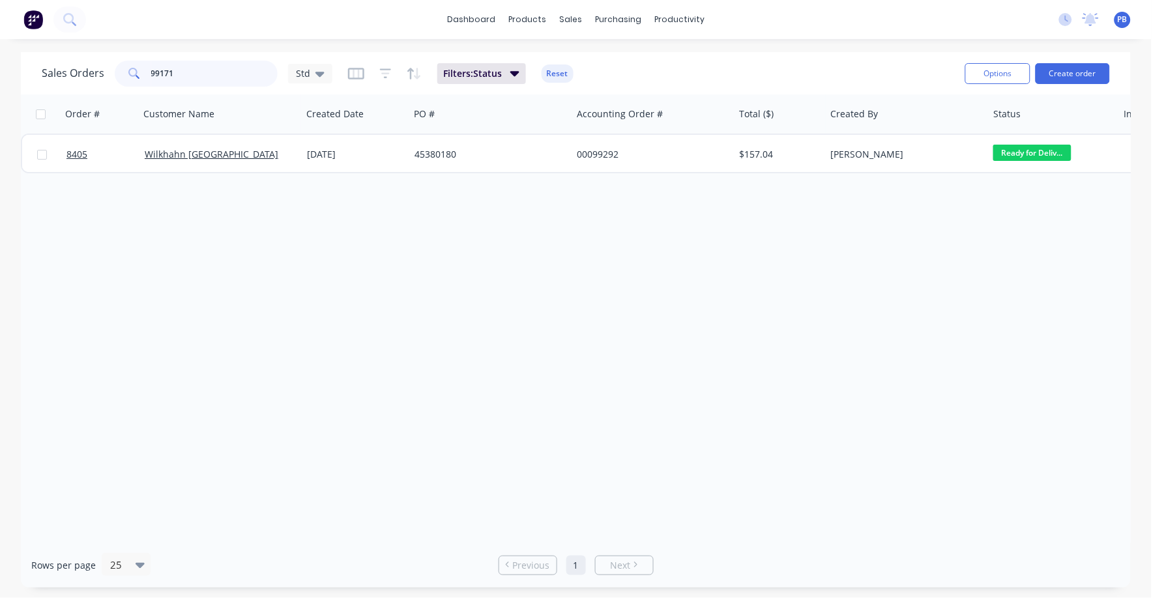
type input "99171"
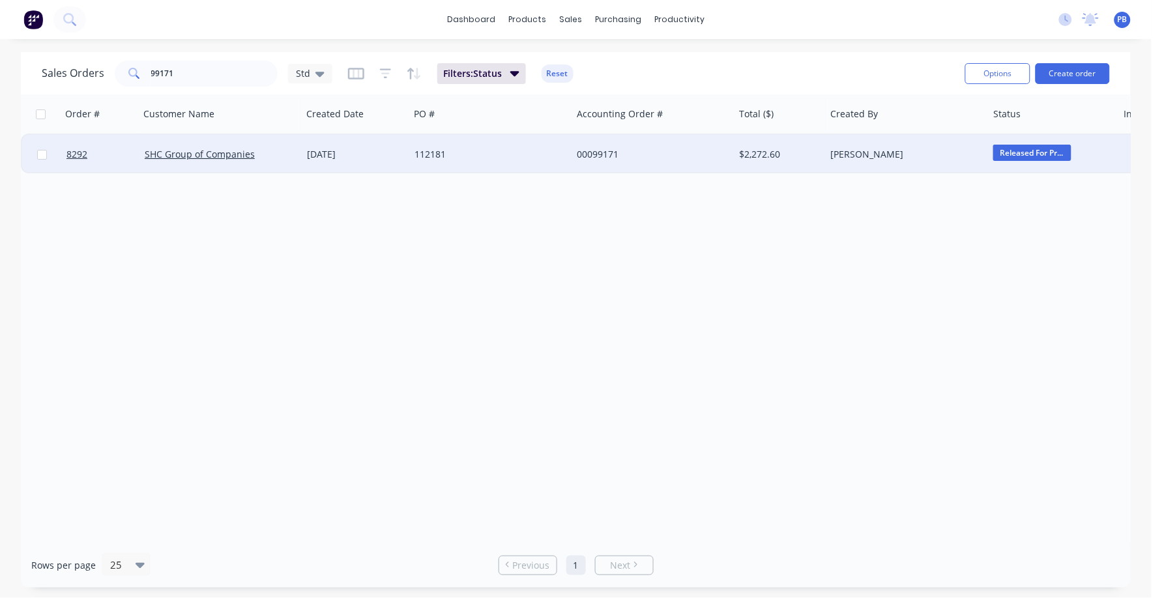
click at [594, 150] on div "00099171" at bounding box center [649, 154] width 145 height 13
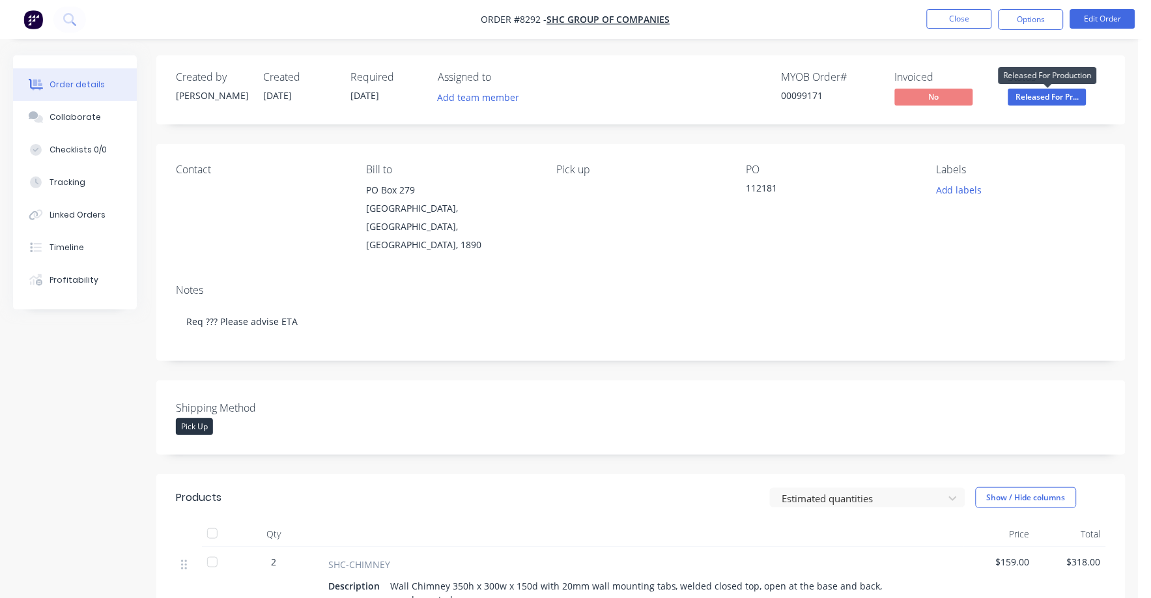
click at [1052, 99] on span "Released For Pr..." at bounding box center [1048, 97] width 78 height 16
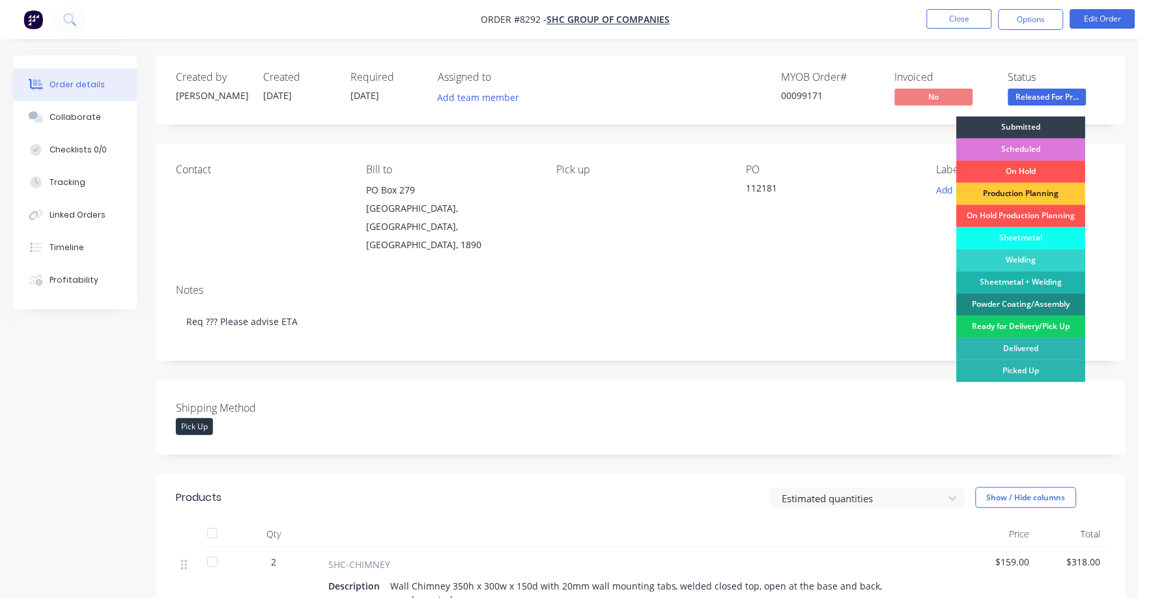
click at [1024, 322] on div "Ready for Delivery/Pick Up" at bounding box center [1021, 327] width 129 height 22
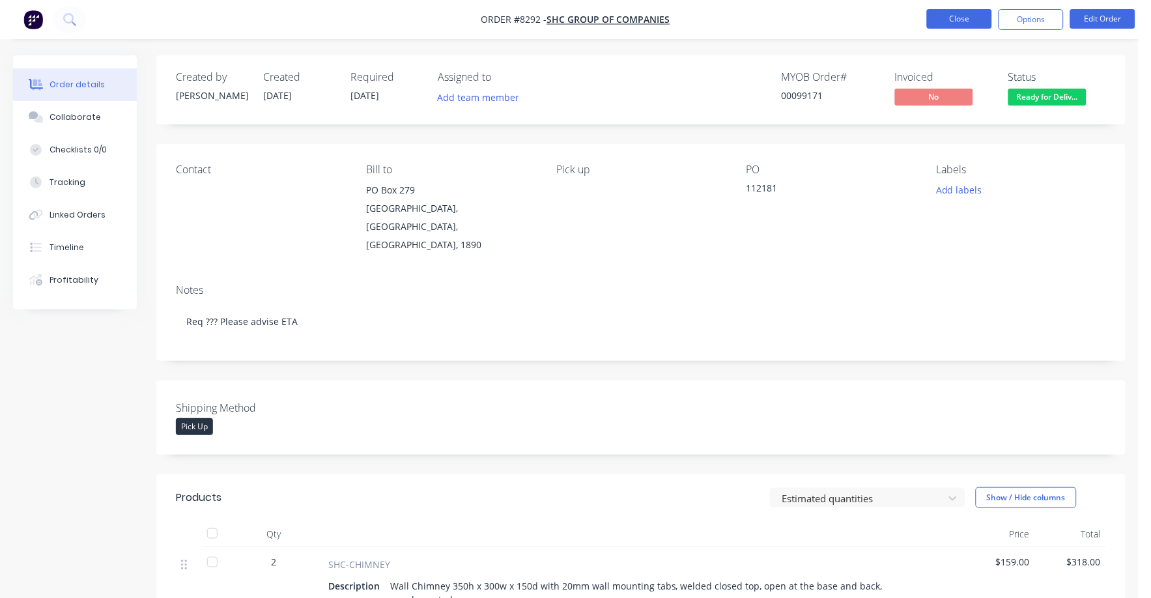
click at [951, 12] on button "Close" at bounding box center [959, 19] width 65 height 20
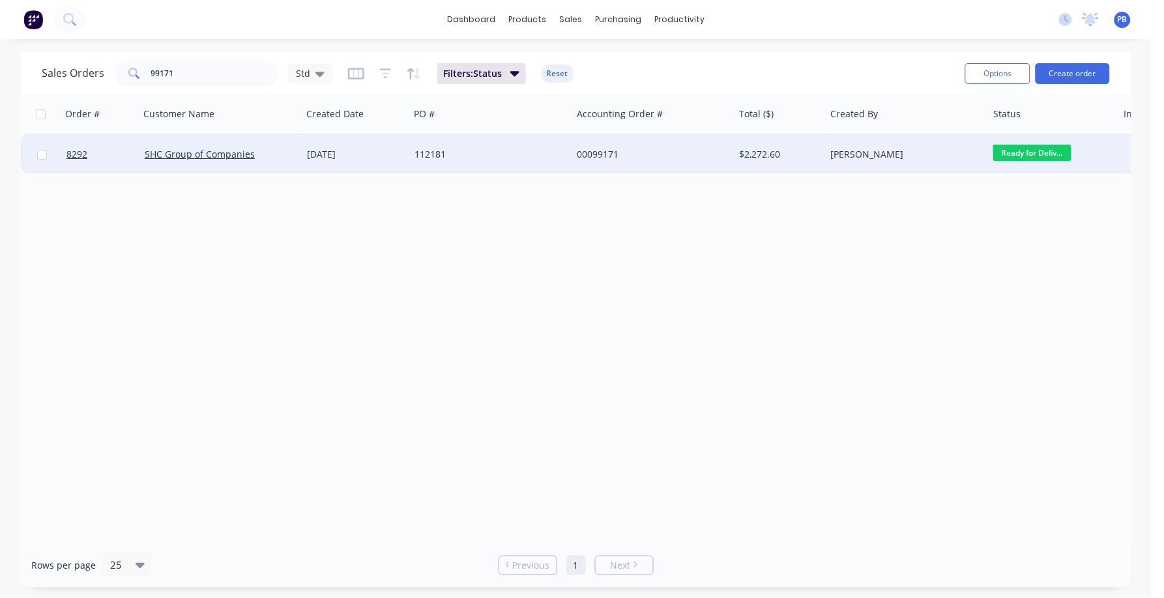
click at [597, 149] on div "00099171" at bounding box center [649, 154] width 145 height 13
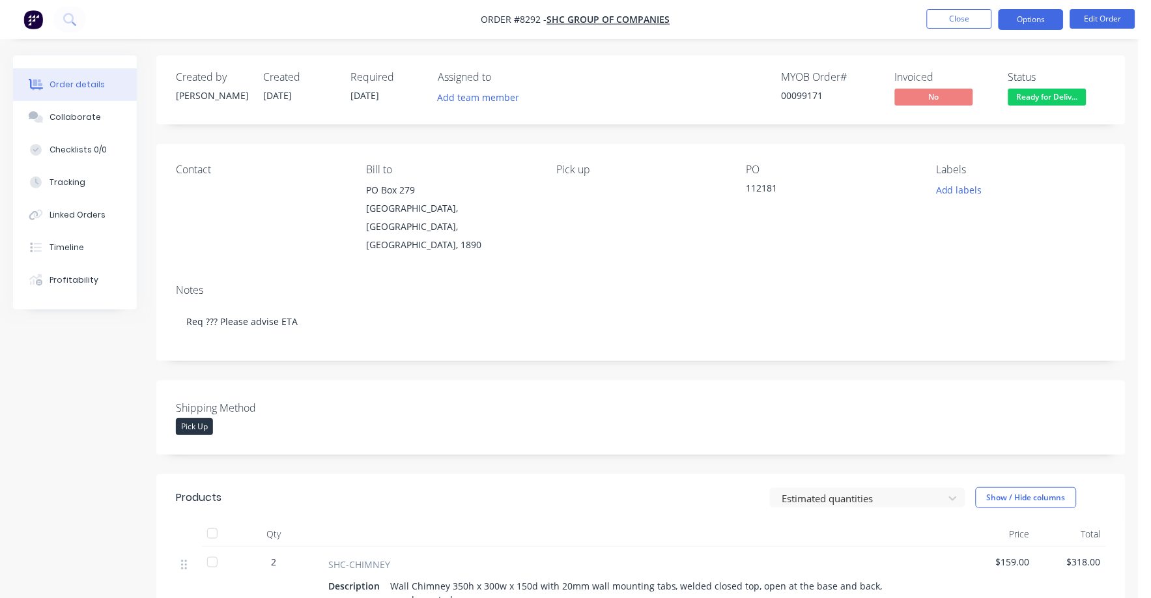
click at [1028, 15] on button "Options" at bounding box center [1031, 19] width 65 height 21
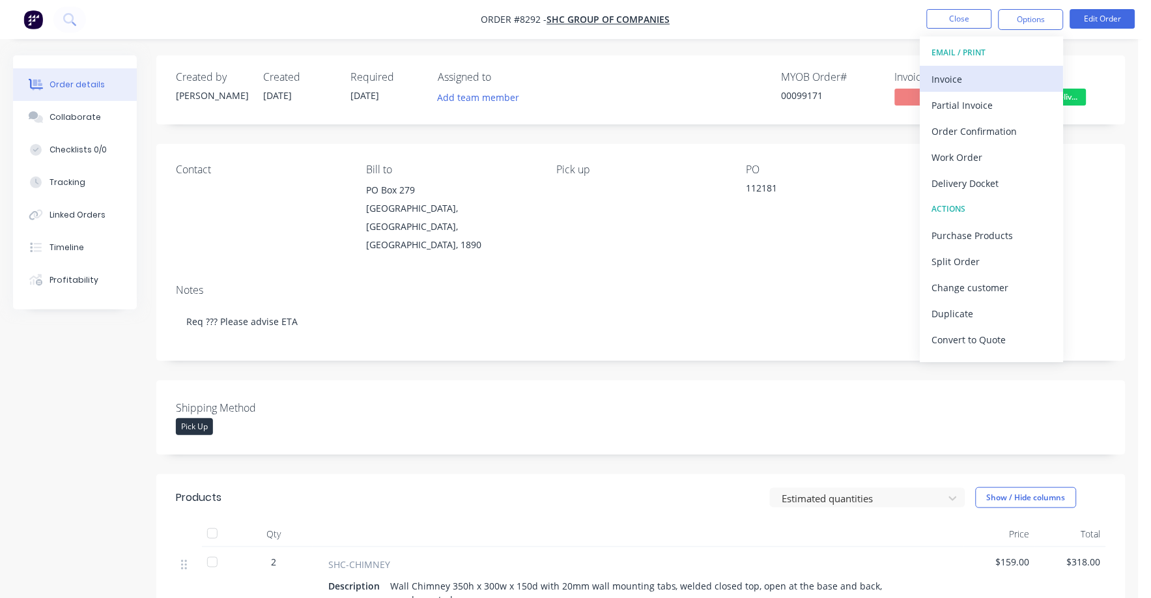
click at [944, 72] on button "Invoice" at bounding box center [992, 79] width 143 height 26
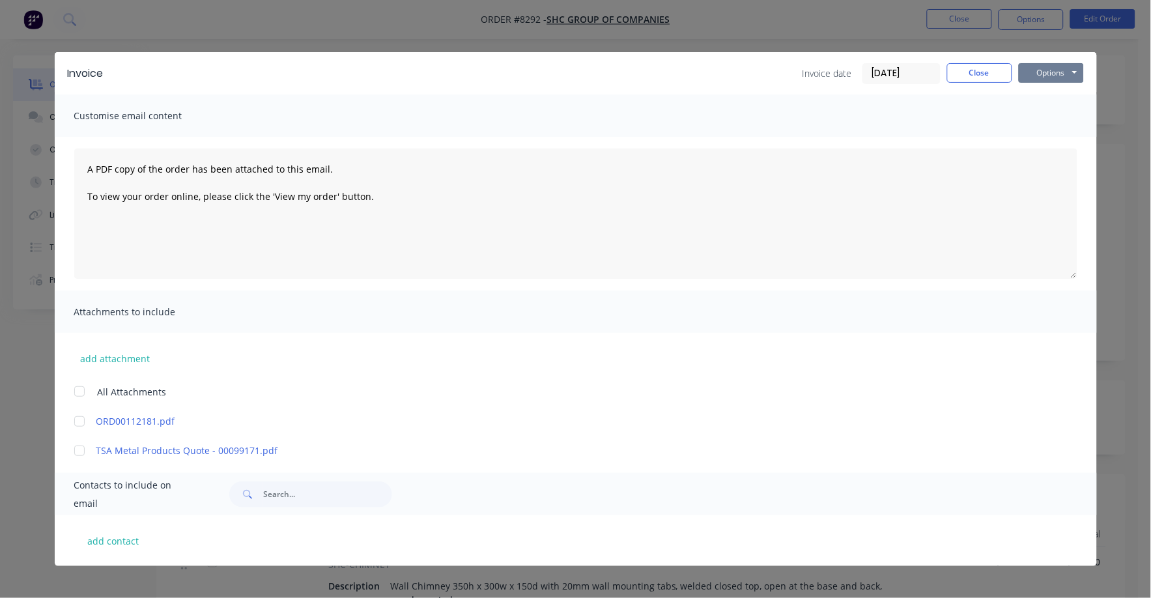
drag, startPoint x: 1044, startPoint y: 65, endPoint x: 1042, endPoint y: 83, distance: 18.3
click at [1044, 67] on button "Options" at bounding box center [1051, 73] width 65 height 20
click at [1042, 111] on button "Print" at bounding box center [1060, 118] width 83 height 22
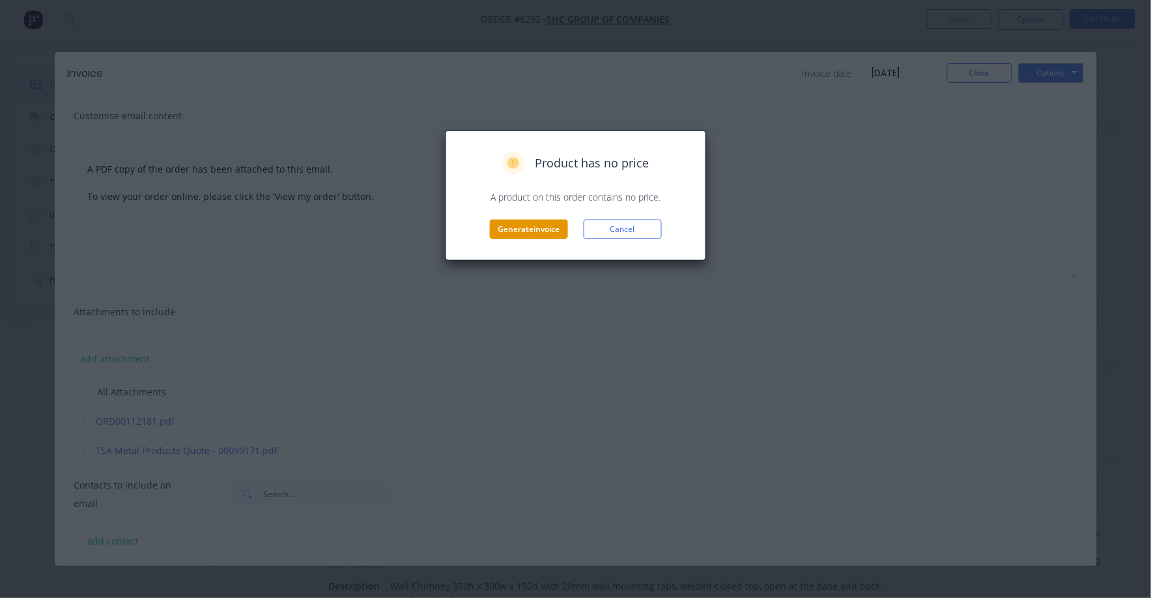
click at [540, 229] on button "Generate invoice" at bounding box center [529, 230] width 78 height 20
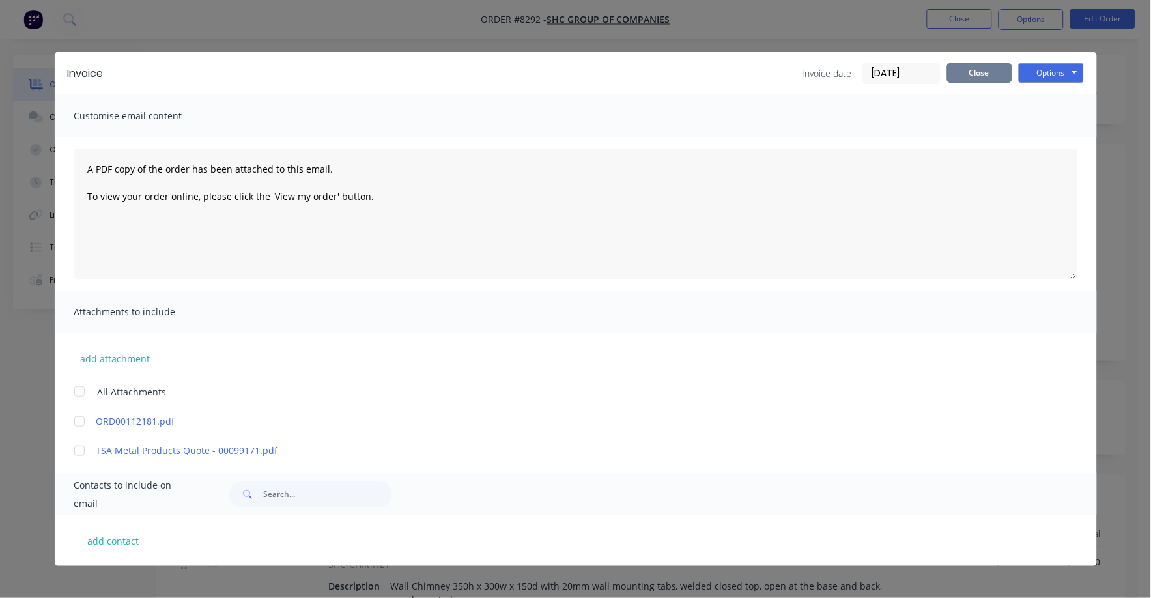
click at [973, 78] on button "Close" at bounding box center [979, 73] width 65 height 20
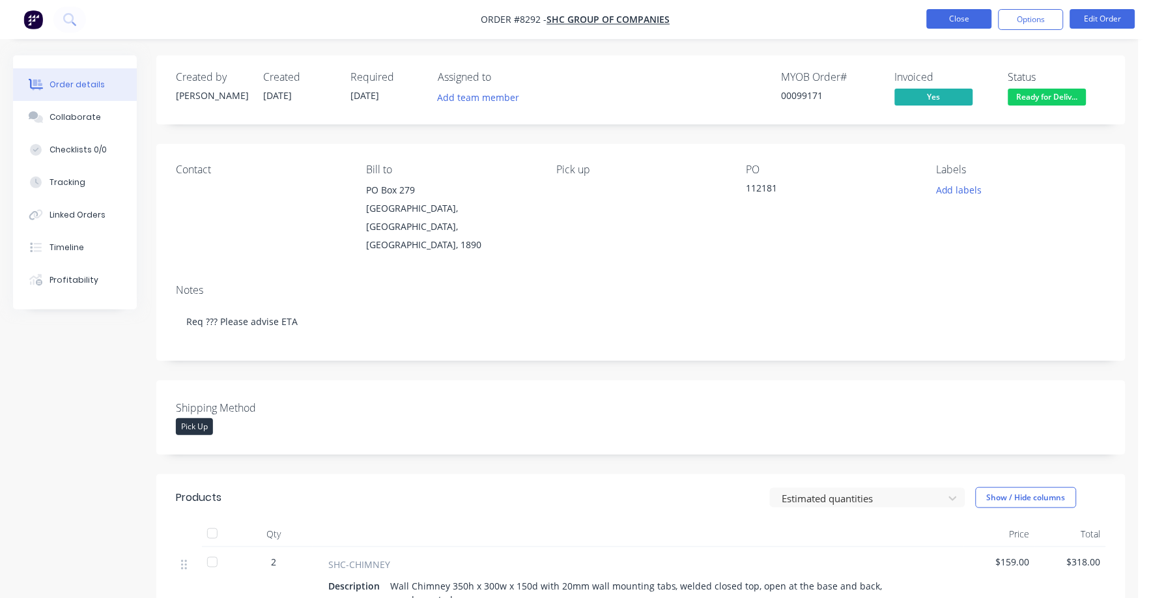
click at [956, 18] on button "Close" at bounding box center [959, 19] width 65 height 20
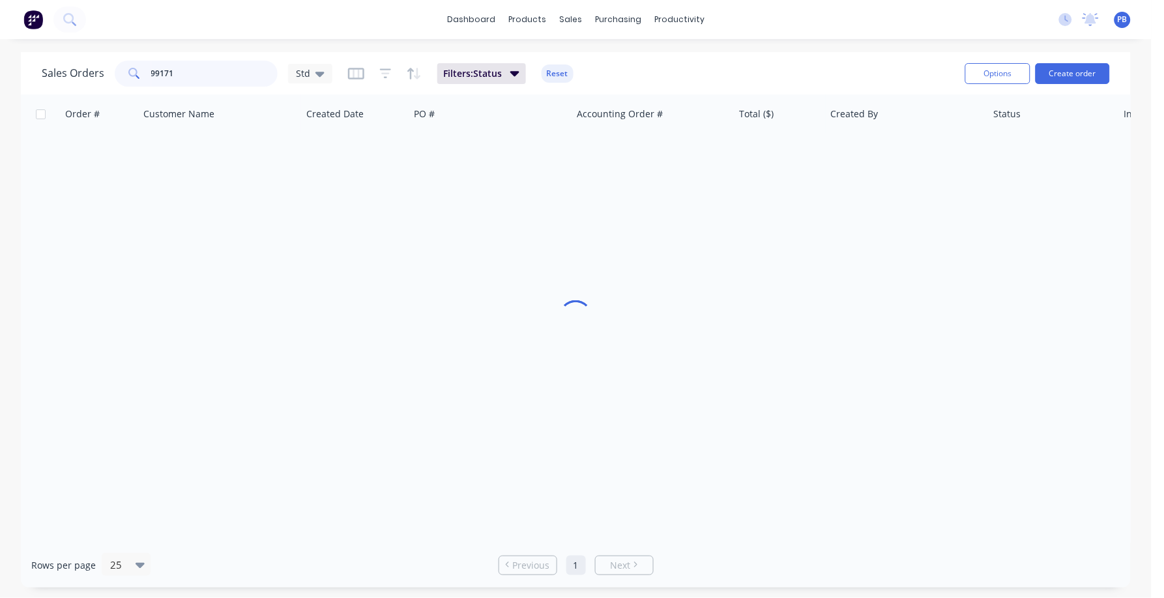
drag, startPoint x: 203, startPoint y: 67, endPoint x: 124, endPoint y: 66, distance: 78.2
click at [124, 66] on div "99171" at bounding box center [196, 74] width 163 height 26
type input "99110"
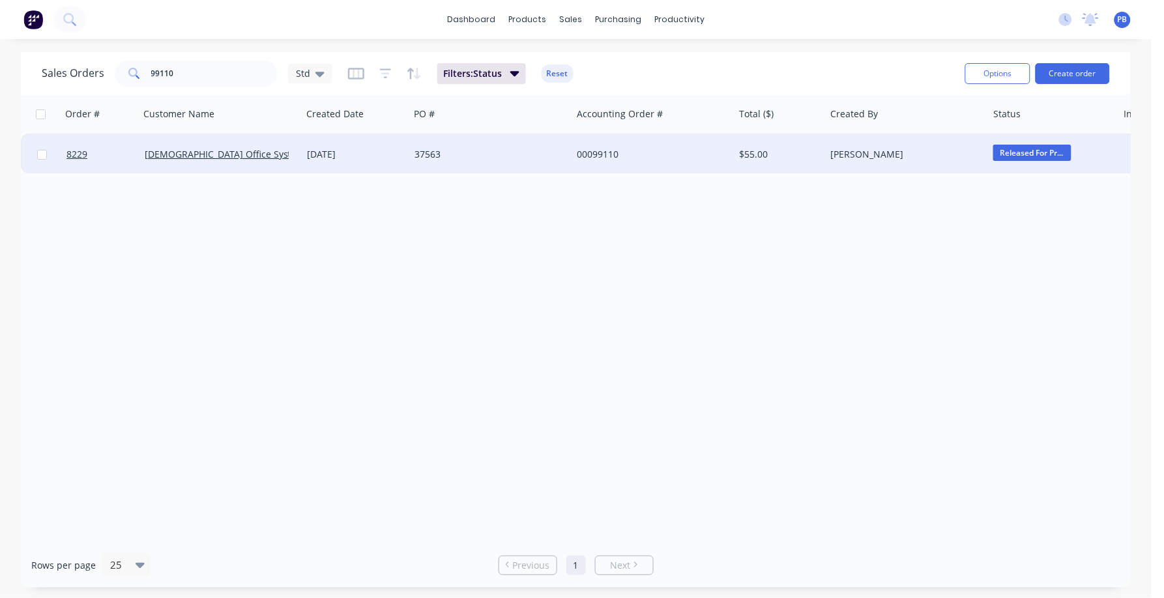
click at [589, 149] on div "00099110" at bounding box center [649, 154] width 145 height 13
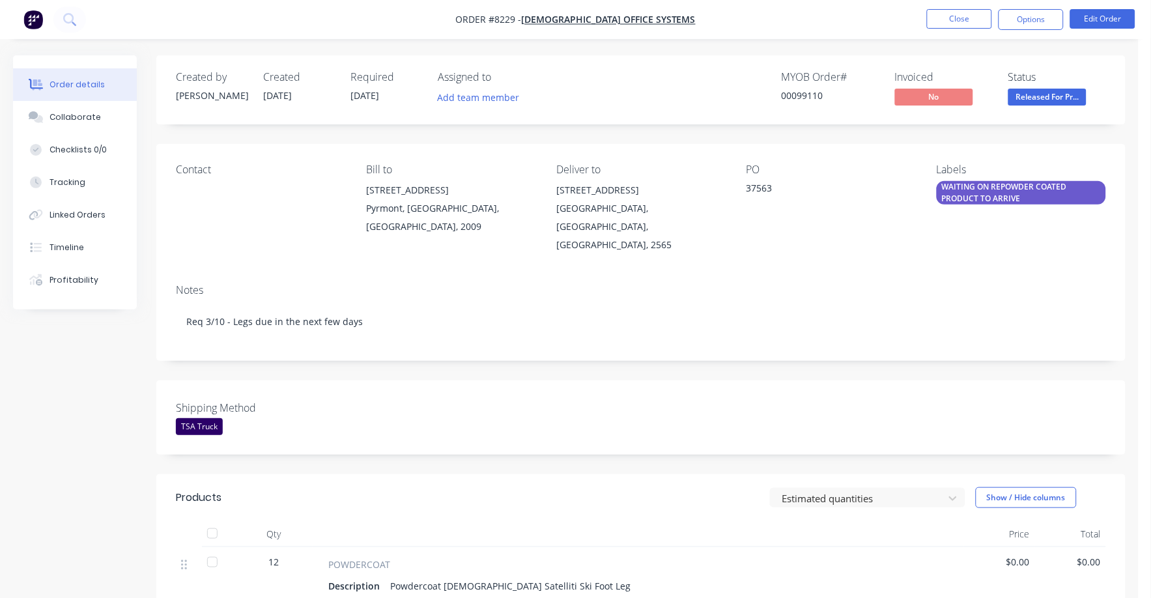
click at [993, 191] on div "WAITING ON REPOWDER COATED PRODUCT TO ARRIVE" at bounding box center [1021, 192] width 169 height 23
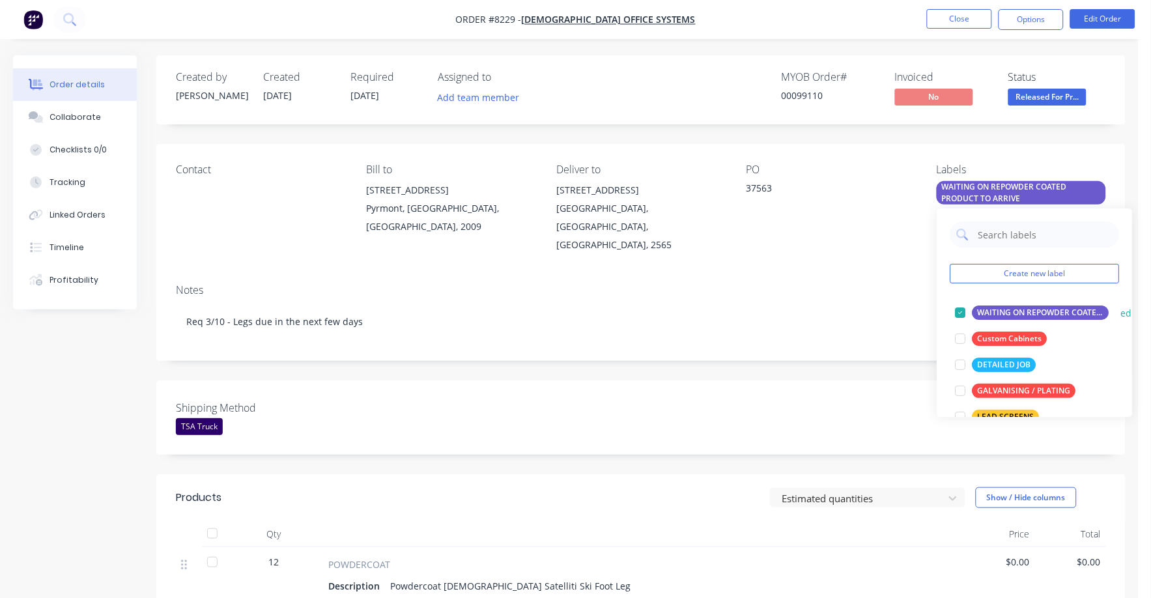
click at [957, 311] on div at bounding box center [961, 313] width 26 height 26
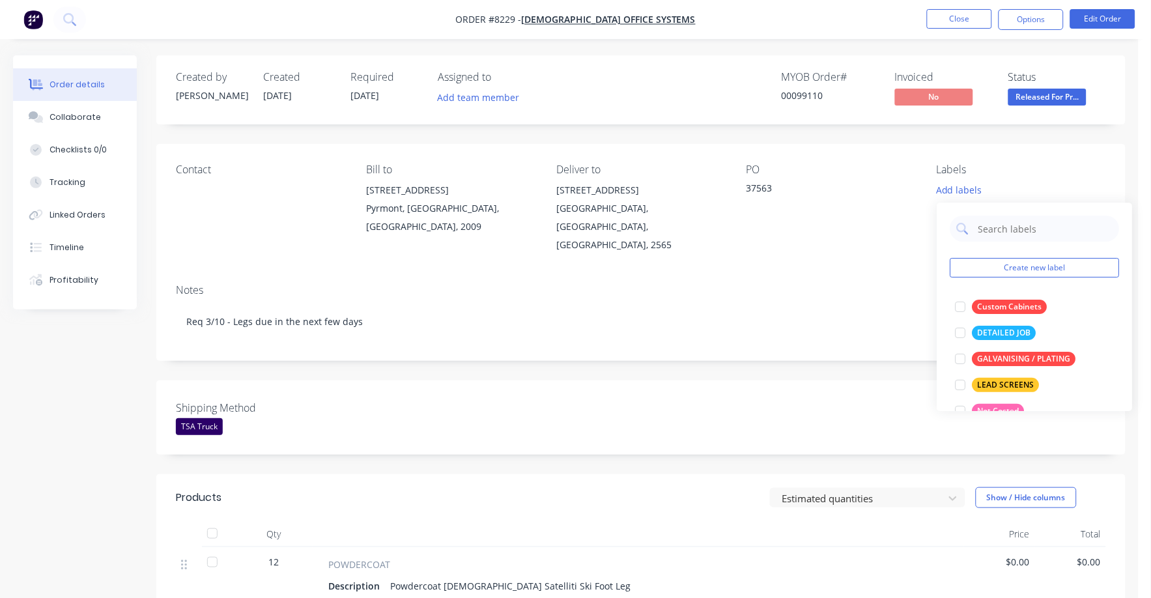
click at [868, 324] on div "Notes Req 3/10 - Legs due in the next few days" at bounding box center [640, 317] width 969 height 87
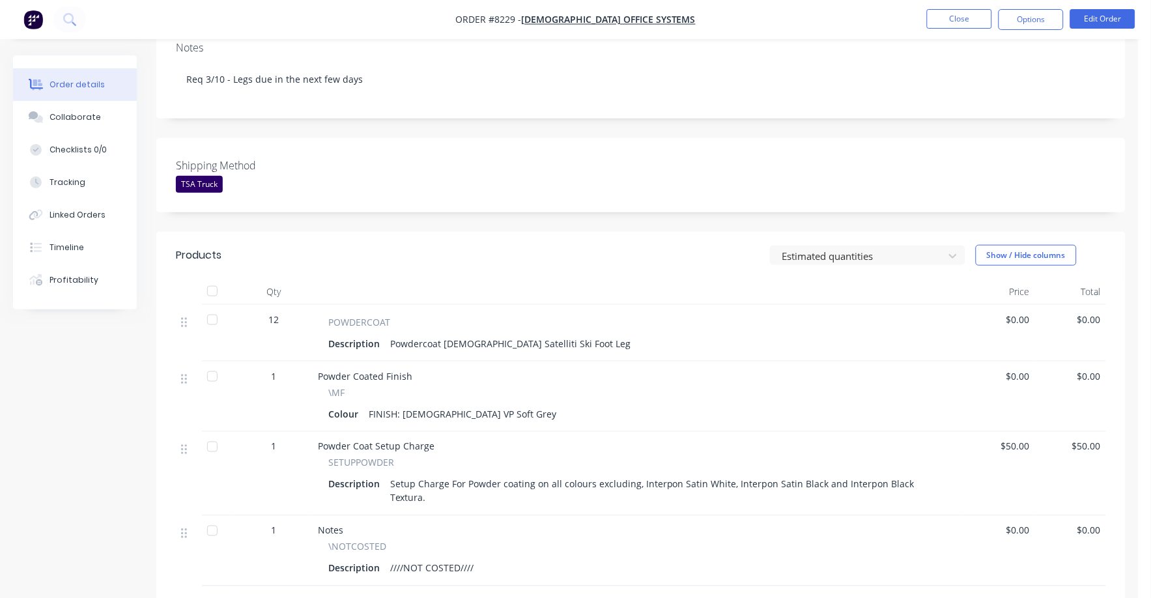
scroll to position [244, 0]
click at [1026, 311] on span "$0.00" at bounding box center [999, 318] width 61 height 14
click at [1119, 20] on button "Edit Order" at bounding box center [1102, 19] width 65 height 20
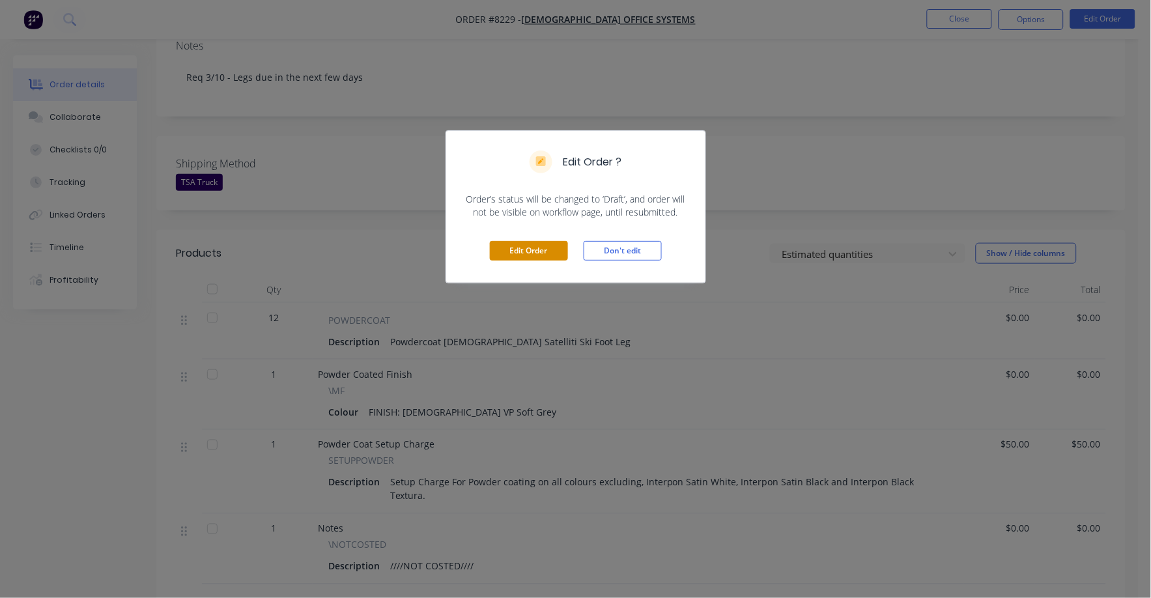
click at [540, 253] on button "Edit Order" at bounding box center [529, 251] width 78 height 20
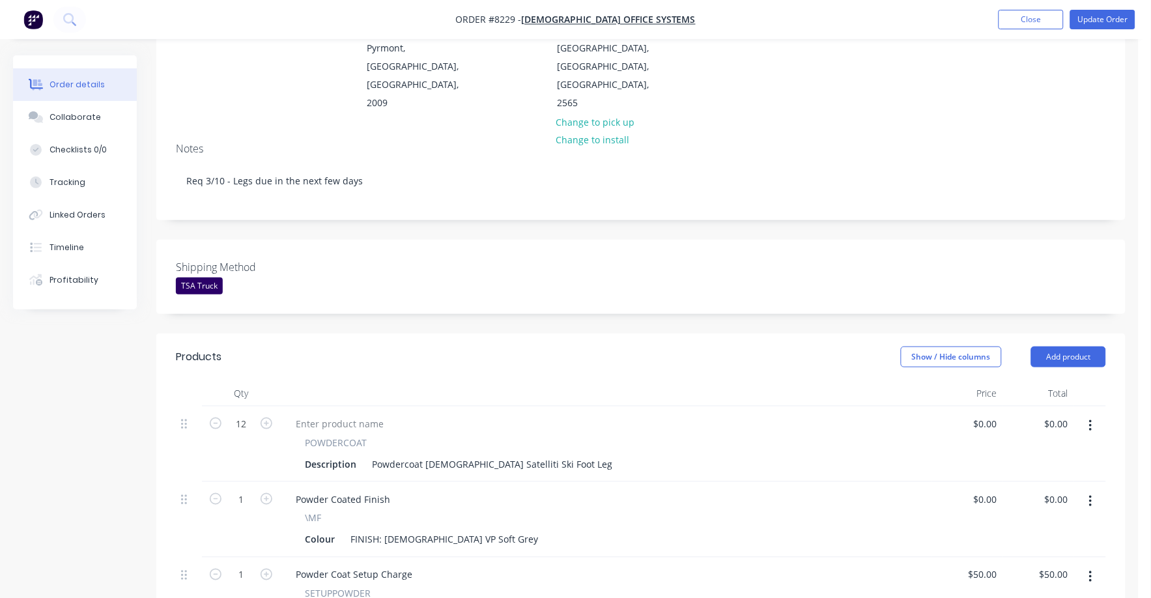
scroll to position [162, 0]
click at [981, 406] on div "0 $0.00" at bounding box center [967, 444] width 71 height 76
type input "$45.00"
type input "$540.00"
click at [917, 435] on div "POWDERCOAT Description Powdercoat [DEMOGRAPHIC_DATA] Satelliti Ski Foot Leg" at bounding box center [605, 454] width 641 height 38
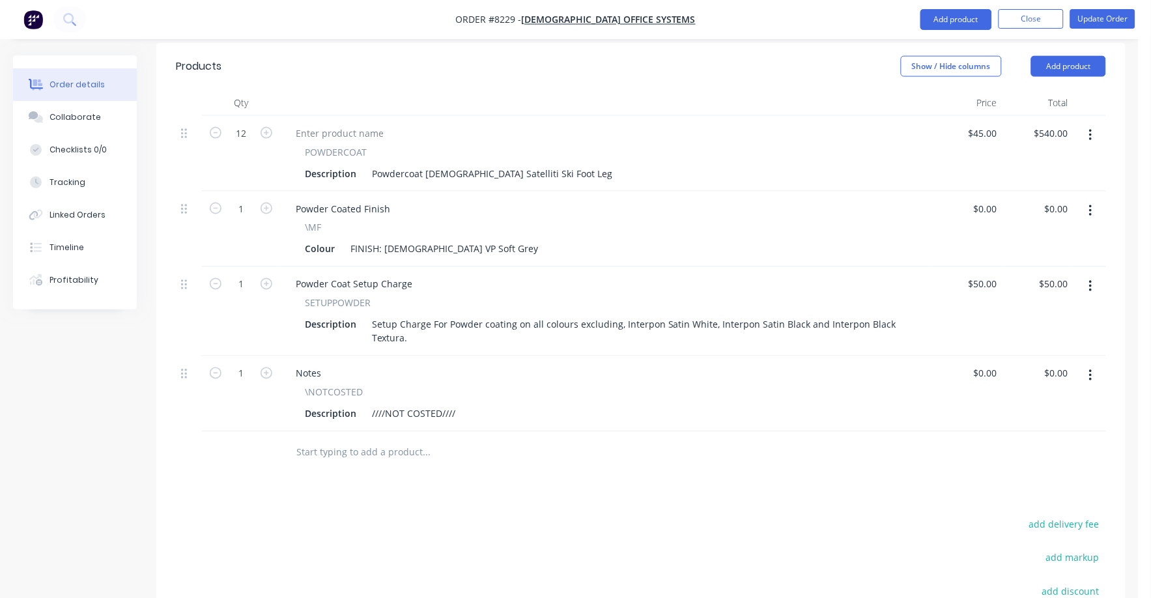
scroll to position [407, 0]
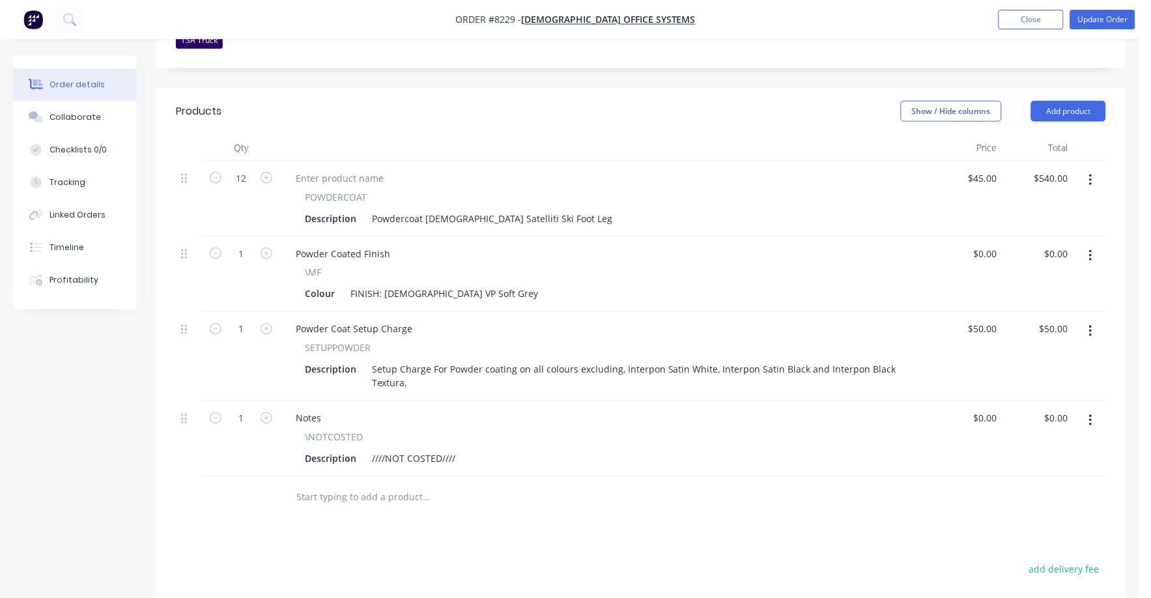
click at [1085, 409] on button "button" at bounding box center [1091, 420] width 31 height 23
click at [1022, 524] on div "Delete" at bounding box center [1044, 533] width 100 height 19
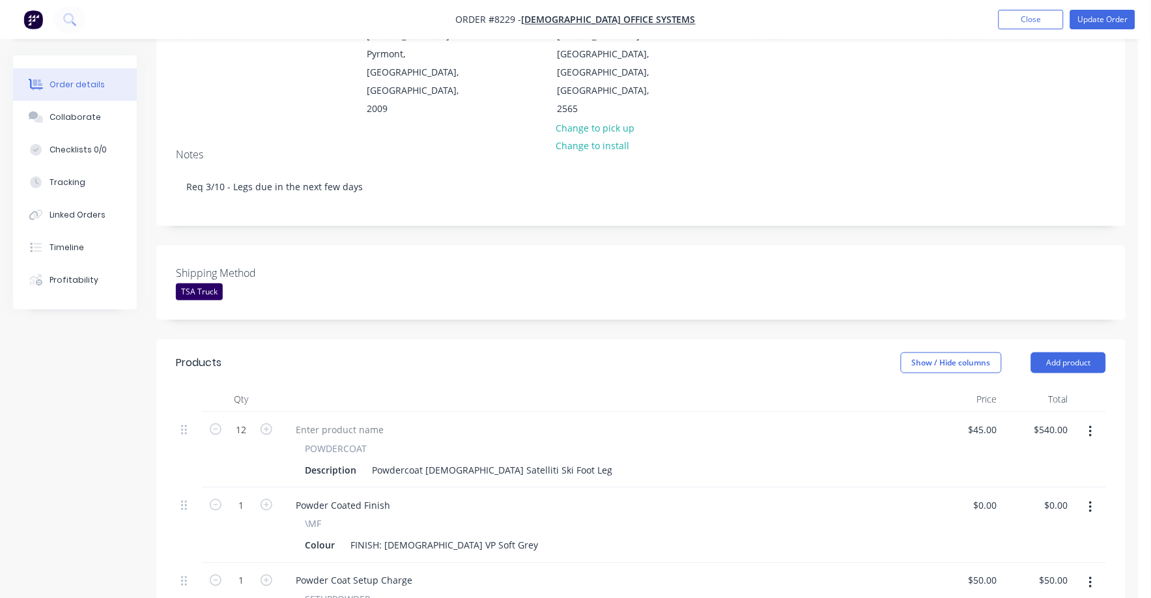
scroll to position [81, 0]
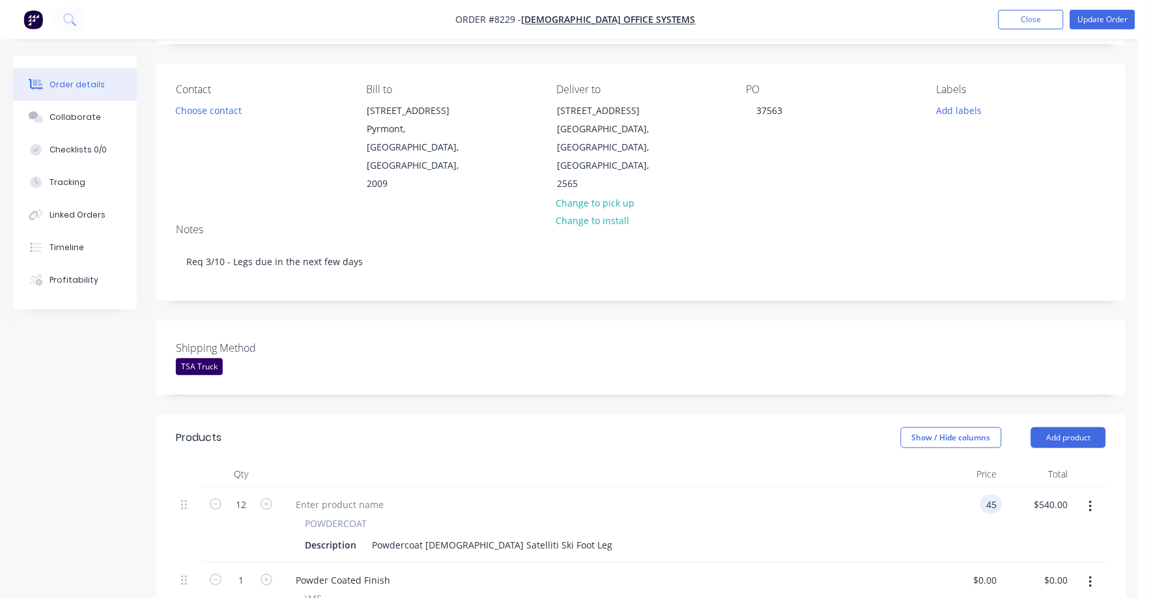
click at [979, 487] on div "45 45" at bounding box center [967, 525] width 71 height 76
click at [767, 592] on div "\MF" at bounding box center [606, 599] width 602 height 14
click at [976, 487] on div "45 $45.00" at bounding box center [967, 525] width 71 height 76
click at [878, 427] on div "Show / Hide columns Add product" at bounding box center [740, 437] width 732 height 21
drag, startPoint x: 917, startPoint y: 459, endPoint x: 963, endPoint y: 461, distance: 46.3
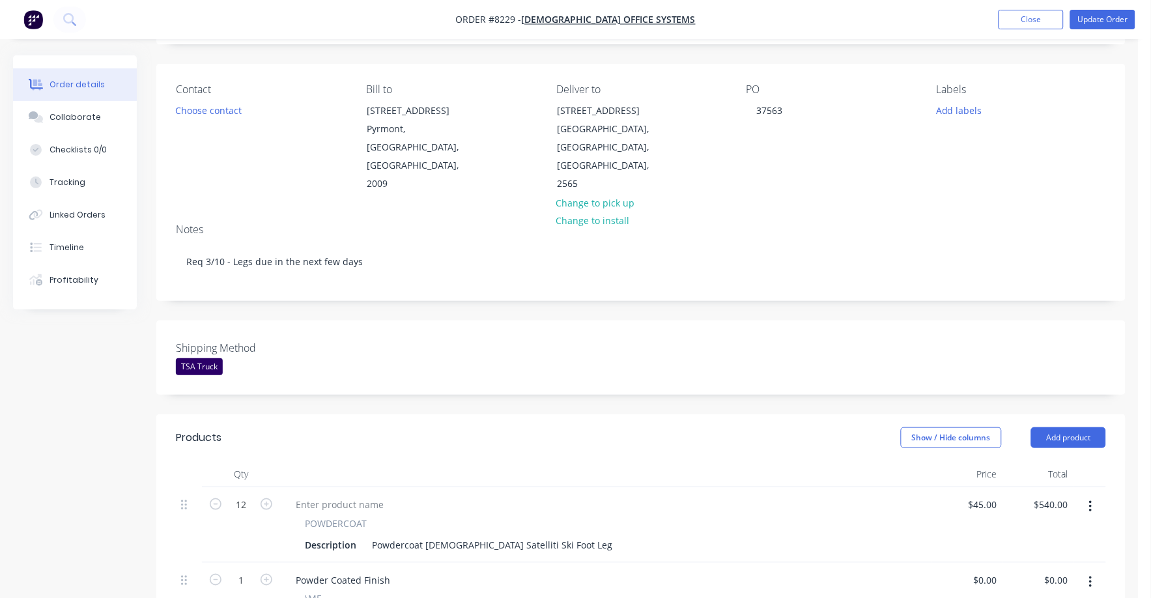
click at [917, 495] on div at bounding box center [605, 504] width 641 height 19
click at [1001, 487] on div "12 POWDERCOAT Description Powdercoat [DEMOGRAPHIC_DATA] Satelliti Ski Foot Leg …" at bounding box center [641, 525] width 930 height 76
type input "45"
click at [998, 495] on input "45" at bounding box center [994, 504] width 17 height 19
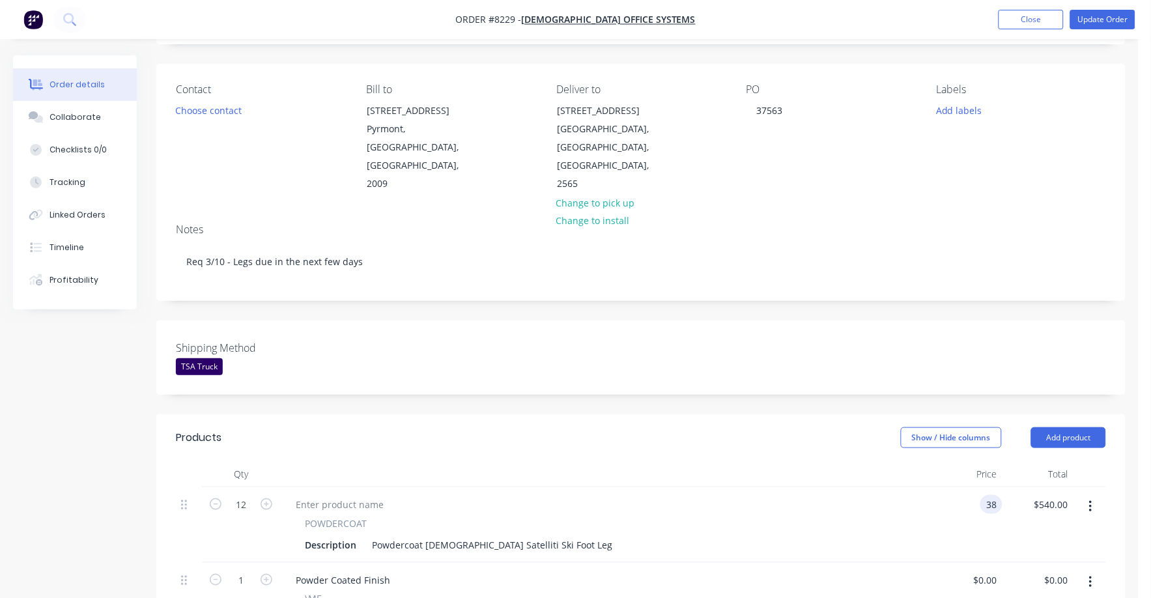
type input "$38.00"
type input "$456.00"
click at [930, 515] on div "12 POWDERCOAT Description Powdercoat [DEMOGRAPHIC_DATA] Satelliti Ski Foot Leg …" at bounding box center [641, 525] width 930 height 76
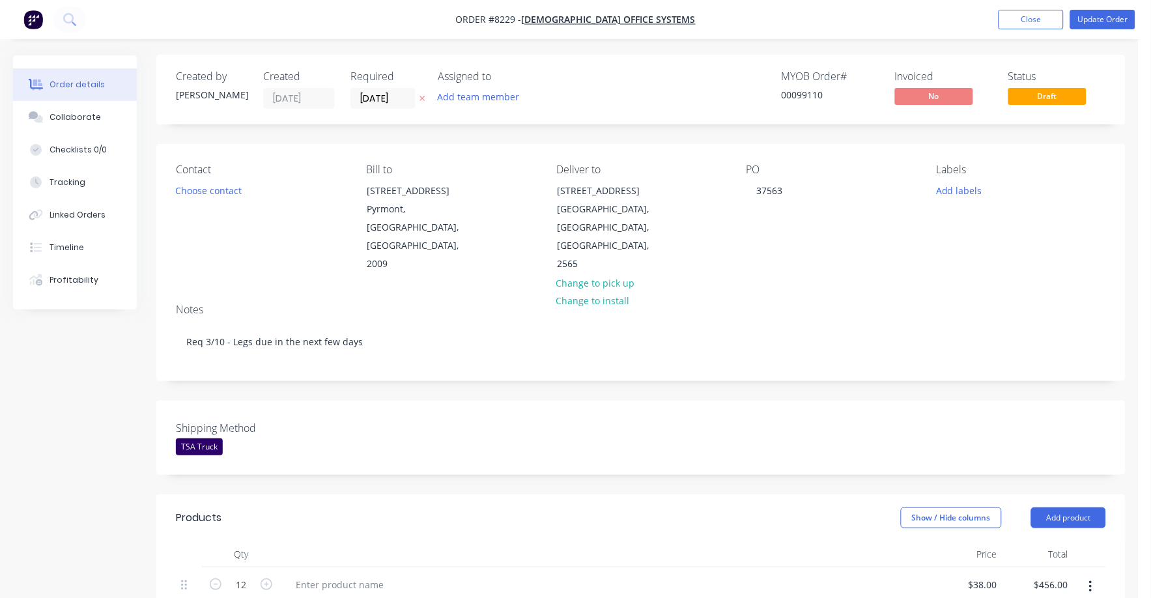
scroll to position [0, 0]
click at [1112, 16] on button "Update Order" at bounding box center [1102, 20] width 65 height 20
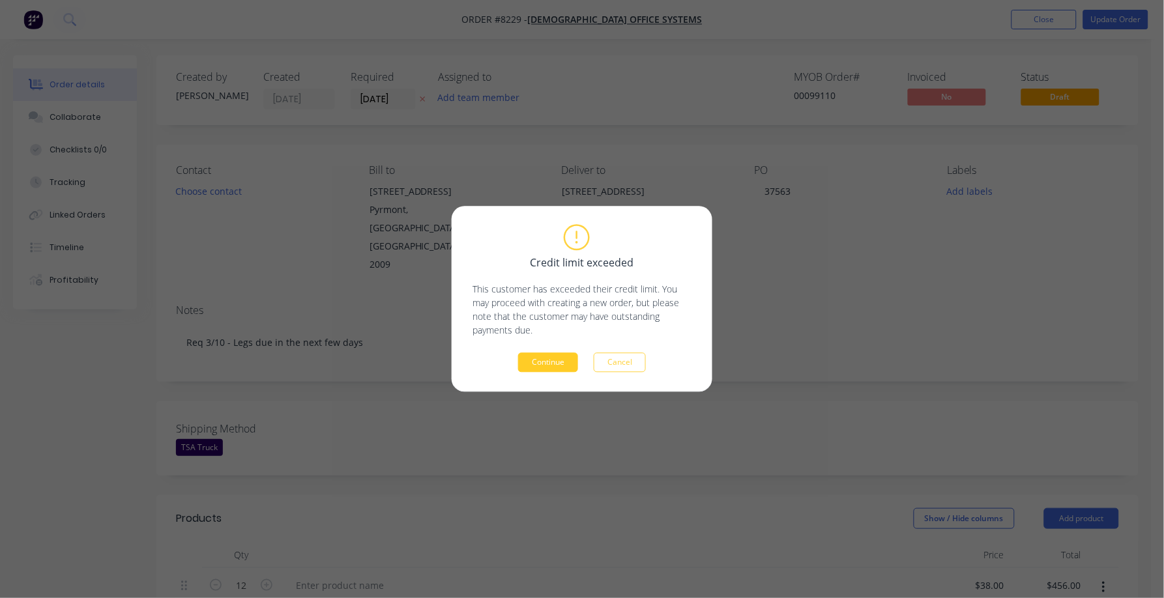
click at [562, 360] on button "Continue" at bounding box center [548, 363] width 60 height 20
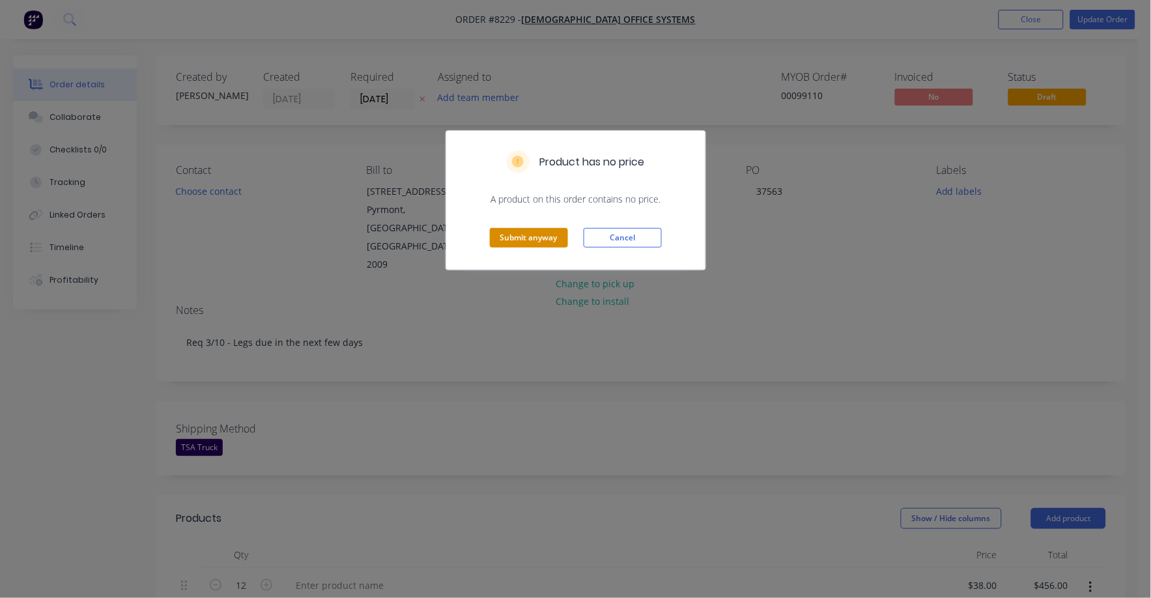
click at [522, 240] on button "Submit anyway" at bounding box center [529, 238] width 78 height 20
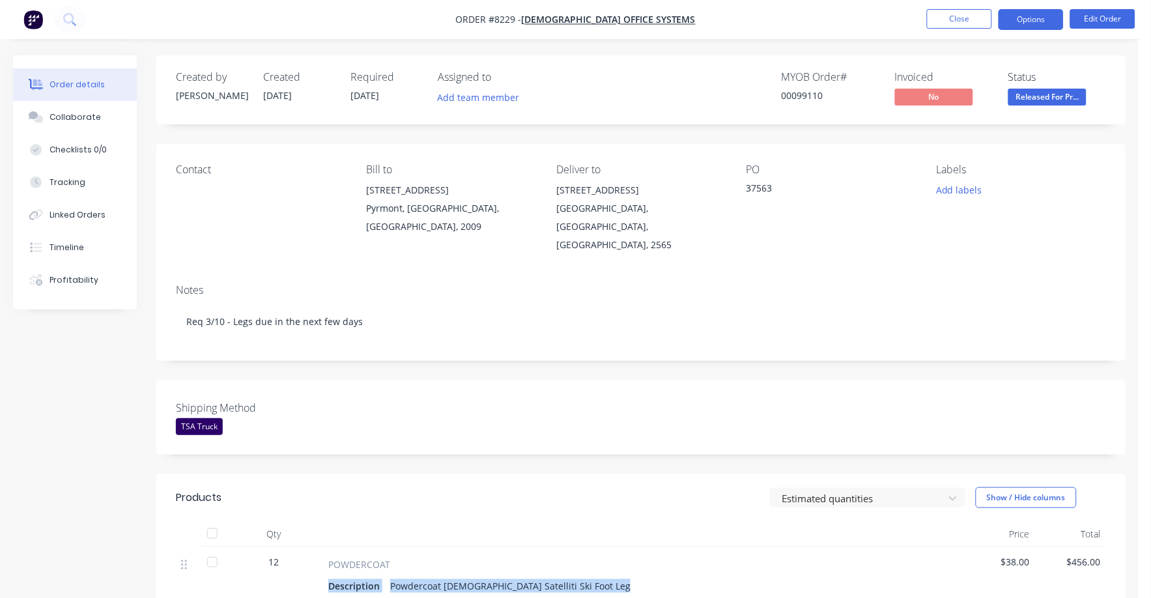
click at [1038, 22] on button "Options" at bounding box center [1031, 19] width 65 height 21
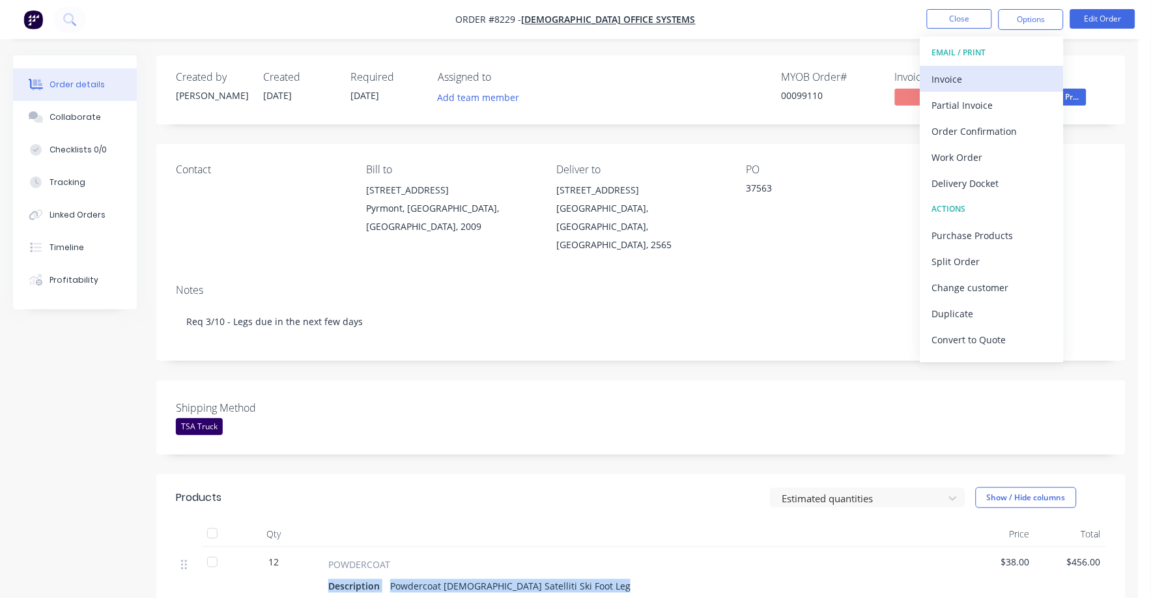
click at [943, 77] on div "Invoice" at bounding box center [992, 79] width 120 height 19
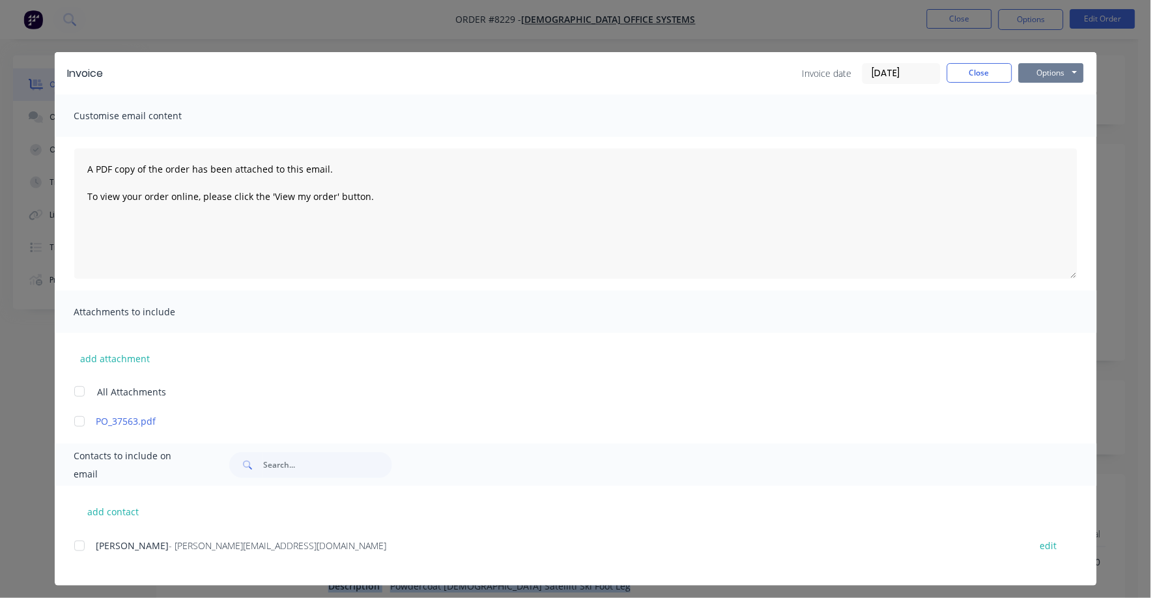
drag, startPoint x: 1034, startPoint y: 65, endPoint x: 1037, endPoint y: 76, distance: 11.5
click at [1034, 66] on button "Options" at bounding box center [1051, 73] width 65 height 20
click at [1034, 114] on button "Print" at bounding box center [1060, 118] width 83 height 22
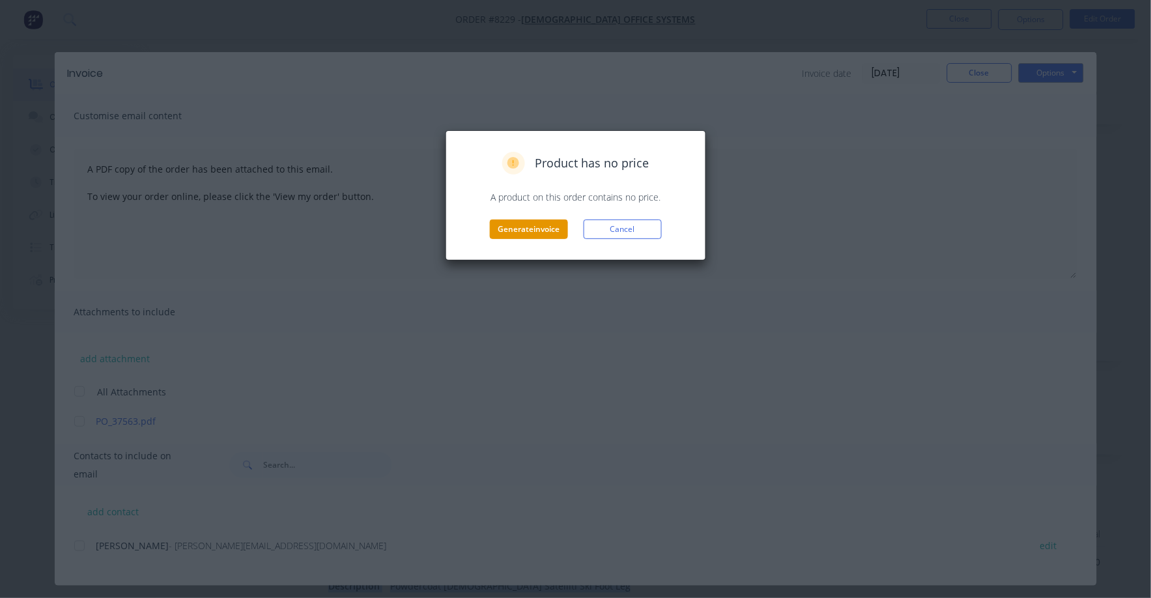
click at [527, 229] on button "Generate invoice" at bounding box center [529, 230] width 78 height 20
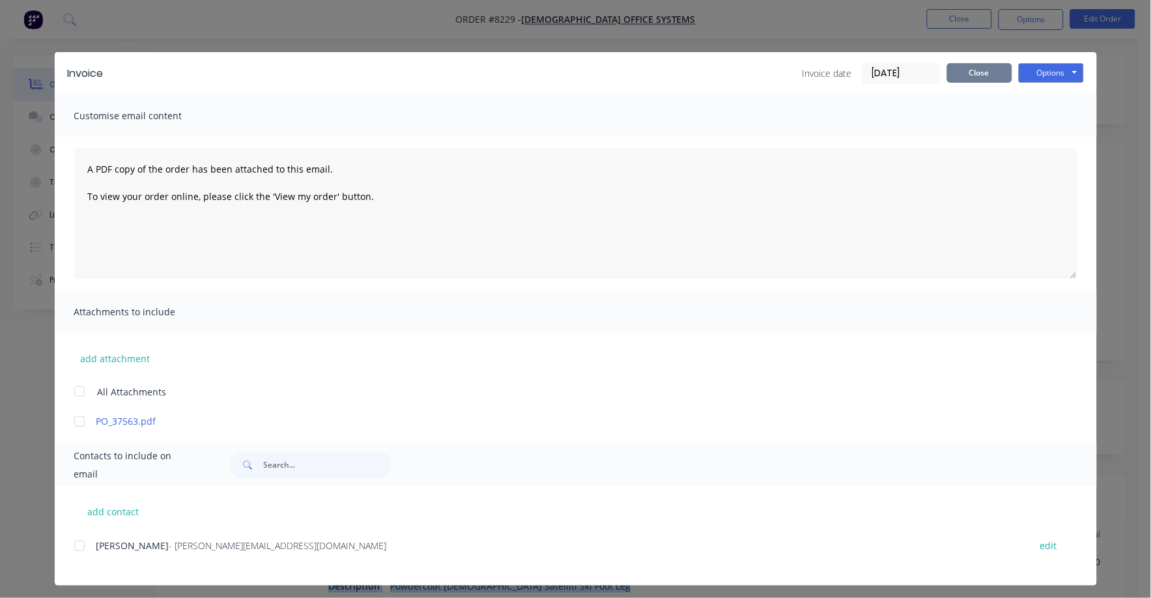
click at [953, 76] on button "Close" at bounding box center [979, 73] width 65 height 20
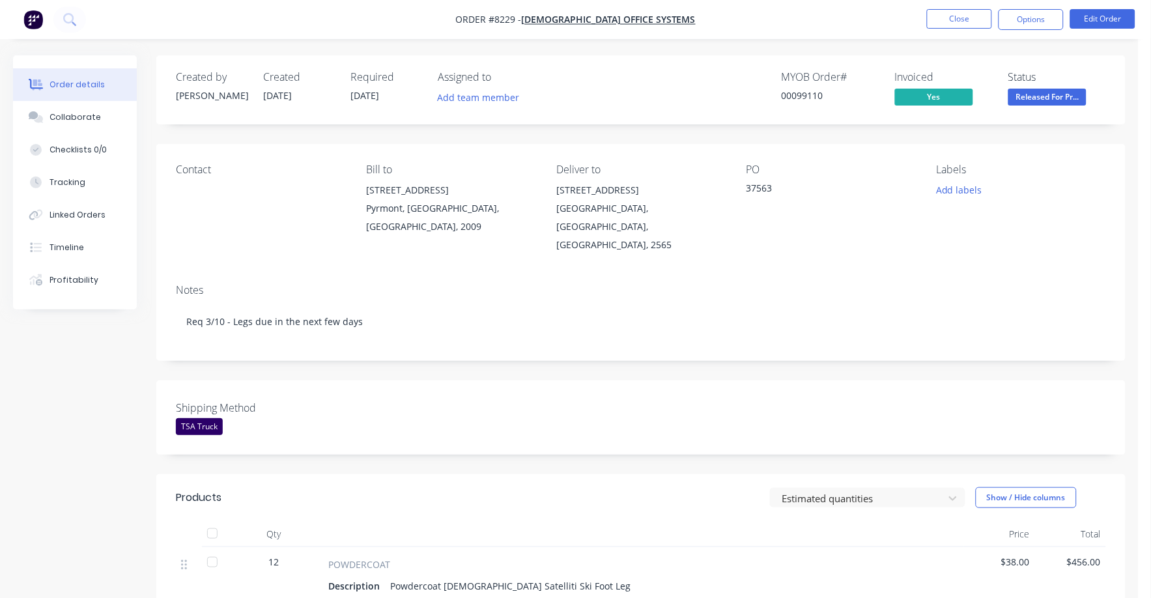
click at [940, 5] on nav "Order #8229 - [DEMOGRAPHIC_DATA] Office Systems Close Options Edit Order" at bounding box center [575, 19] width 1151 height 39
click at [941, 12] on button "Close" at bounding box center [959, 19] width 65 height 20
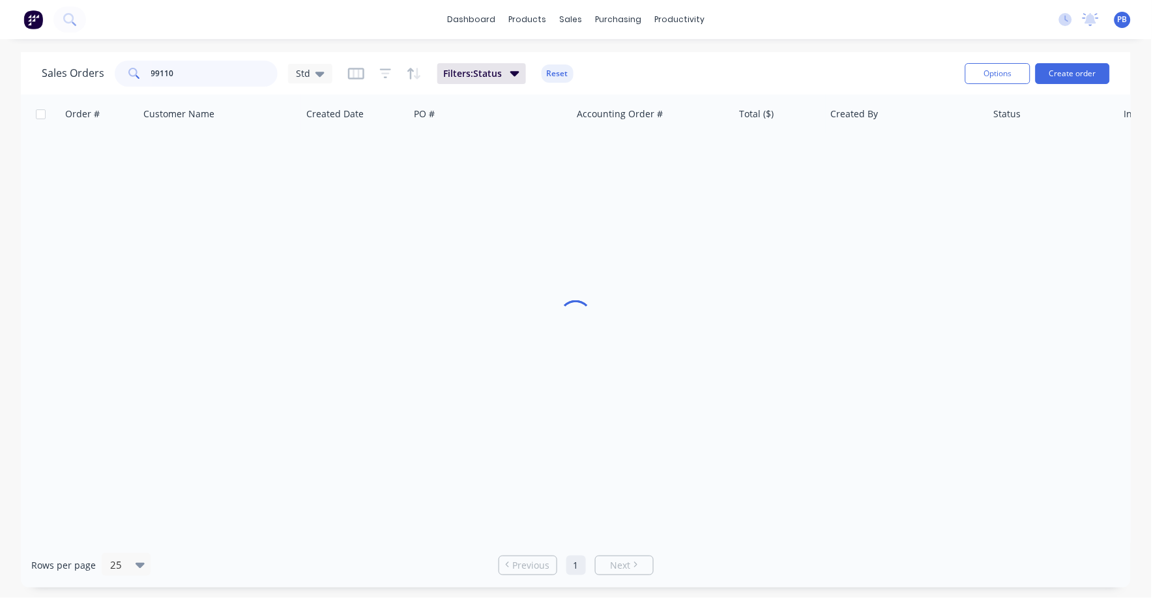
drag, startPoint x: 220, startPoint y: 79, endPoint x: 120, endPoint y: 71, distance: 100.6
click at [120, 71] on div "99110" at bounding box center [196, 74] width 163 height 26
click at [874, 55] on div "Sales Orders 99145 Std Filters: Status Reset Options Create order" at bounding box center [576, 73] width 1110 height 42
drag, startPoint x: 192, startPoint y: 73, endPoint x: 136, endPoint y: 68, distance: 56.2
click at [136, 68] on div "99145" at bounding box center [196, 74] width 163 height 26
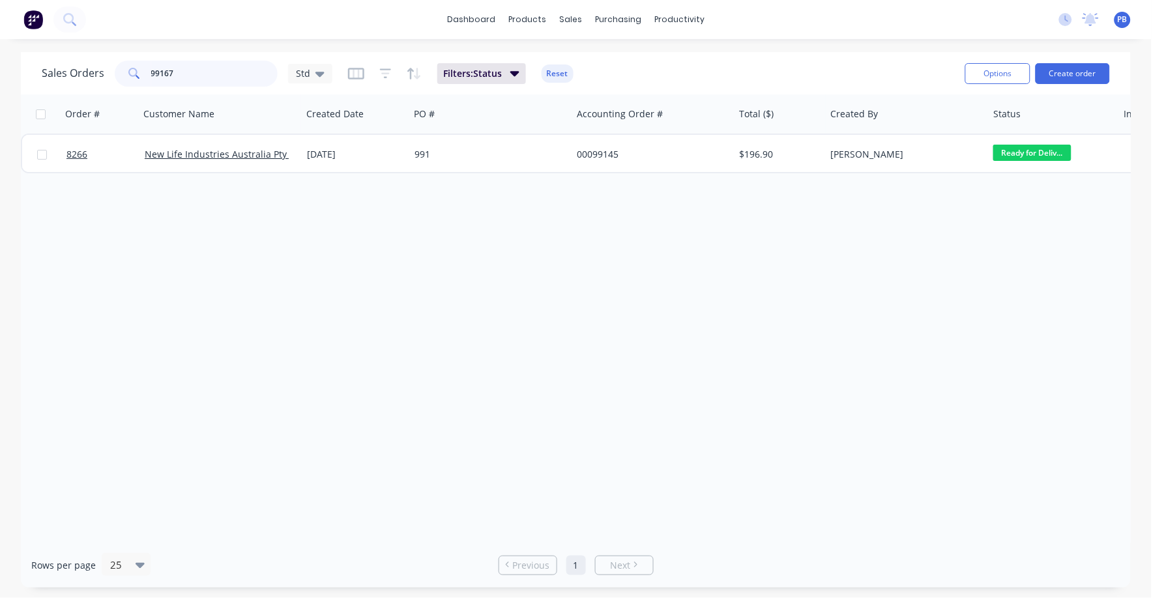
type input "99167"
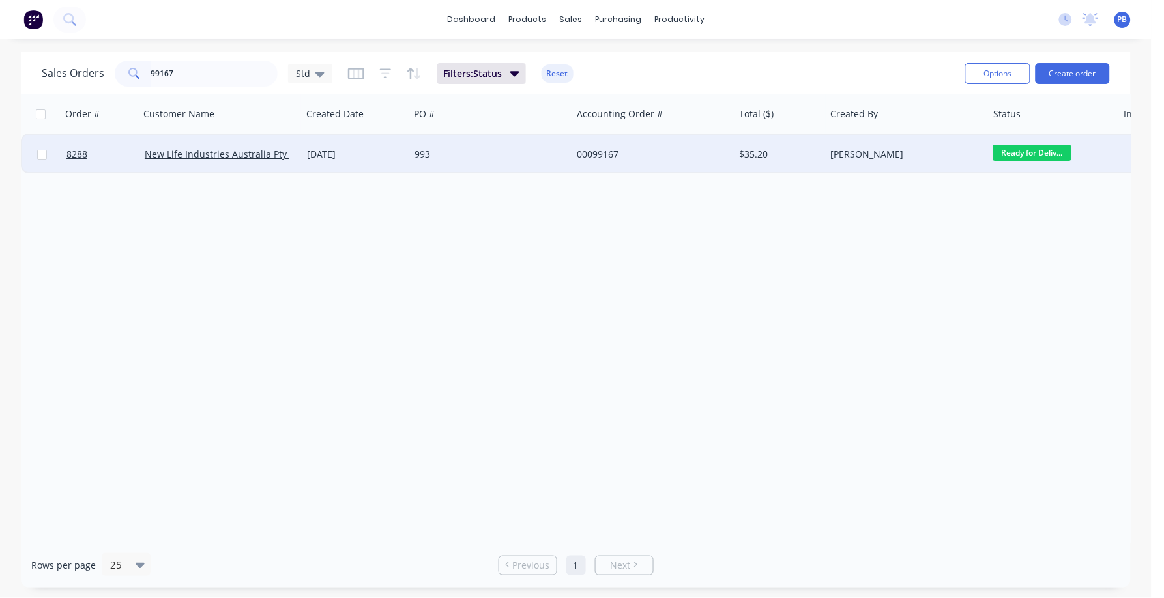
click at [597, 159] on div "00099167" at bounding box center [649, 154] width 145 height 13
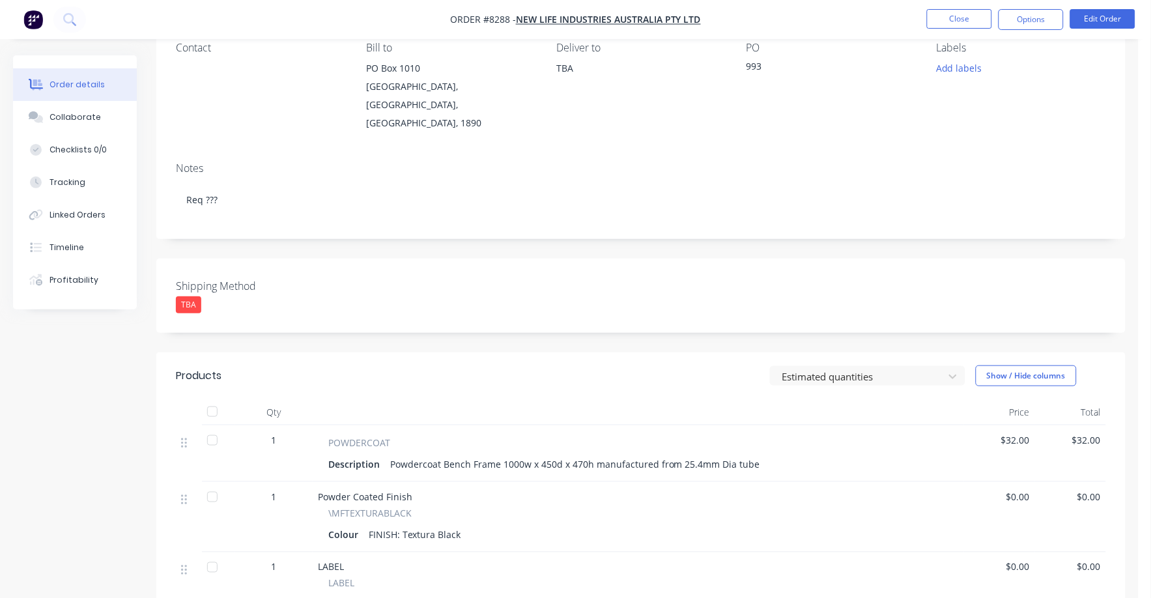
scroll to position [244, 0]
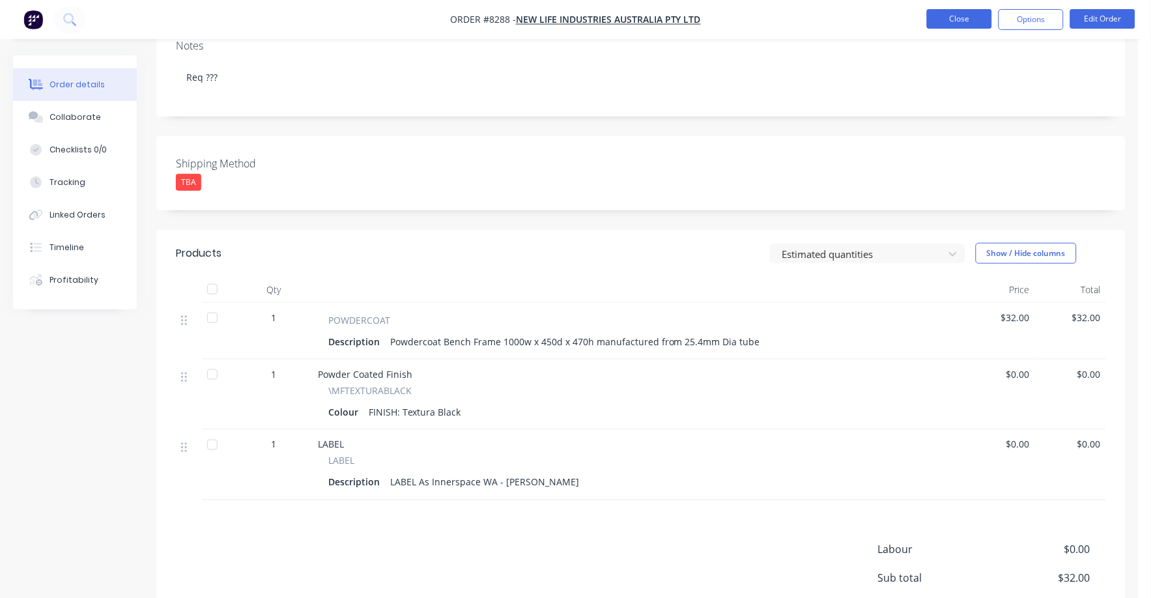
click at [961, 18] on button "Close" at bounding box center [959, 19] width 65 height 20
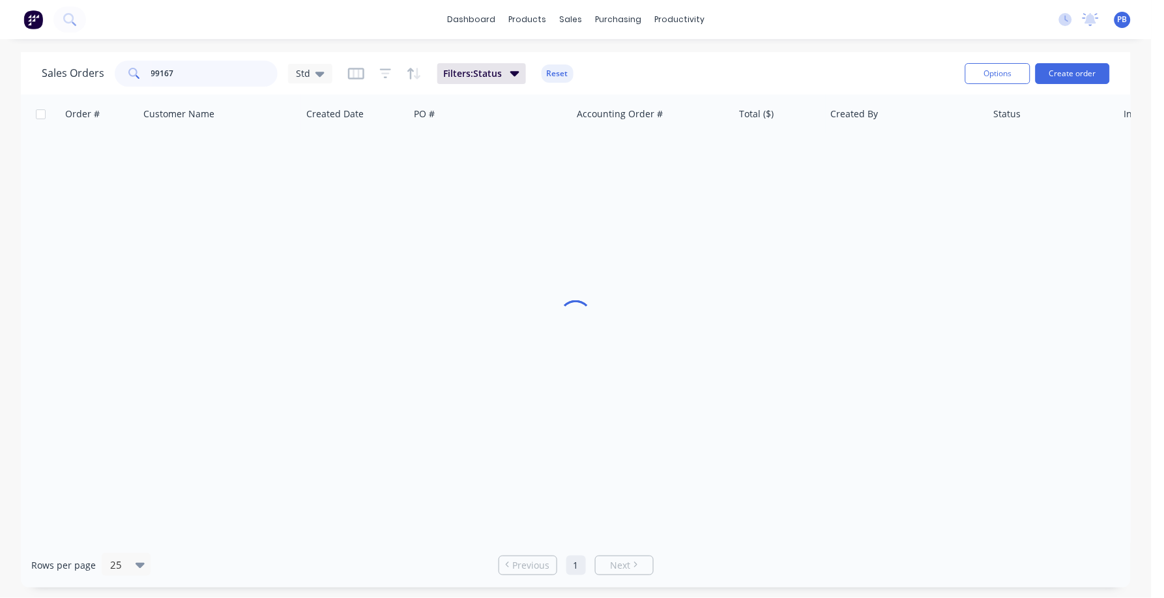
drag, startPoint x: 178, startPoint y: 77, endPoint x: 130, endPoint y: 71, distance: 48.6
click at [130, 71] on div "99167" at bounding box center [196, 74] width 163 height 26
click at [179, 75] on input "99248" at bounding box center [214, 74] width 127 height 26
type input "emanate"
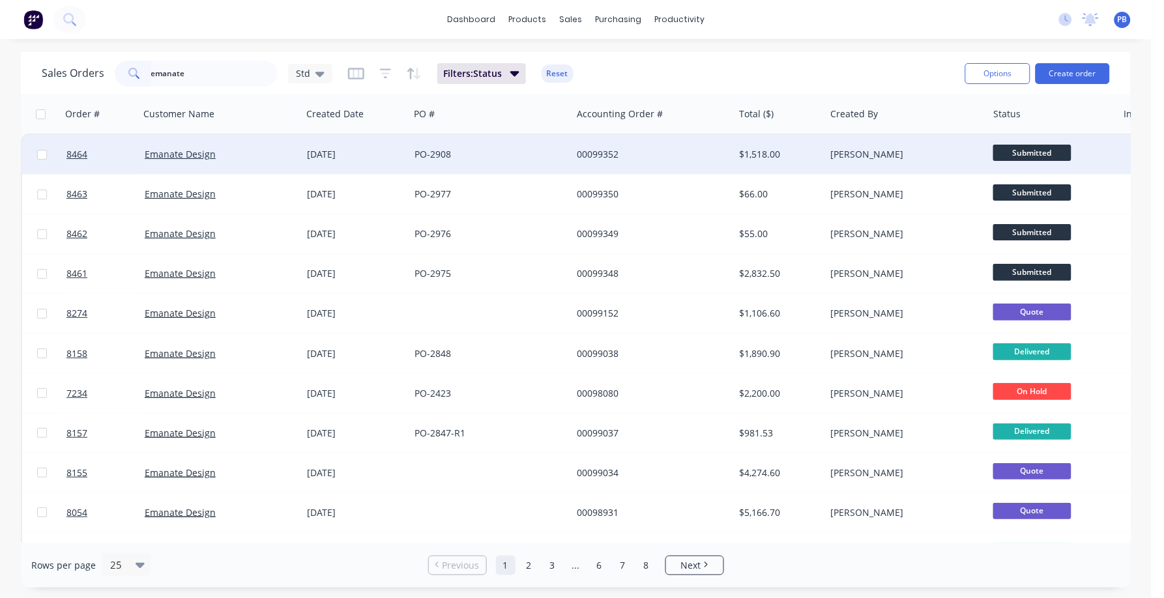
click at [763, 156] on div "$1,518.00" at bounding box center [777, 154] width 76 height 13
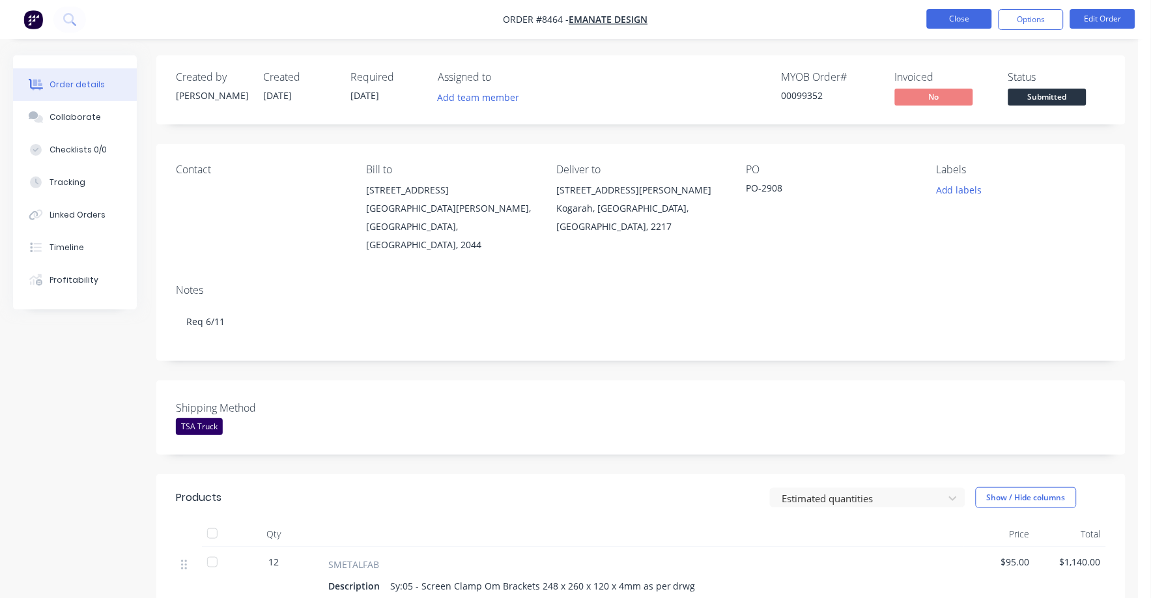
click at [965, 16] on button "Close" at bounding box center [959, 19] width 65 height 20
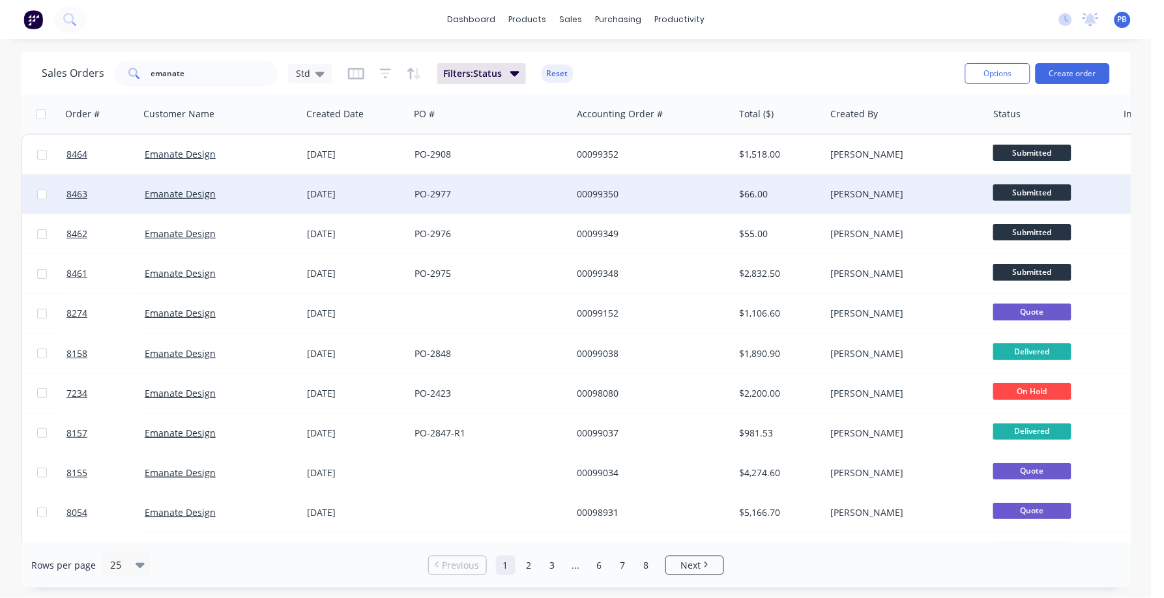
click at [753, 192] on div "$66.00" at bounding box center [777, 194] width 76 height 13
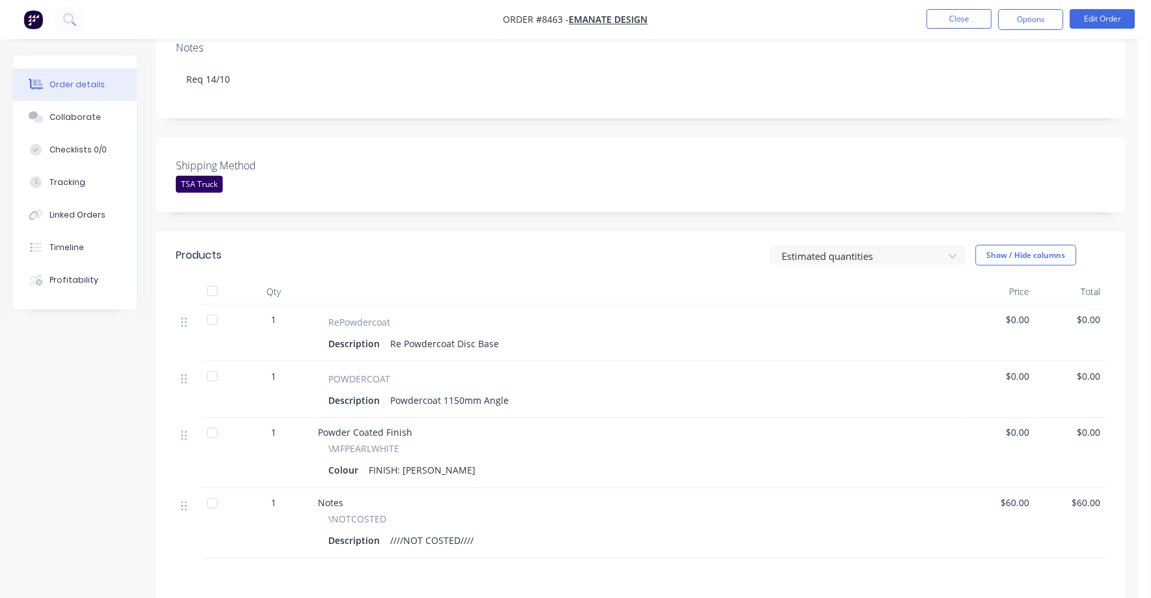
scroll to position [244, 0]
click at [1091, 20] on button "Edit Order" at bounding box center [1102, 19] width 65 height 20
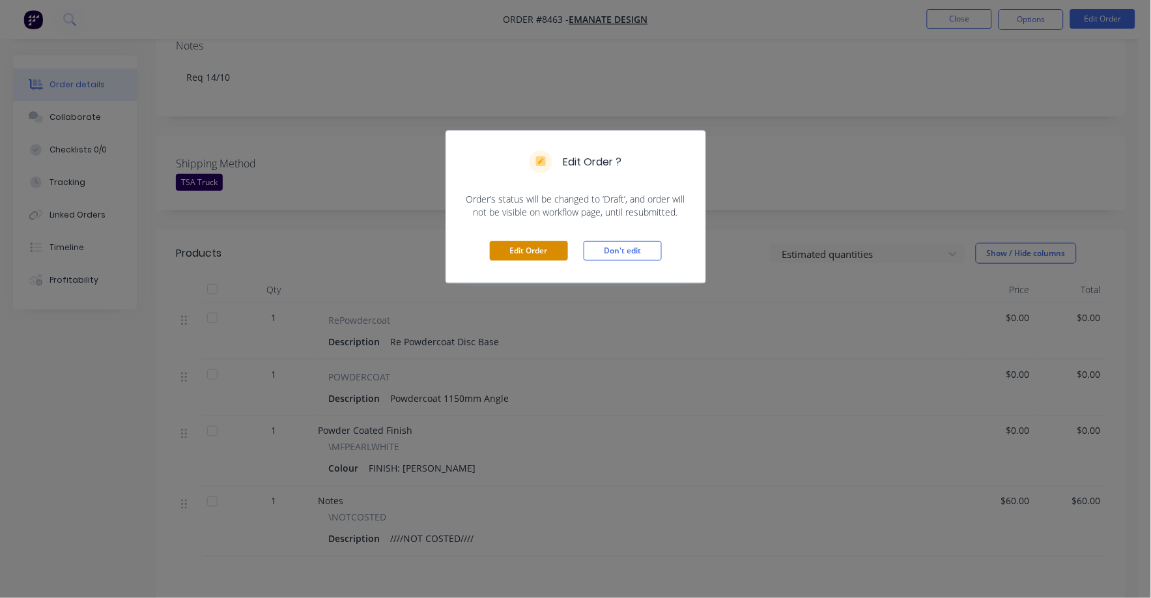
click at [538, 259] on button "Edit Order" at bounding box center [529, 251] width 78 height 20
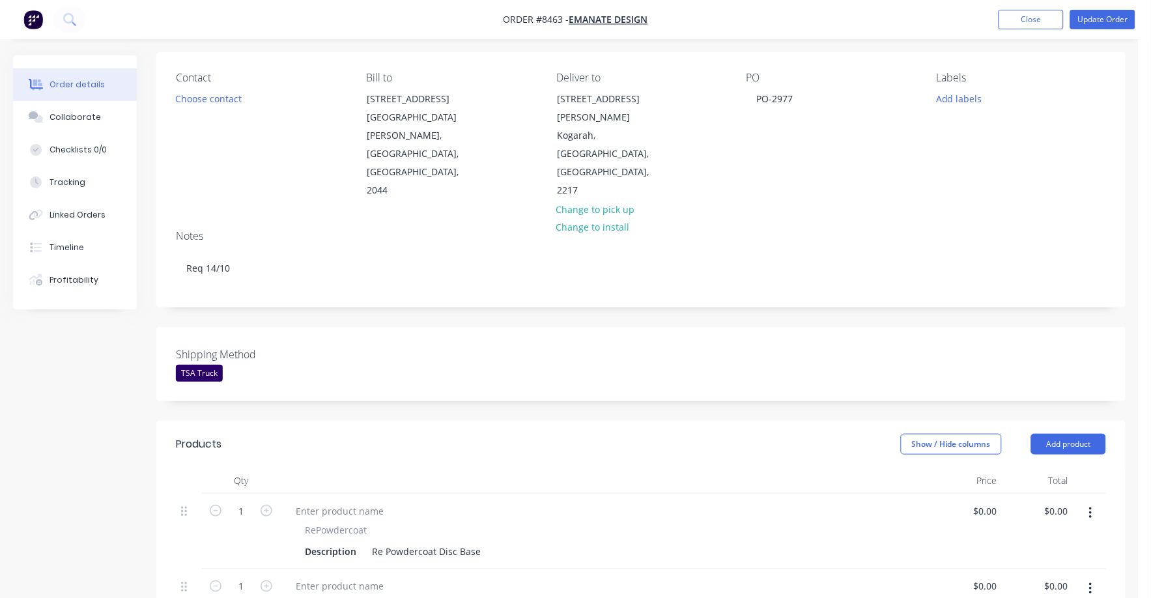
scroll to position [162, 0]
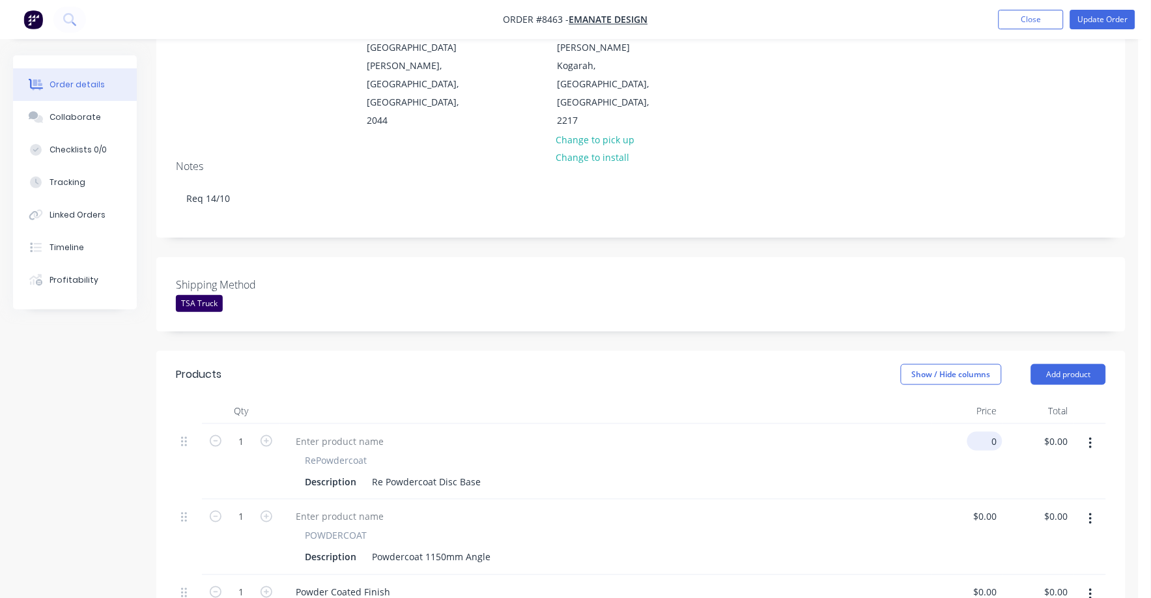
click at [992, 432] on input "0" at bounding box center [988, 441] width 30 height 19
type input "$45.00"
click at [496, 456] on div "RePowdercoat Description Re Powdercoat Disc Base" at bounding box center [606, 462] width 652 height 76
click at [491, 472] on div "Description Re Powdercoat Disc Base" at bounding box center [603, 481] width 607 height 19
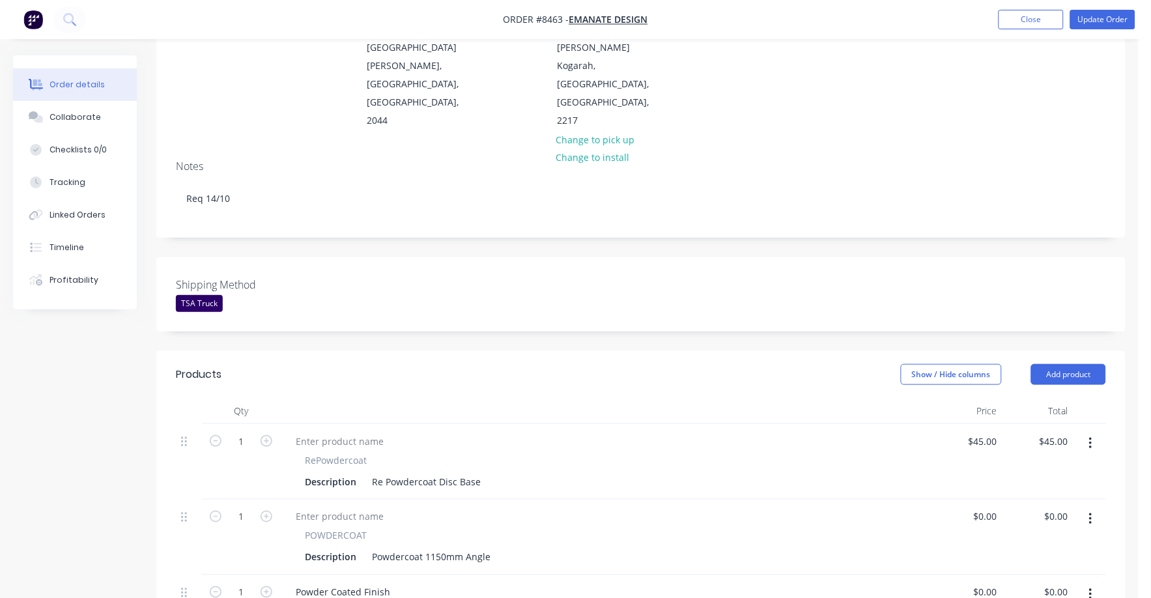
click at [484, 472] on div "Description Re Powdercoat Disc Base" at bounding box center [603, 481] width 607 height 19
click at [481, 472] on div "Re Powdercoat Disc Base" at bounding box center [426, 481] width 119 height 19
type input "$45.00"
click at [981, 500] on div "0 0" at bounding box center [967, 538] width 71 height 76
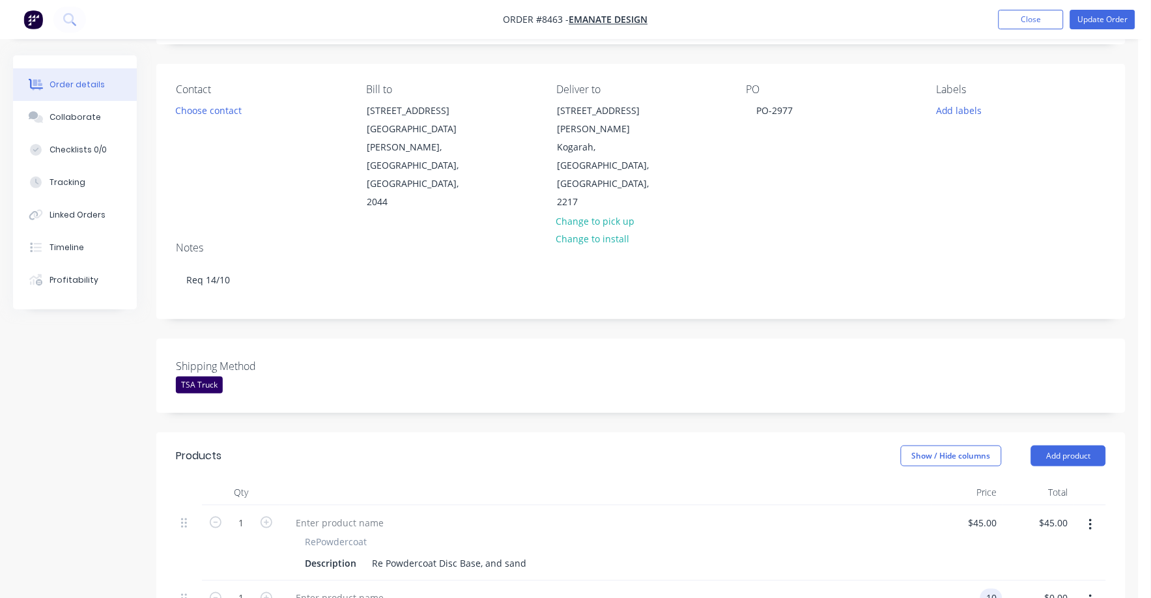
type input "$10.00"
click at [909, 506] on div "RePowdercoat Description Re Powdercoat Disc Base, and sand" at bounding box center [606, 544] width 652 height 76
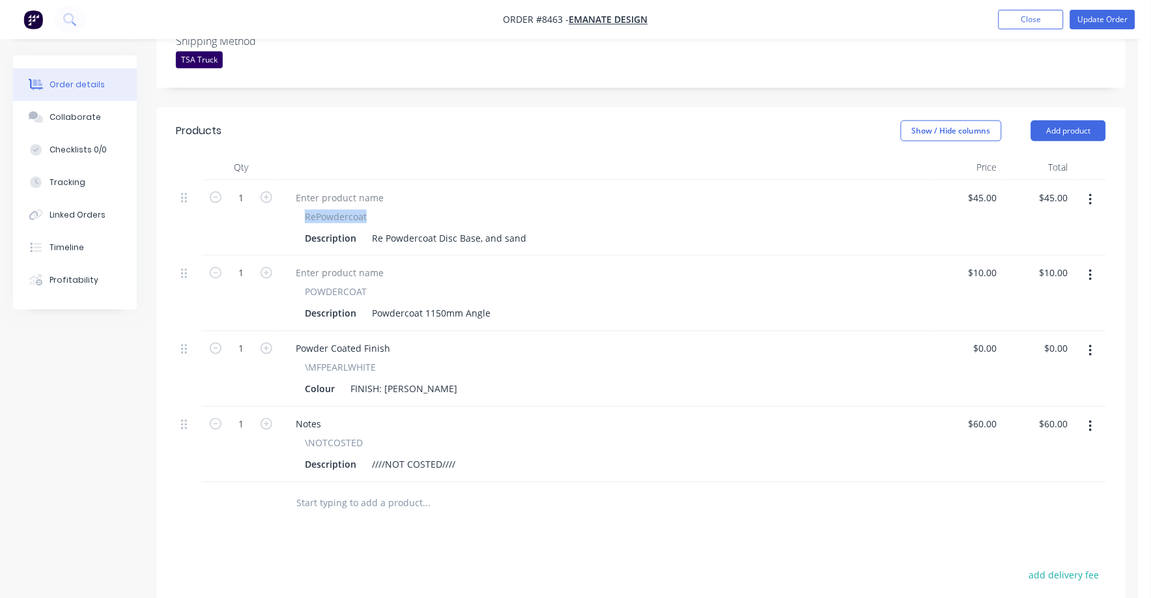
scroll to position [407, 0]
click at [1089, 414] on button "button" at bounding box center [1091, 425] width 31 height 23
click at [1005, 528] on div "Delete" at bounding box center [1044, 537] width 100 height 19
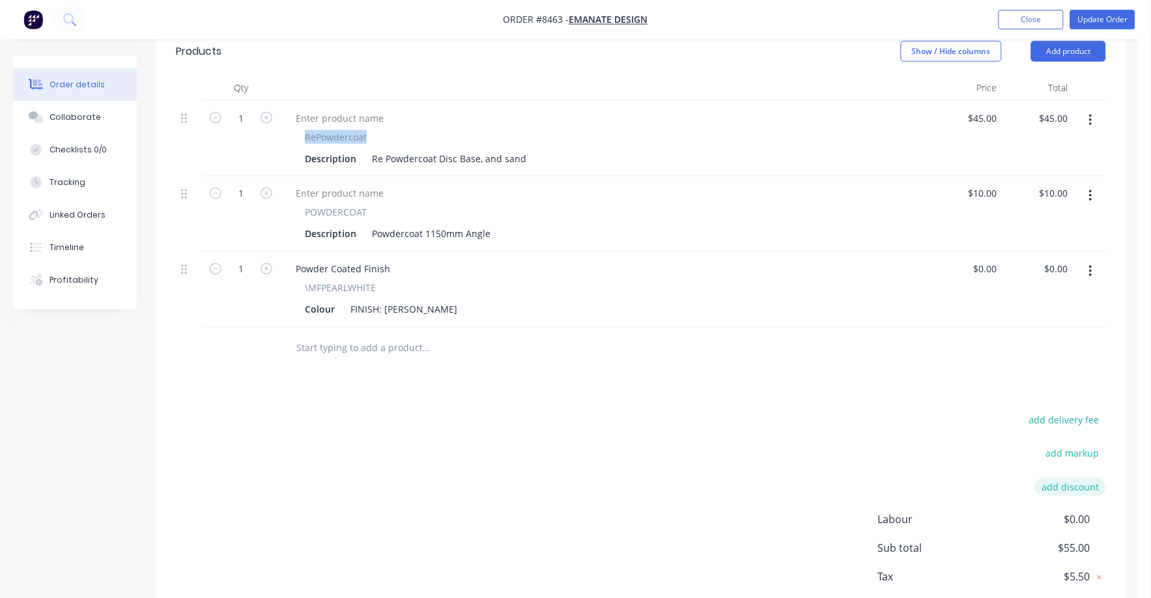
scroll to position [489, 0]
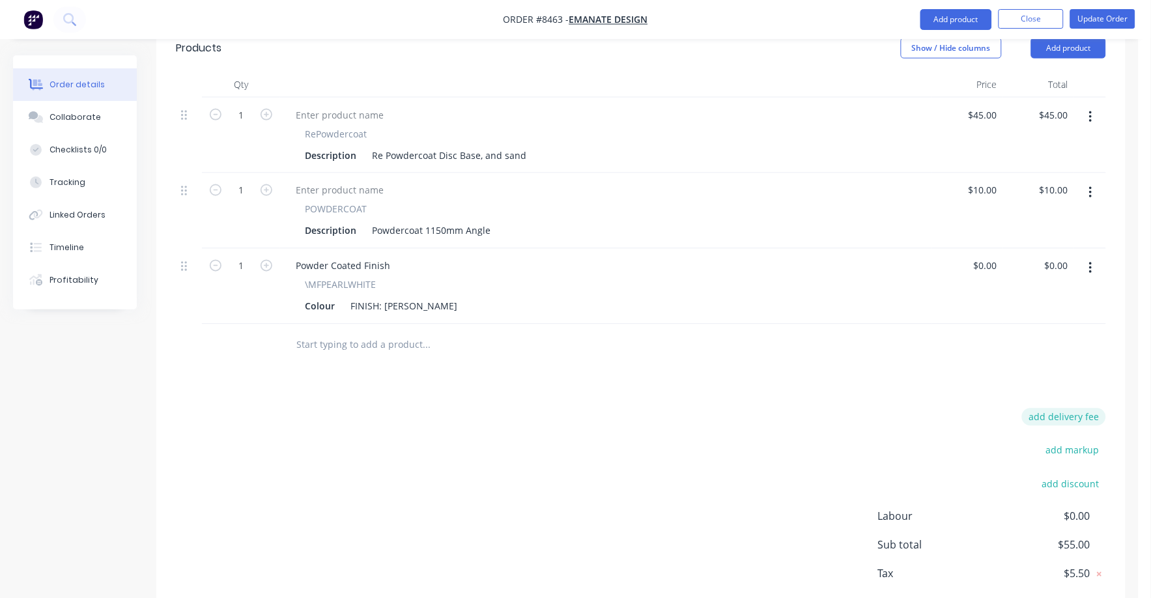
click at [1095, 371] on div "Products Show / Hide columns Add product Qty Price Total 1 RePowdercoat Descrip…" at bounding box center [640, 338] width 969 height 626
click at [1088, 409] on button "add delivery fee" at bounding box center [1064, 418] width 84 height 18
type input "75"
click input "submit" at bounding box center [0, 0] width 0 height 0
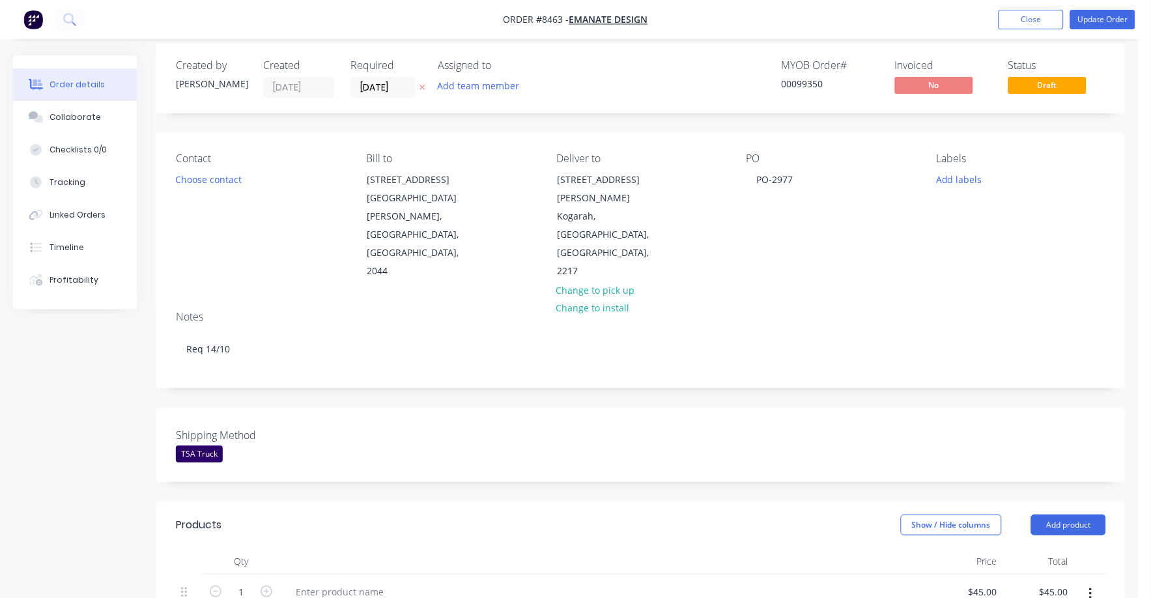
scroll to position [0, 0]
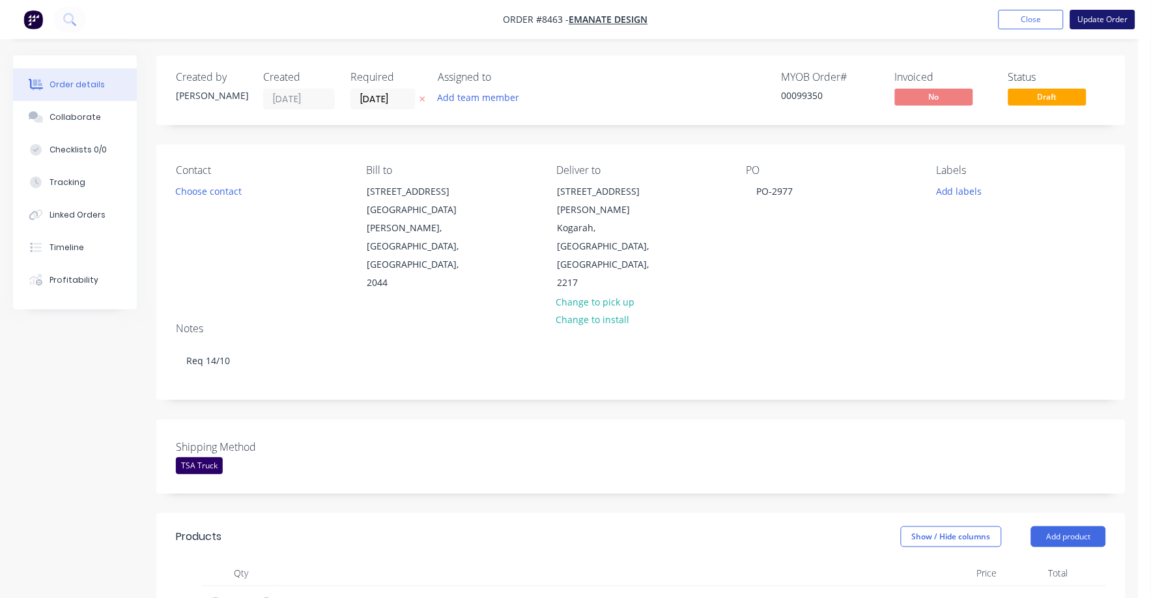
click at [1104, 17] on button "Update Order" at bounding box center [1102, 20] width 65 height 20
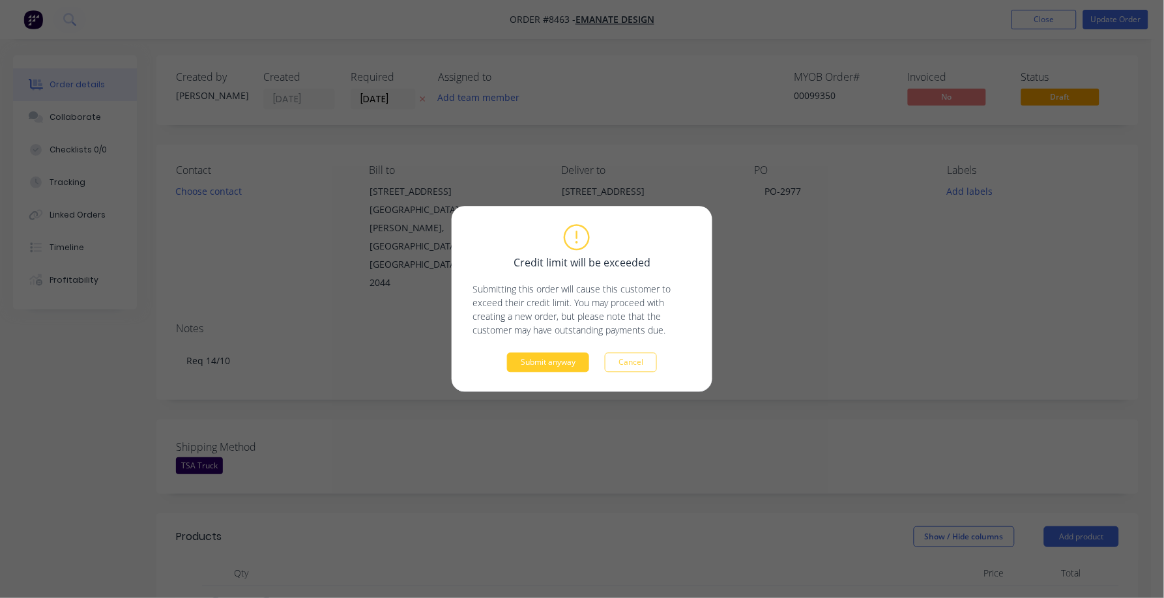
click at [541, 362] on button "Submit anyway" at bounding box center [548, 363] width 82 height 20
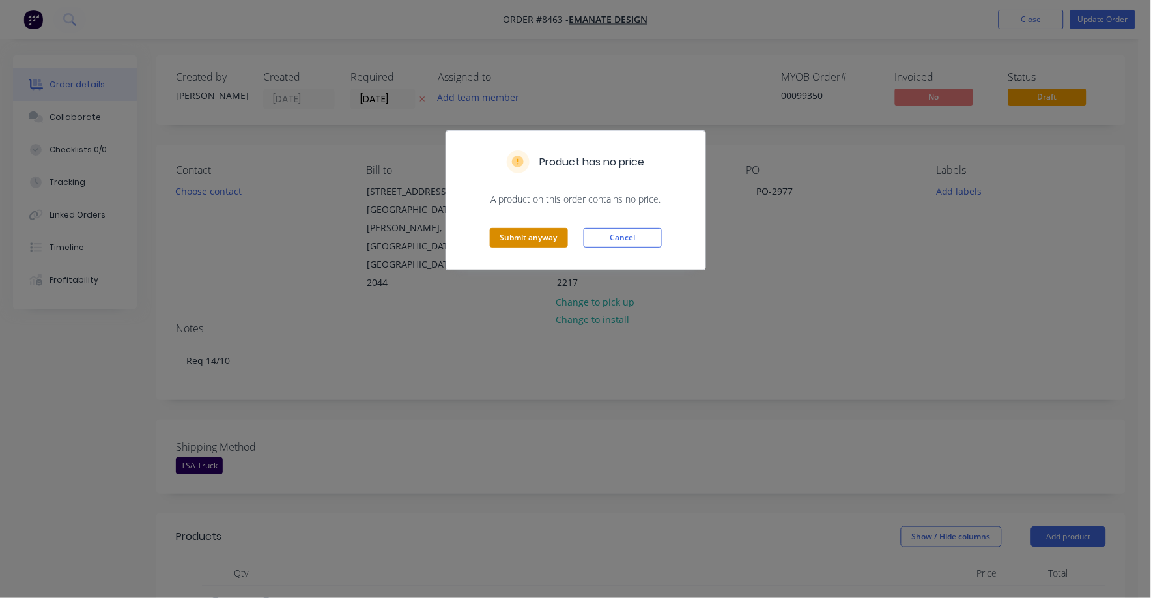
click at [527, 240] on button "Submit anyway" at bounding box center [529, 238] width 78 height 20
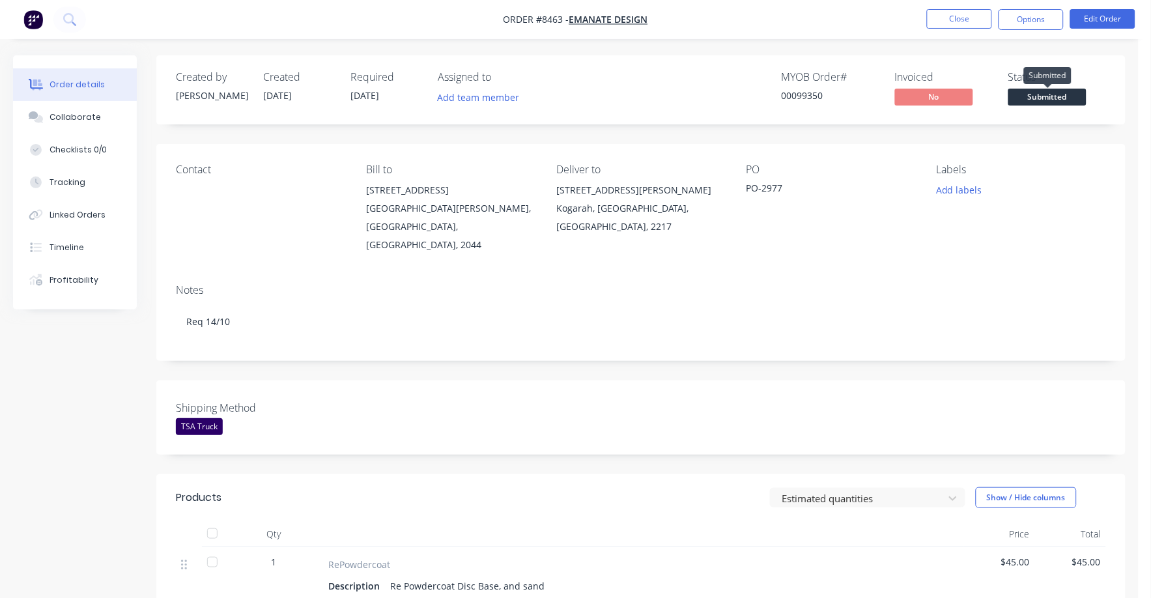
click at [1040, 93] on span "Submitted" at bounding box center [1048, 97] width 78 height 16
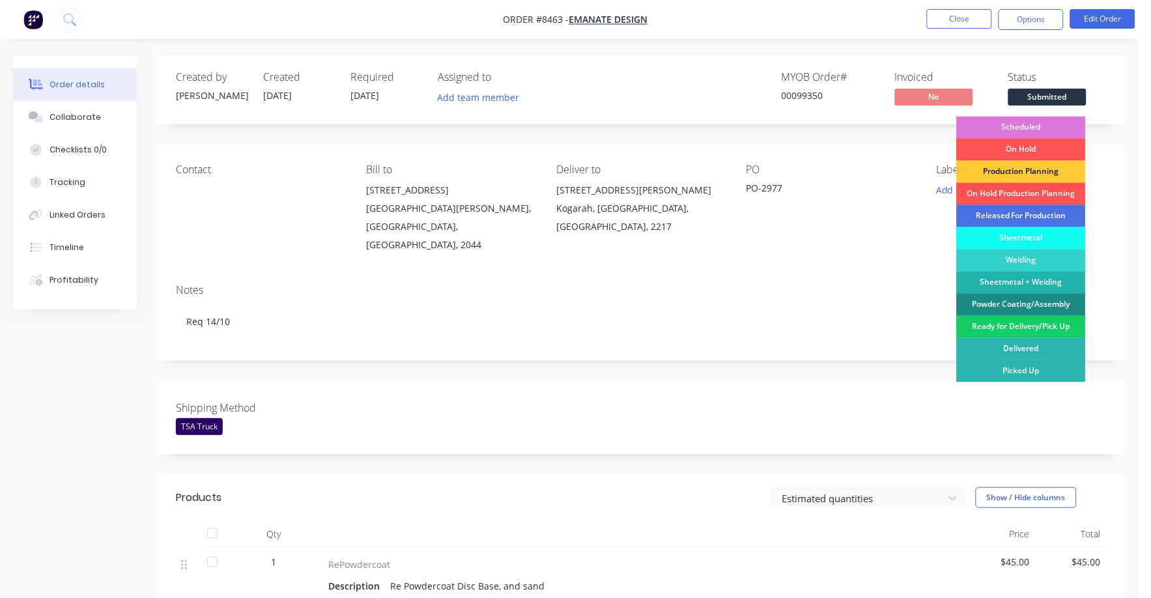
click at [1018, 328] on div "Ready for Delivery/Pick Up" at bounding box center [1021, 327] width 129 height 22
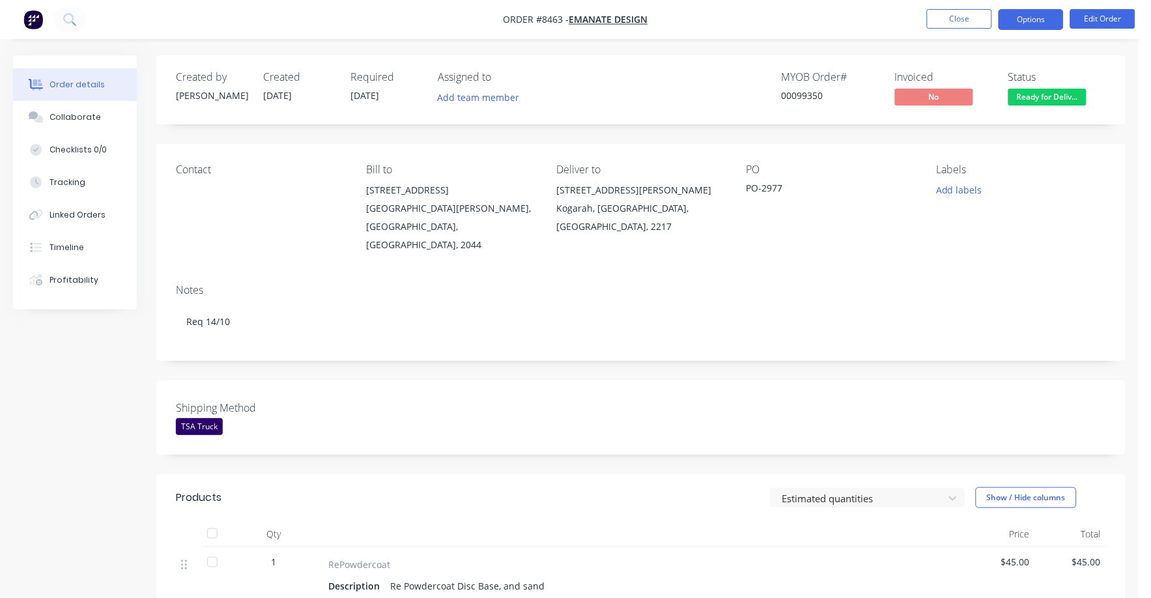
click at [1039, 22] on button "Options" at bounding box center [1031, 19] width 65 height 21
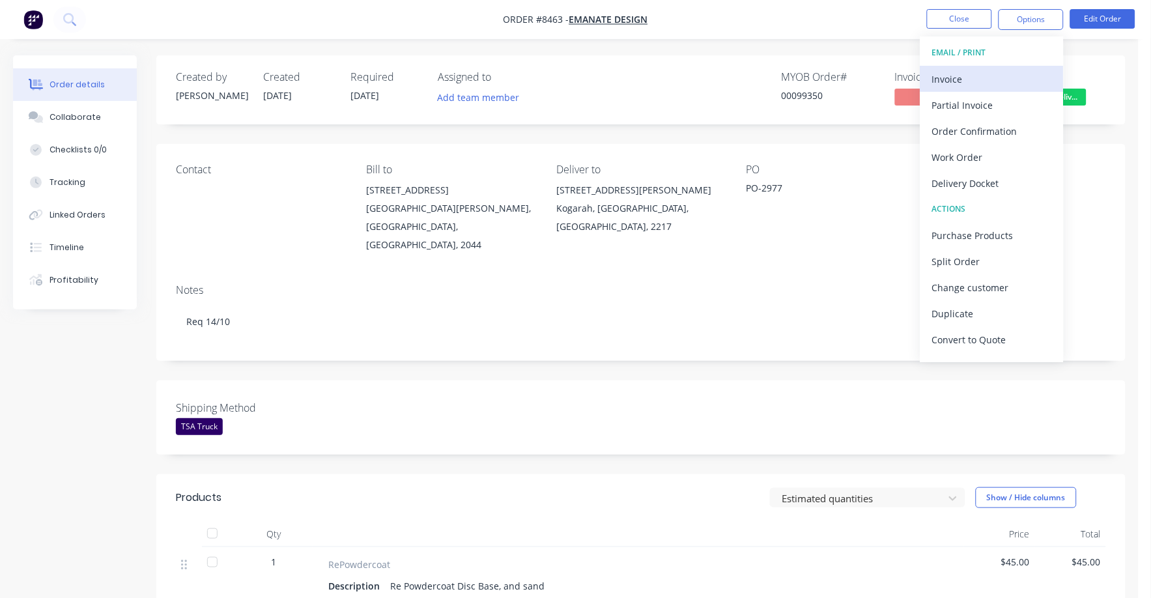
click at [950, 76] on div "Invoice" at bounding box center [992, 79] width 120 height 19
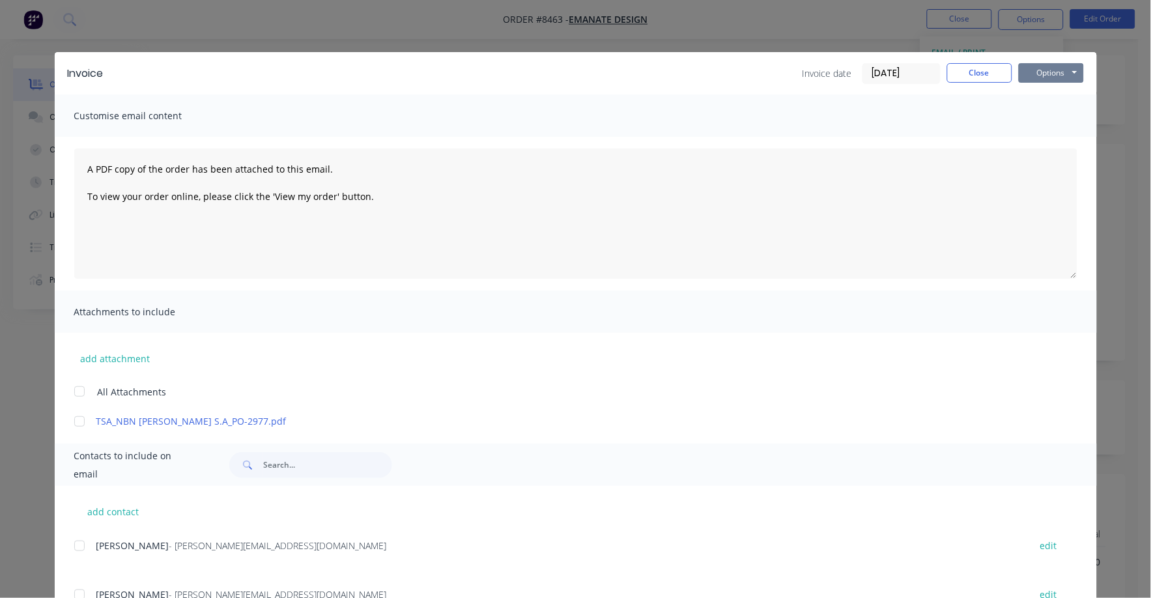
click at [1029, 74] on button "Options" at bounding box center [1051, 73] width 65 height 20
click at [1030, 113] on button "Print" at bounding box center [1060, 118] width 83 height 22
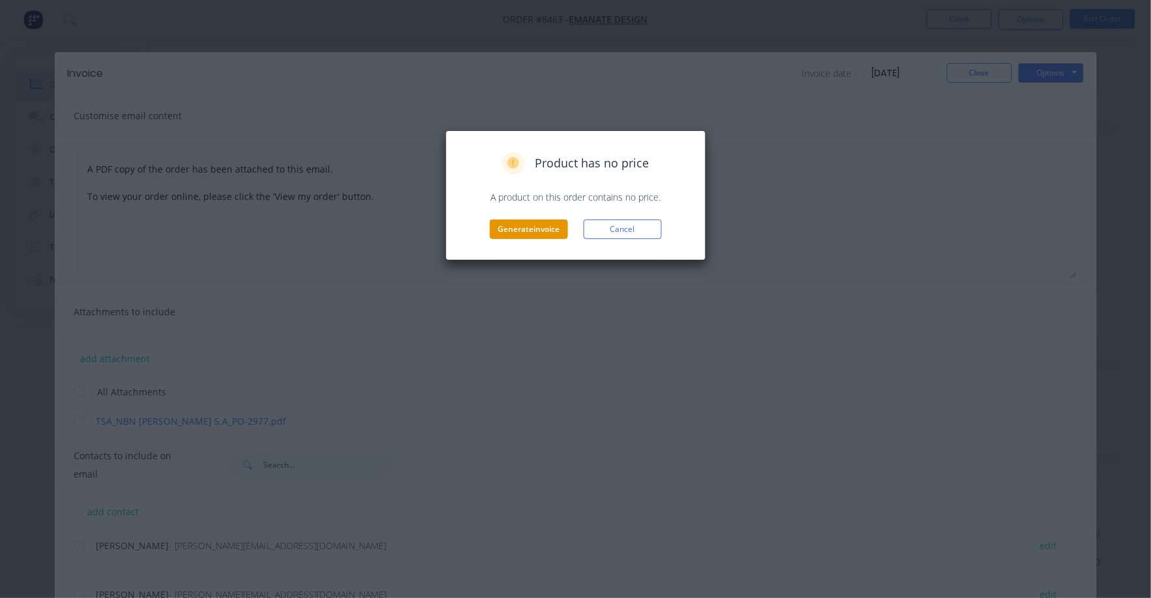
click at [530, 238] on button "Generate invoice" at bounding box center [529, 230] width 78 height 20
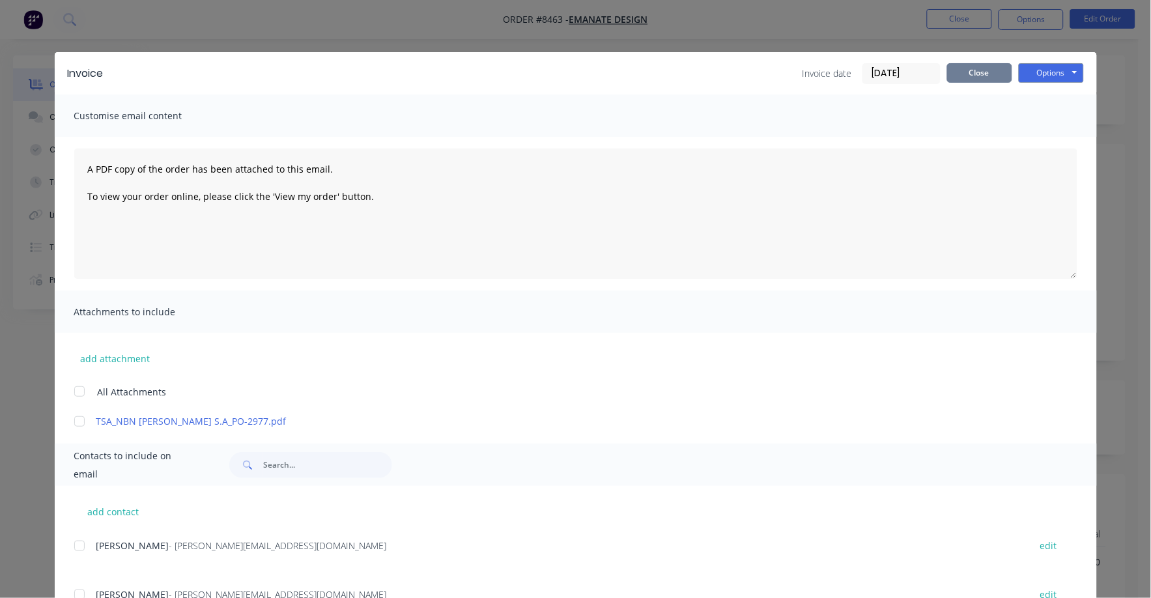
click at [974, 77] on button "Close" at bounding box center [979, 73] width 65 height 20
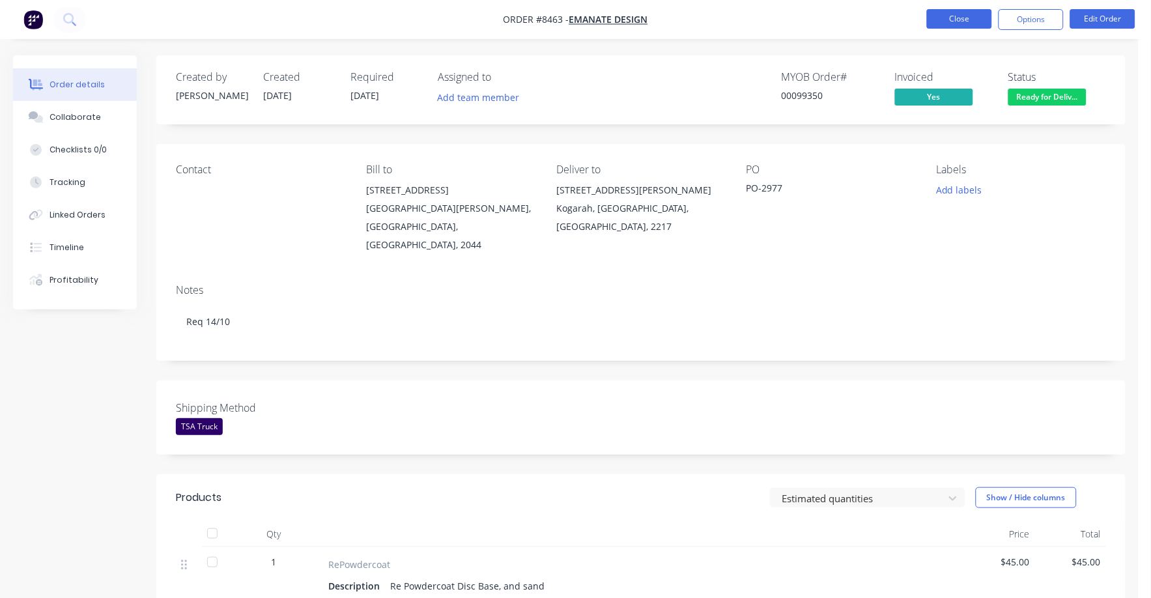
click at [946, 23] on button "Close" at bounding box center [959, 19] width 65 height 20
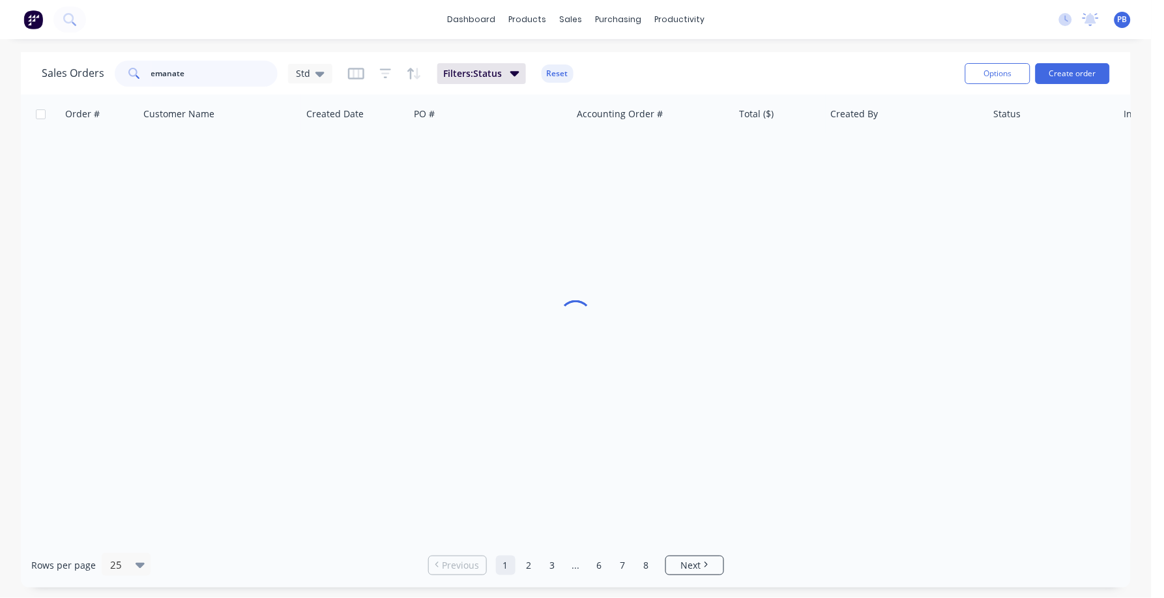
click at [216, 81] on input "emanate" at bounding box center [214, 74] width 127 height 26
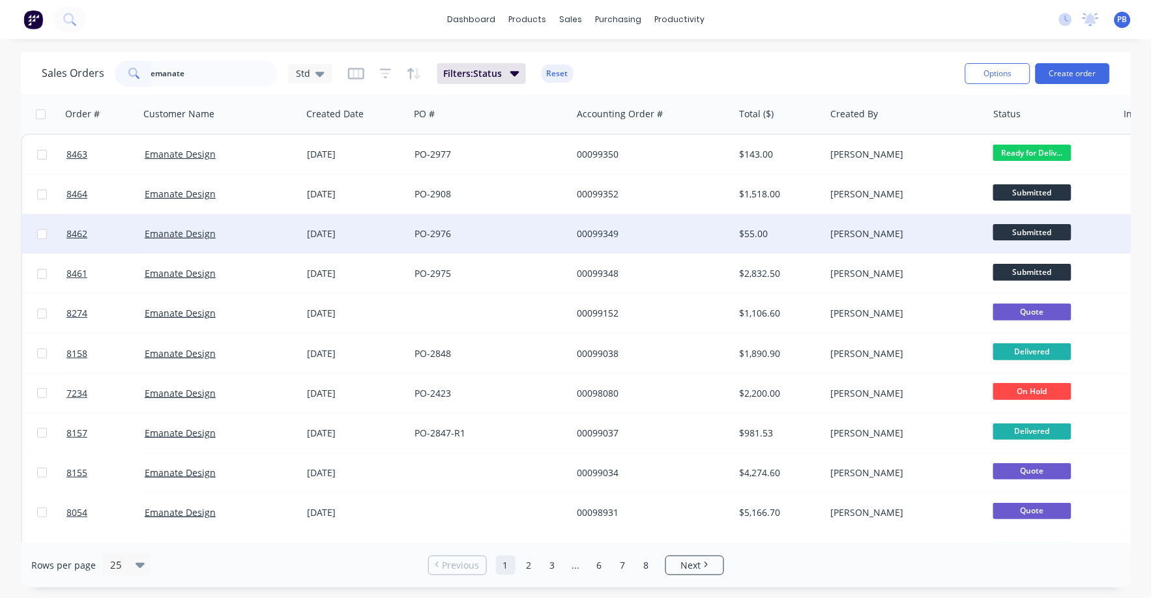
click at [754, 226] on div "$55.00" at bounding box center [779, 233] width 91 height 39
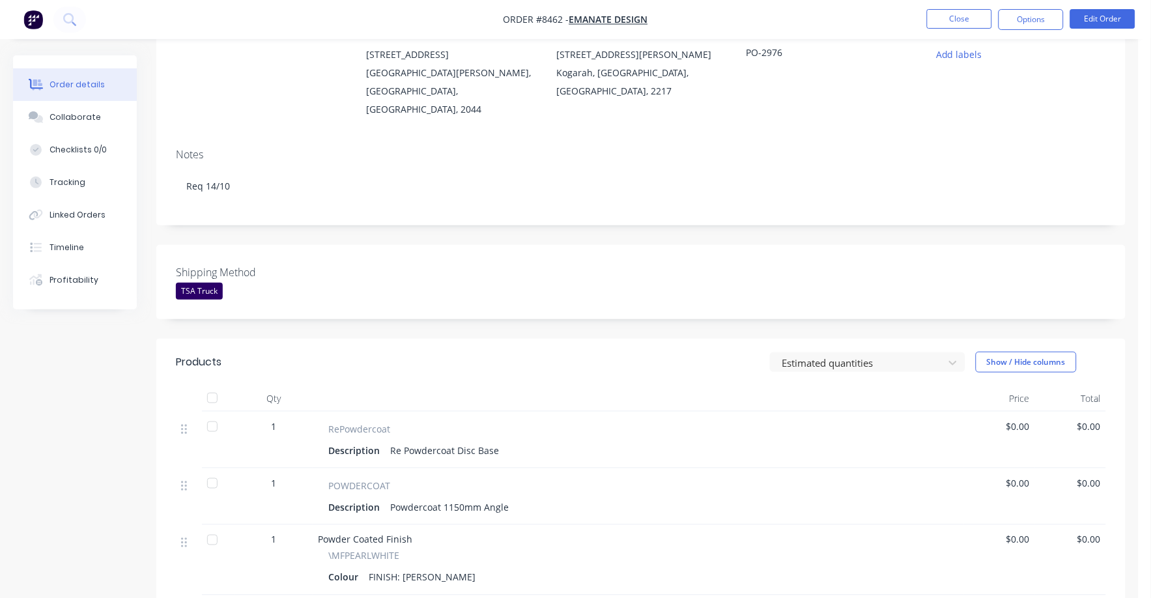
scroll to position [162, 0]
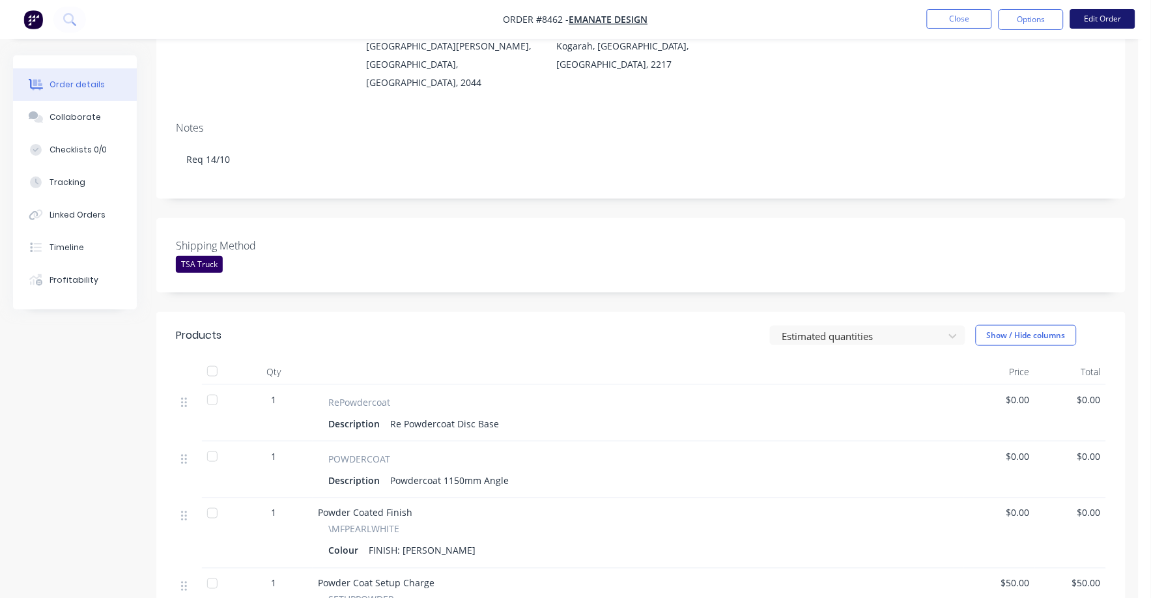
click at [1101, 17] on button "Edit Order" at bounding box center [1102, 19] width 65 height 20
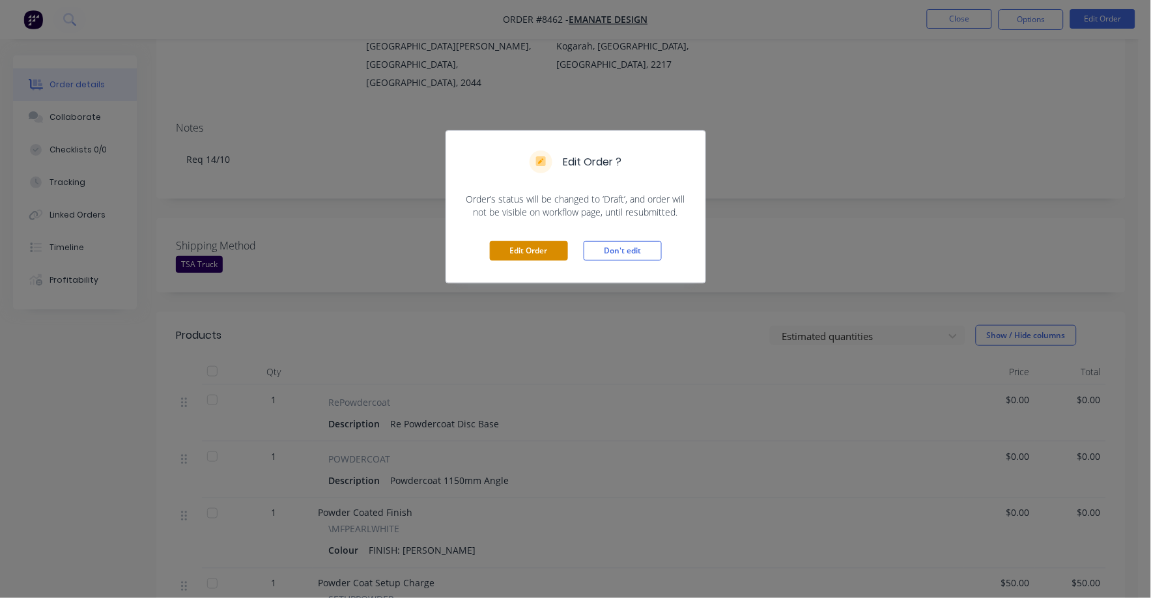
click at [515, 257] on button "Edit Order" at bounding box center [529, 251] width 78 height 20
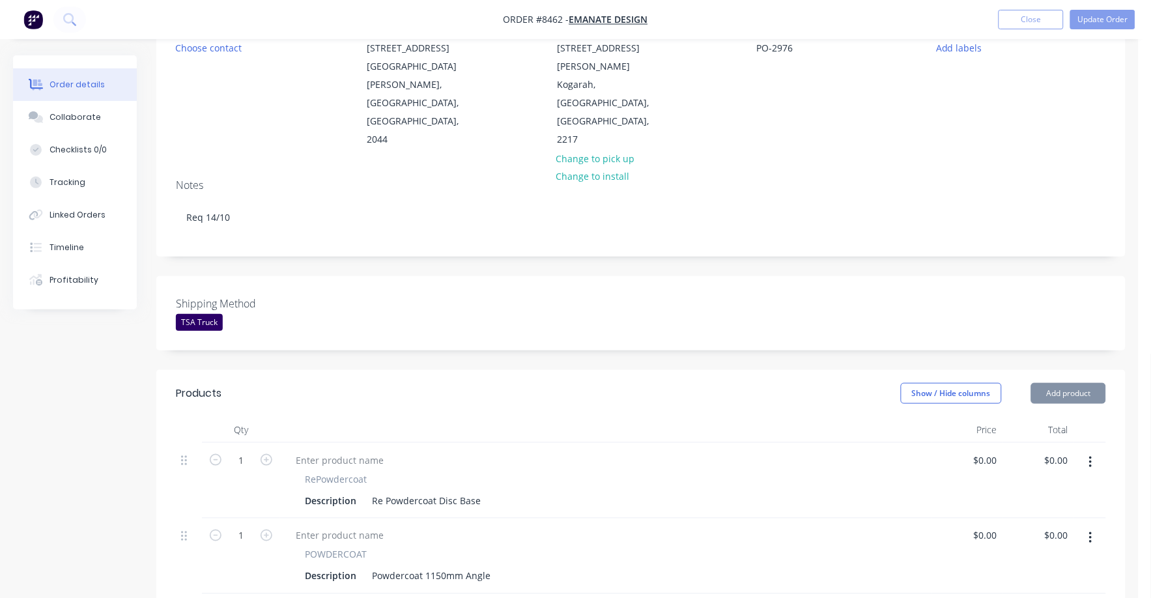
scroll to position [244, 0]
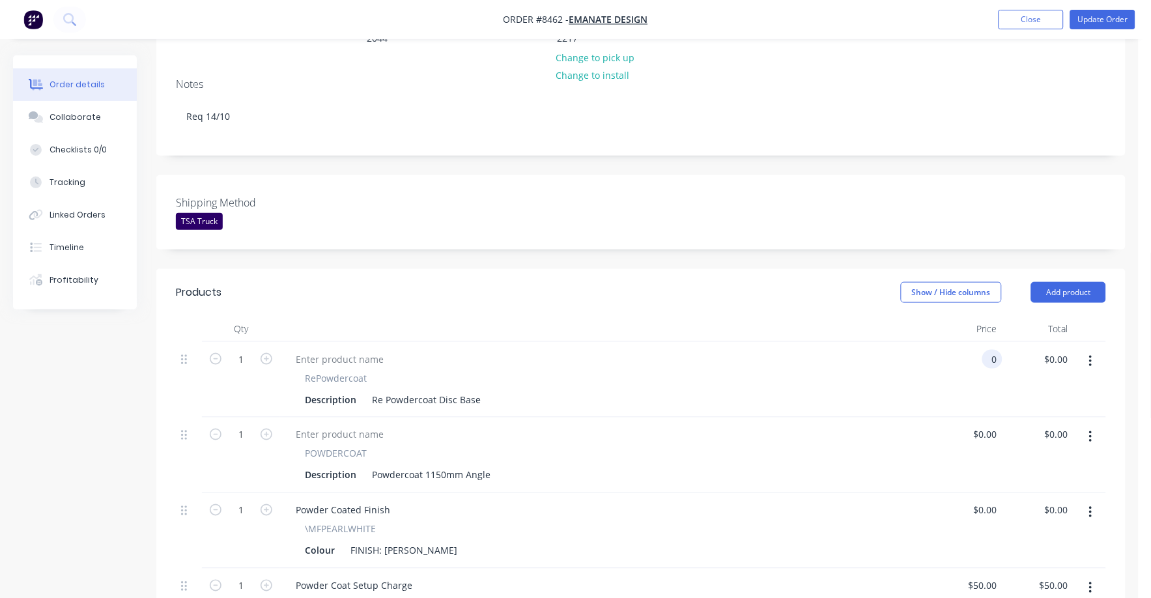
click at [994, 350] on input "0" at bounding box center [995, 359] width 15 height 19
type input "$45.00"
click at [902, 379] on div "RePowdercoat Description Re Powdercoat Disc Base" at bounding box center [606, 380] width 652 height 76
click at [977, 418] on div "0 $0.00" at bounding box center [967, 456] width 71 height 76
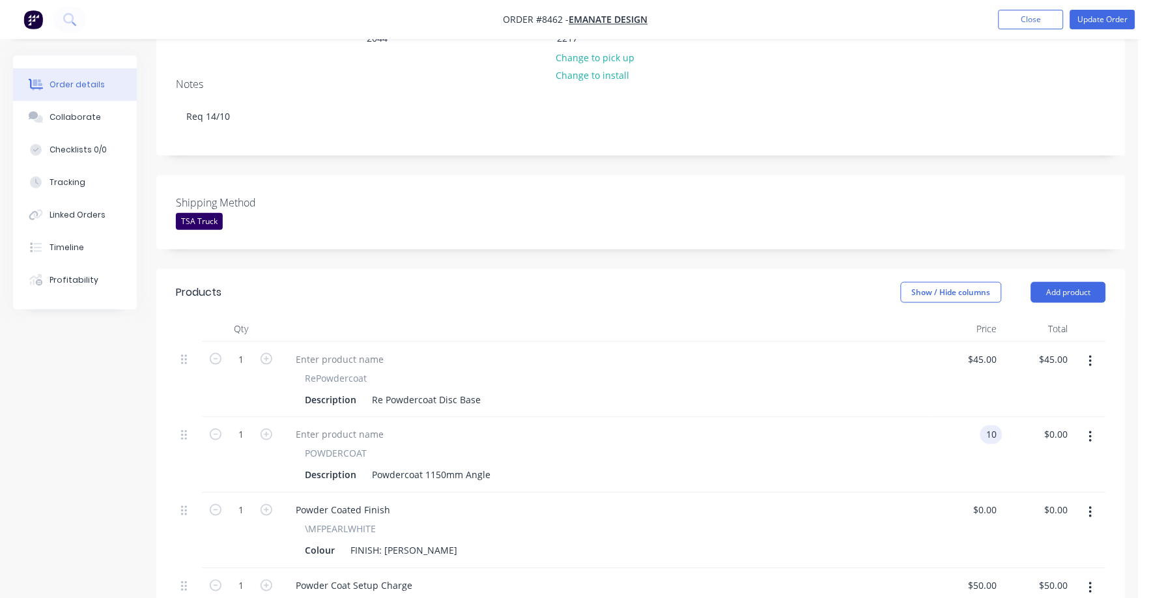
type input "$10.00"
click at [936, 493] on div "$0.00 $0.00" at bounding box center [967, 531] width 71 height 76
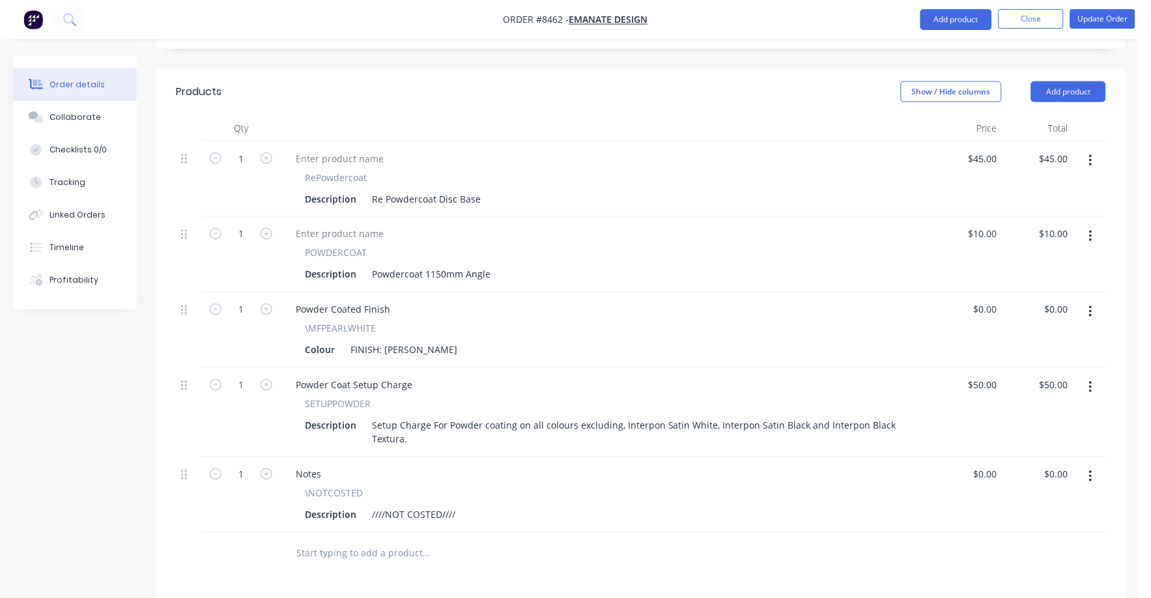
scroll to position [489, 0]
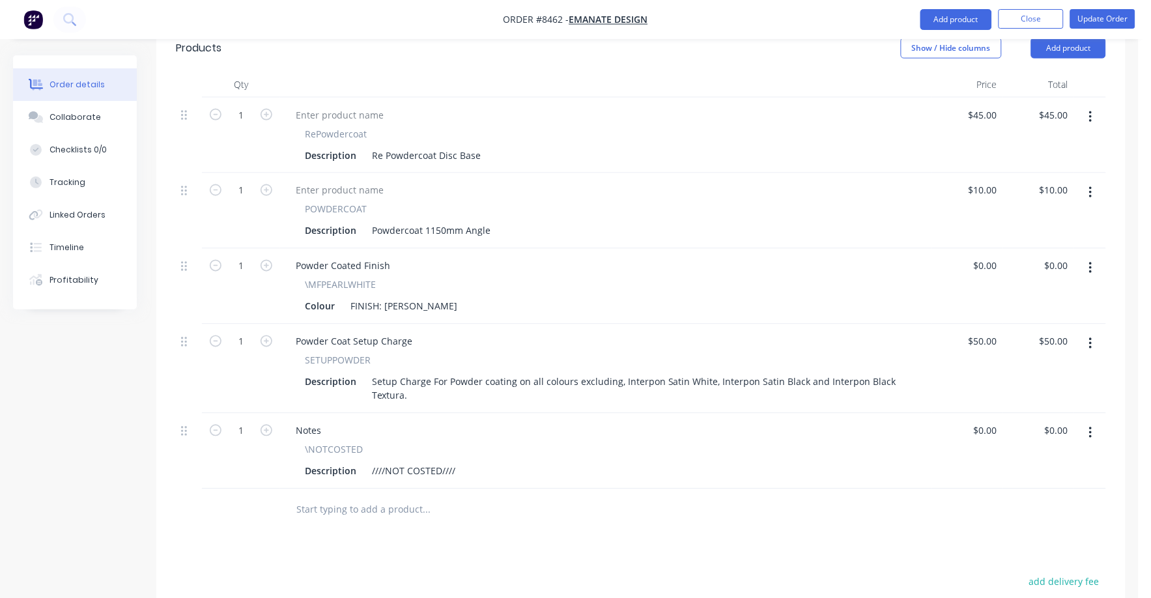
click at [1089, 426] on icon "button" at bounding box center [1090, 433] width 3 height 14
click at [1020, 532] on button "Delete" at bounding box center [1045, 545] width 124 height 26
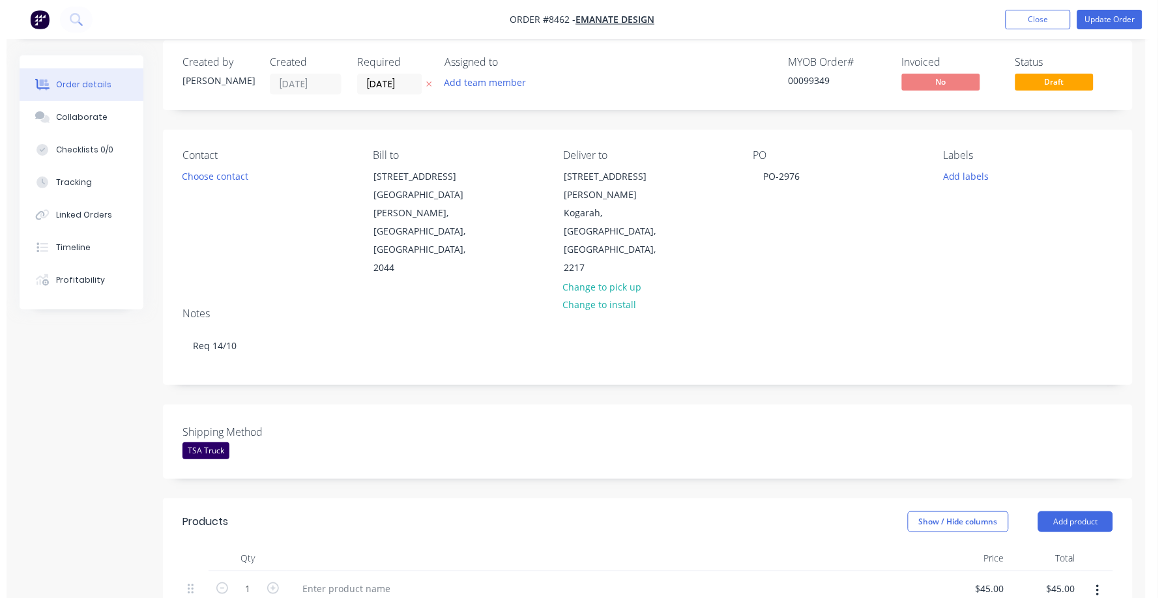
scroll to position [0, 0]
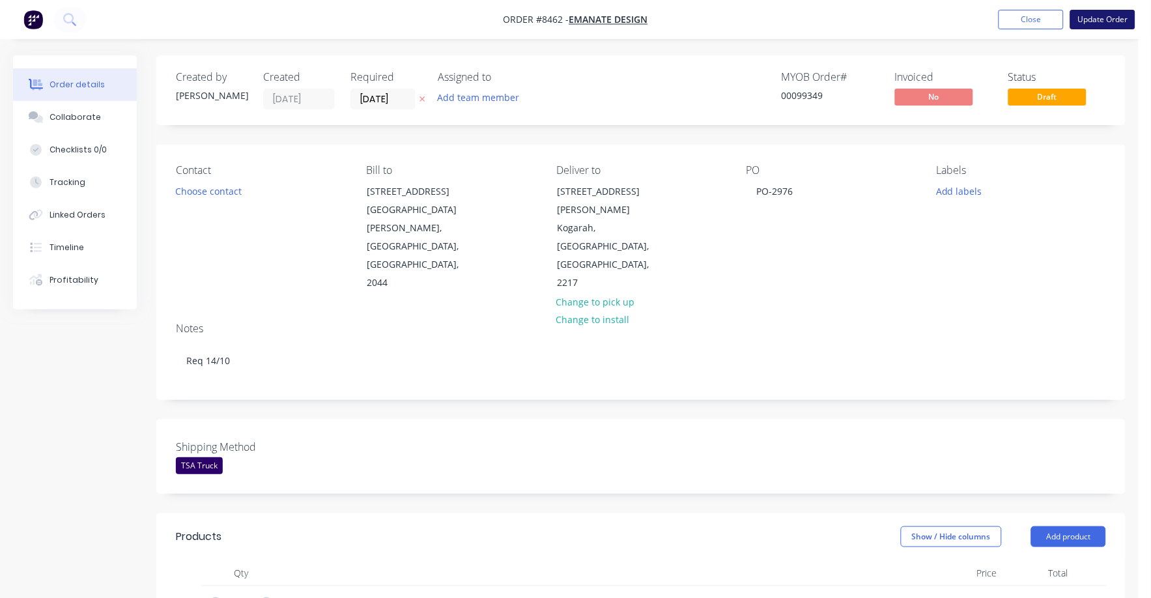
click at [1107, 21] on button "Update Order" at bounding box center [1102, 20] width 65 height 20
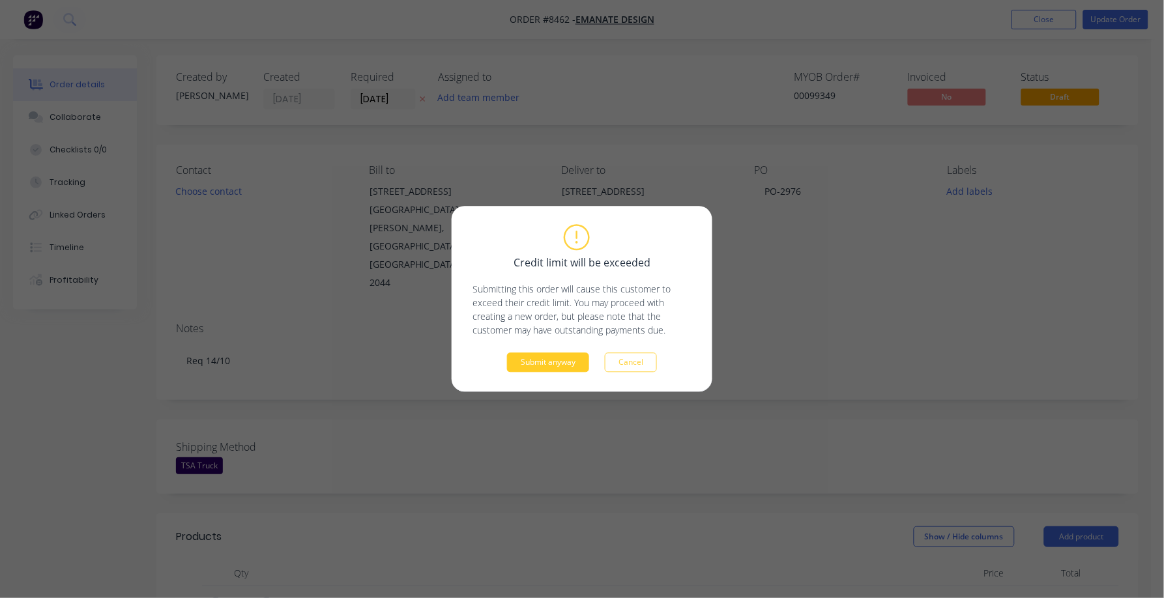
click at [565, 358] on button "Submit anyway" at bounding box center [548, 363] width 82 height 20
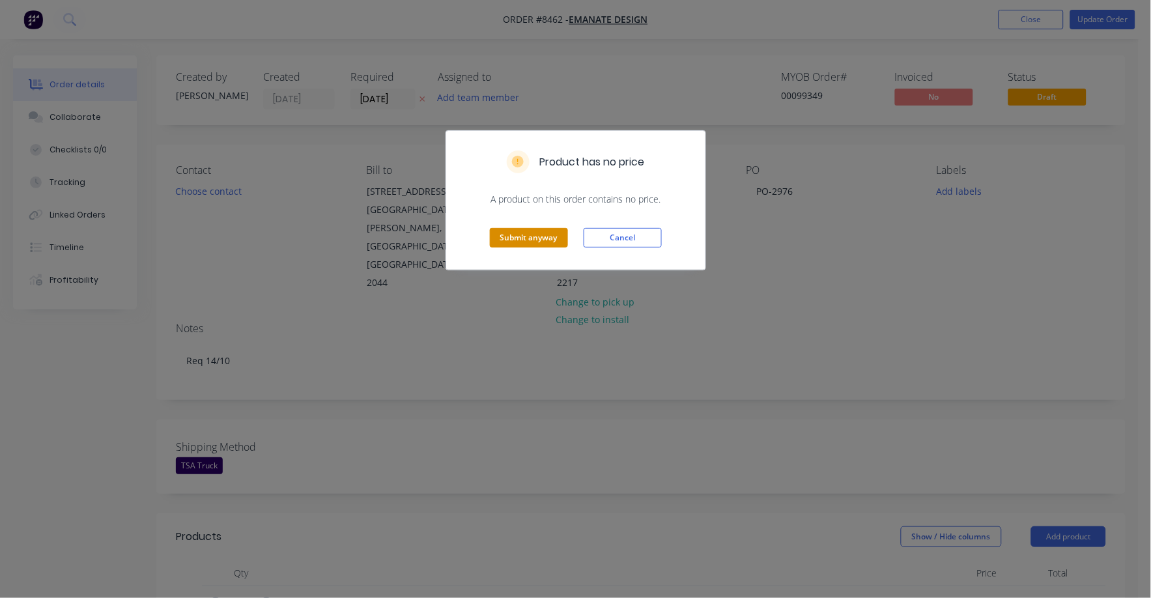
click at [534, 229] on button "Submit anyway" at bounding box center [529, 238] width 78 height 20
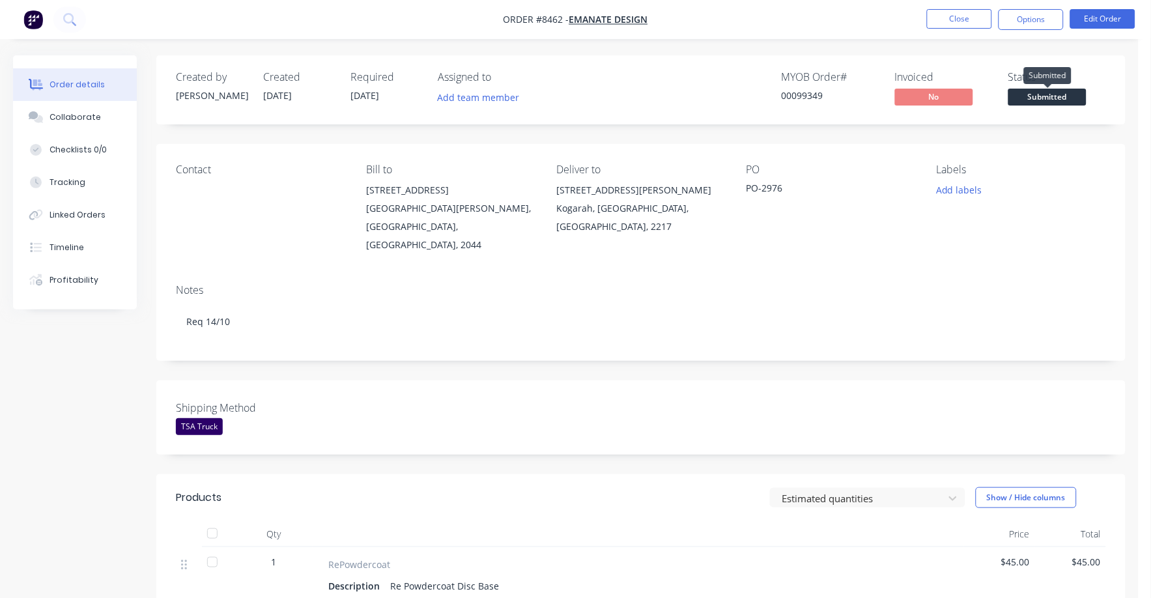
click at [1048, 96] on span "Submitted" at bounding box center [1048, 97] width 78 height 16
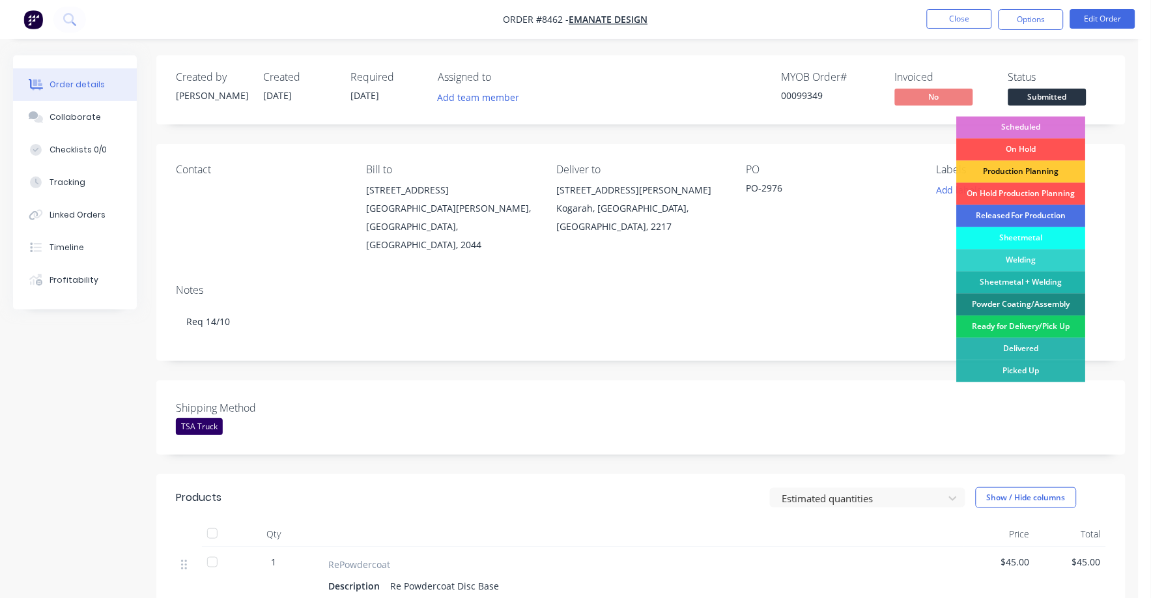
click at [1018, 324] on div "Ready for Delivery/Pick Up" at bounding box center [1021, 327] width 129 height 22
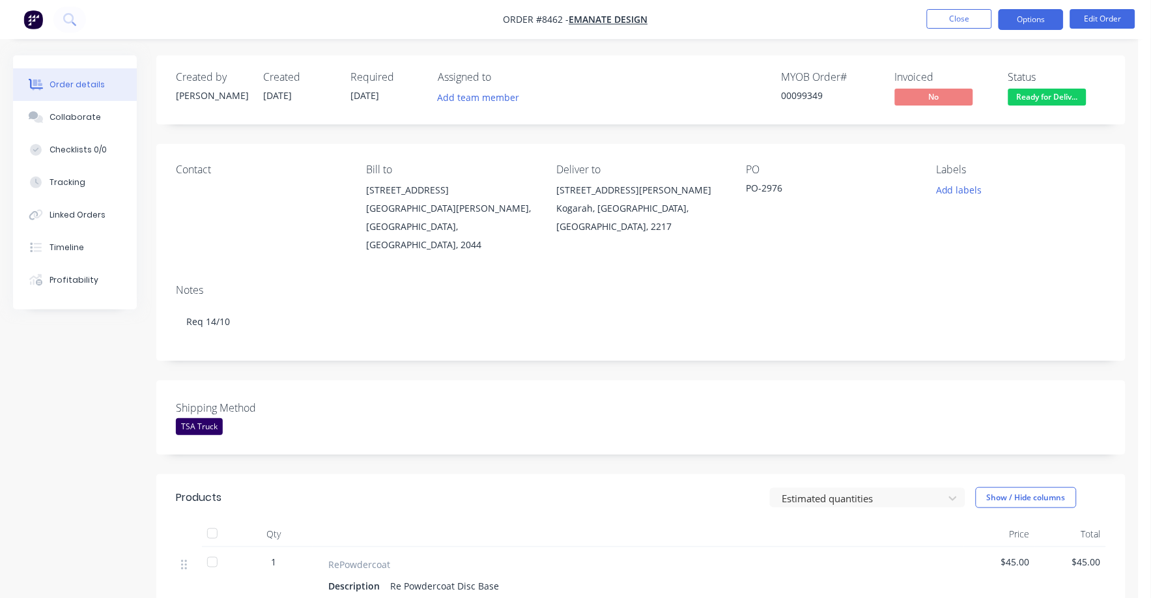
click at [1039, 18] on button "Options" at bounding box center [1031, 19] width 65 height 21
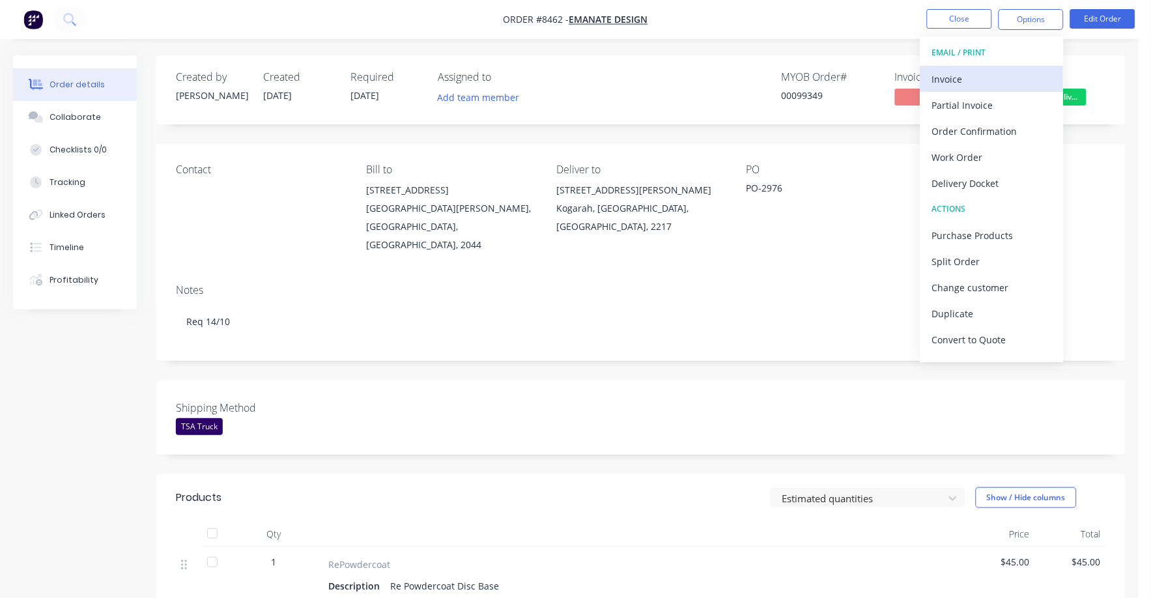
click at [949, 84] on div "Invoice" at bounding box center [992, 79] width 120 height 19
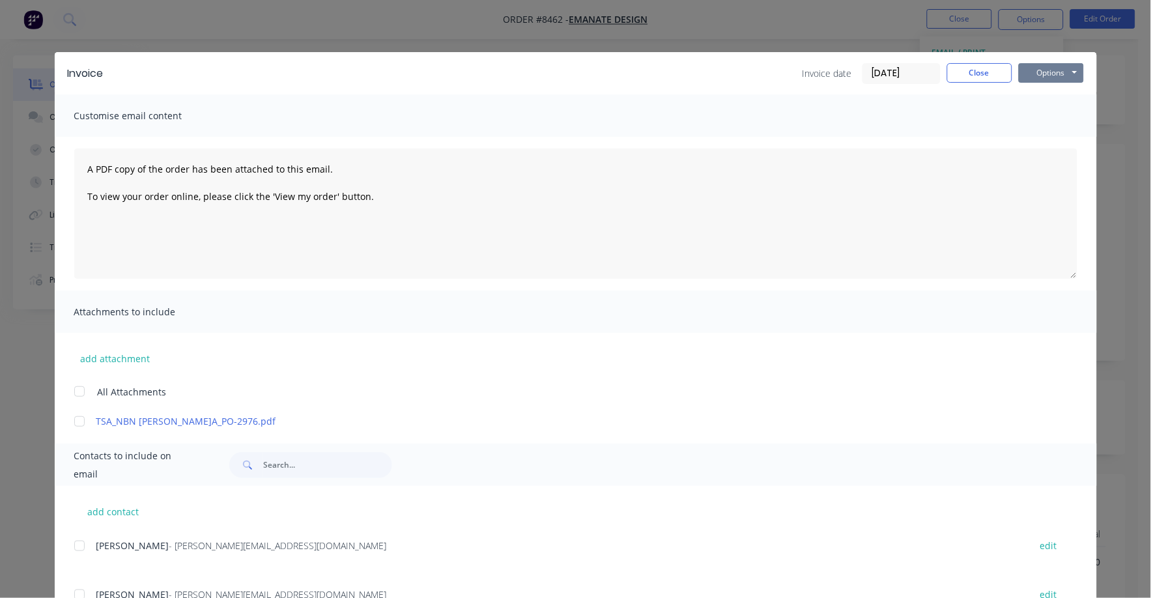
click at [1041, 68] on button "Options" at bounding box center [1051, 73] width 65 height 20
click at [1026, 110] on button "Print" at bounding box center [1060, 118] width 83 height 22
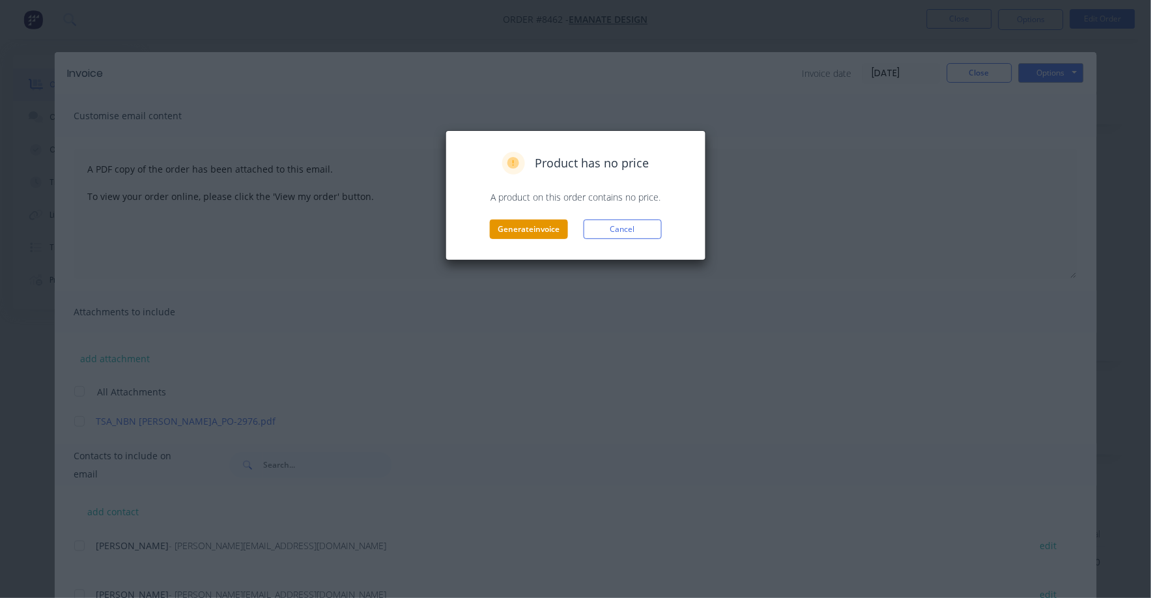
click at [527, 221] on button "Generate invoice" at bounding box center [529, 230] width 78 height 20
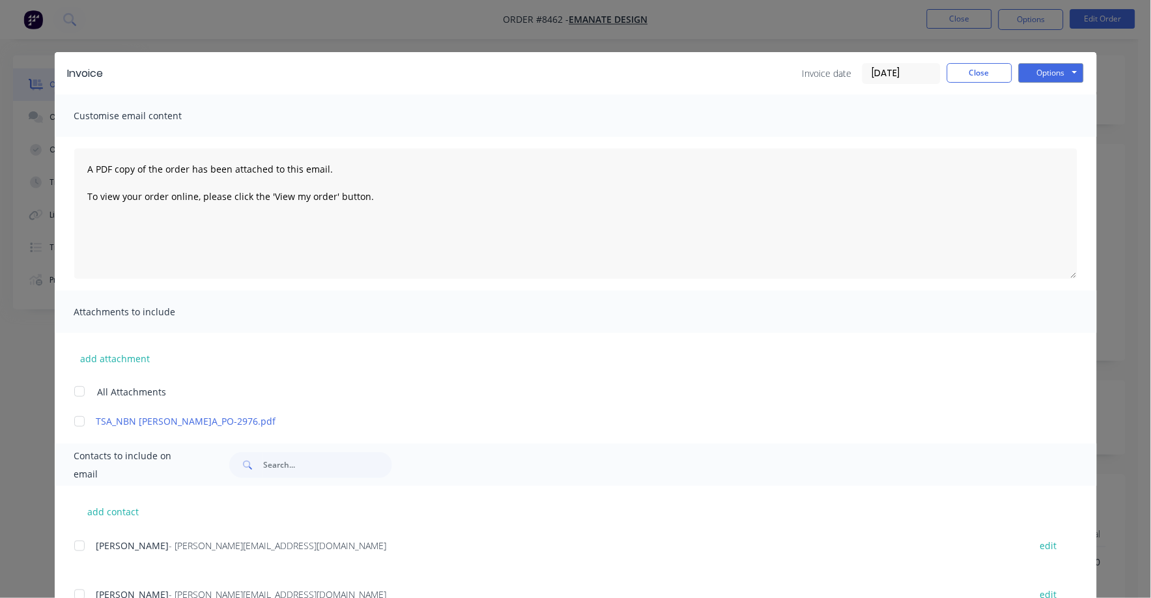
click at [1022, 54] on div "Invoice Invoice date [DATE] Close Options Preview Print Email" at bounding box center [576, 73] width 1042 height 42
click at [969, 68] on button "Close" at bounding box center [979, 73] width 65 height 20
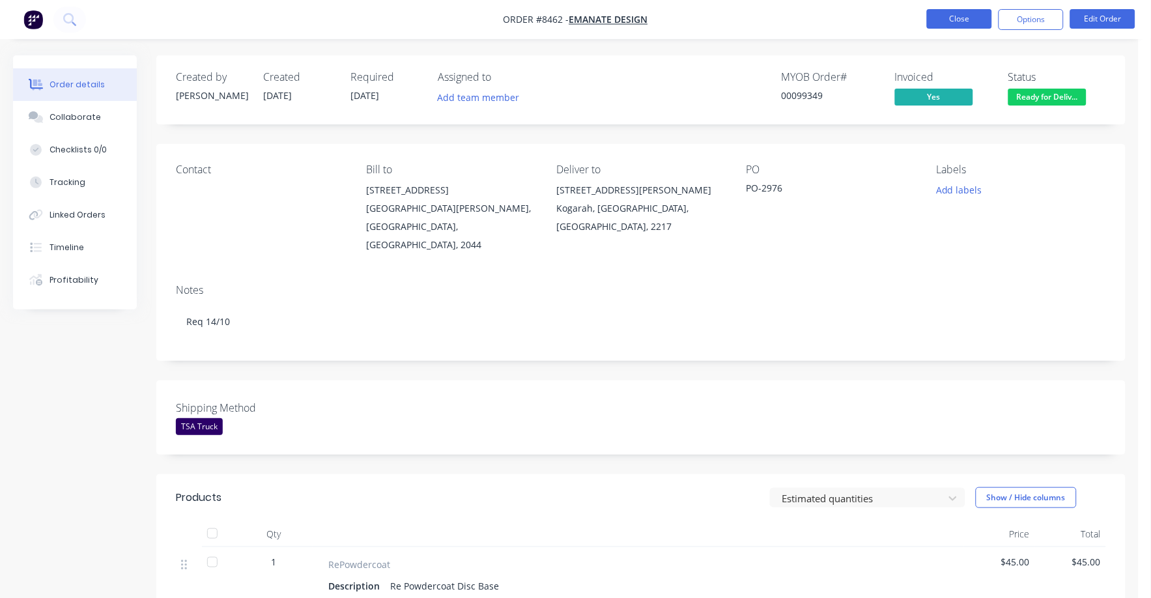
click at [958, 16] on button "Close" at bounding box center [959, 19] width 65 height 20
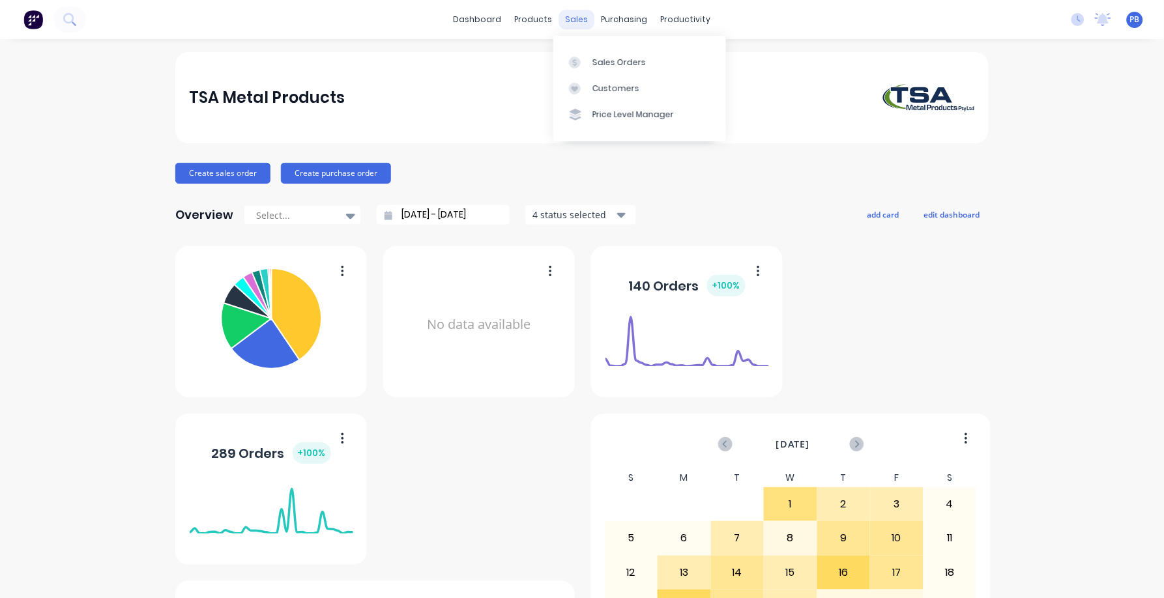
click at [572, 20] on div "sales" at bounding box center [577, 20] width 36 height 20
click at [609, 56] on link "Sales Orders" at bounding box center [639, 62] width 173 height 26
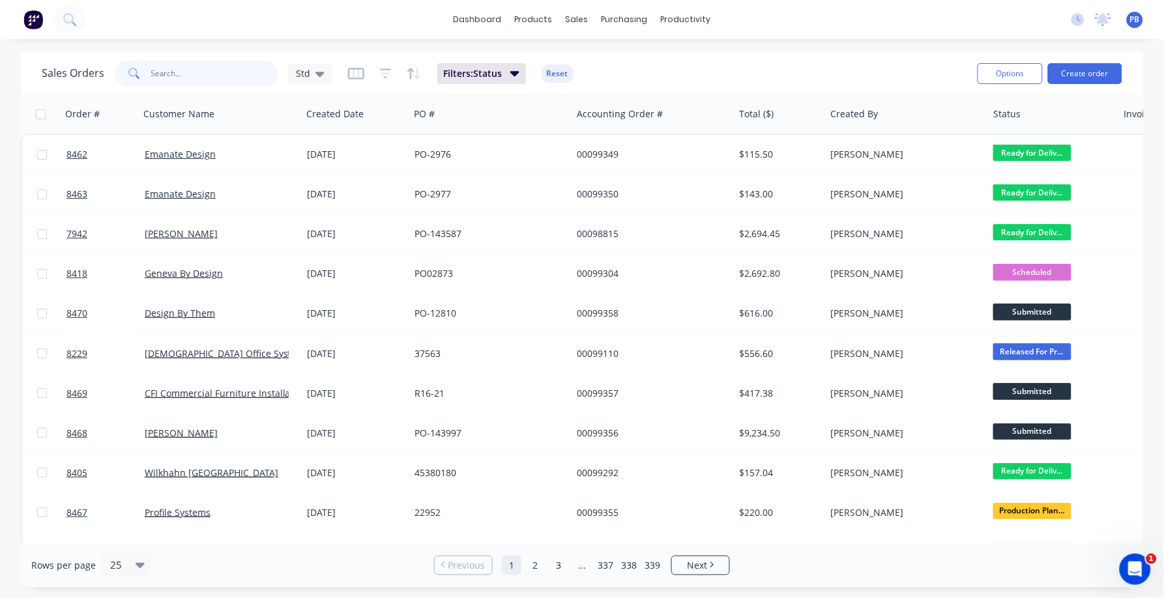
click at [213, 74] on input "text" at bounding box center [214, 74] width 127 height 26
type input "cash sale"
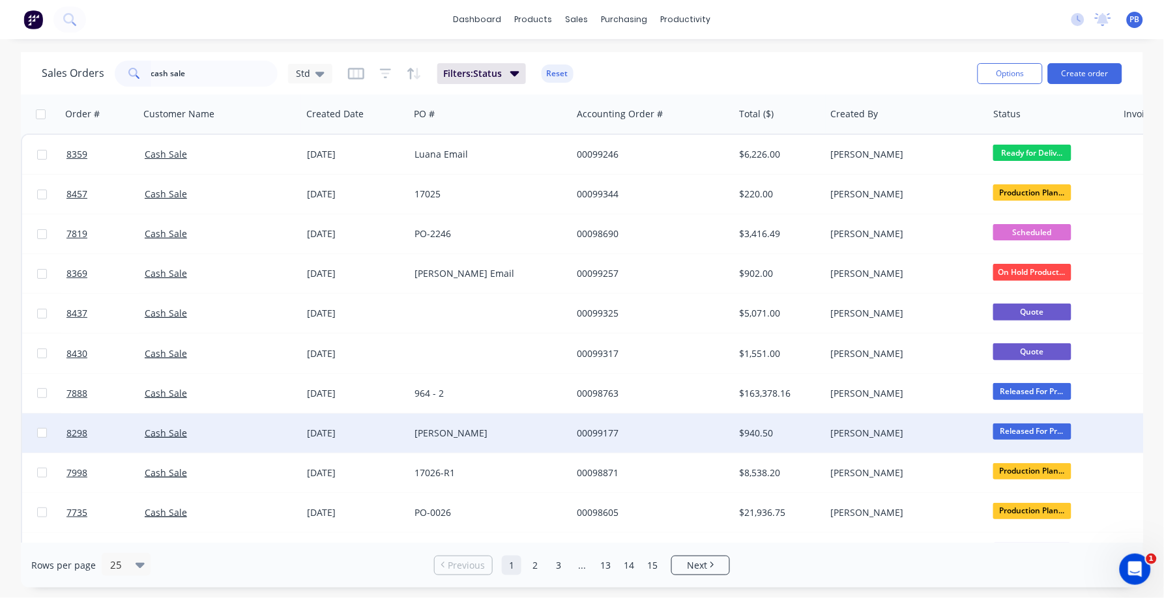
click at [767, 435] on div "$940.50" at bounding box center [777, 433] width 76 height 13
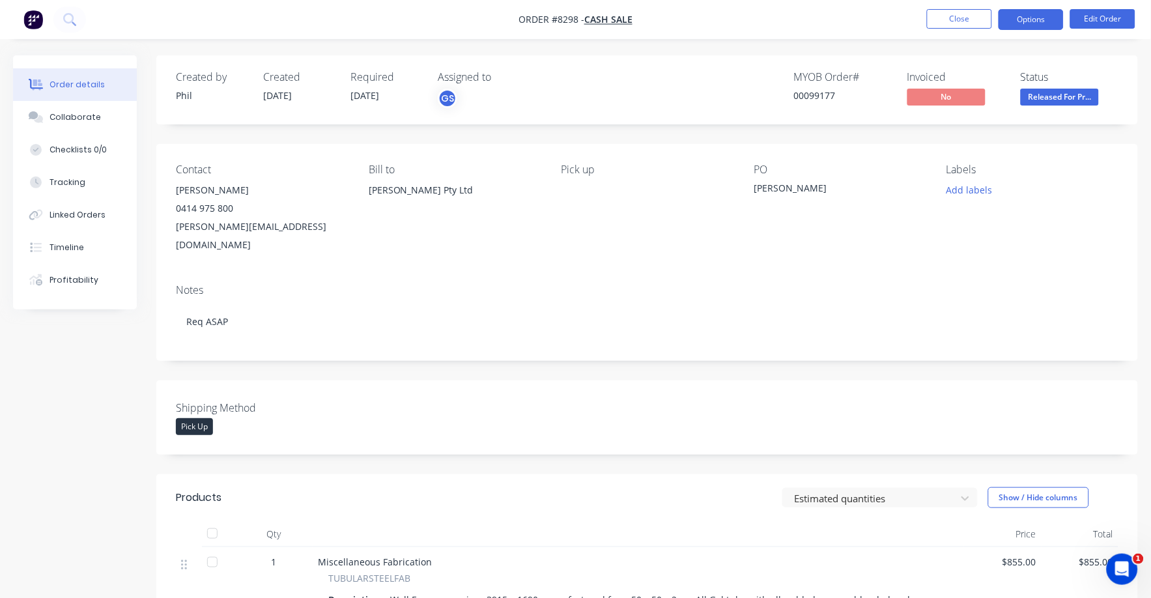
click at [1031, 16] on button "Options" at bounding box center [1031, 19] width 65 height 21
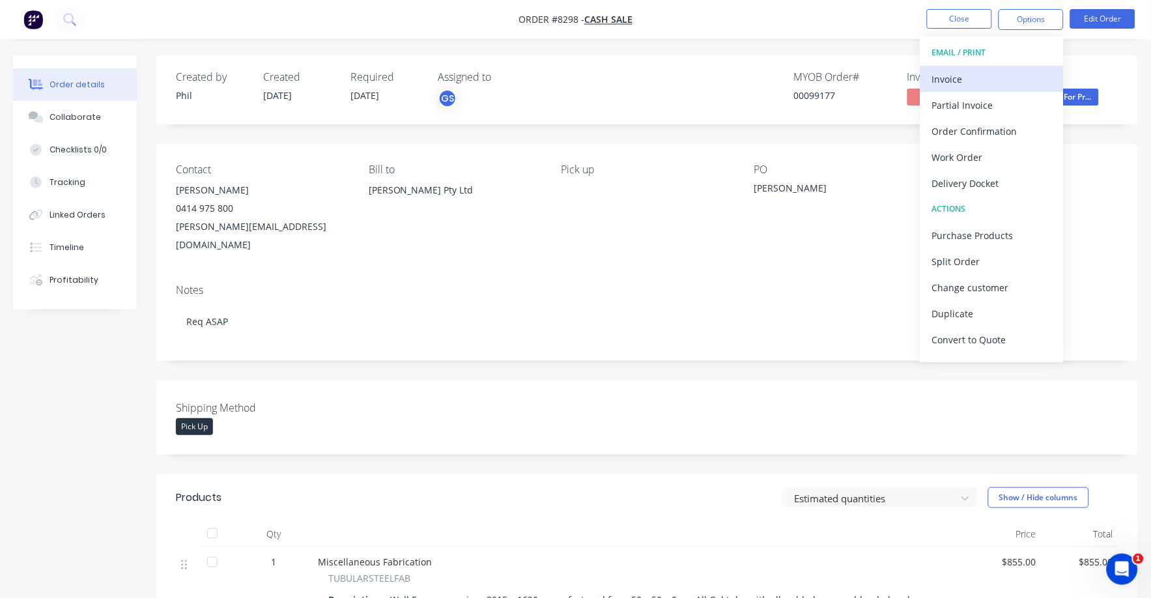
click at [960, 75] on div "Invoice" at bounding box center [992, 79] width 120 height 19
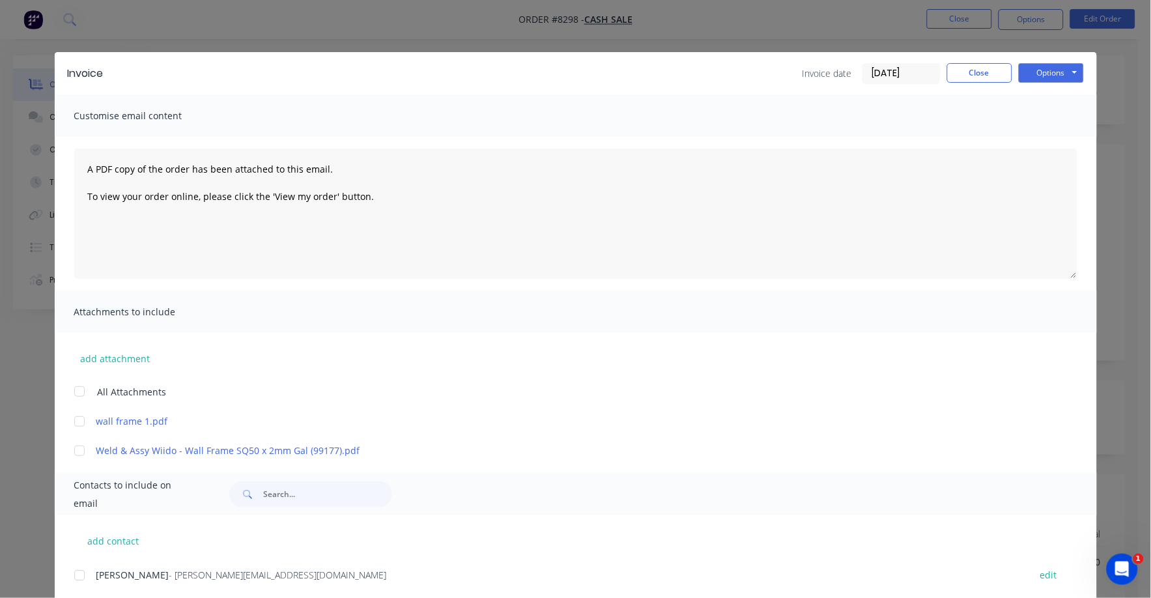
drag, startPoint x: 893, startPoint y: 57, endPoint x: 895, endPoint y: 110, distance: 52.8
click at [895, 110] on div "Invoice Invoice date 13/10/25 Close Options Preview Print Email Customise email…" at bounding box center [576, 458] width 1042 height 813
click at [977, 71] on button "Close" at bounding box center [979, 73] width 65 height 20
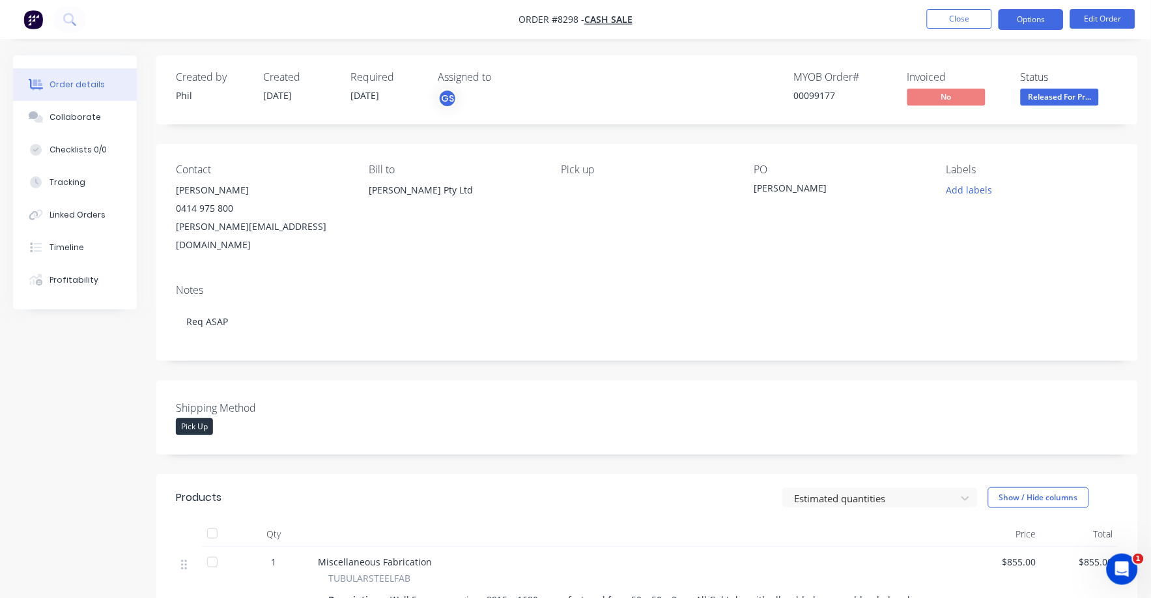
click at [1022, 18] on button "Options" at bounding box center [1031, 19] width 65 height 21
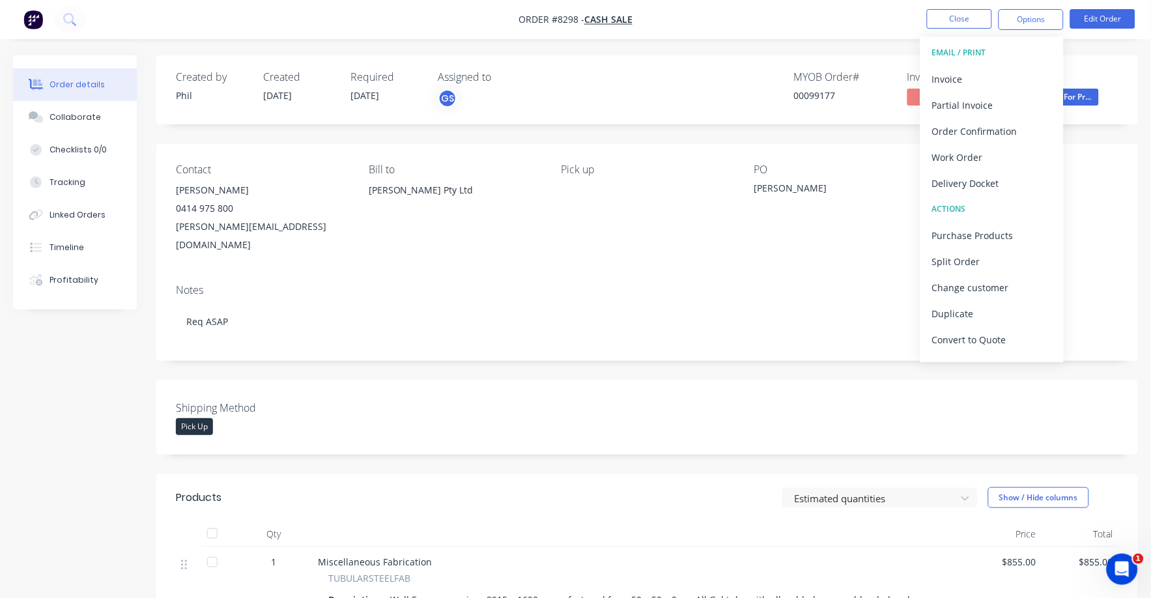
click at [754, 53] on div "Order details Collaborate Checklists 0/0 Tracking Linked Orders Timeline Profit…" at bounding box center [575, 452] width 1151 height 905
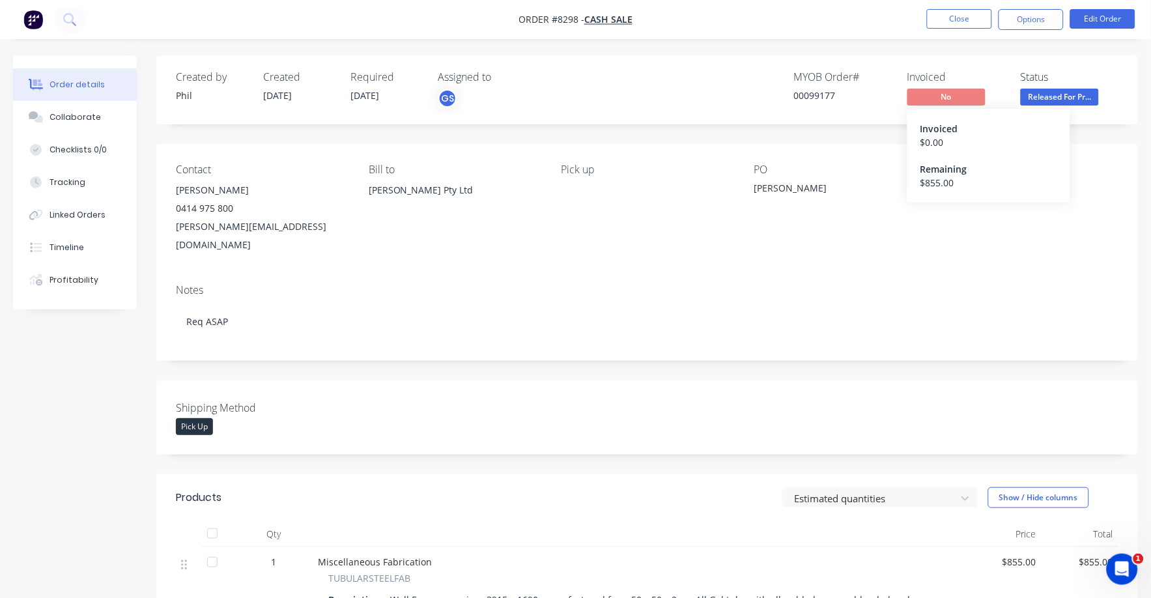
click at [956, 96] on span "No" at bounding box center [947, 97] width 78 height 16
click at [1016, 18] on button "Options" at bounding box center [1031, 19] width 65 height 21
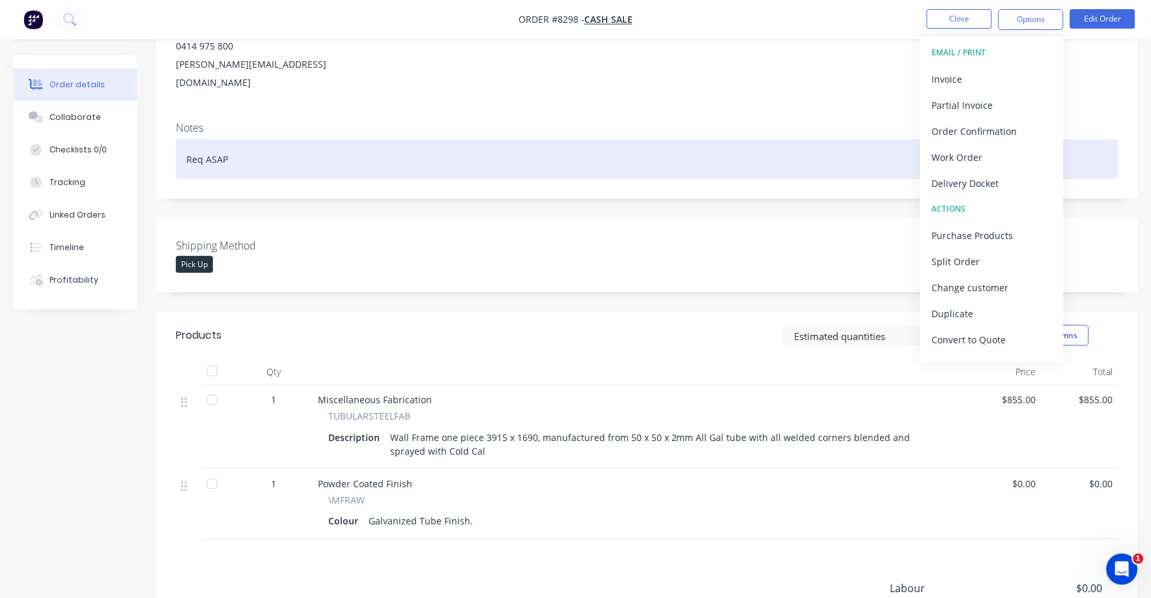
click at [853, 139] on div "Req ASAP" at bounding box center [647, 159] width 943 height 40
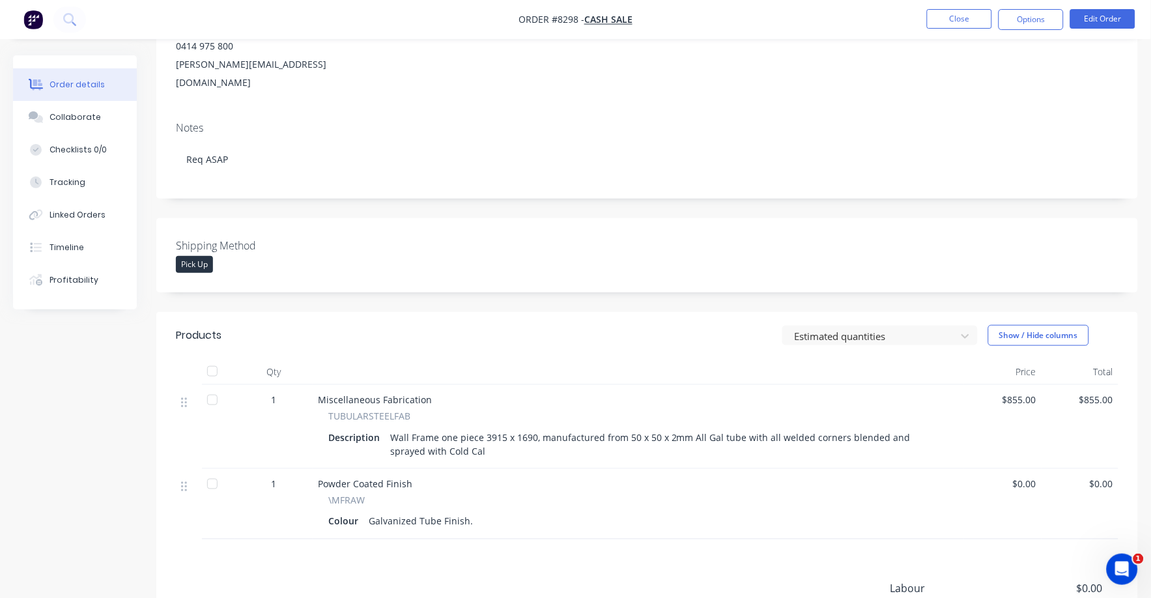
click at [781, 178] on div "Notes Req ASAP" at bounding box center [647, 154] width 982 height 87
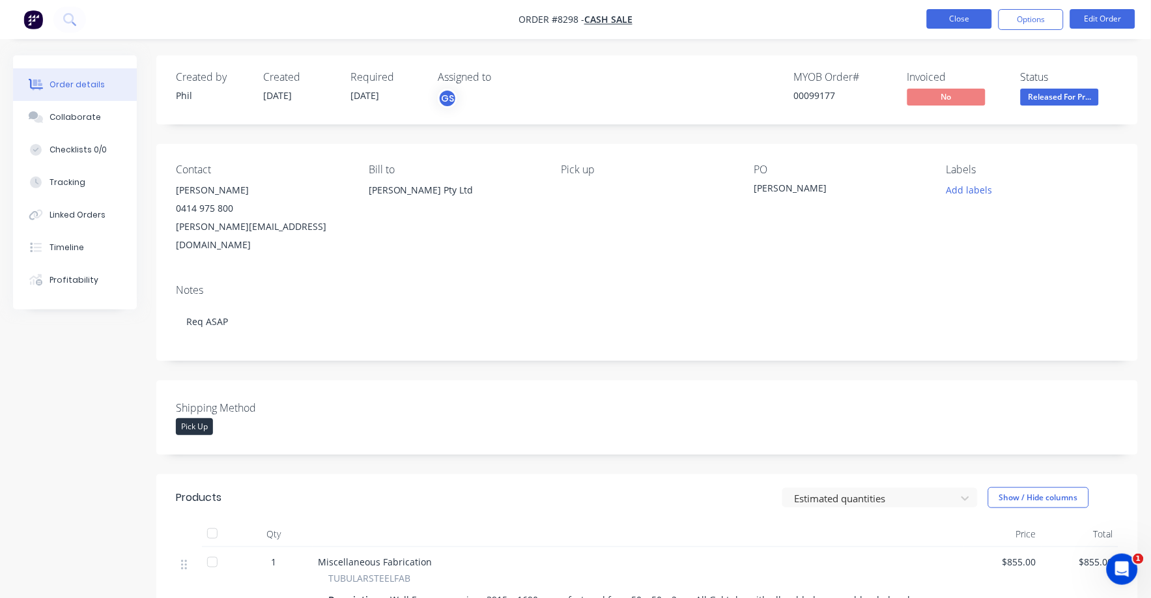
click at [960, 16] on button "Close" at bounding box center [959, 19] width 65 height 20
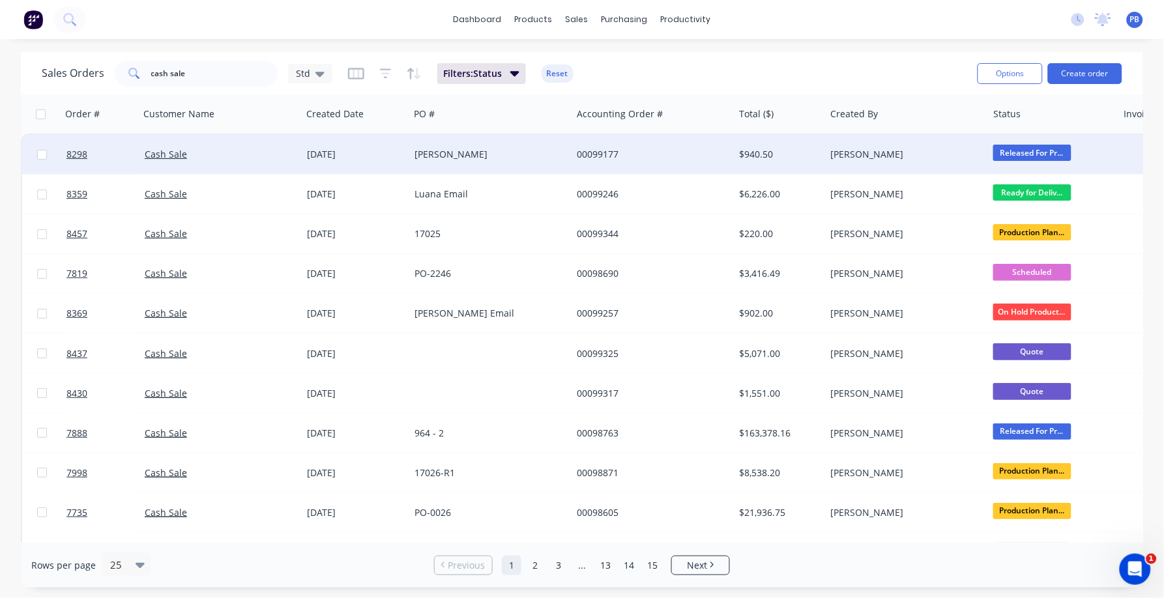
click at [762, 146] on div "$940.50" at bounding box center [779, 154] width 91 height 39
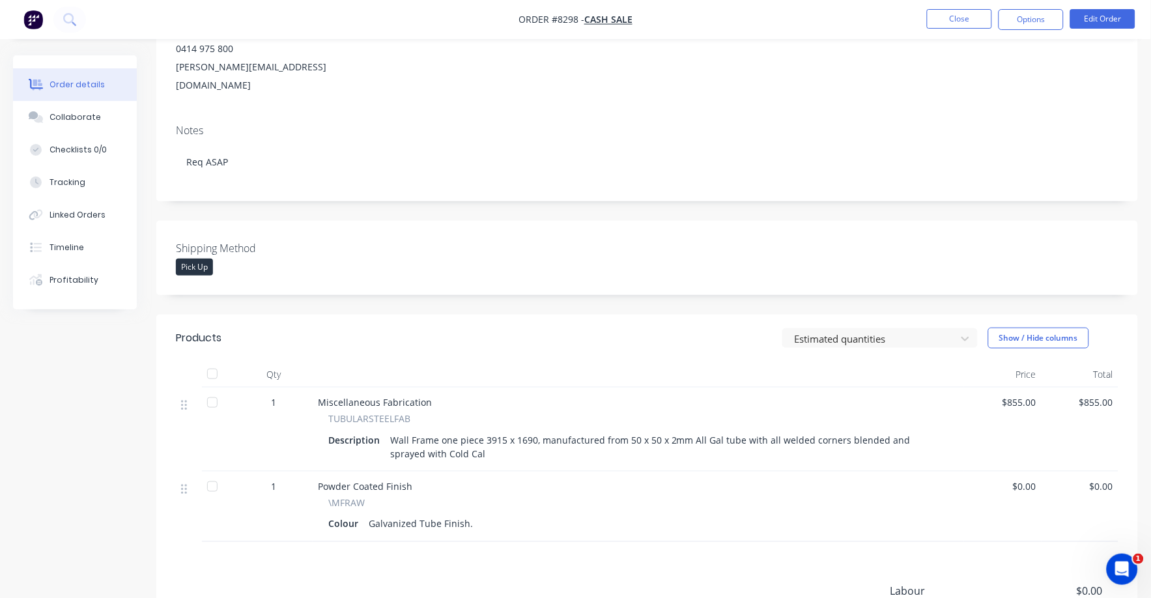
scroll to position [162, 0]
click at [79, 110] on button "Collaborate" at bounding box center [75, 117] width 124 height 33
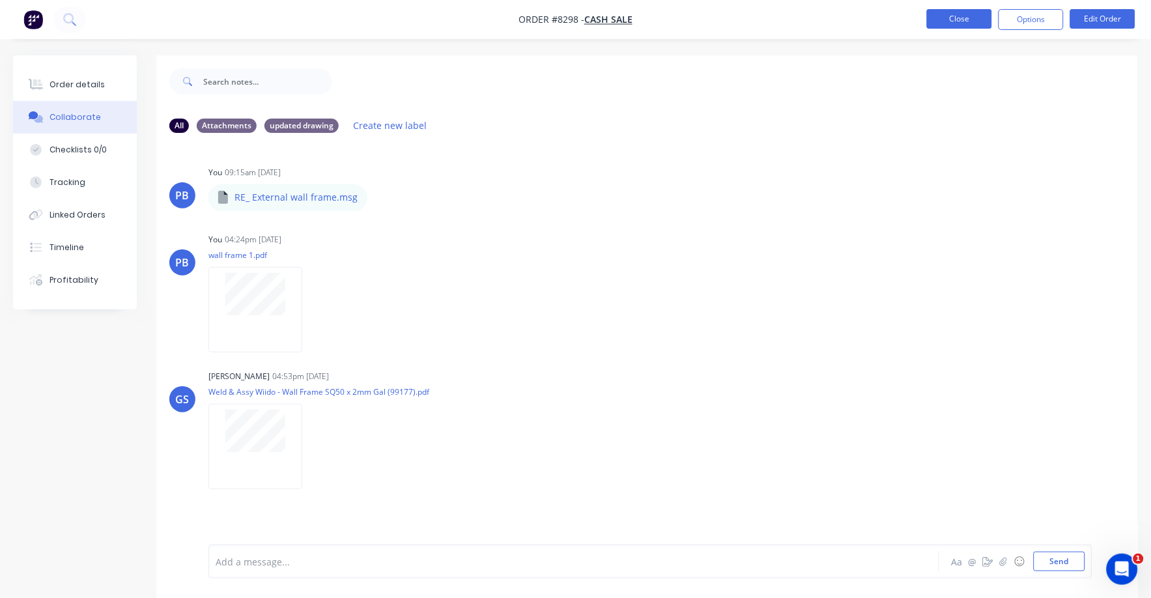
click at [975, 28] on button "Close" at bounding box center [959, 19] width 65 height 20
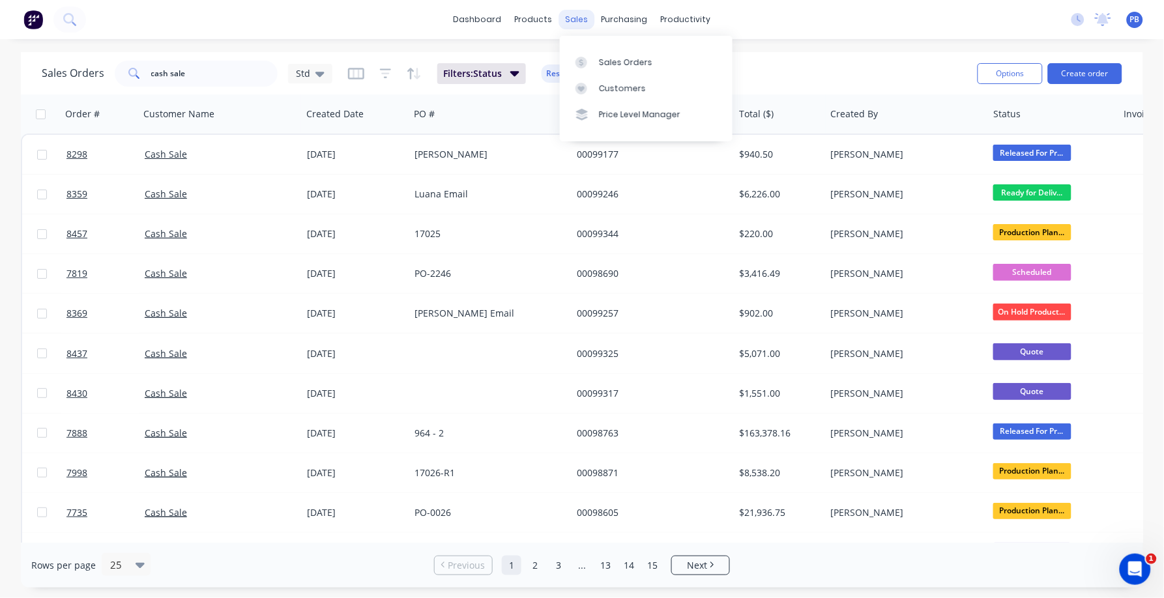
click at [572, 15] on div "sales" at bounding box center [577, 20] width 36 height 20
click at [633, 59] on div "Sales Orders" at bounding box center [625, 63] width 53 height 12
